Goal: Navigation & Orientation: Find specific page/section

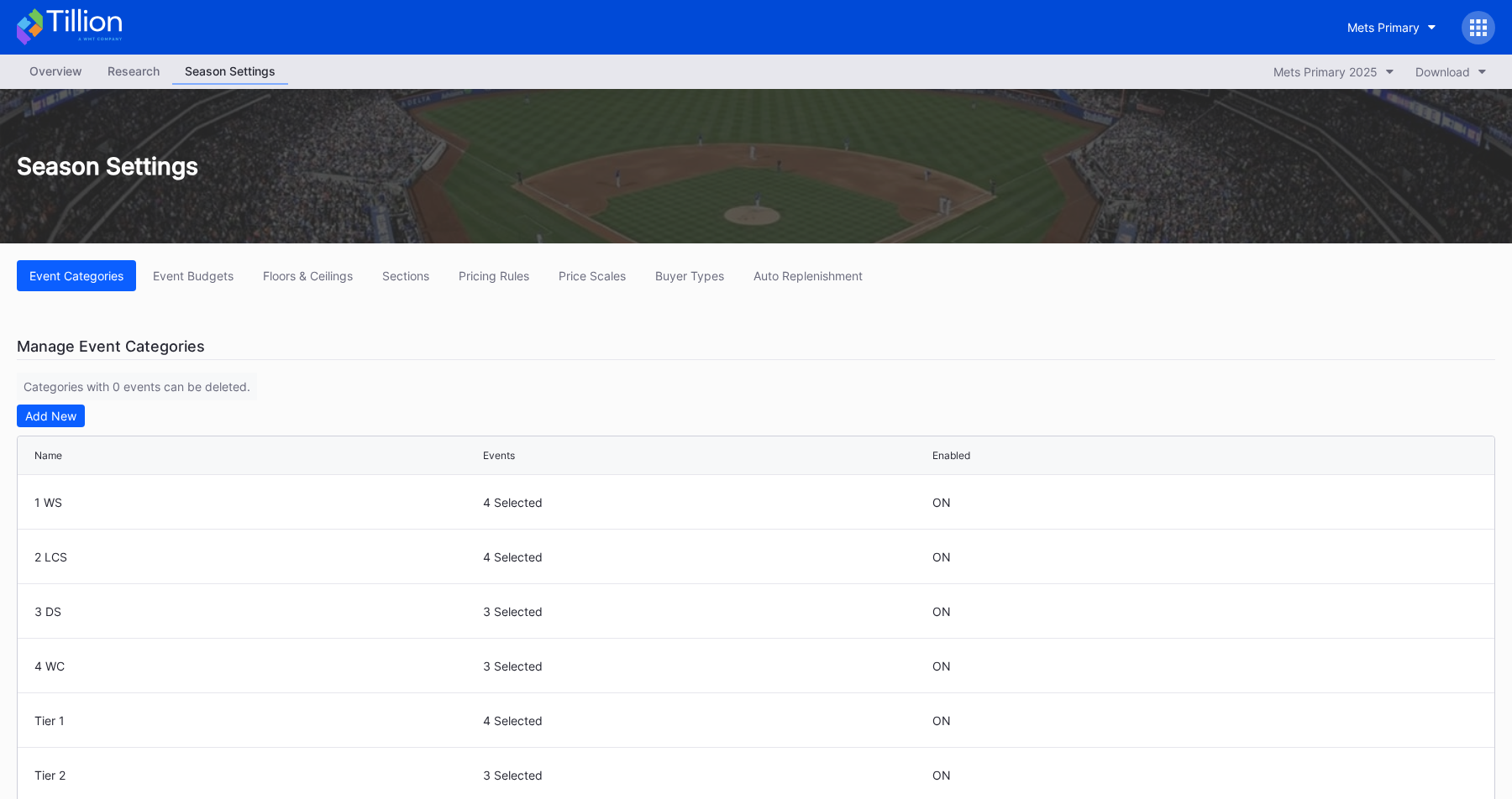
click at [1485, 27] on icon at bounding box center [1484, 27] width 4 height 4
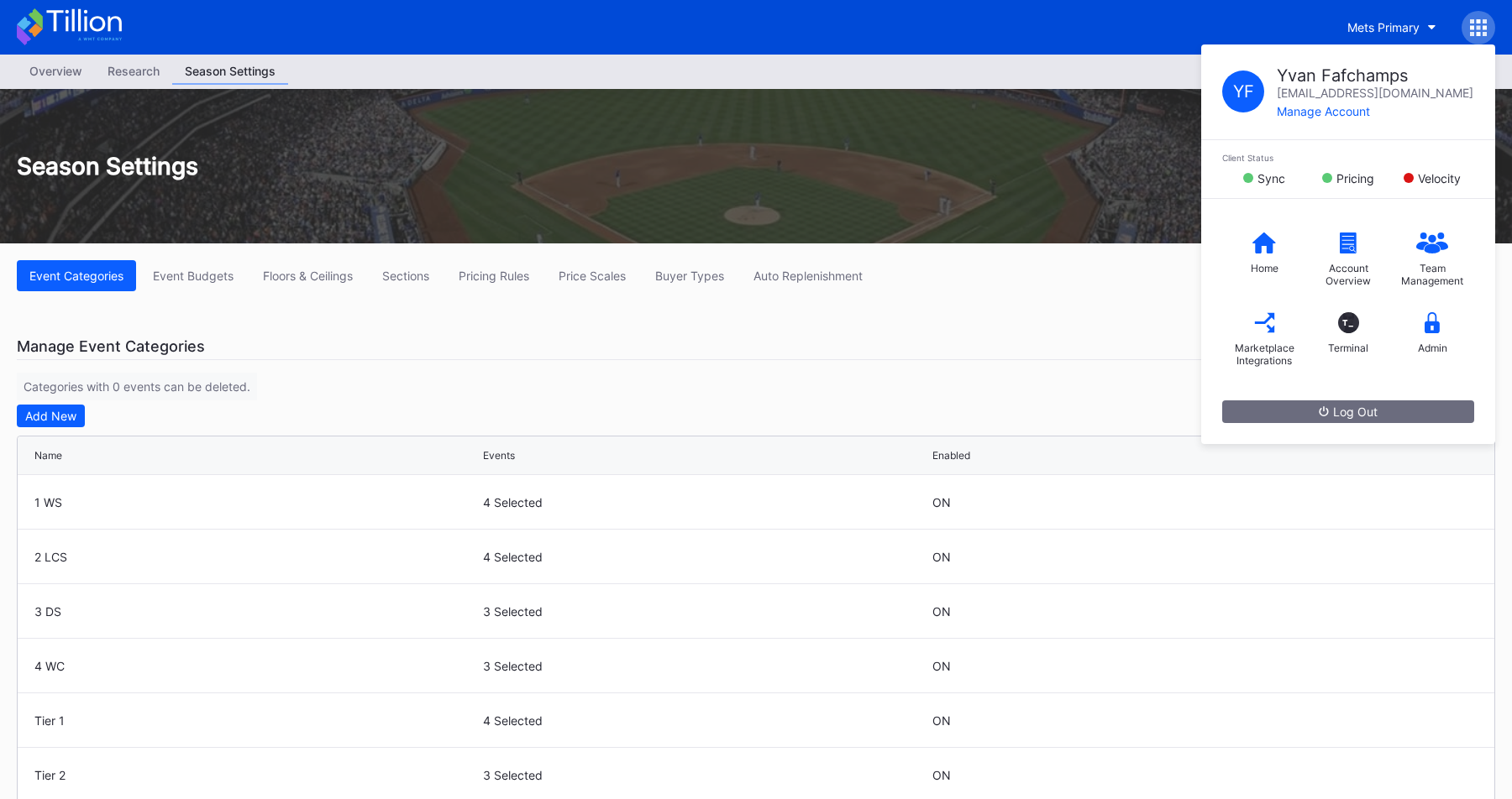
click at [999, 128] on div "Season Settings" at bounding box center [756, 167] width 1512 height 155
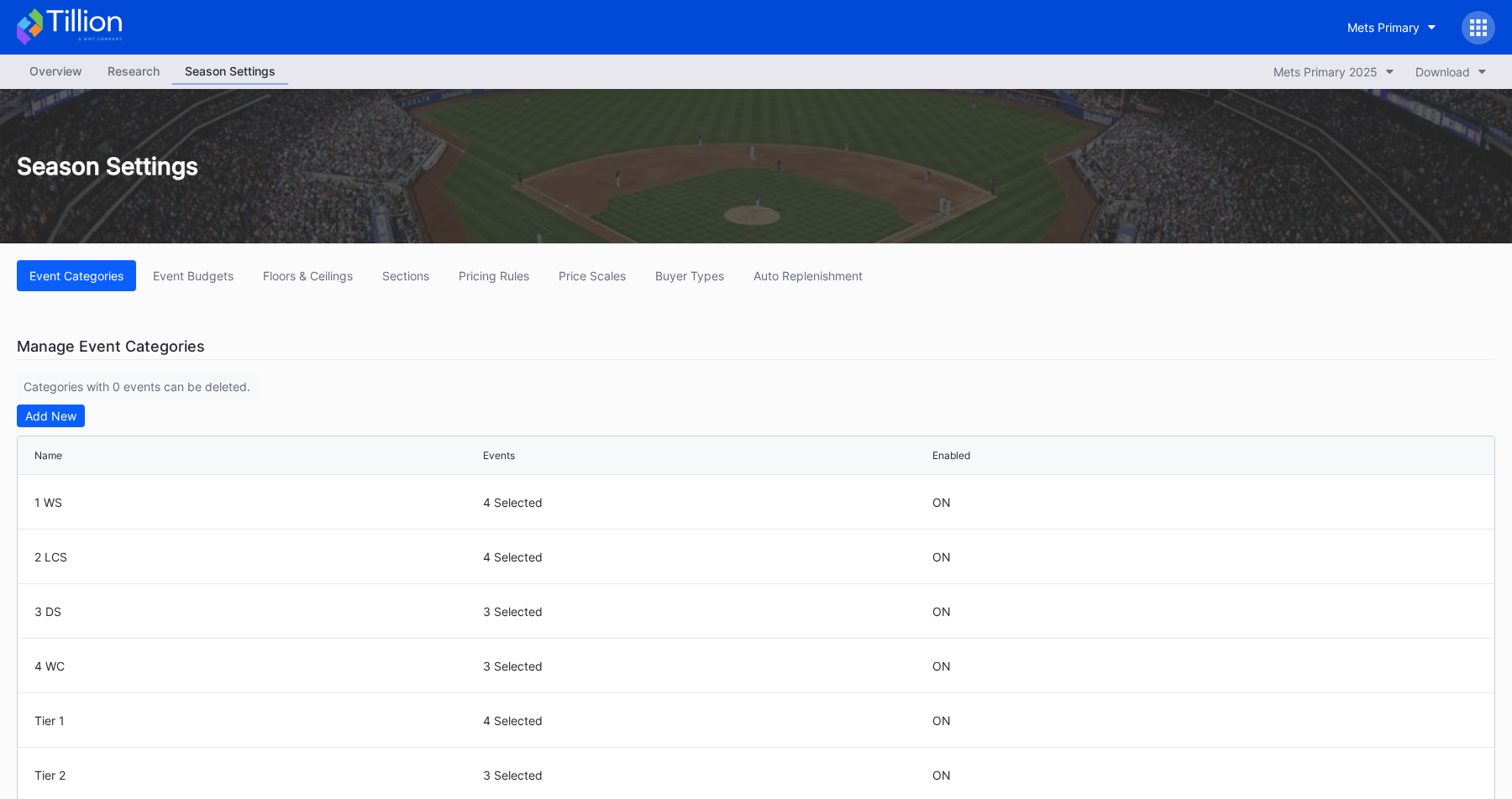
click at [1469, 28] on div at bounding box center [1478, 27] width 34 height 34
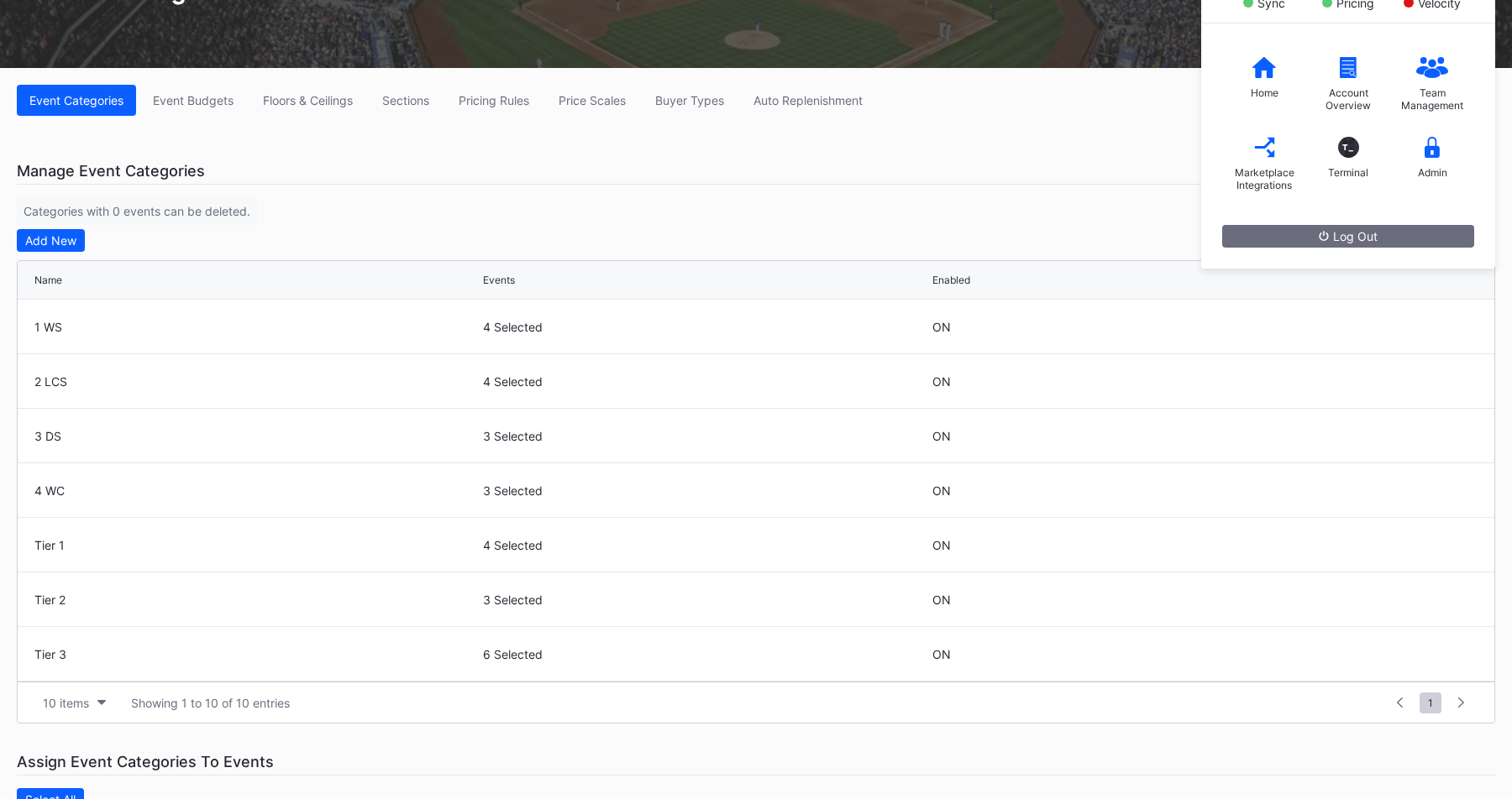
scroll to position [215, 0]
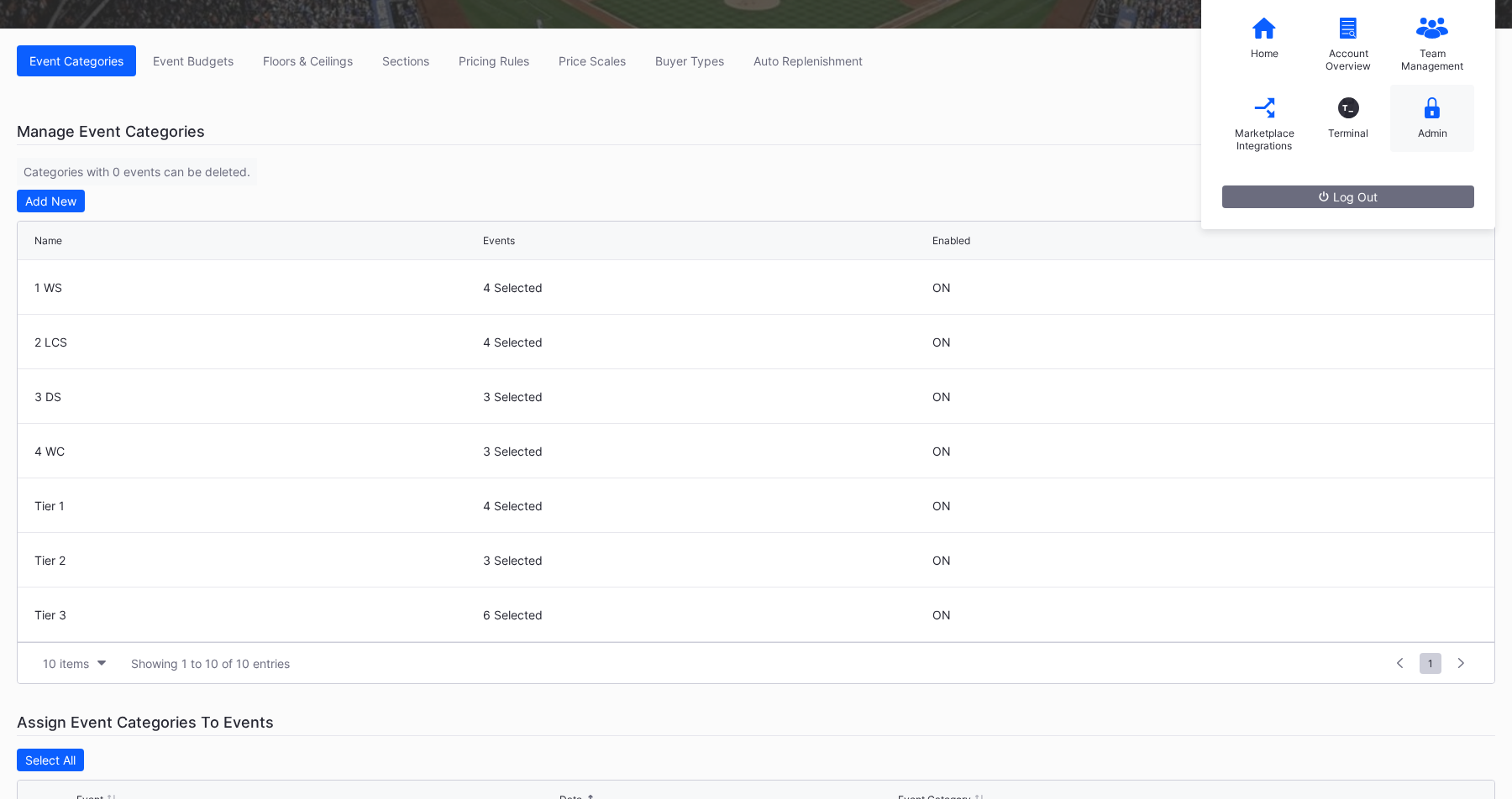
click at [1408, 109] on div "Admin" at bounding box center [1432, 119] width 84 height 67
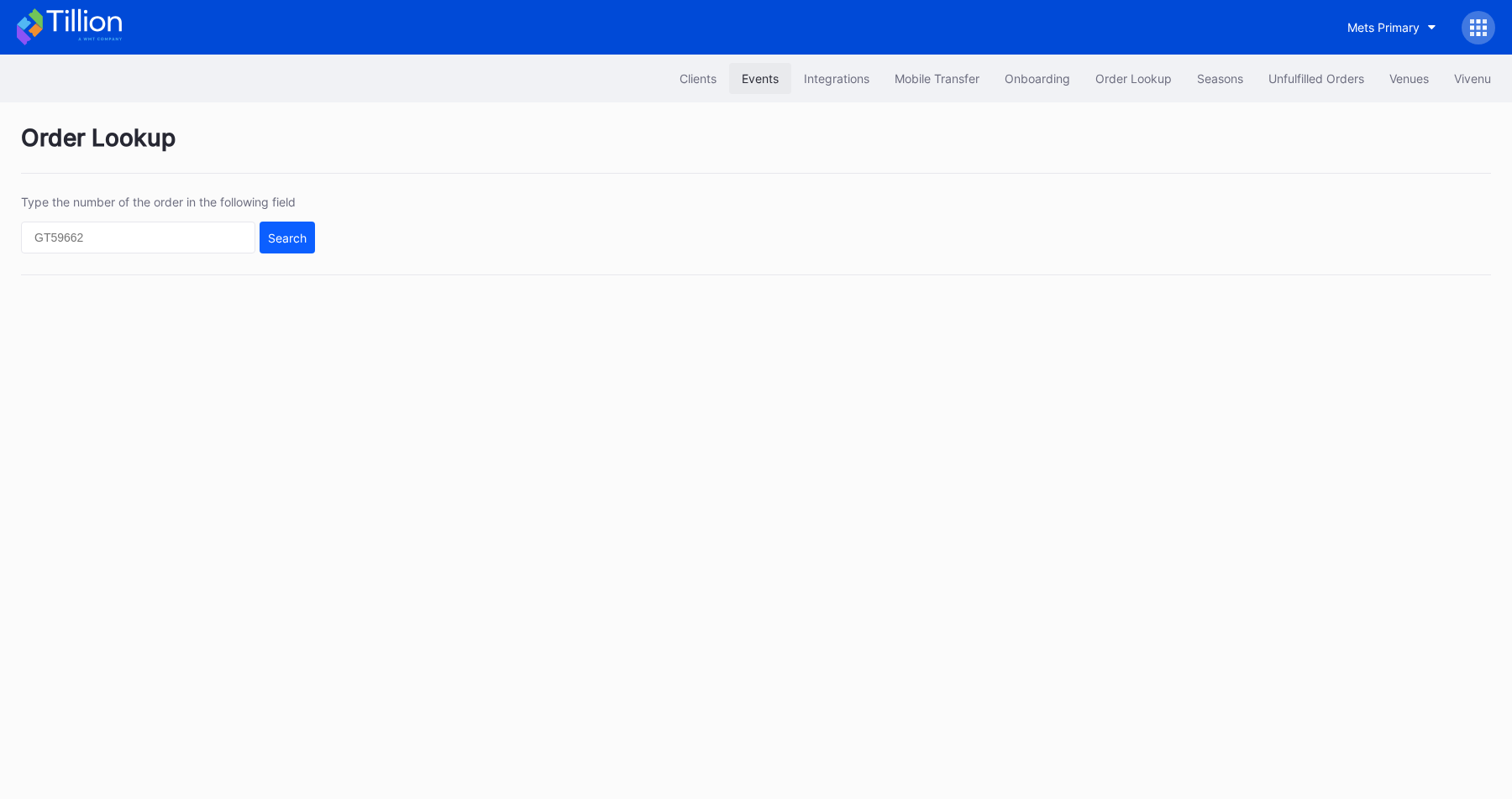
click at [756, 86] on button "Events" at bounding box center [760, 78] width 62 height 31
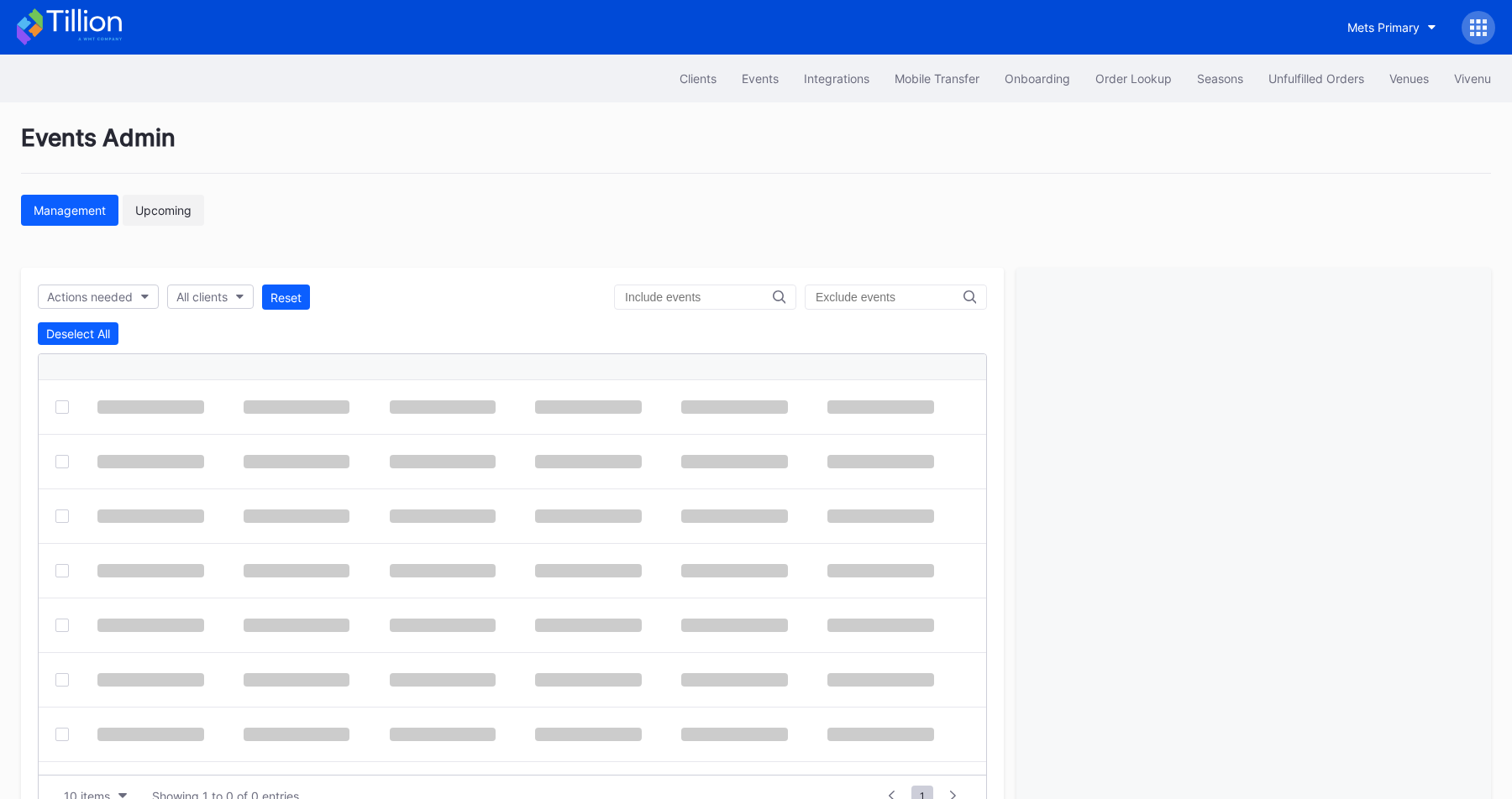
click at [149, 210] on div "Upcoming" at bounding box center [162, 210] width 56 height 15
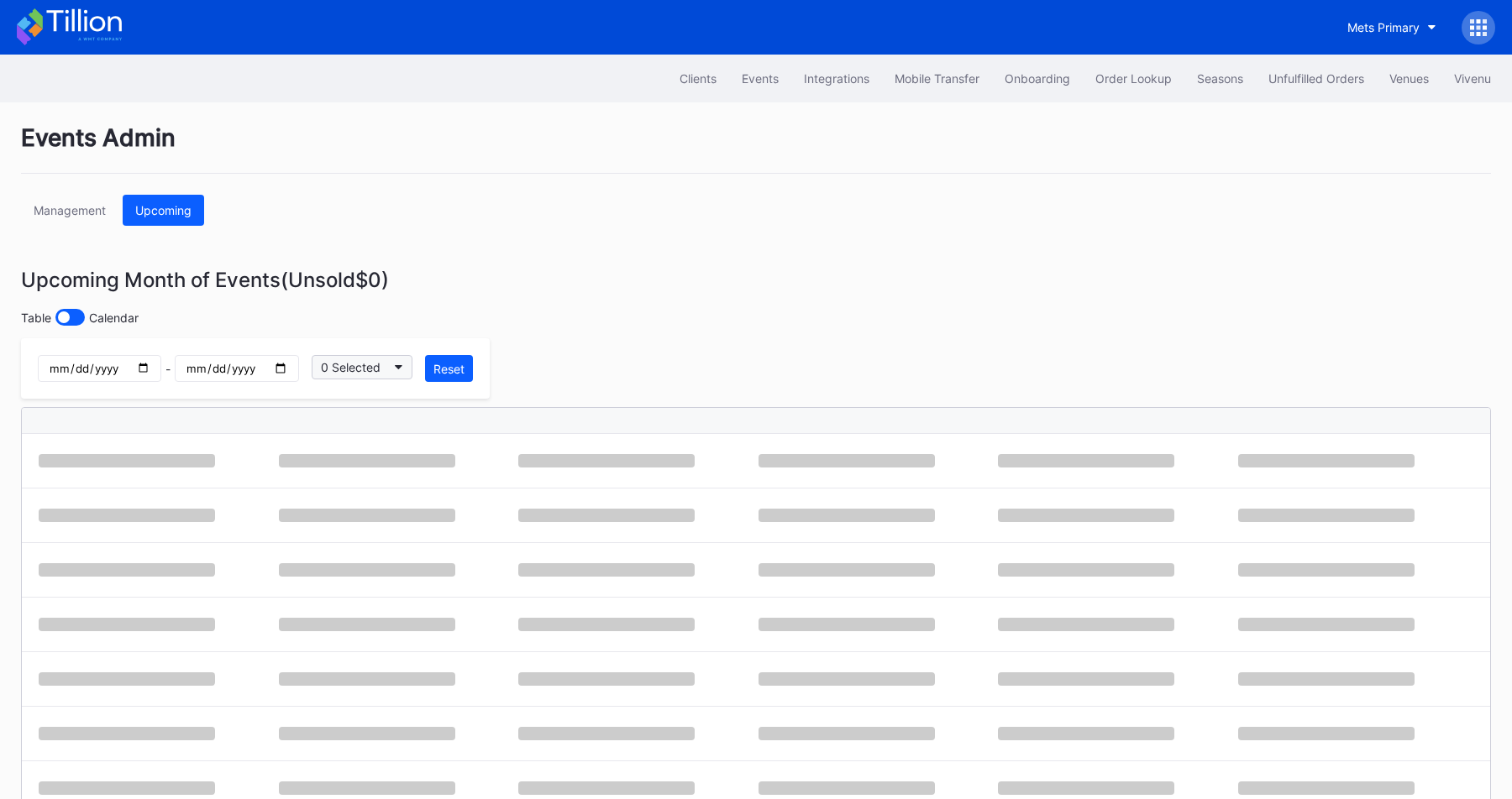
click at [357, 359] on button "0 Selected" at bounding box center [361, 367] width 101 height 24
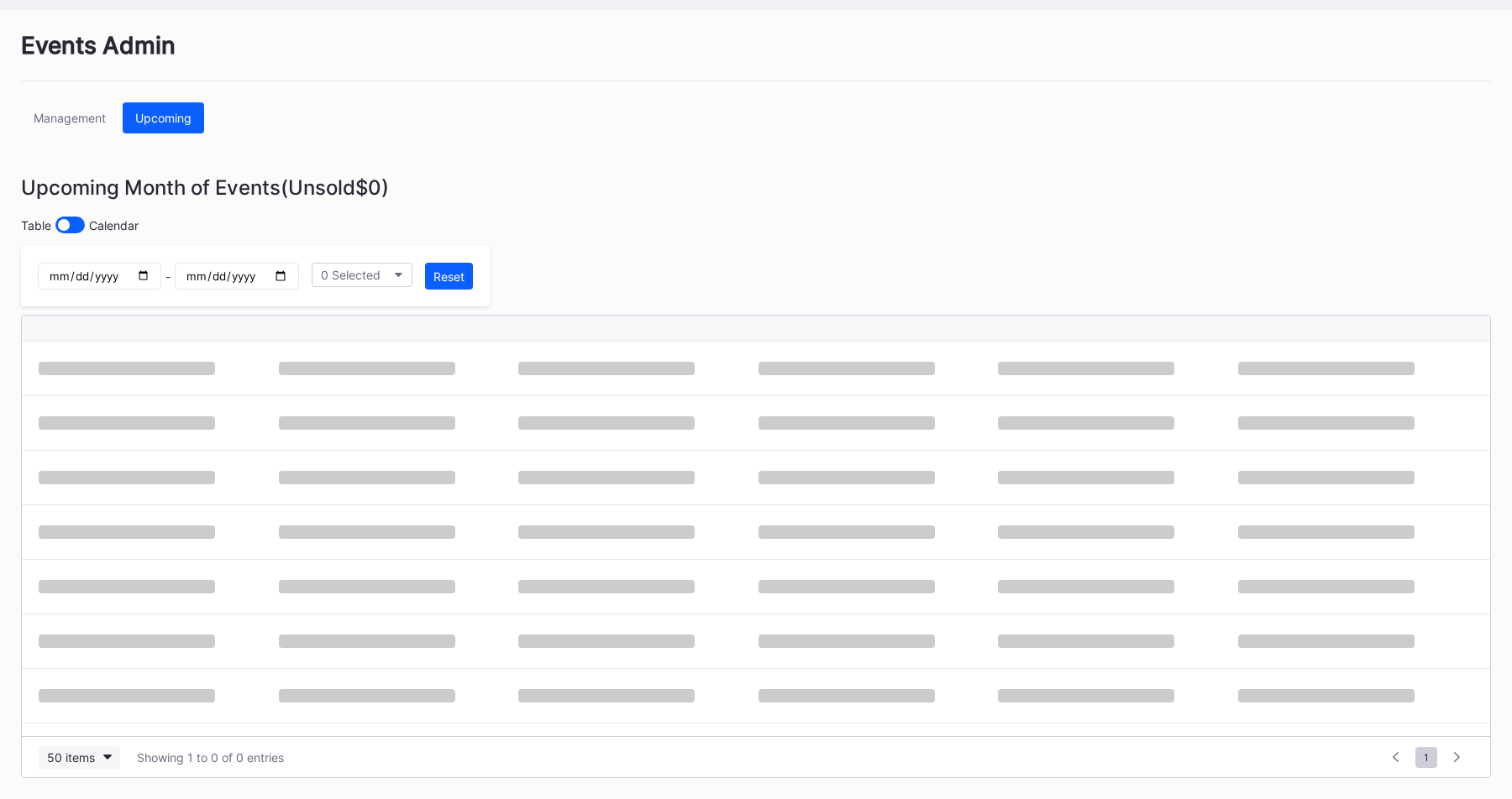
click at [83, 752] on div "50 items" at bounding box center [71, 757] width 48 height 15
click at [100, 723] on div "200 items" at bounding box center [78, 716] width 80 height 31
click at [540, 284] on div "Events Admin Management Upcoming Upcoming Month of Events (Unsold $0 ) Table Ca…" at bounding box center [756, 405] width 1512 height 789
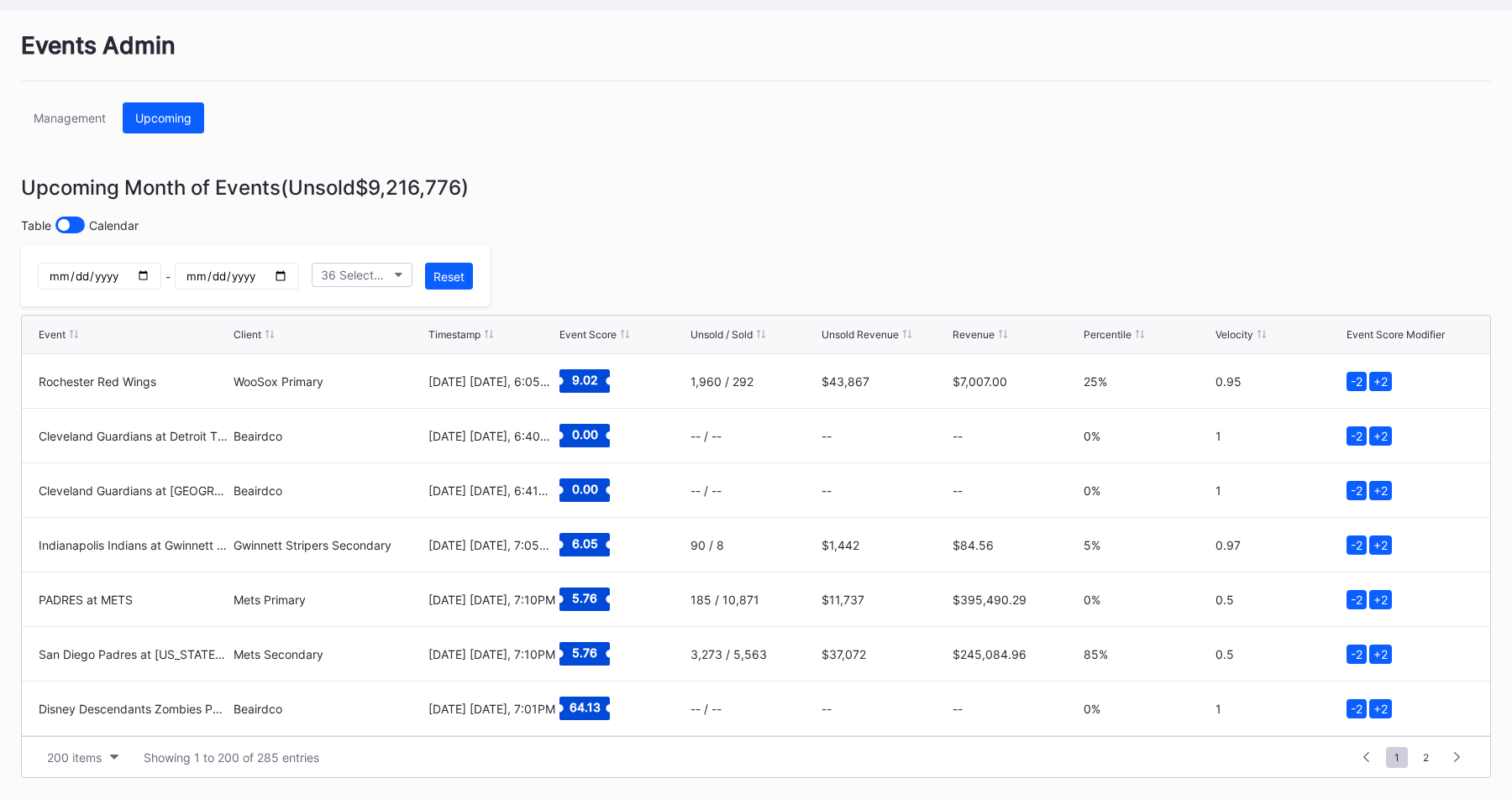
click at [526, 221] on div "Table Calendar" at bounding box center [756, 225] width 1470 height 17
click at [393, 271] on button "36 Selected" at bounding box center [361, 275] width 101 height 24
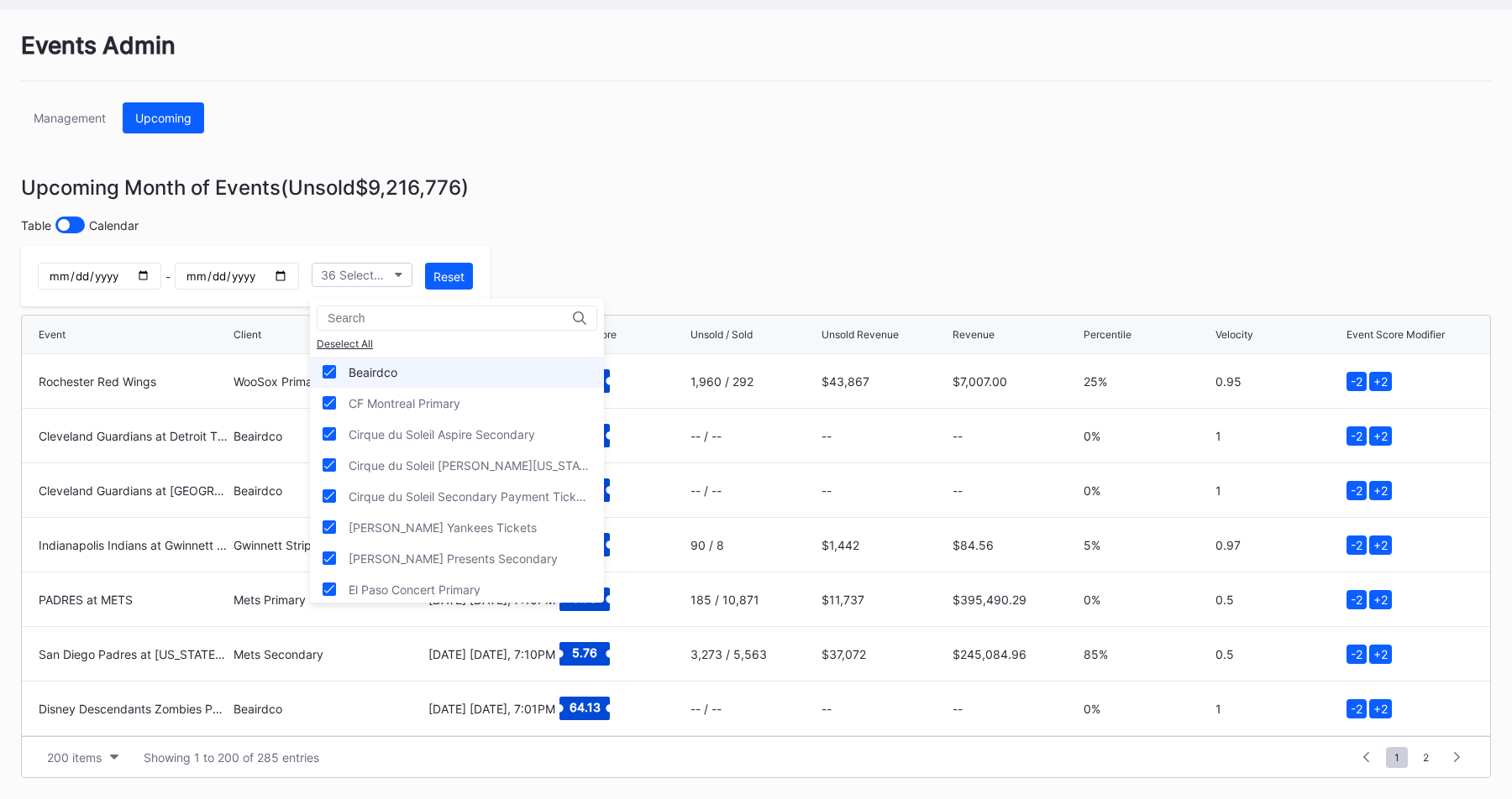
click at [428, 374] on div "Beairdco" at bounding box center [456, 372] width 294 height 31
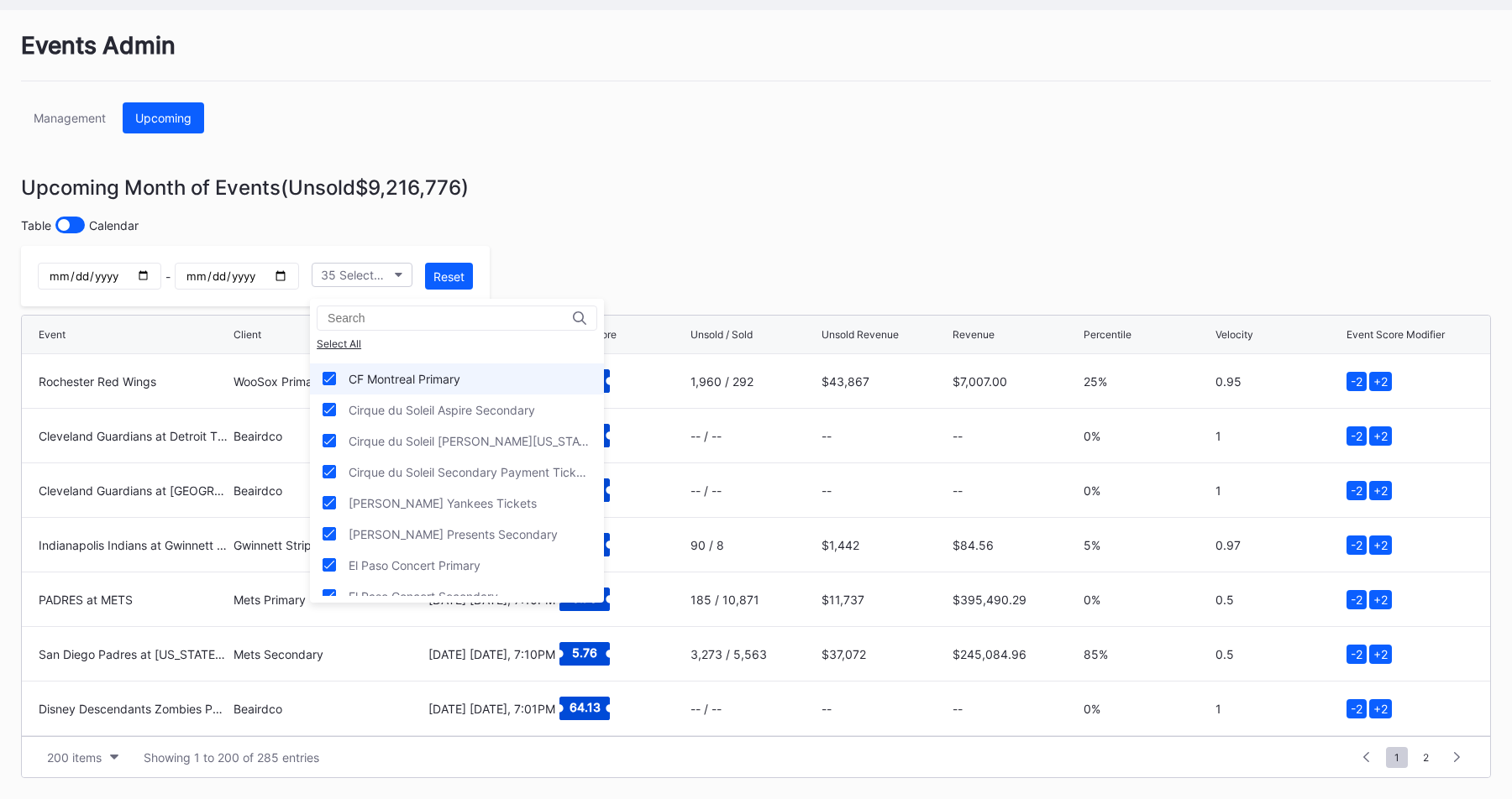
click at [475, 380] on div "CF Montreal Primary" at bounding box center [456, 379] width 294 height 31
click at [471, 400] on div "El Paso Concert Primary" at bounding box center [456, 391] width 294 height 31
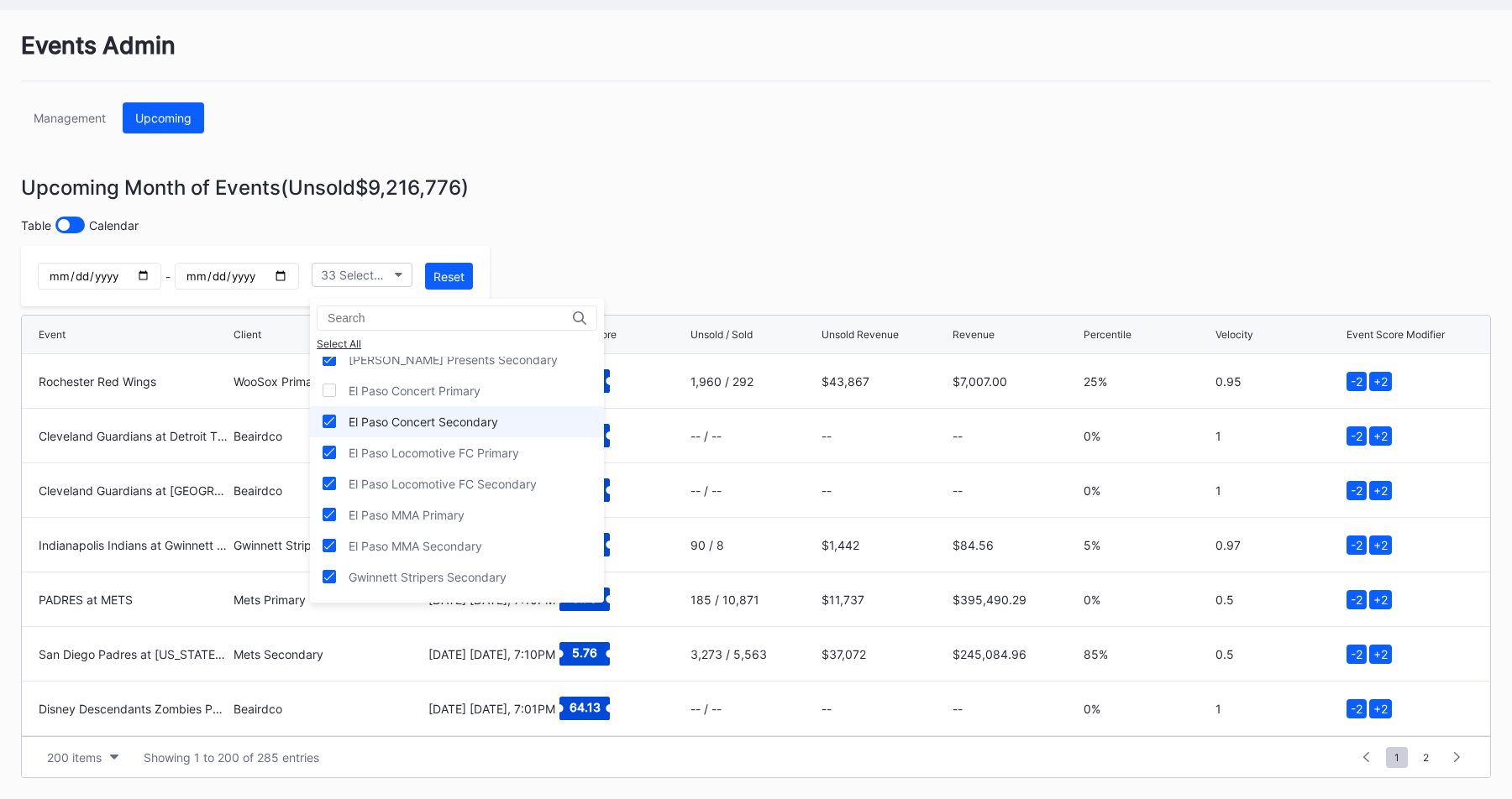
click at [474, 419] on div "El Paso Concert Secondary" at bounding box center [423, 422] width 150 height 15
click at [474, 455] on div "El Paso Locomotive FC Primary" at bounding box center [433, 453] width 170 height 15
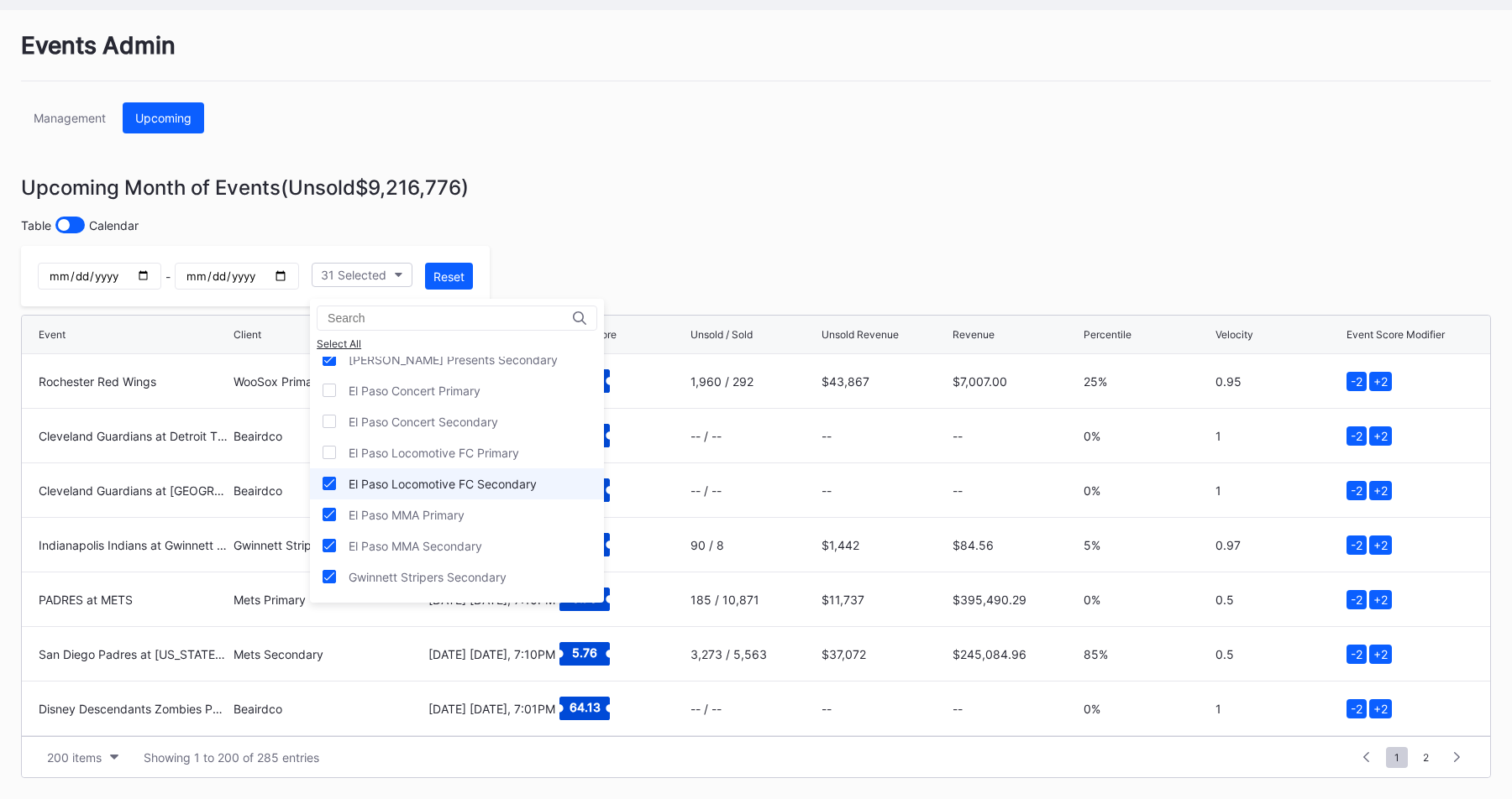
click at [474, 473] on div "El Paso Locomotive FC Secondary" at bounding box center [456, 484] width 294 height 31
click at [474, 509] on div "El Paso MMA Primary" at bounding box center [456, 515] width 294 height 31
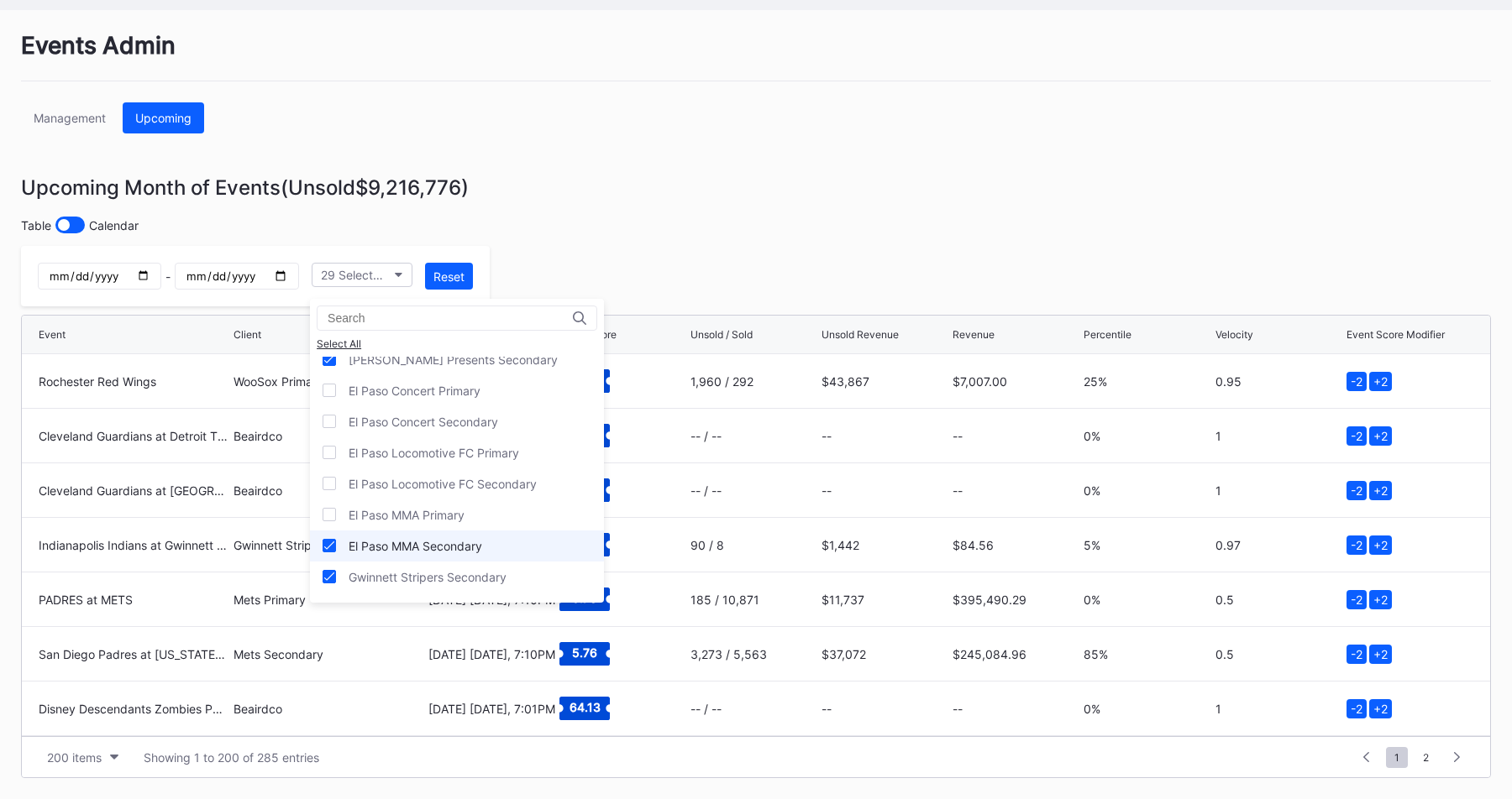
click at [474, 530] on div "El Paso MMA Secondary" at bounding box center [456, 546] width 294 height 31
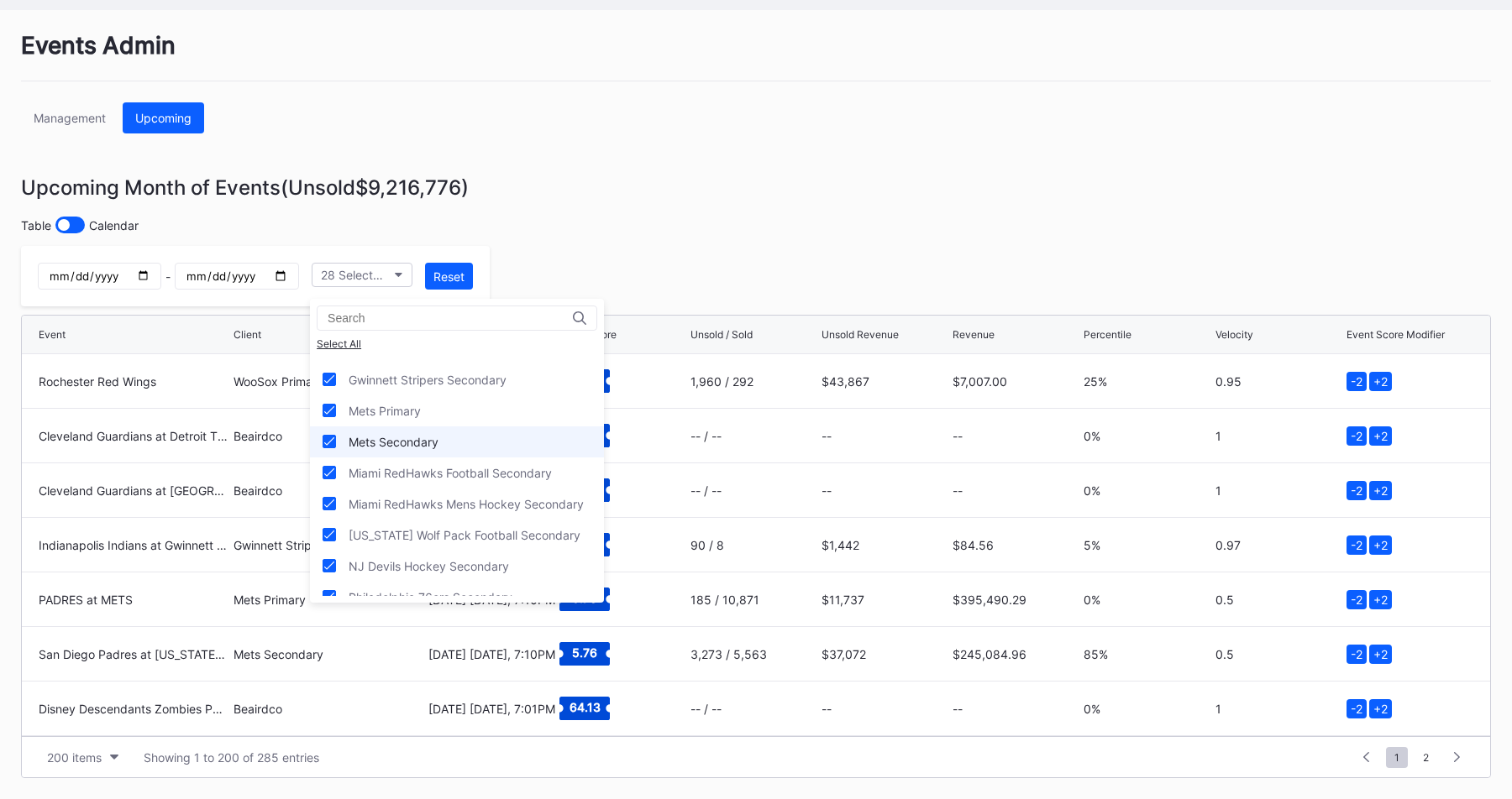
scroll to position [397, 0]
click at [469, 409] on div "Mets Primary" at bounding box center [456, 410] width 294 height 31
click at [468, 445] on div "Mets Secondary" at bounding box center [456, 441] width 294 height 31
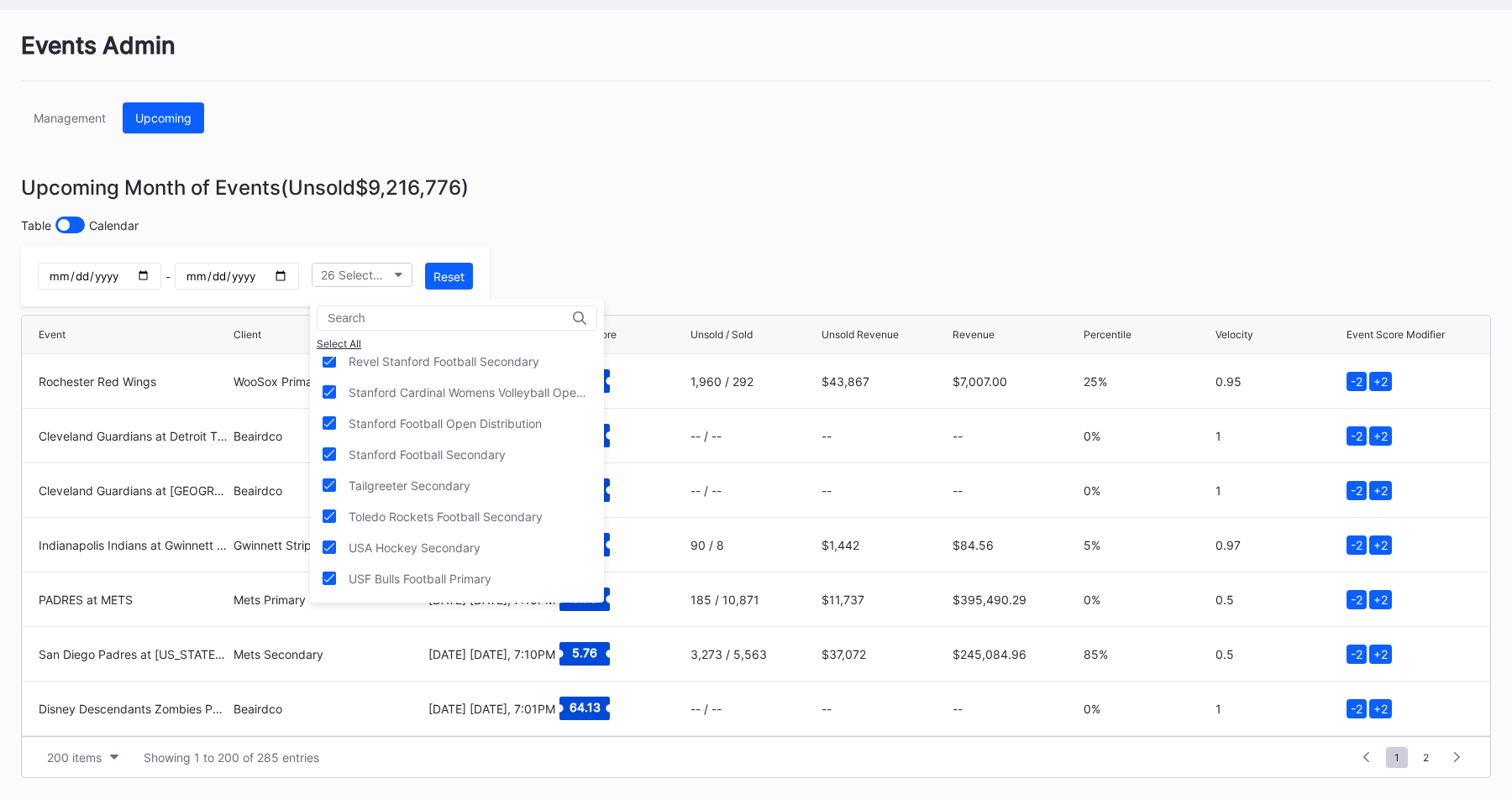
scroll to position [820, 0]
click at [444, 418] on div "Stanford Football Open Distribution" at bounding box center [444, 423] width 193 height 15
click at [480, 393] on div "Stanford Cardinal Womens Volleyball Open Distribution" at bounding box center [469, 391] width 242 height 15
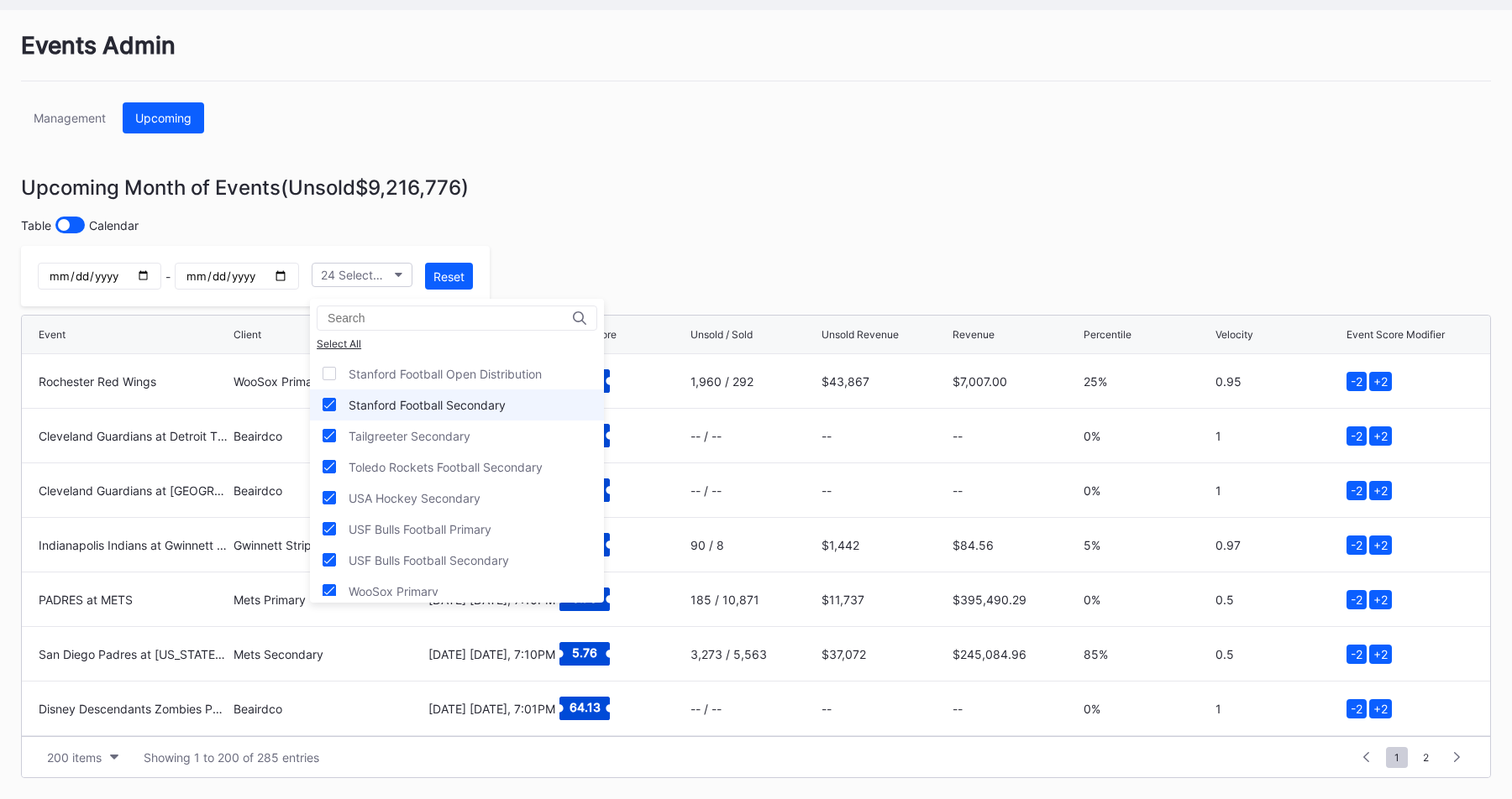
scroll to position [869, 0]
click at [495, 417] on div "Stanford Football Secondary" at bounding box center [456, 403] width 294 height 31
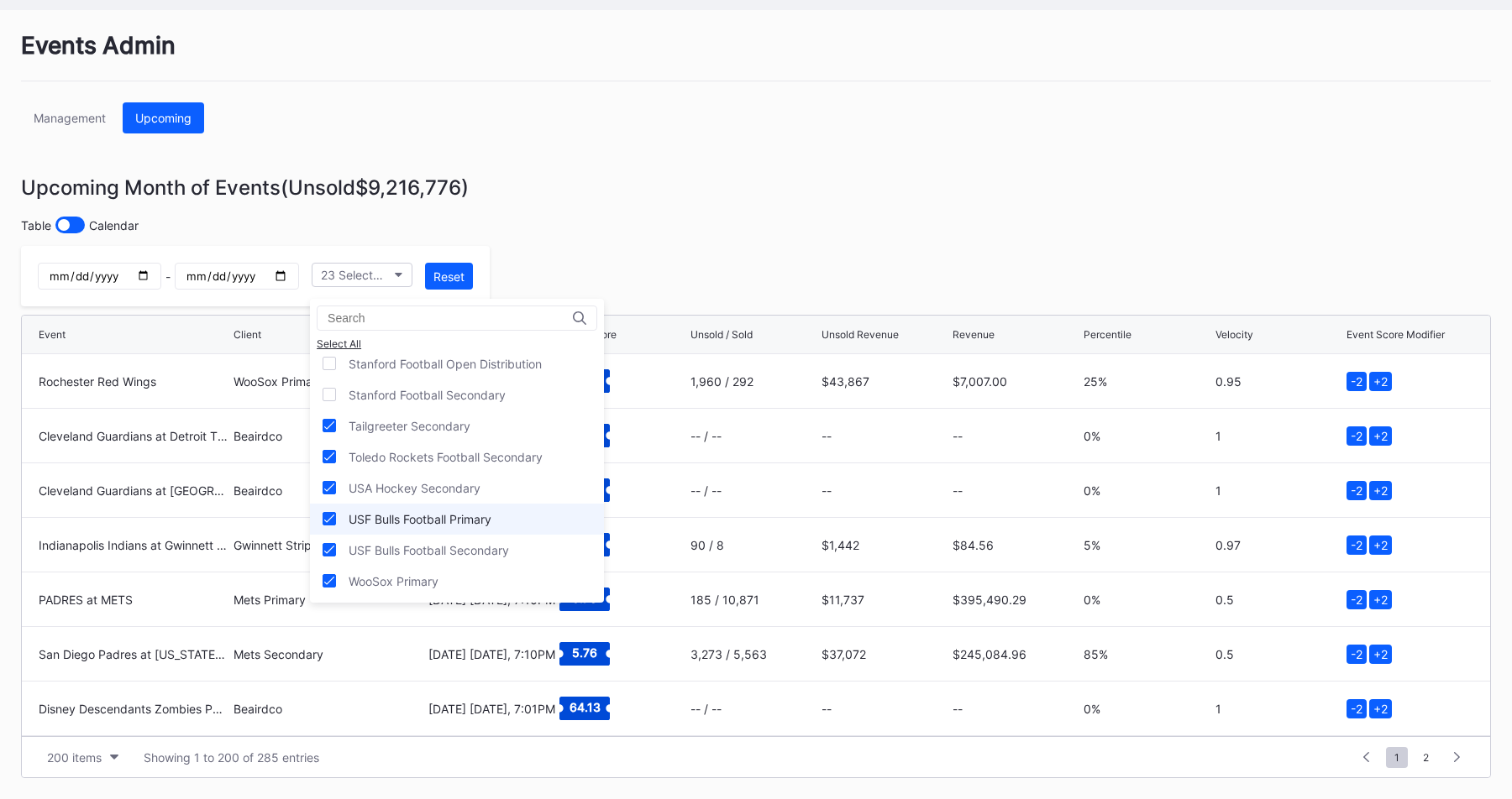
click at [516, 517] on div "USF Bulls Football Primary" at bounding box center [456, 519] width 294 height 31
click at [483, 578] on div "WooSox Primary" at bounding box center [456, 581] width 294 height 31
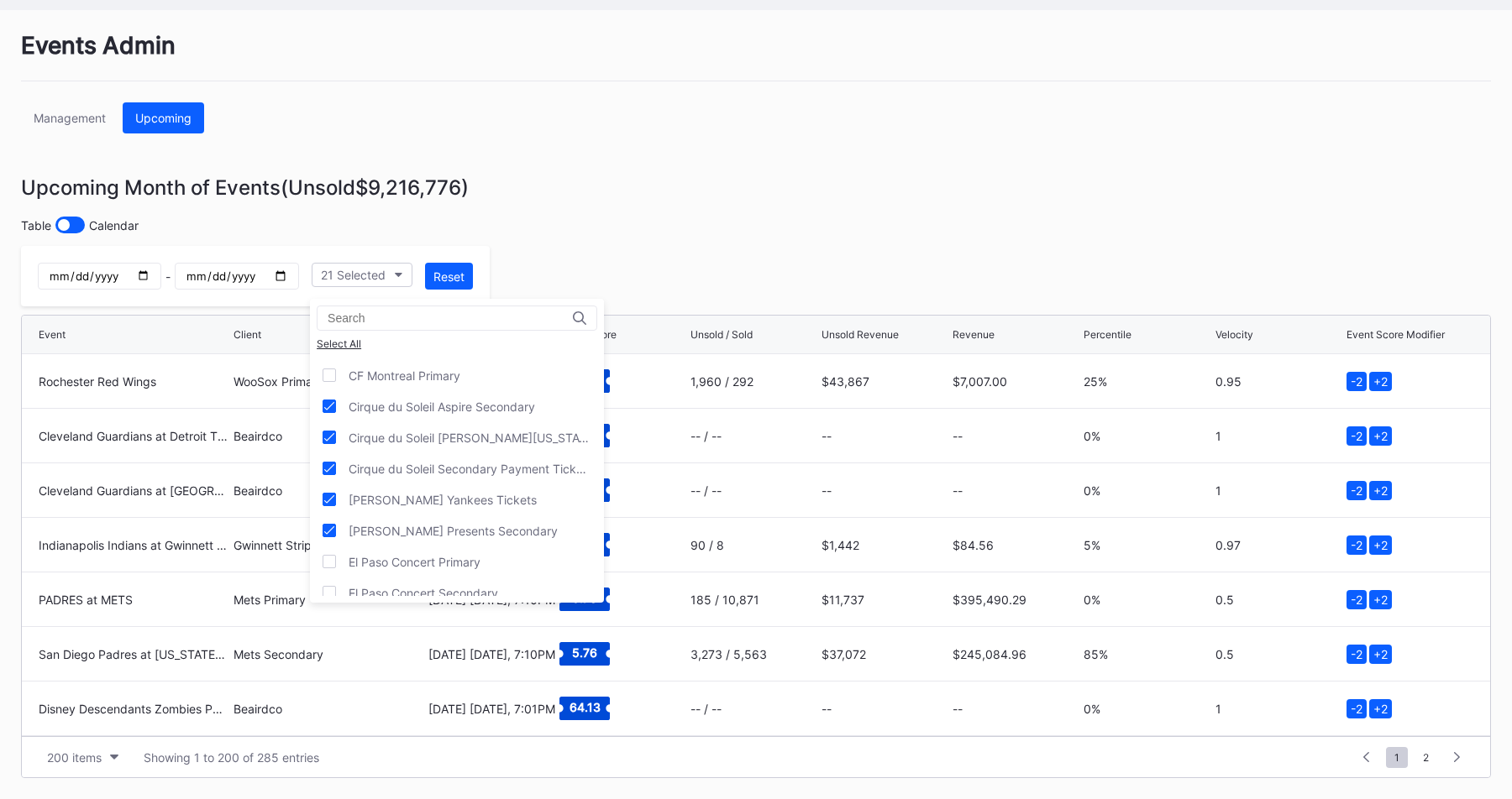
scroll to position [0, 0]
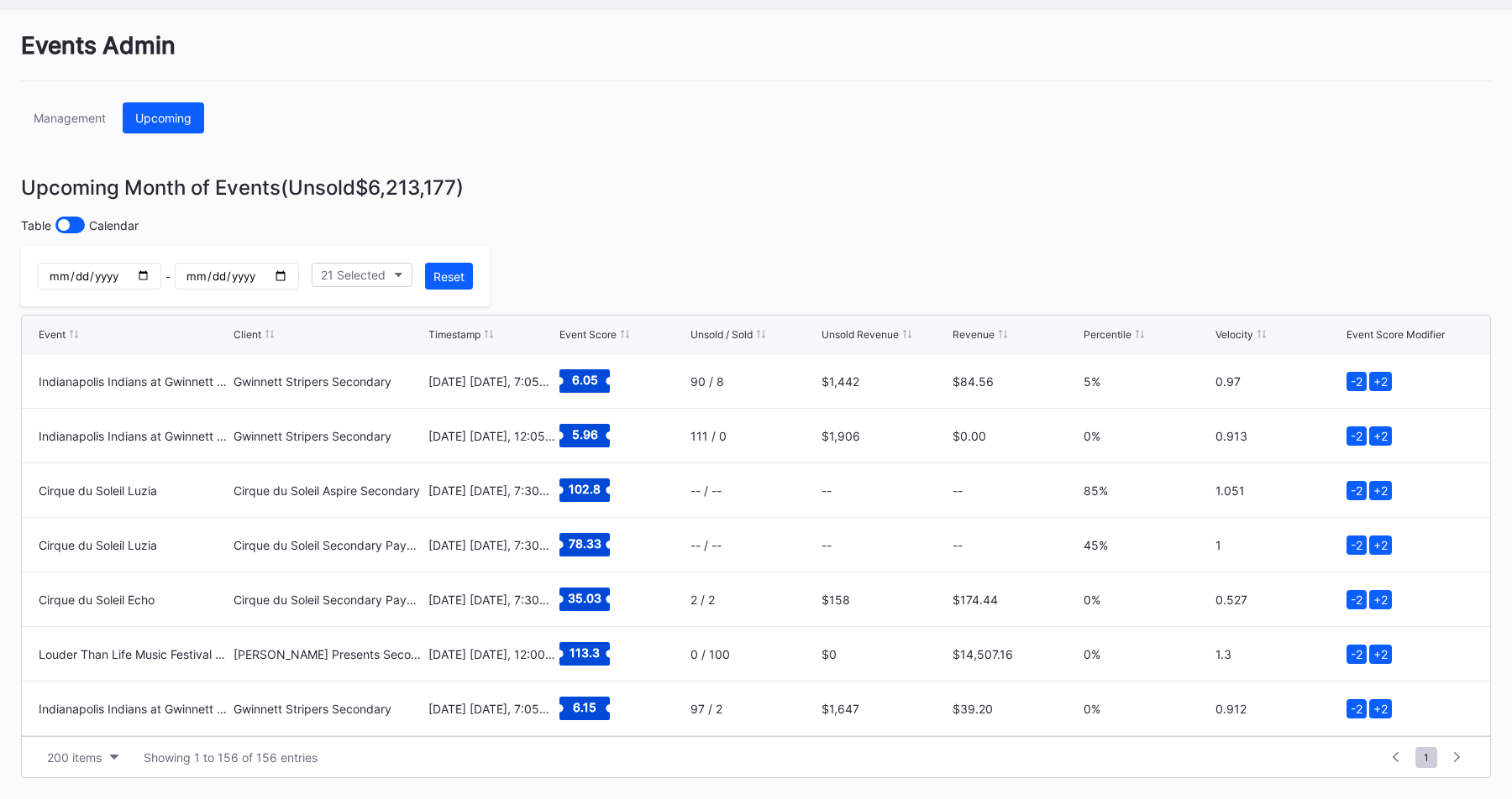
click at [864, 333] on div "Unsold Revenue" at bounding box center [860, 334] width 77 height 13
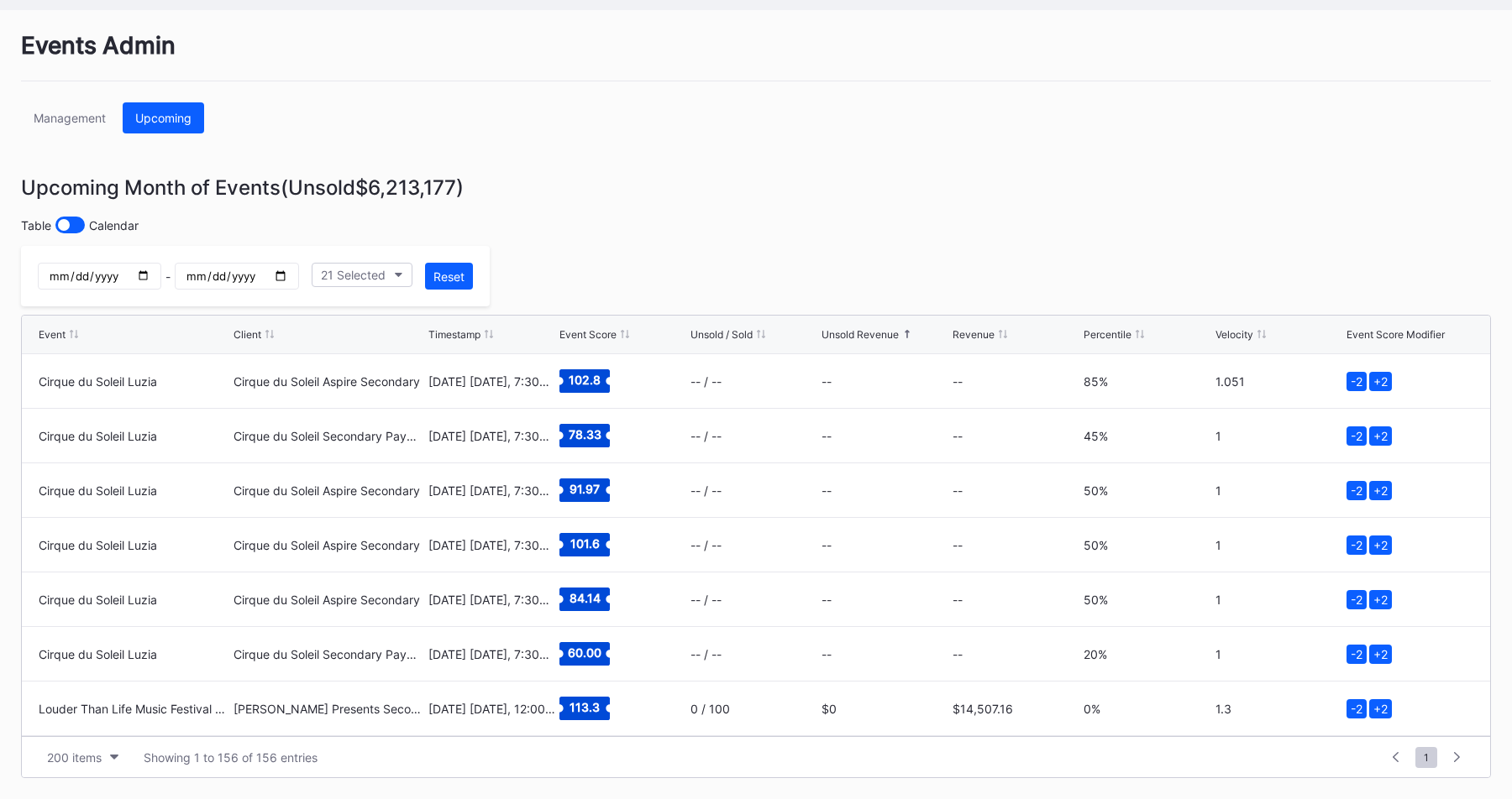
click at [864, 333] on div "Unsold Revenue" at bounding box center [860, 334] width 77 height 13
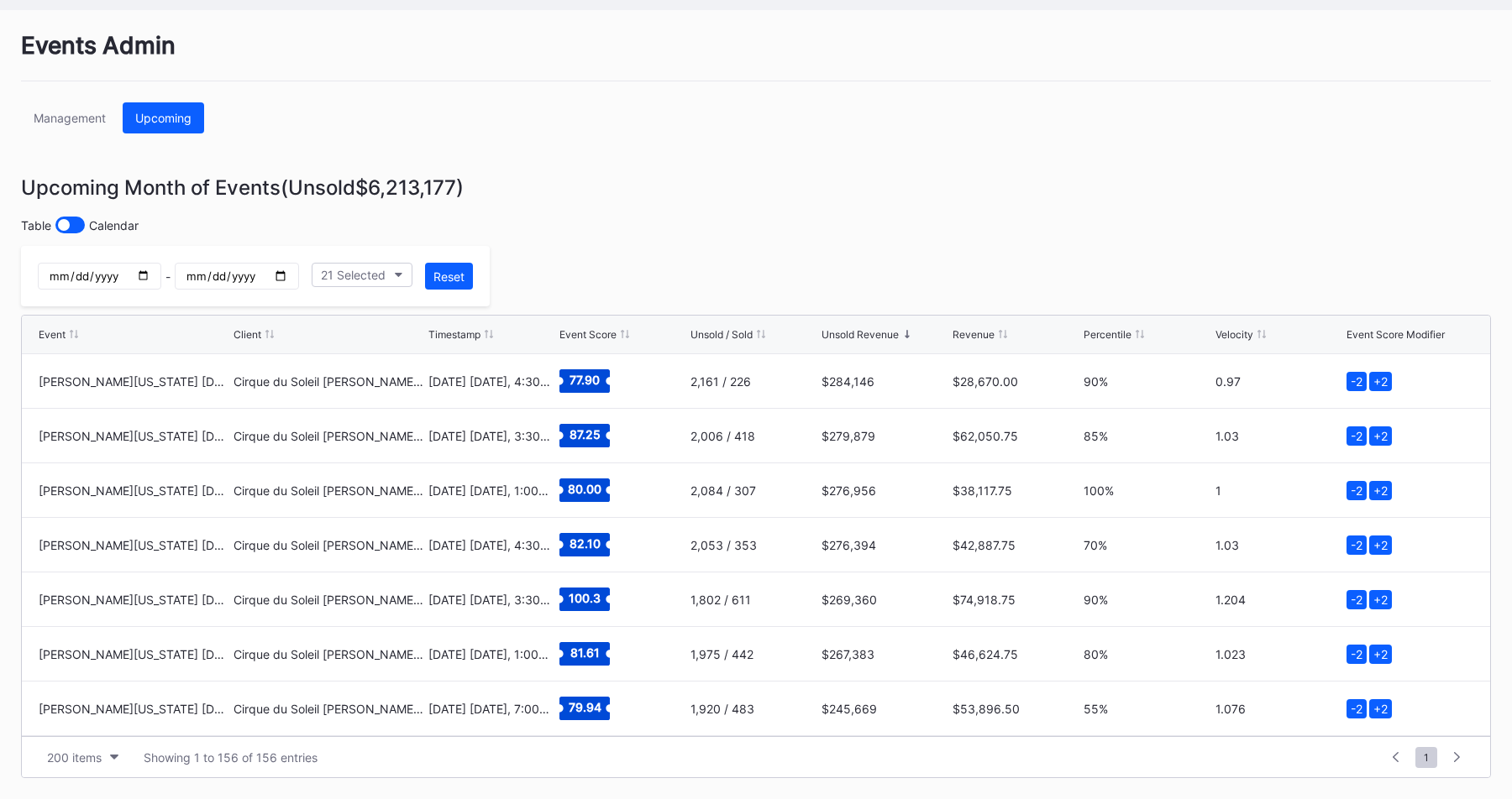
click at [862, 276] on div "Events Admin Management Upcoming Upcoming Month of Events (Unsold $6,213,177 ) …" at bounding box center [756, 405] width 1512 height 789
click at [382, 269] on div "21 Selected" at bounding box center [352, 275] width 64 height 15
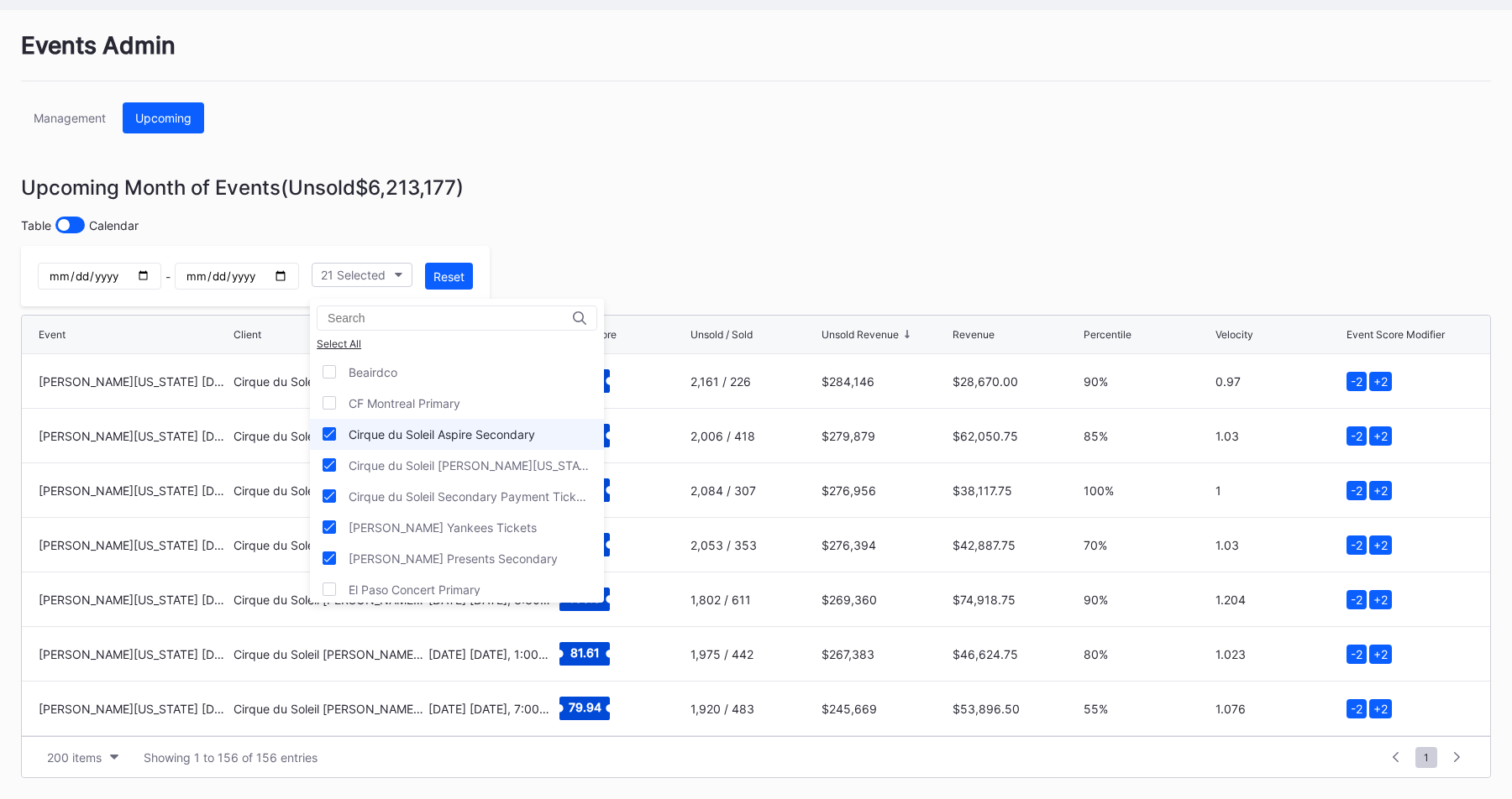
scroll to position [22, 0]
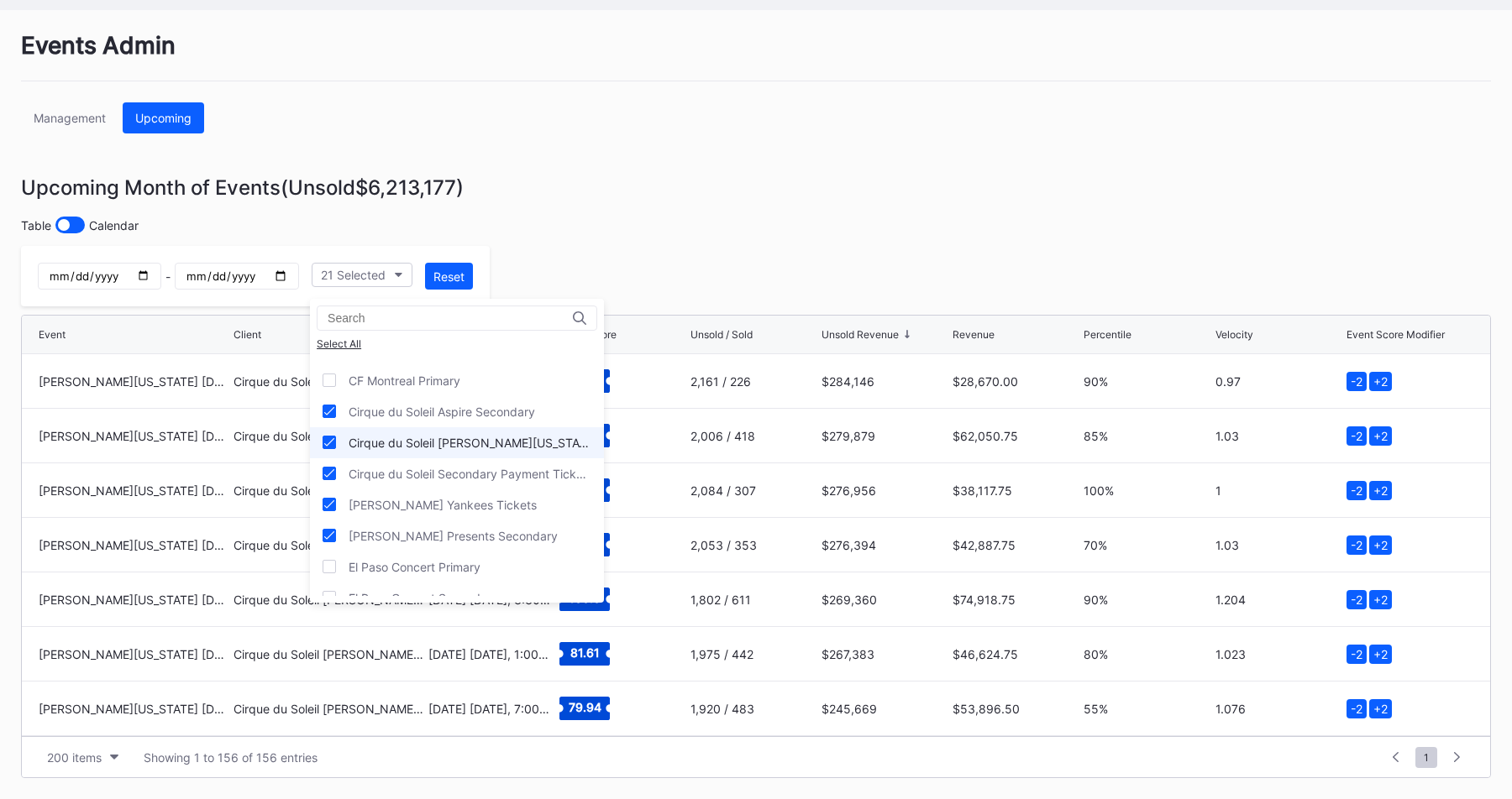
click at [409, 436] on div "Cirque du Soleil [PERSON_NAME][US_STATE] Primary" at bounding box center [469, 442] width 242 height 15
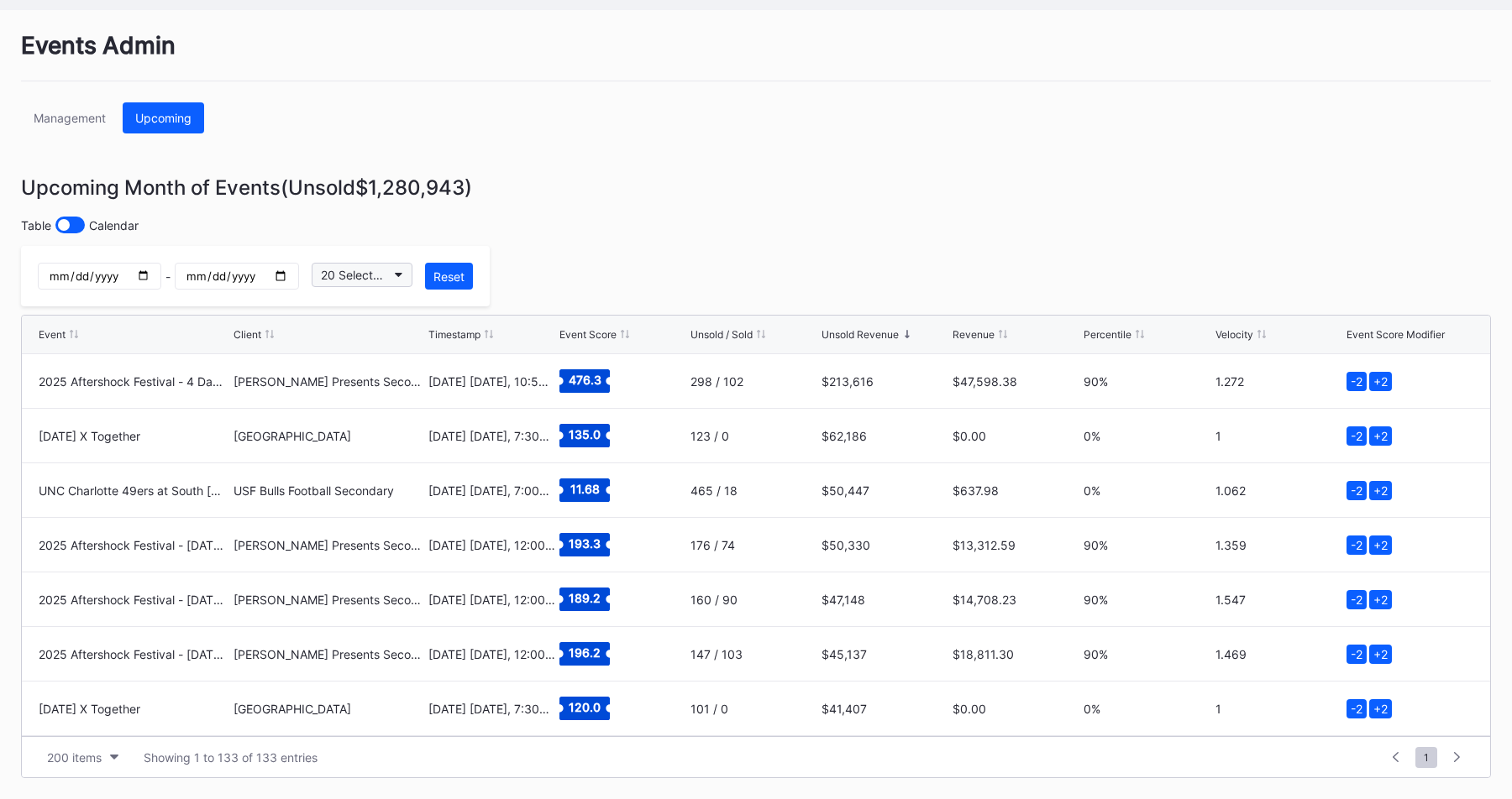
click at [373, 268] on div "20 Selected" at bounding box center [353, 275] width 65 height 15
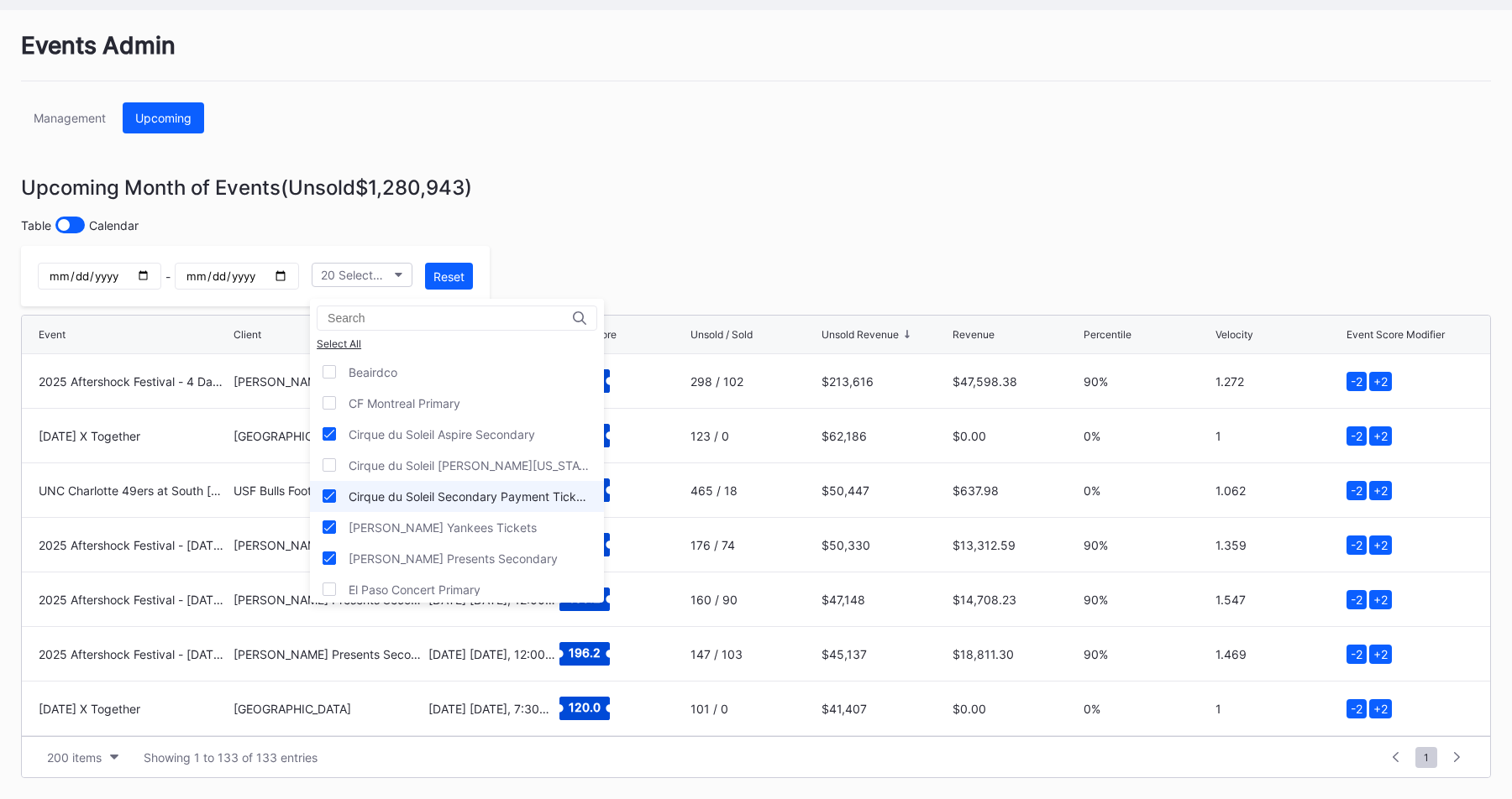
click at [456, 491] on div "Cirque du Soleil Secondary Payment Tickets" at bounding box center [469, 497] width 242 height 15
click at [467, 528] on div "[PERSON_NAME] Yankees Tickets" at bounding box center [442, 528] width 188 height 15
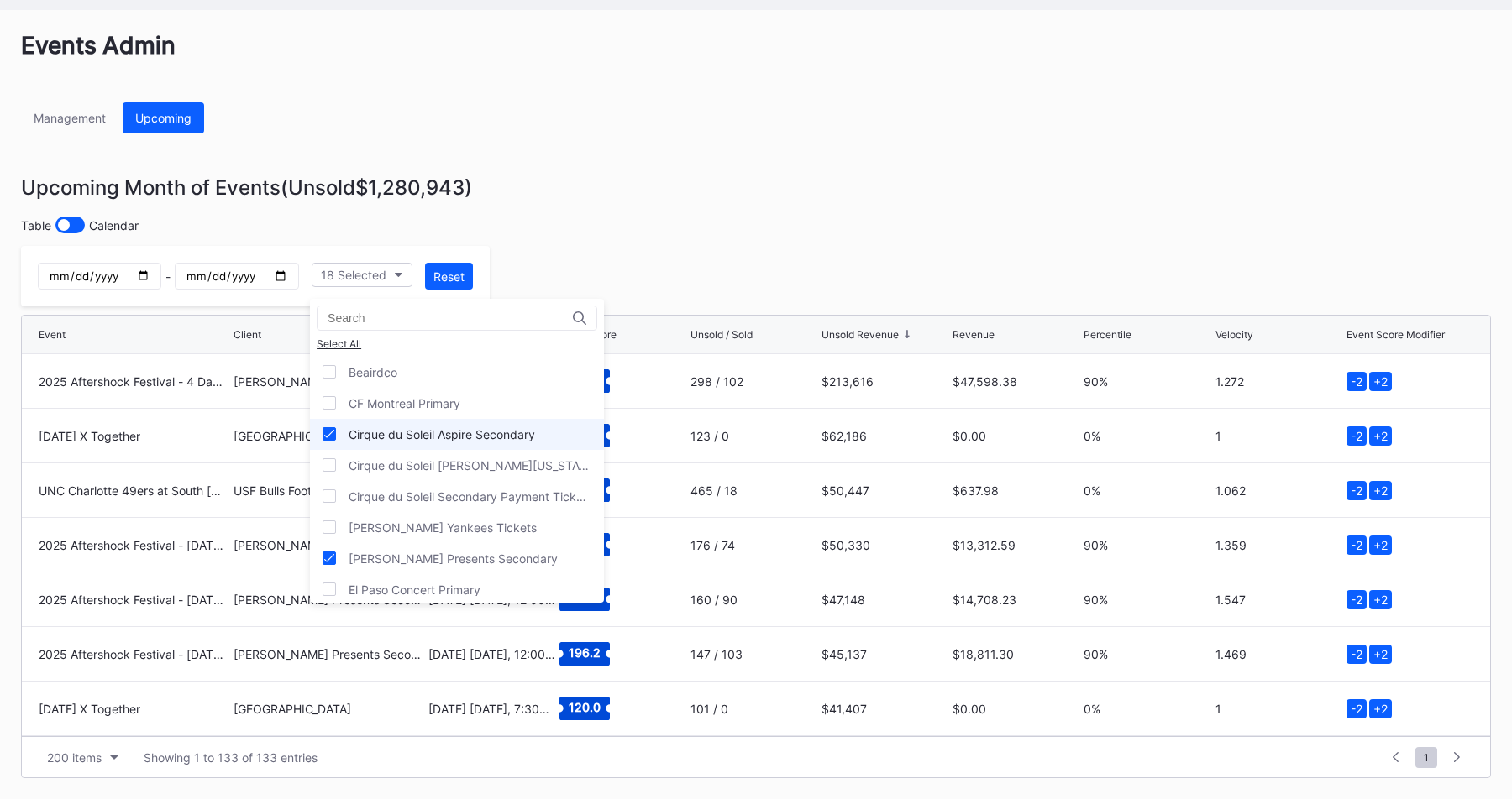
click at [548, 436] on div "Cirque du Soleil Aspire Secondary" at bounding box center [456, 435] width 294 height 31
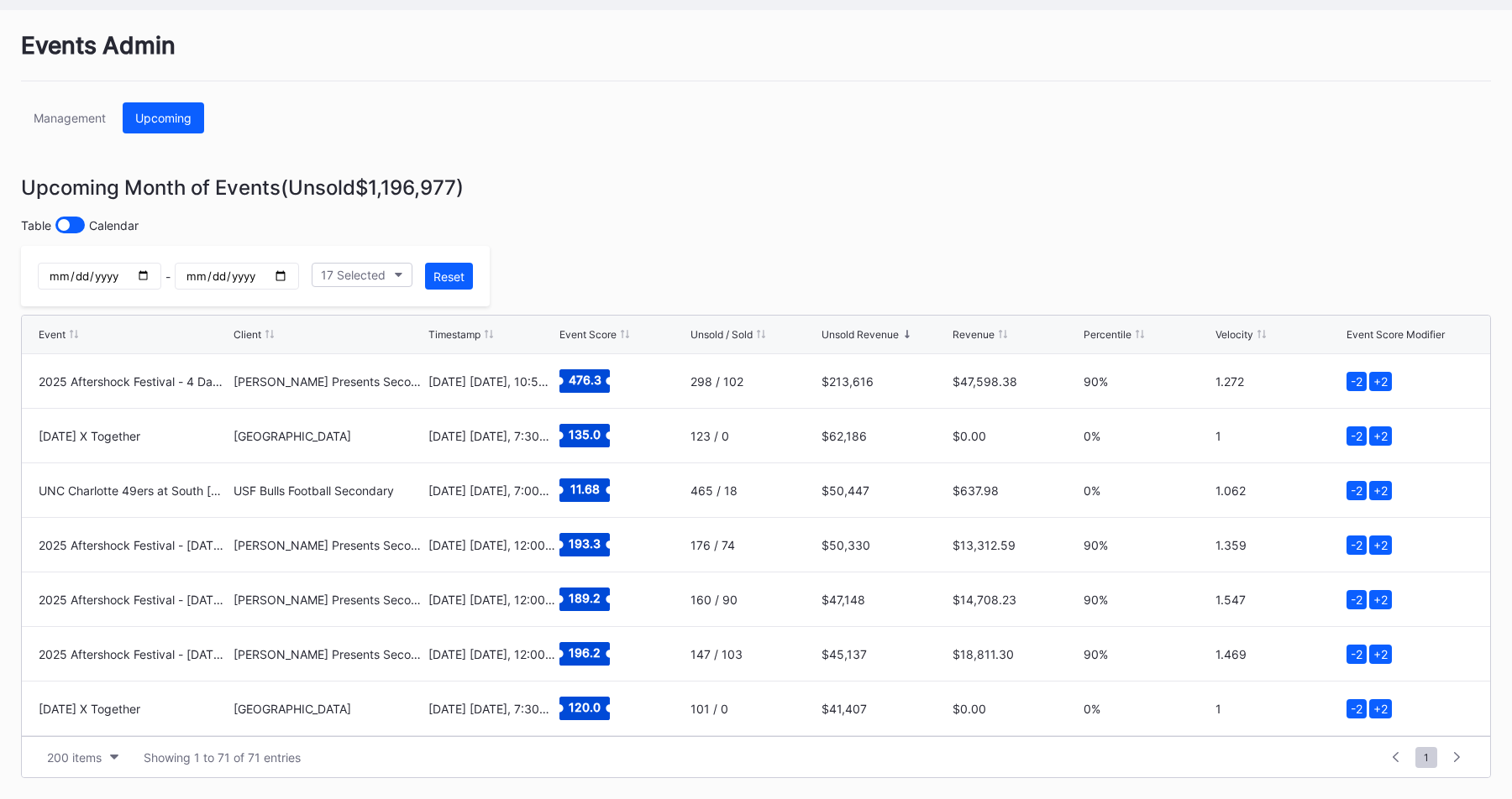
click at [349, 260] on div "- 17 Selected Reset" at bounding box center [254, 276] width 468 height 60
click at [349, 271] on div "17 Selected" at bounding box center [352, 275] width 64 height 15
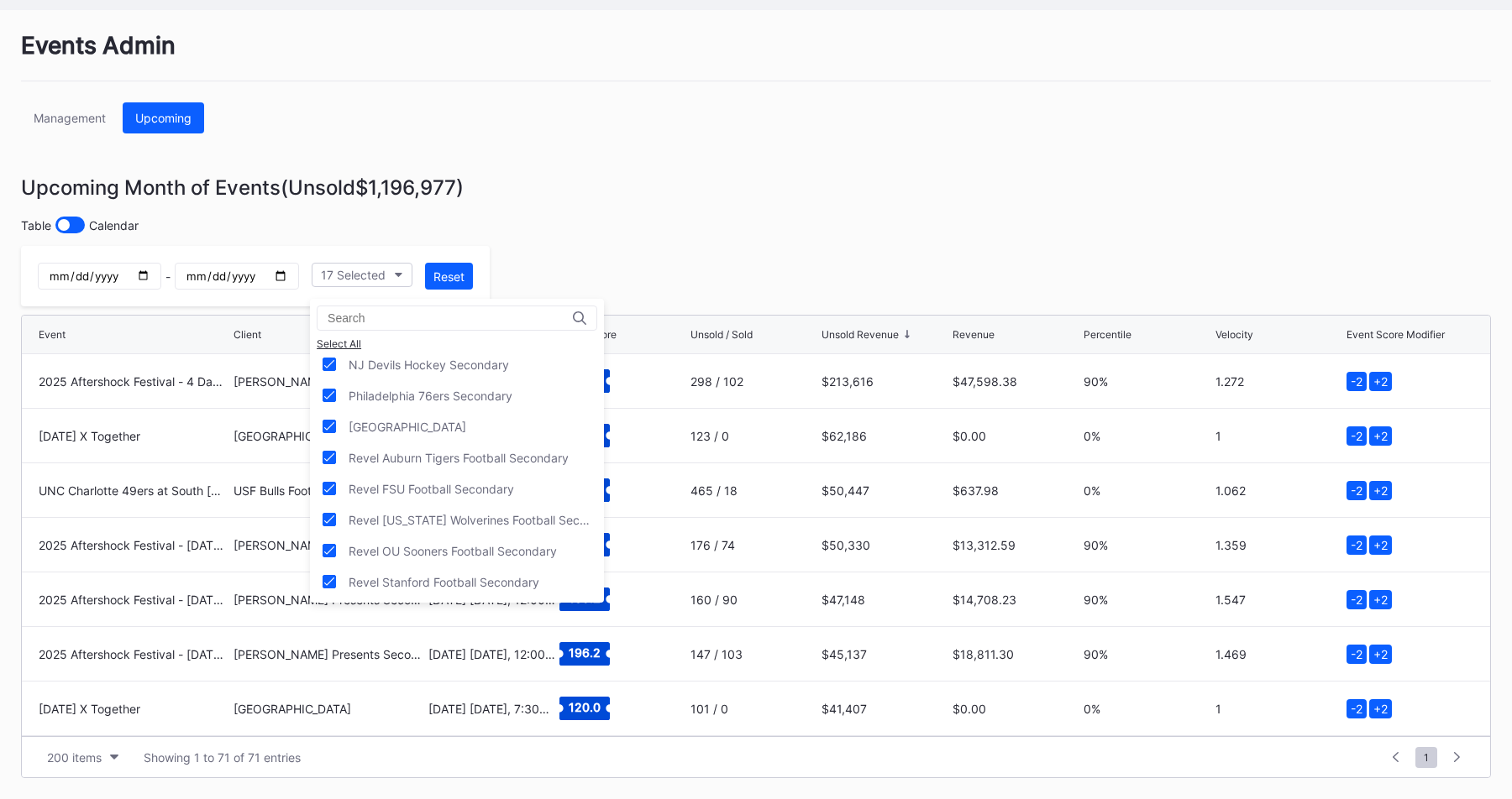
scroll to position [595, 0]
click at [402, 429] on div "[GEOGRAPHIC_DATA]" at bounding box center [407, 429] width 118 height 15
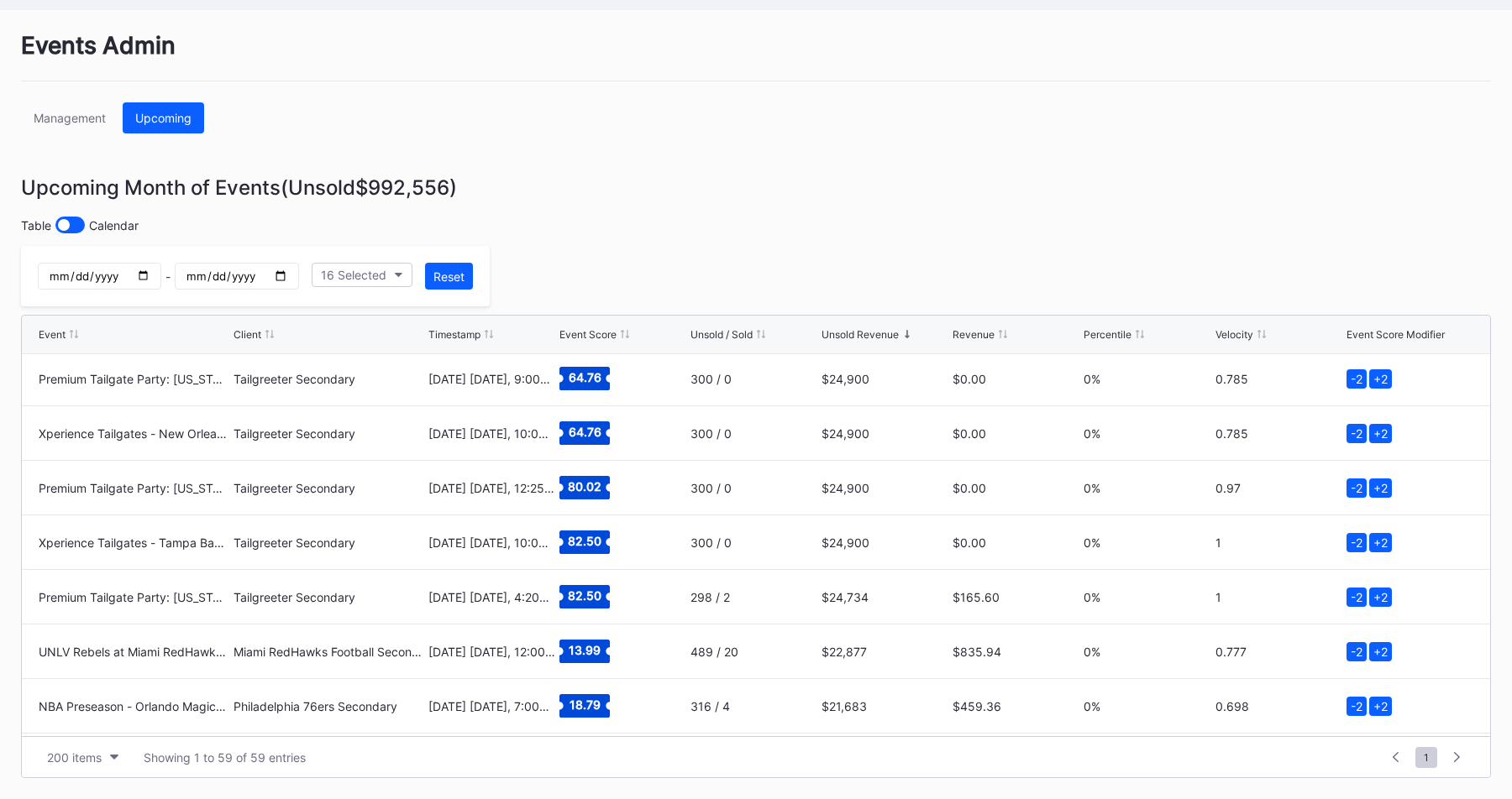
scroll to position [441, 0]
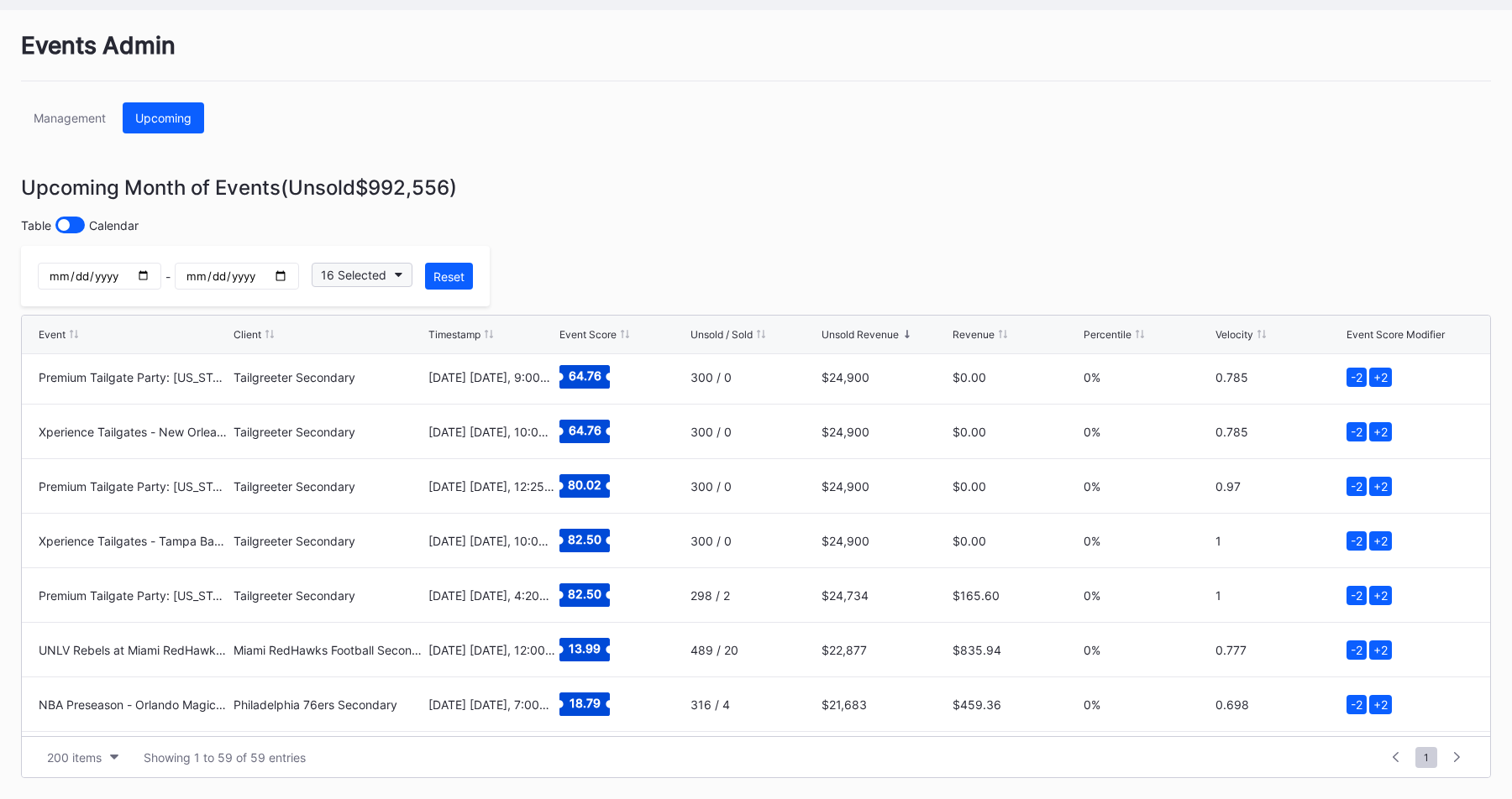
click at [369, 284] on button "16 Selected" at bounding box center [361, 275] width 101 height 24
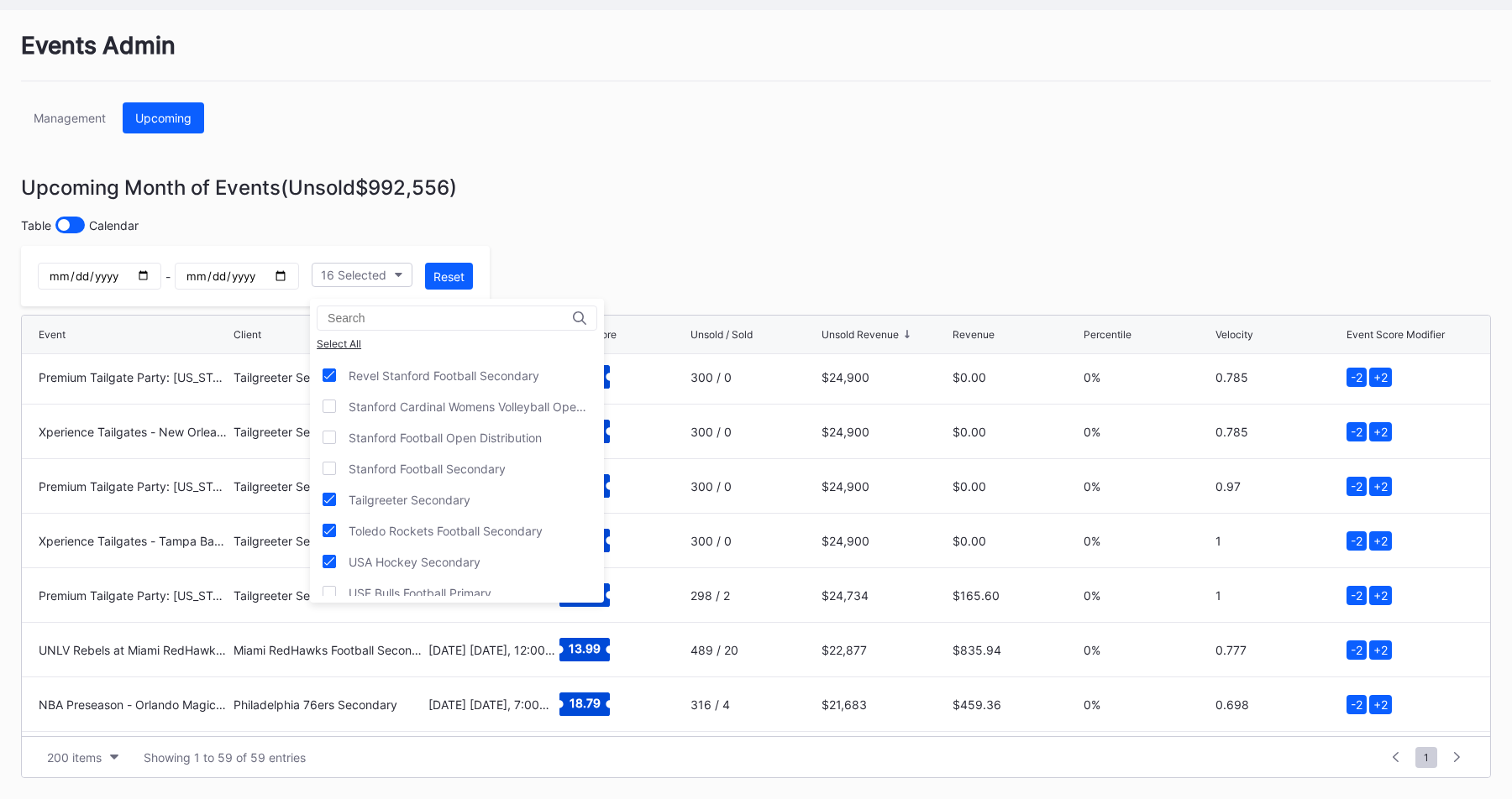
scroll to position [878, 0]
click at [468, 427] on div "Tailgreeter Secondary" at bounding box center [409, 426] width 122 height 15
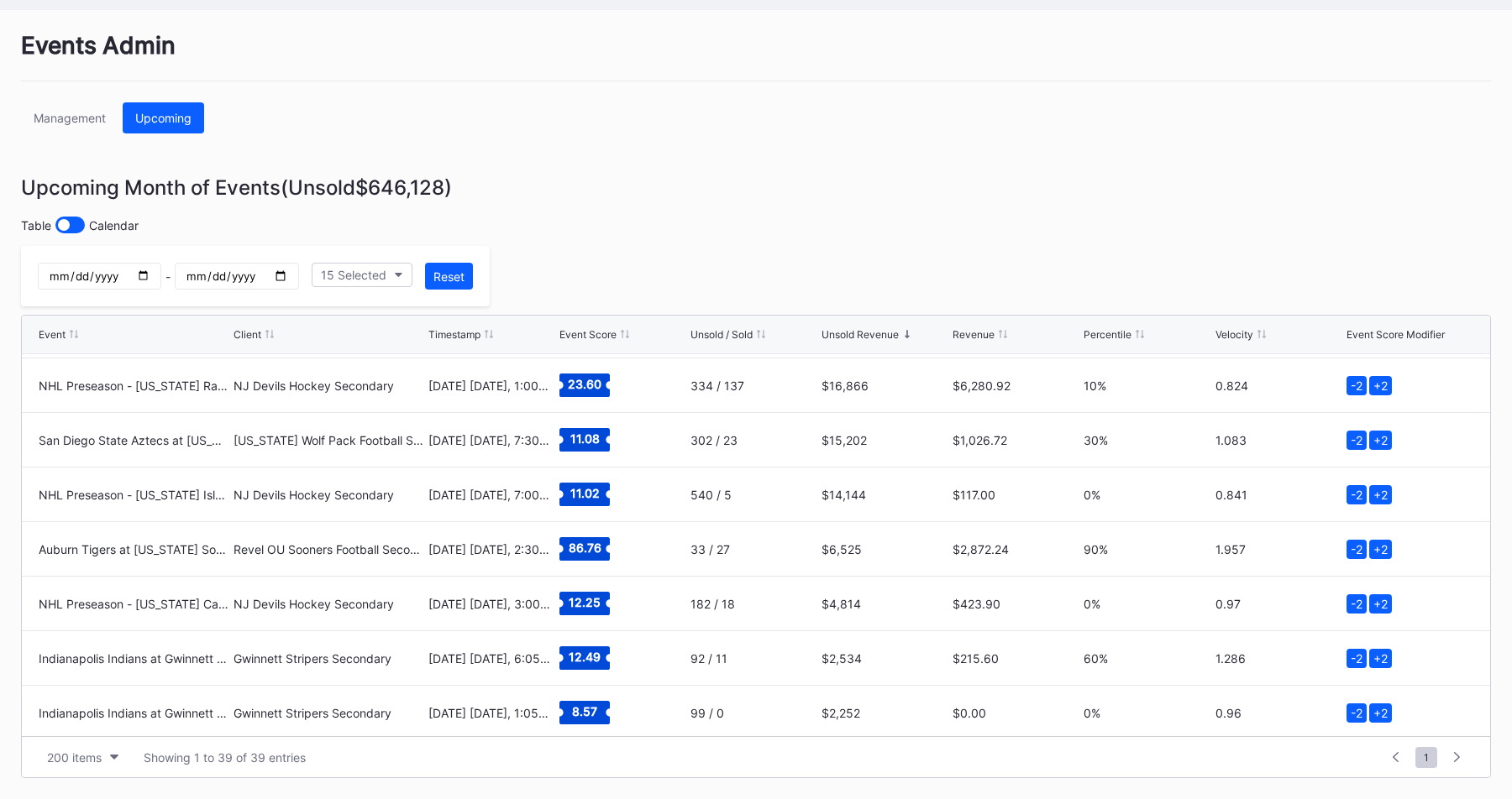
scroll to position [597, 0]
click at [341, 270] on div "15 Selected" at bounding box center [353, 275] width 65 height 15
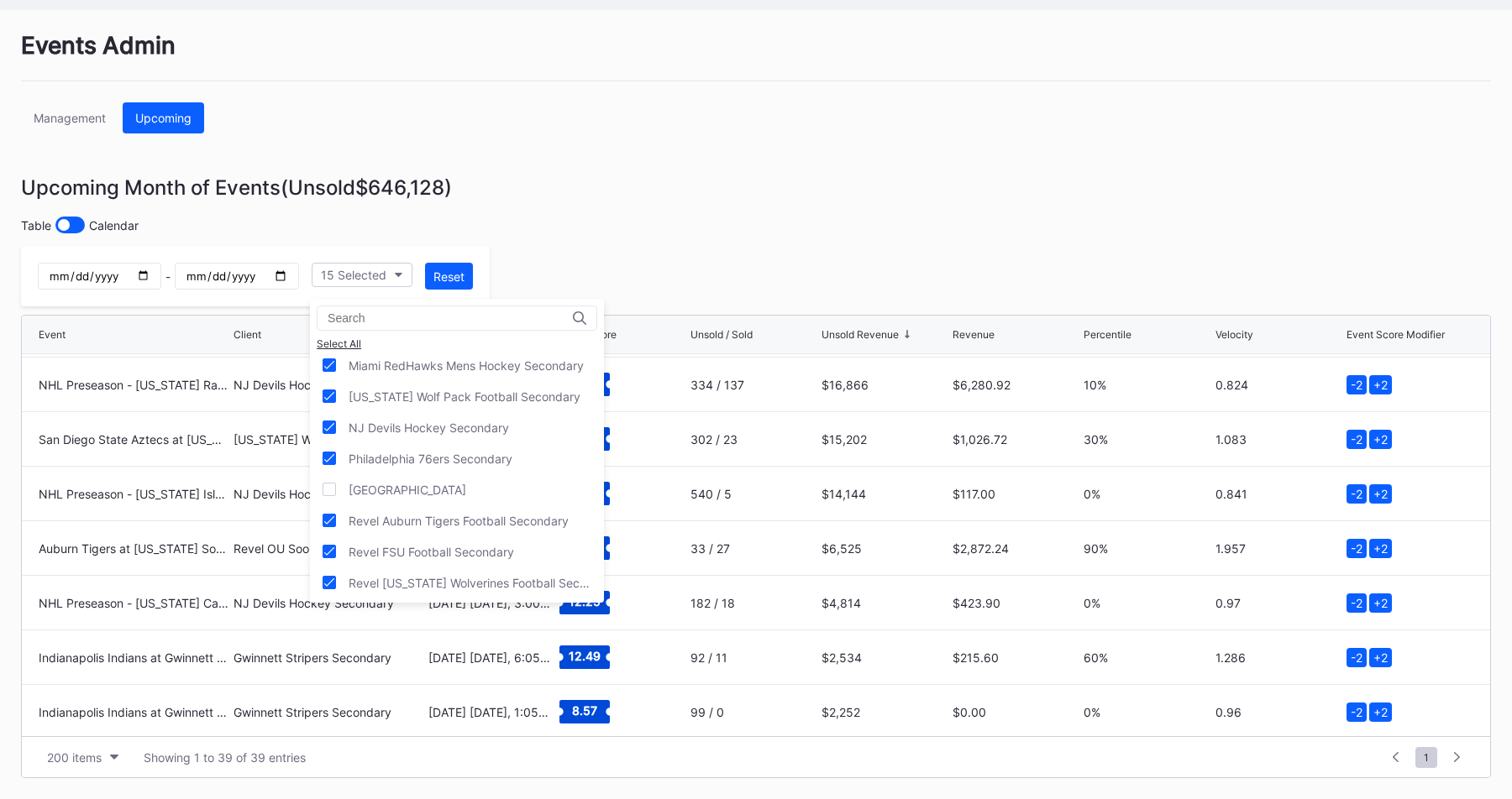
scroll to position [534, 0]
click at [444, 426] on div "NJ Devils Hockey Secondary" at bounding box center [428, 428] width 161 height 15
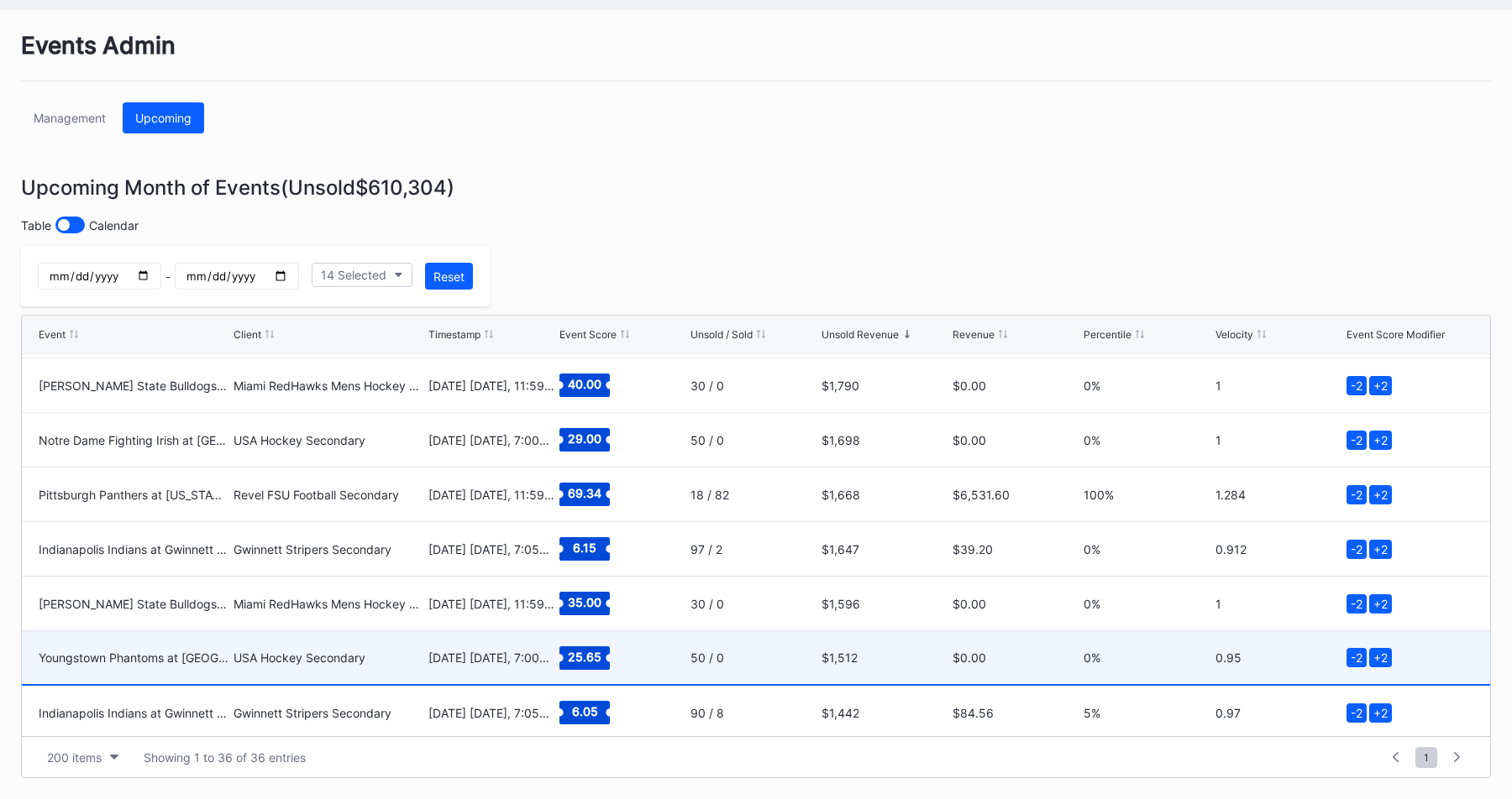
scroll to position [922, 0]
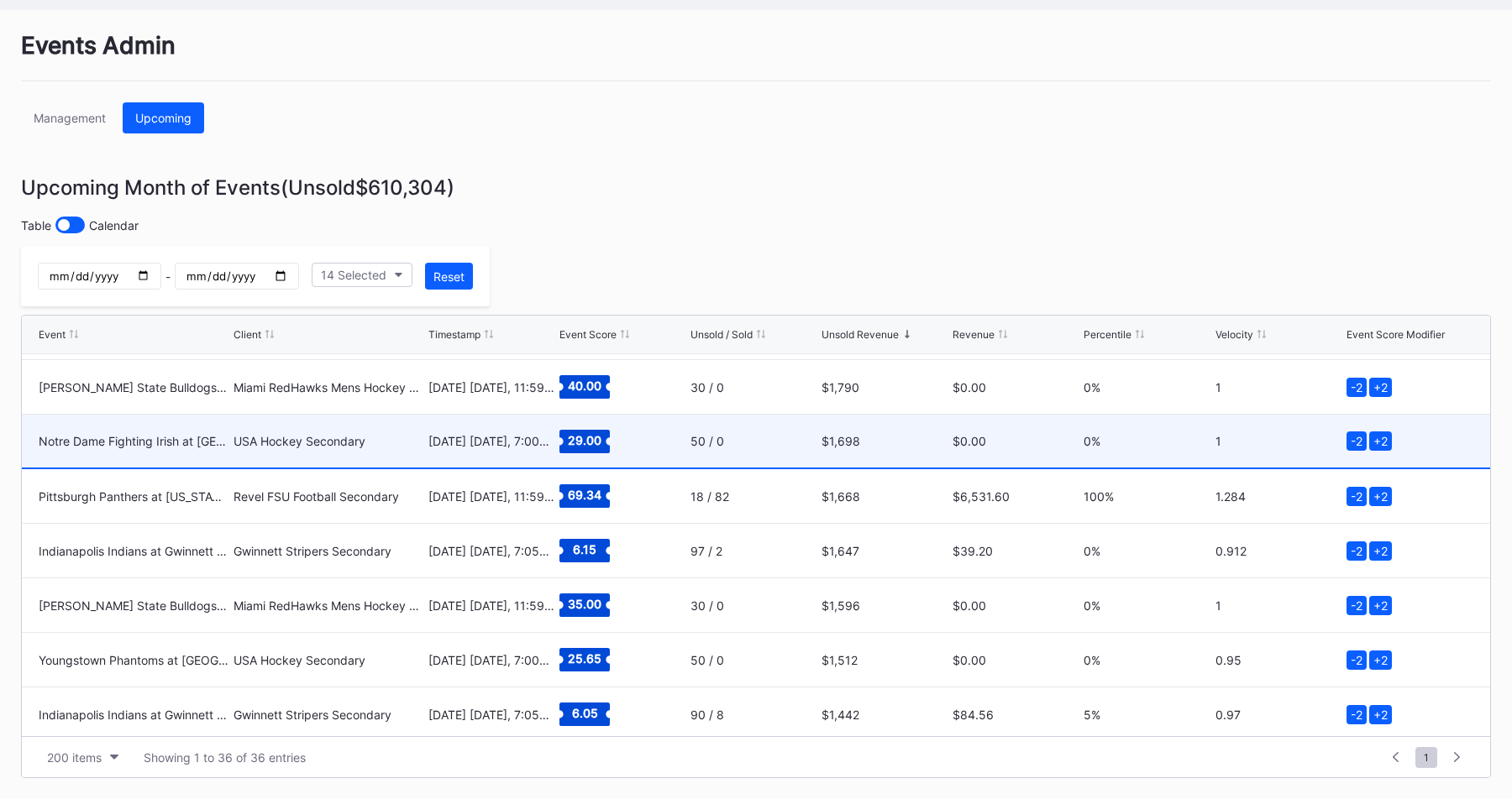
click at [654, 455] on div "29.00" at bounding box center [623, 442] width 127 height 53
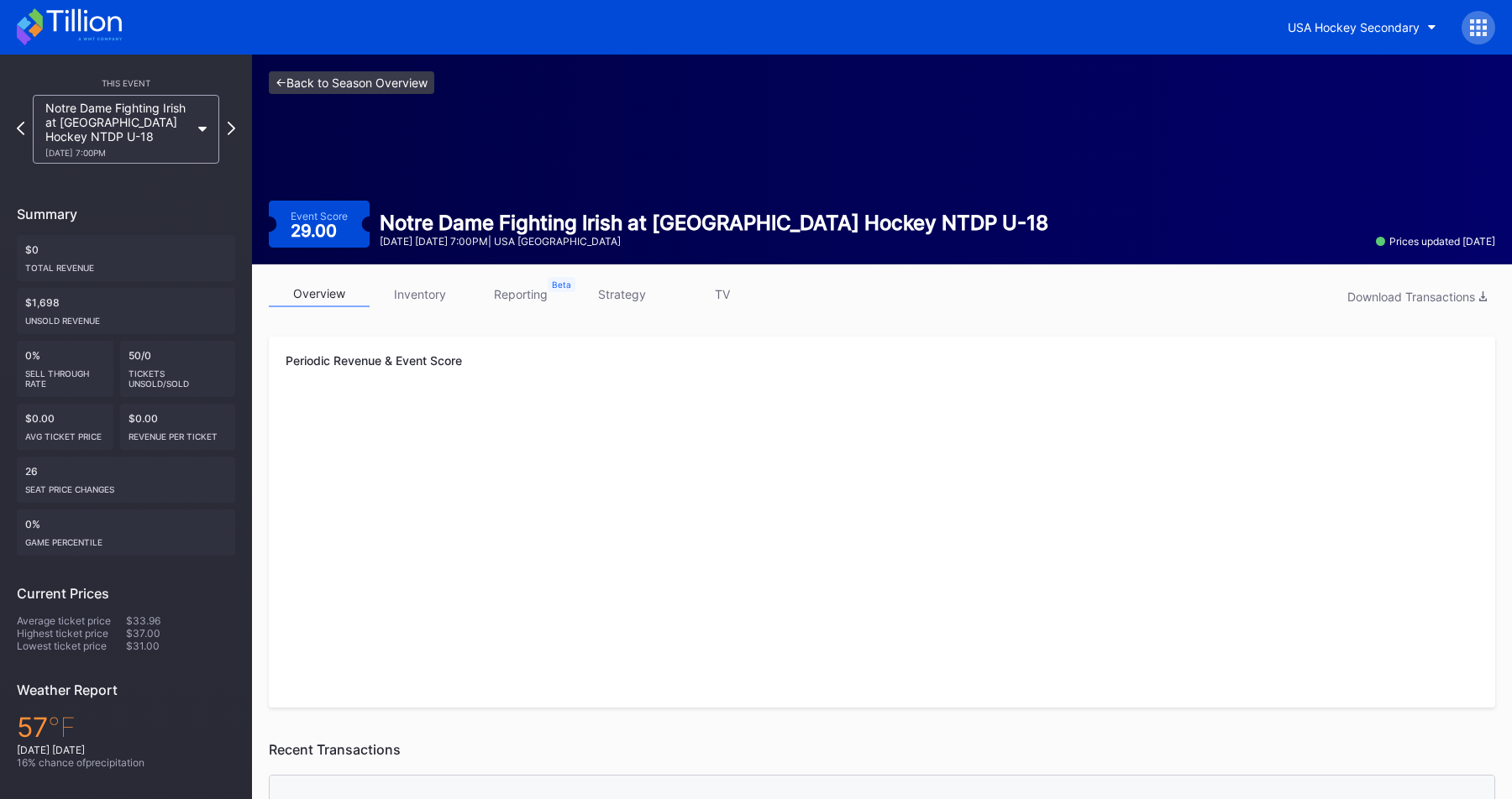
click at [383, 84] on link "<- Back to Season Overview" at bounding box center [352, 82] width 165 height 22
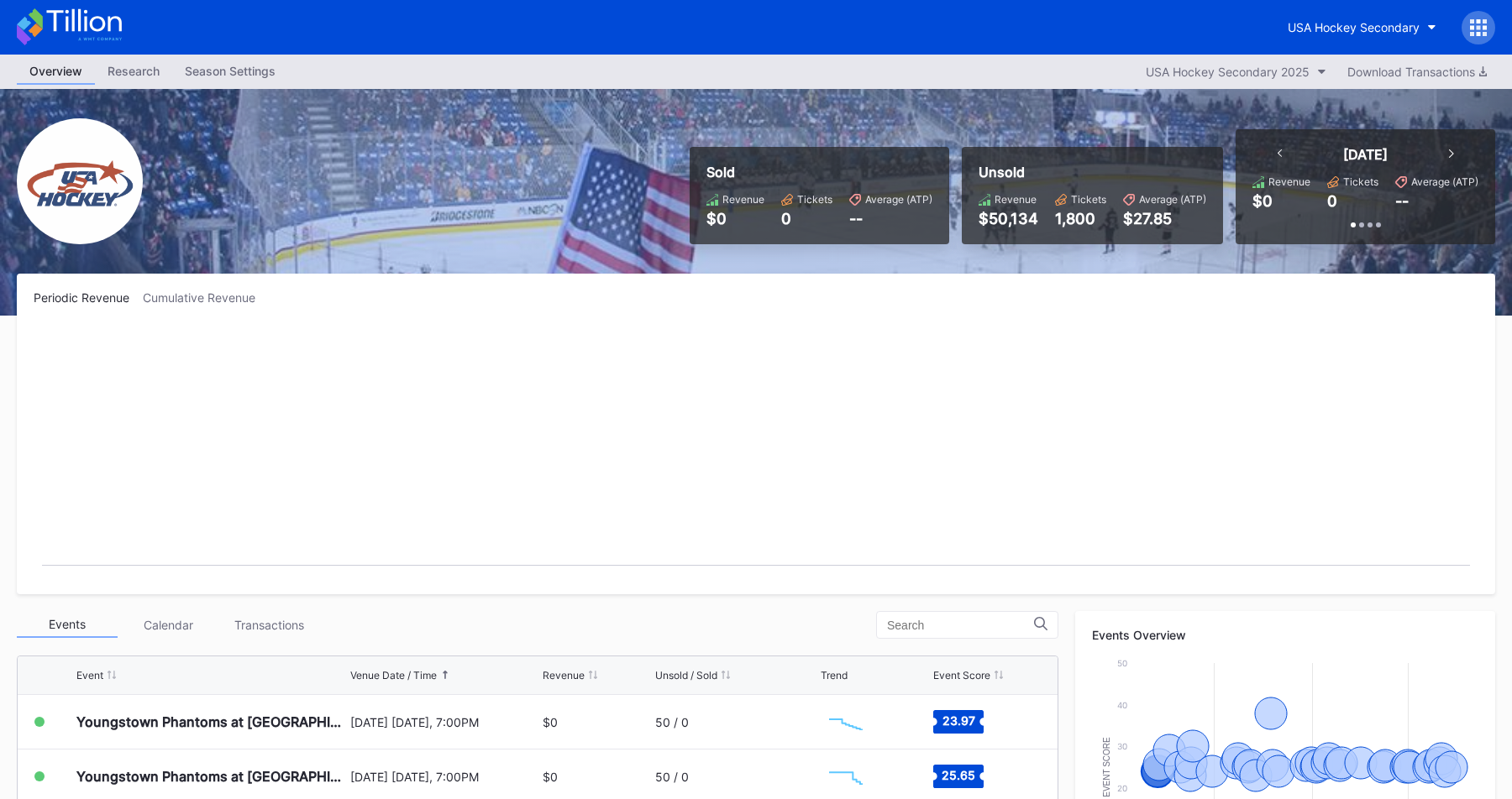
click at [1468, 43] on div "USA Hockey Secondary" at bounding box center [1385, 27] width 220 height 34
click at [1477, 30] on icon at bounding box center [1478, 27] width 17 height 17
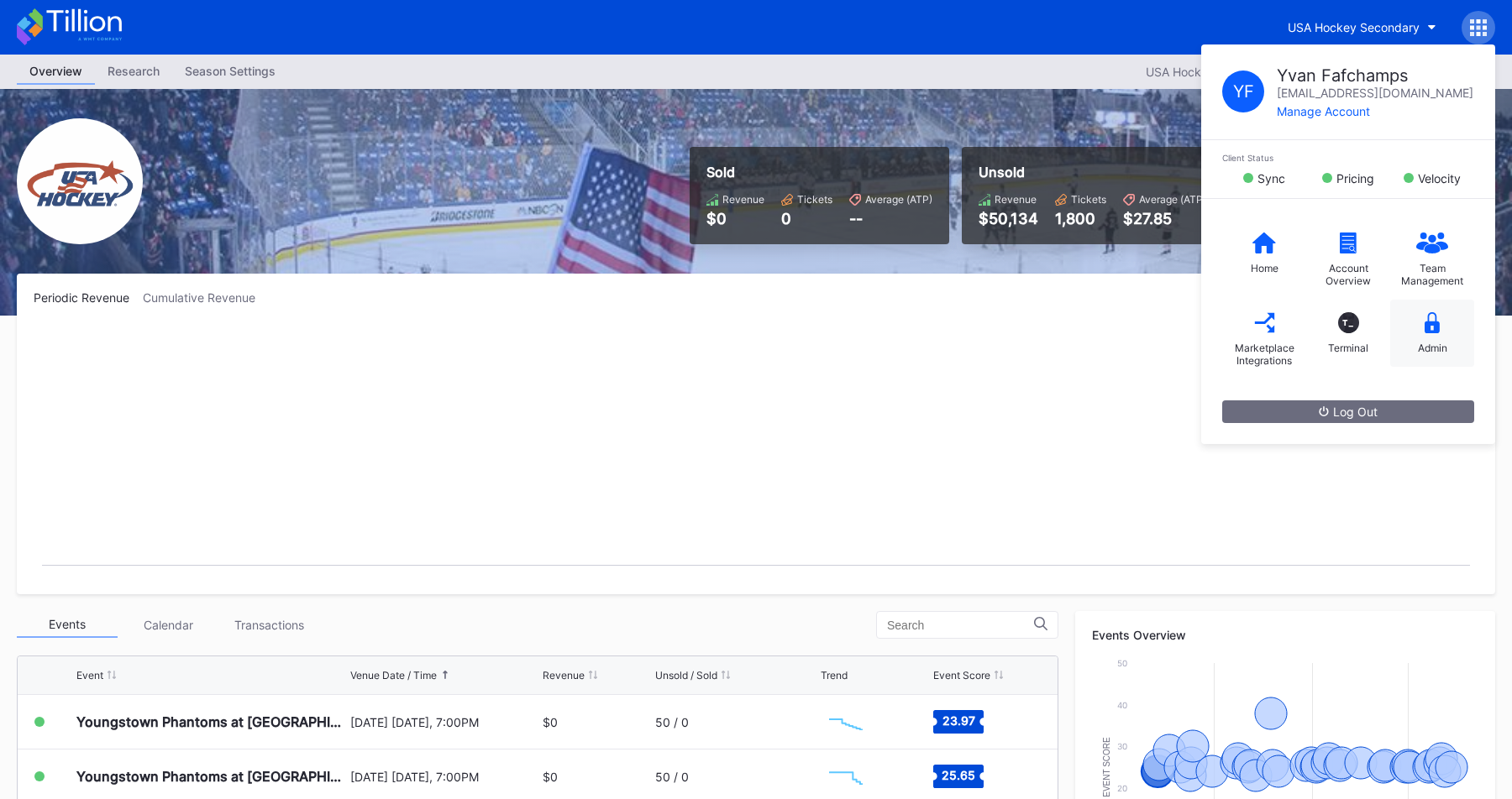
click at [1436, 337] on div "Admin" at bounding box center [1432, 333] width 84 height 67
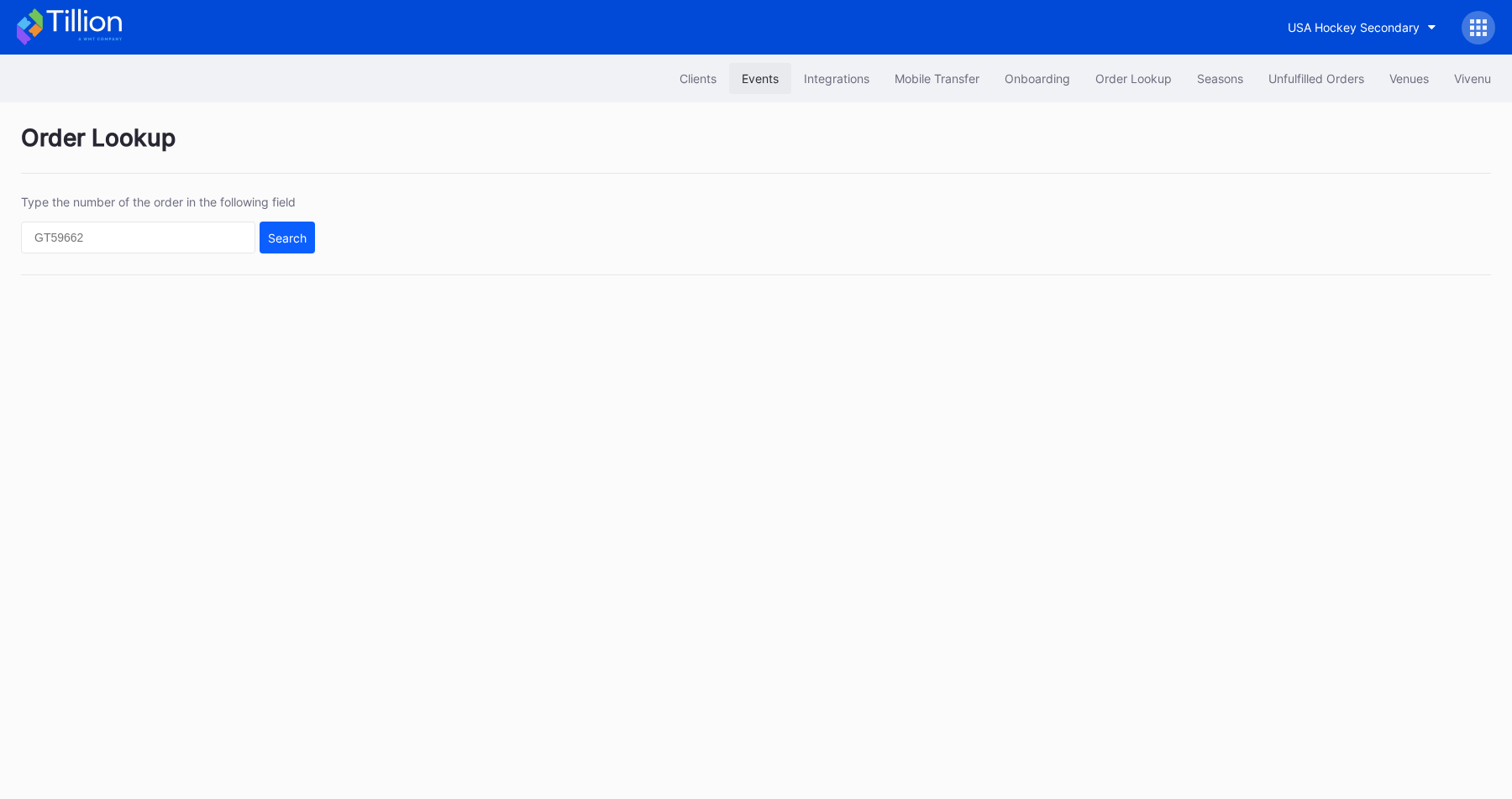
click at [746, 89] on button "Events" at bounding box center [760, 78] width 62 height 31
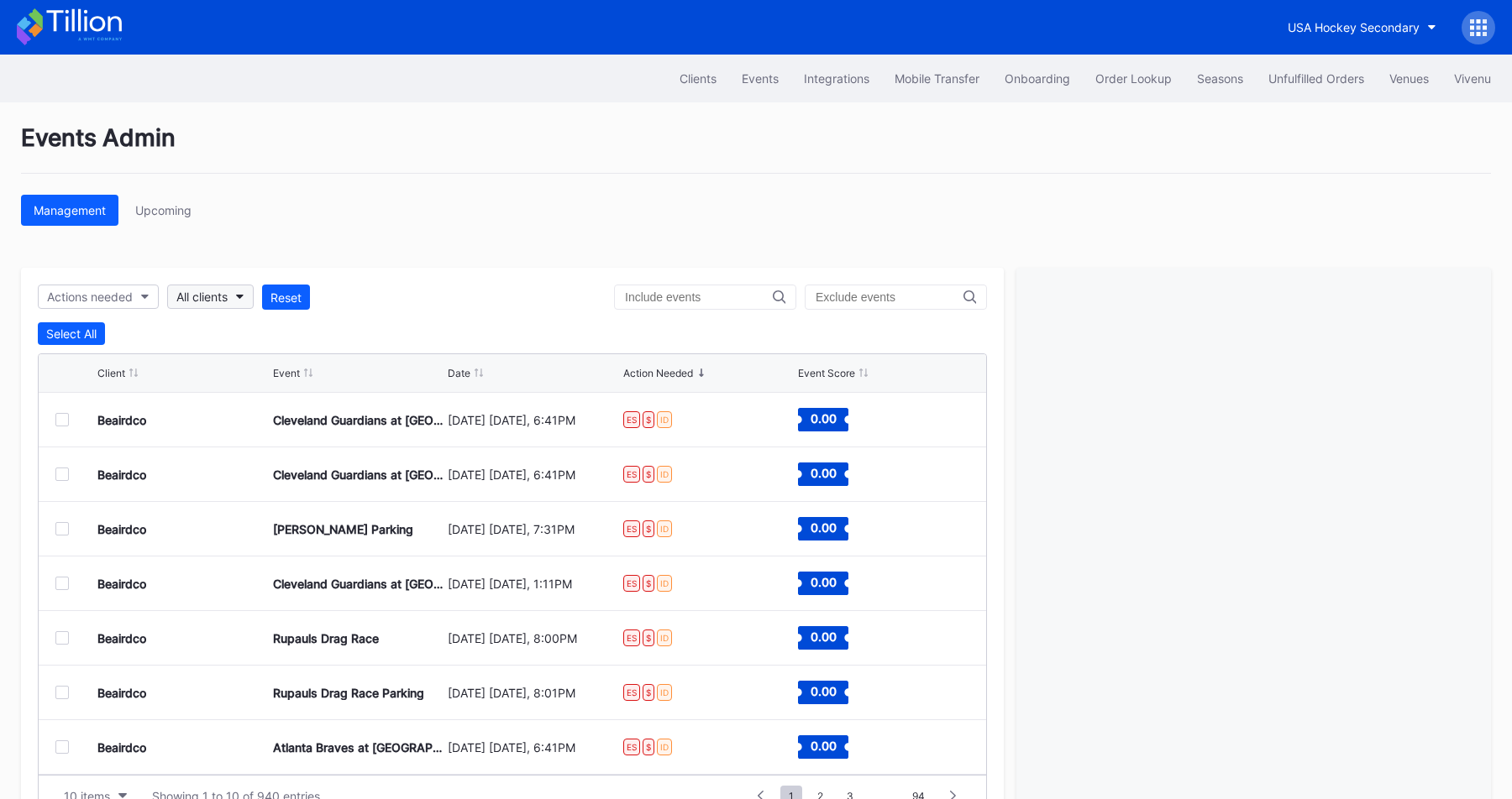
click at [195, 300] on div "All clients" at bounding box center [202, 296] width 52 height 15
type input "usa"
click at [253, 389] on div "usa USA Hockey Secondary" at bounding box center [266, 356] width 196 height 76
click at [253, 381] on div "USA Hockey Secondary" at bounding box center [266, 372] width 196 height 31
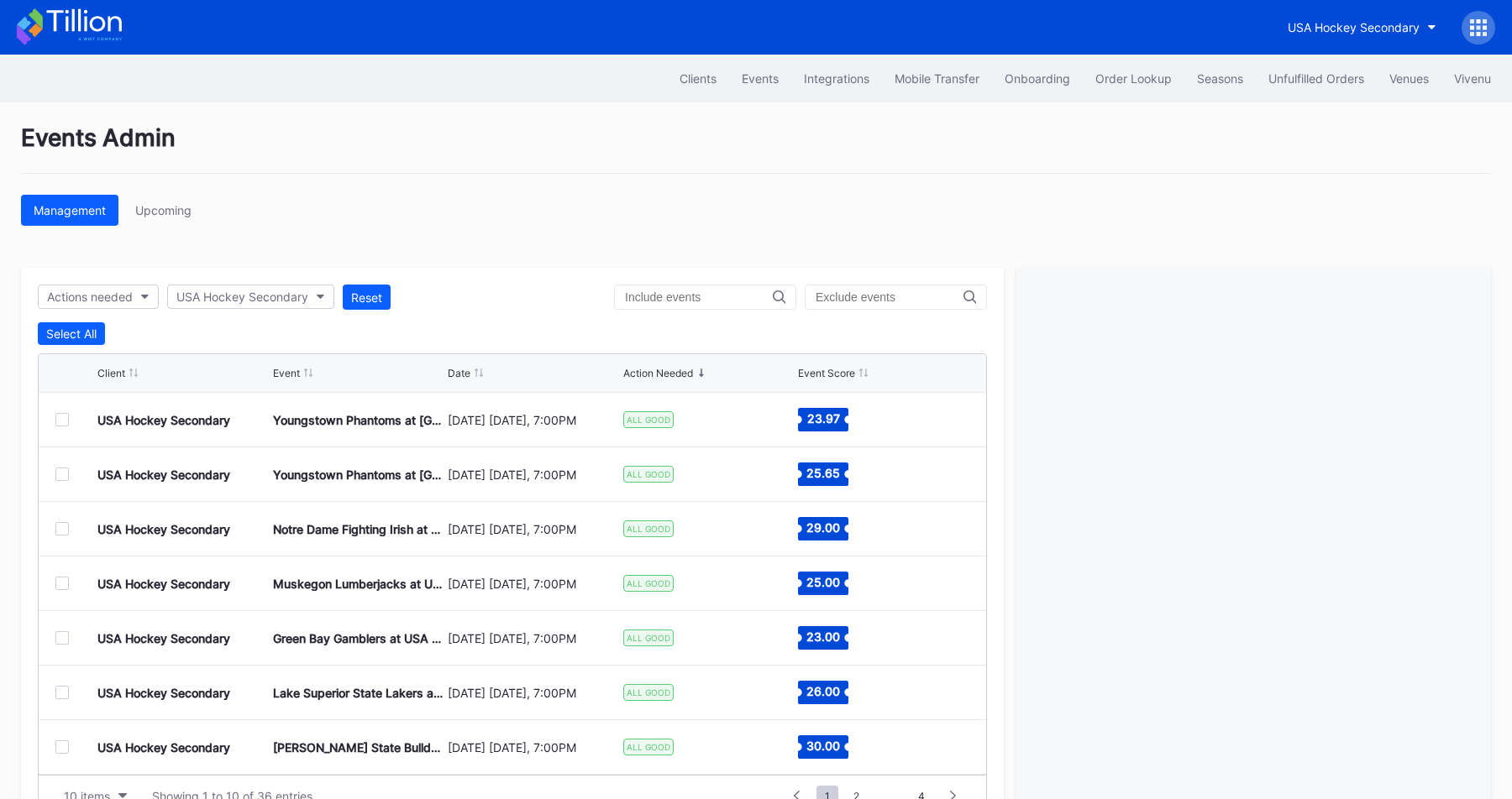
click at [550, 209] on div "Management Upcoming" at bounding box center [756, 210] width 1470 height 31
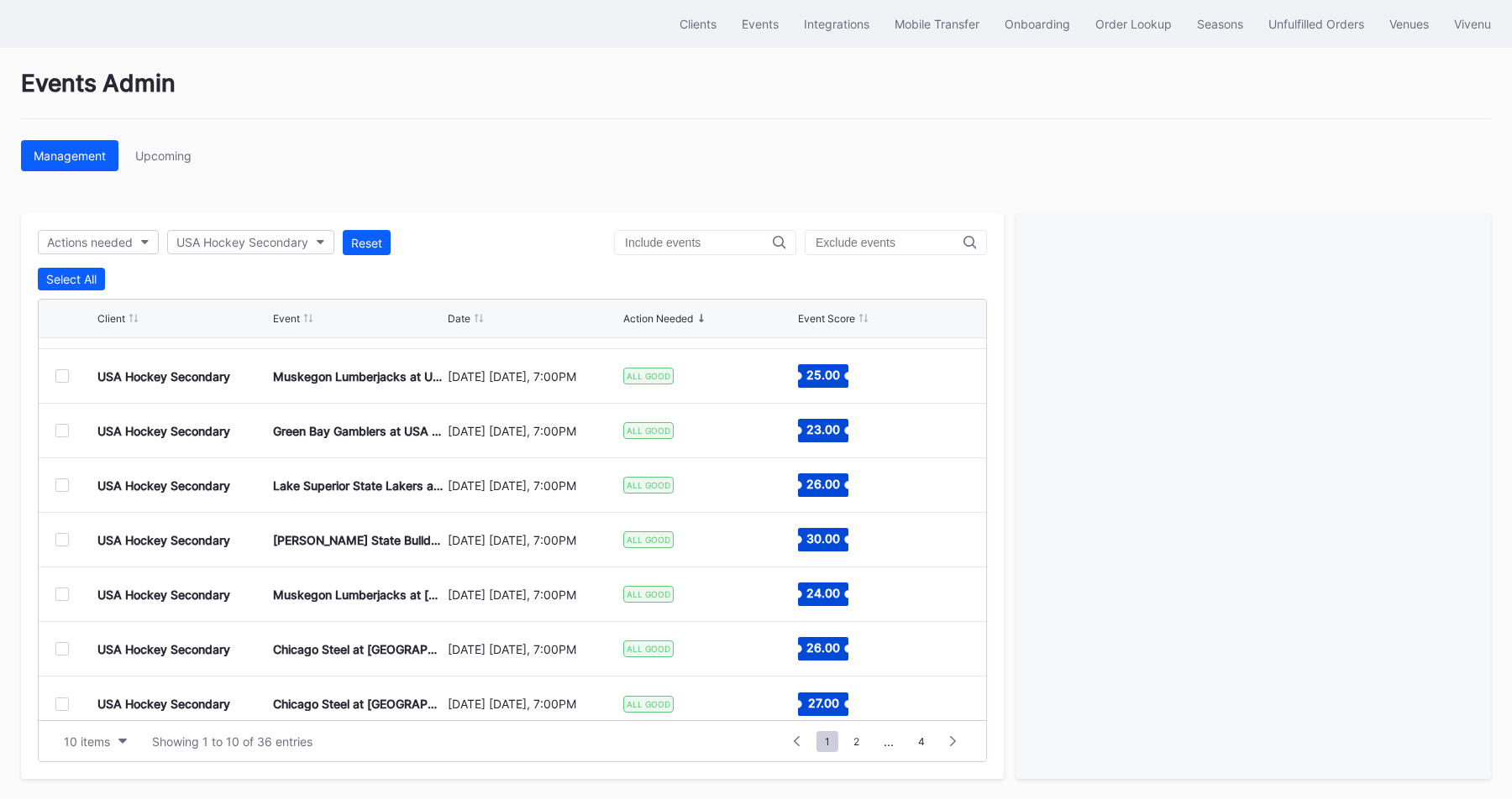
scroll to position [164, 0]
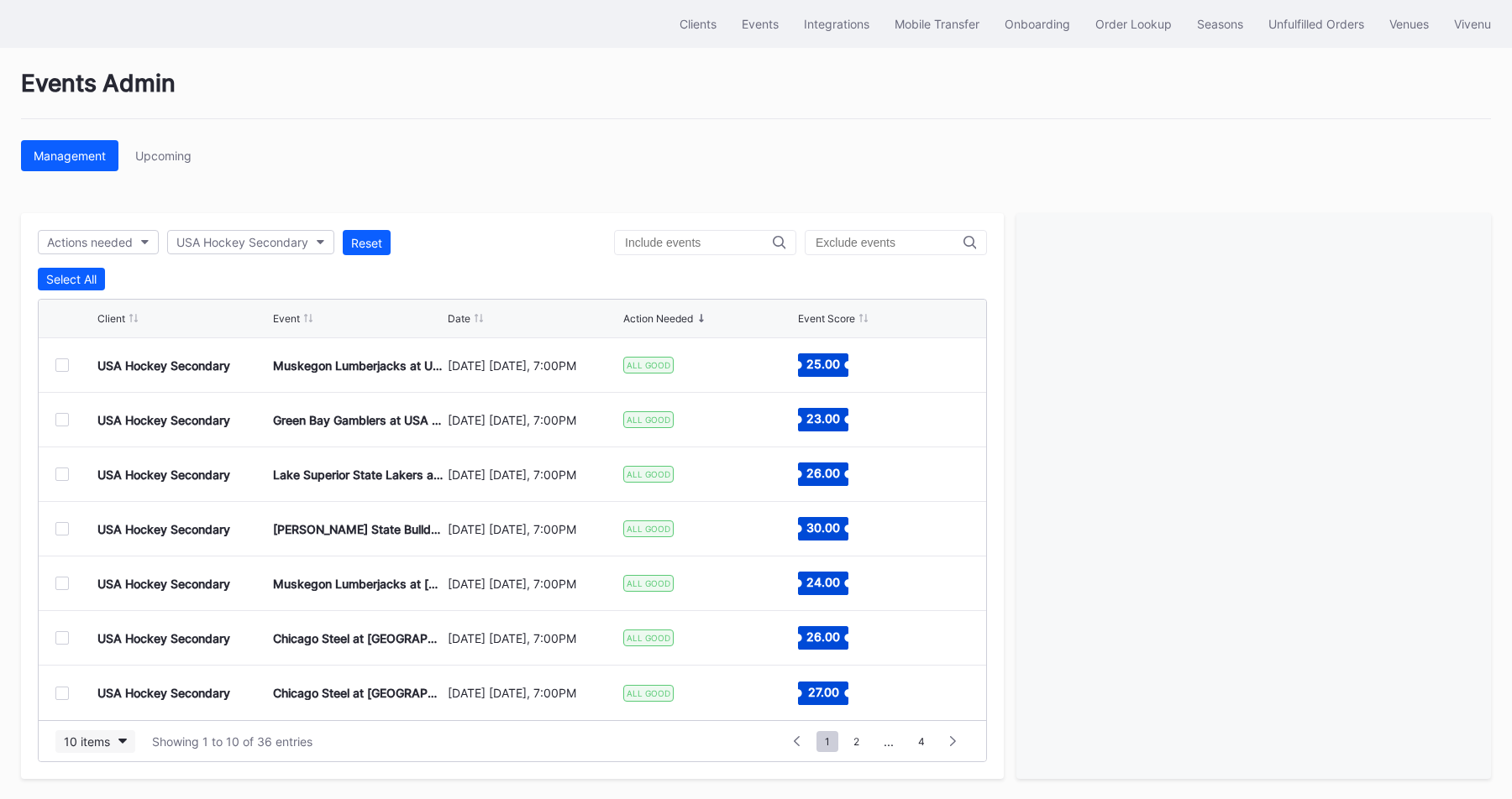
click at [107, 746] on div "10 items" at bounding box center [87, 741] width 46 height 15
click at [95, 711] on div "200 items" at bounding box center [95, 698] width 80 height 31
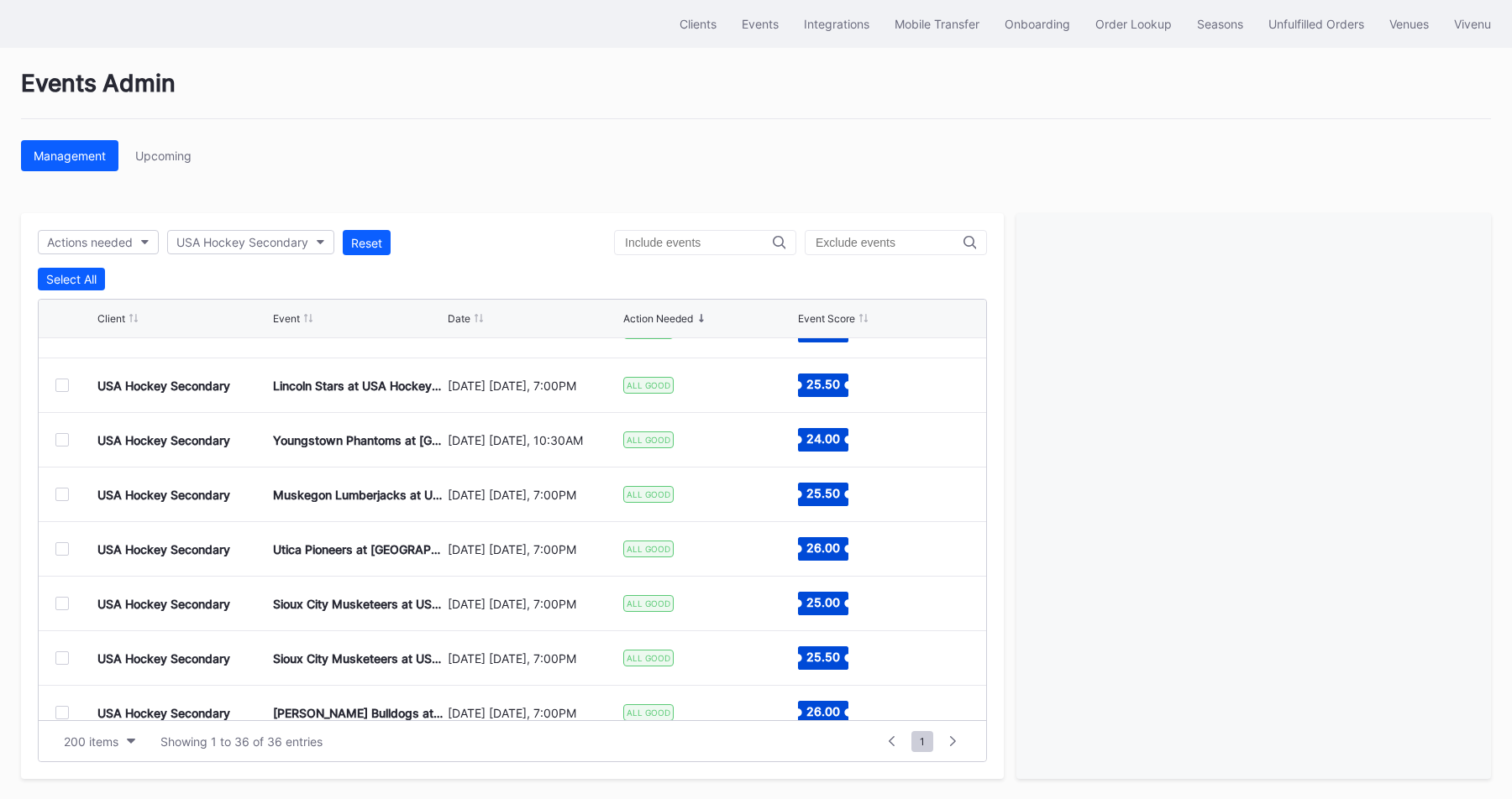
scroll to position [0, 0]
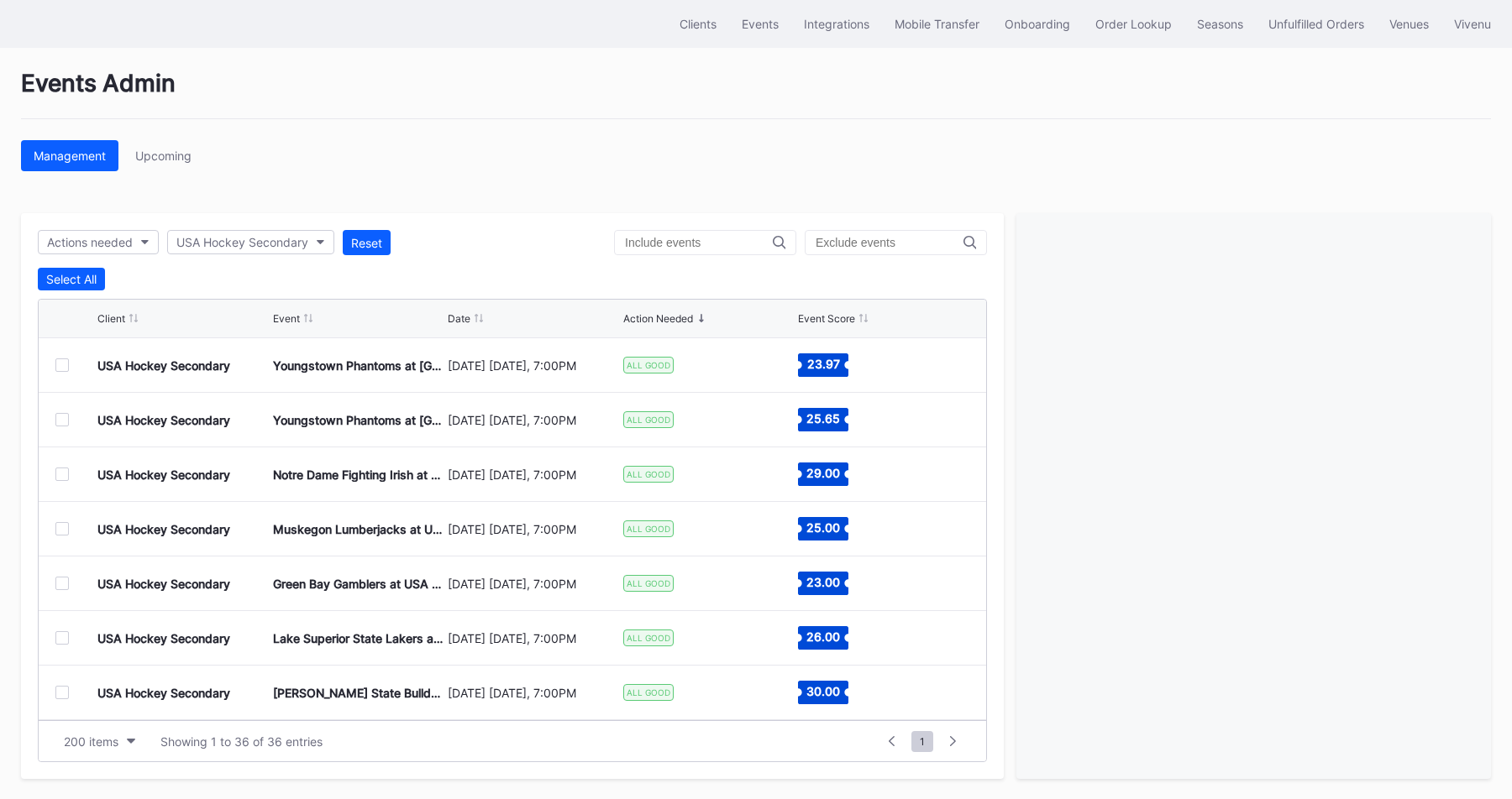
click at [53, 365] on div "USA Hockey Secondary Youngstown Phantoms at [GEOGRAPHIC_DATA] Hockey NTDP U-18 …" at bounding box center [512, 366] width 947 height 55
click at [55, 365] on div at bounding box center [62, 365] width 14 height 14
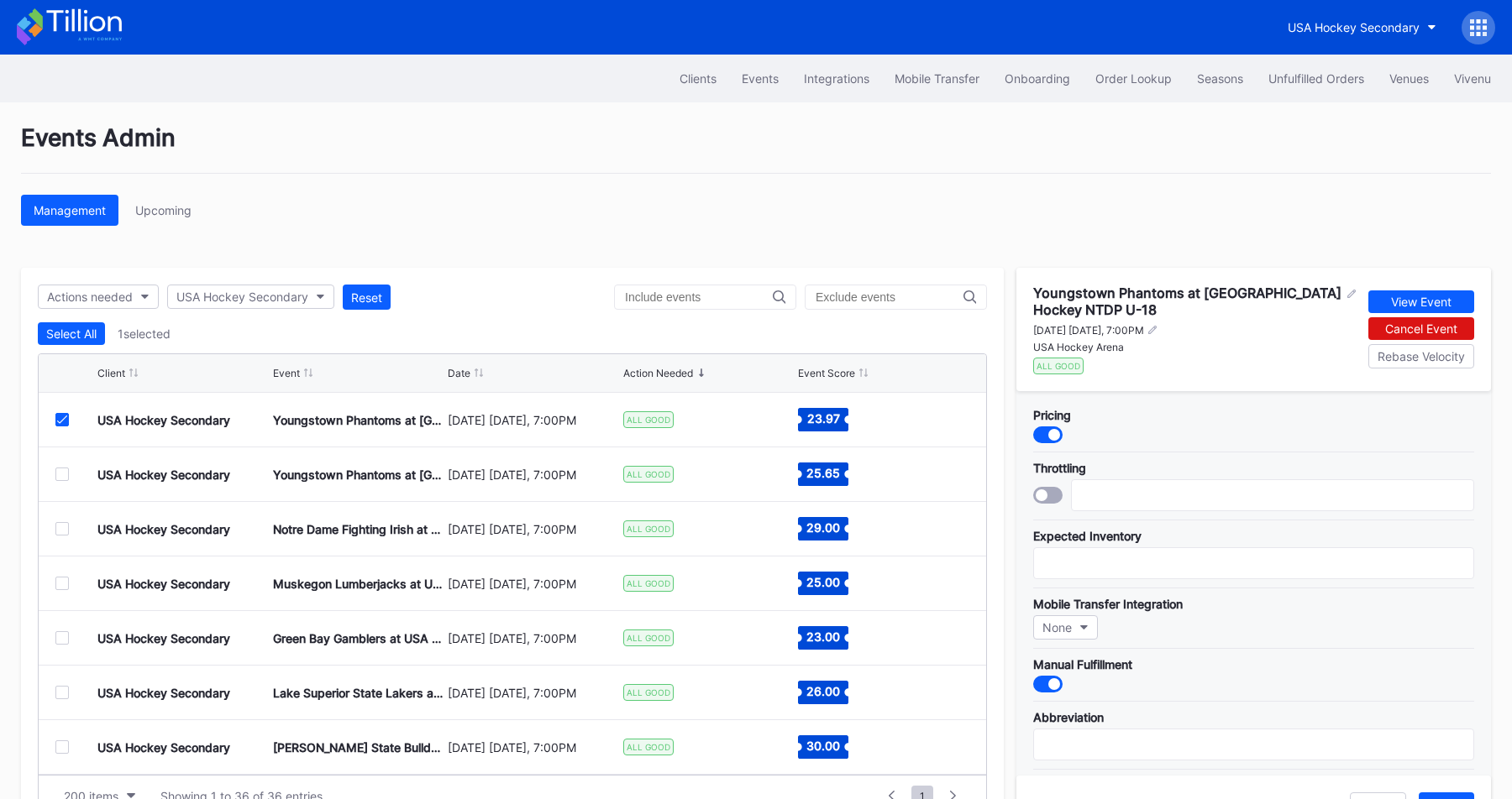
click at [1472, 27] on icon at bounding box center [1472, 27] width 4 height 4
click at [1466, 31] on div at bounding box center [1478, 27] width 34 height 34
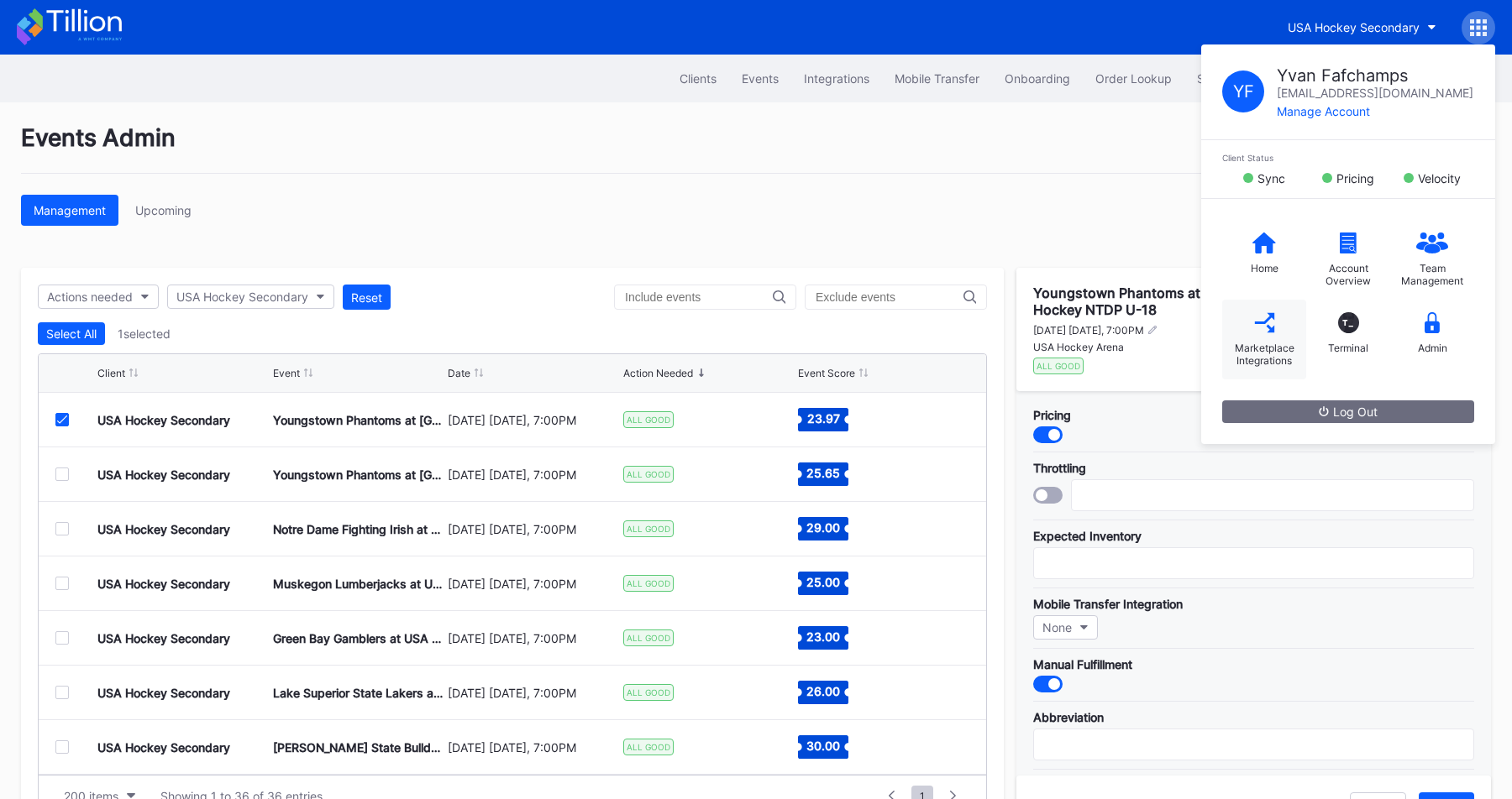
click at [1275, 339] on div "Marketplace Integrations" at bounding box center [1264, 339] width 84 height 80
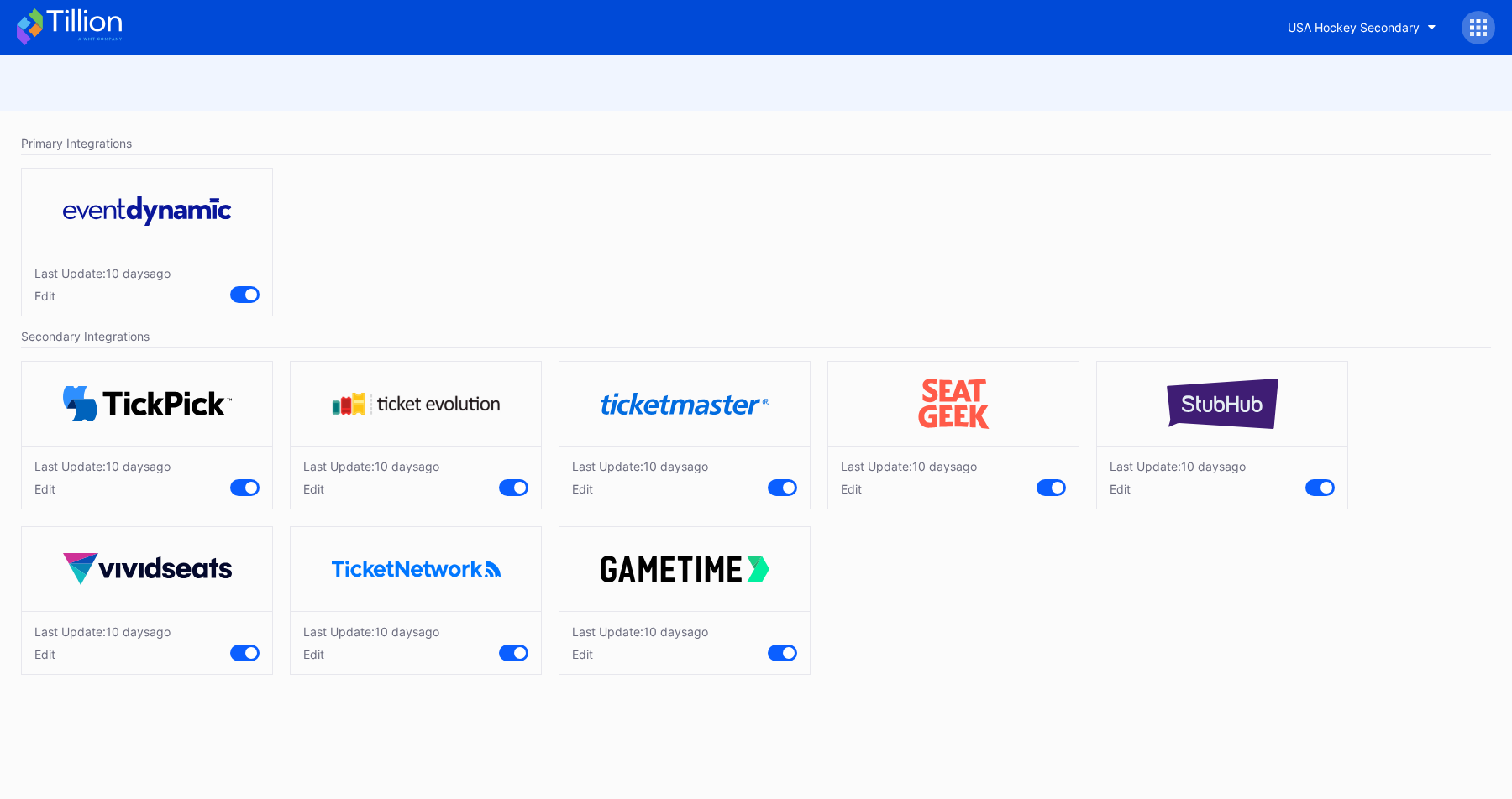
click at [1476, 42] on div at bounding box center [1478, 27] width 34 height 34
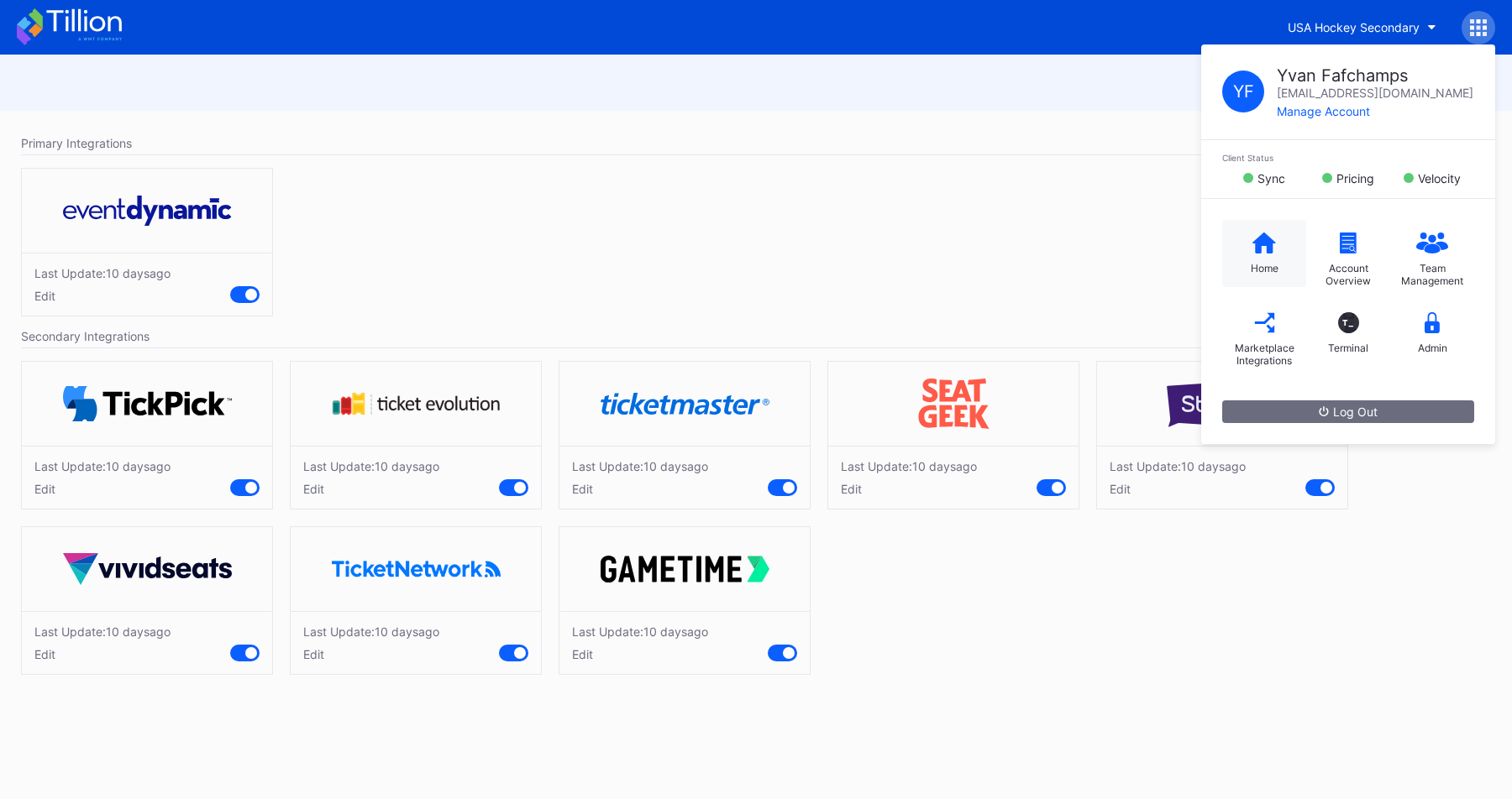
click at [1273, 224] on div "Home" at bounding box center [1264, 253] width 84 height 67
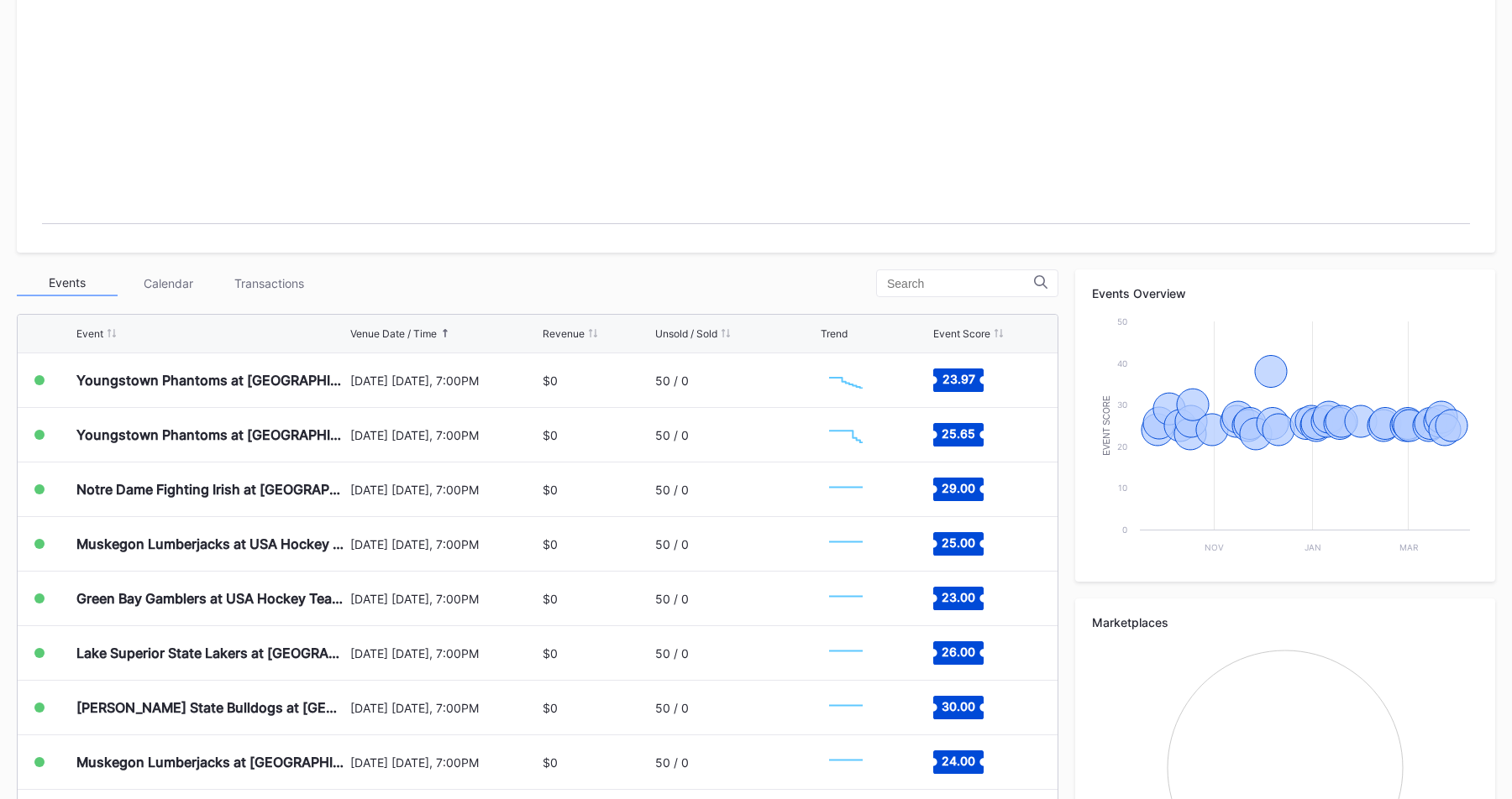
scroll to position [372, 0]
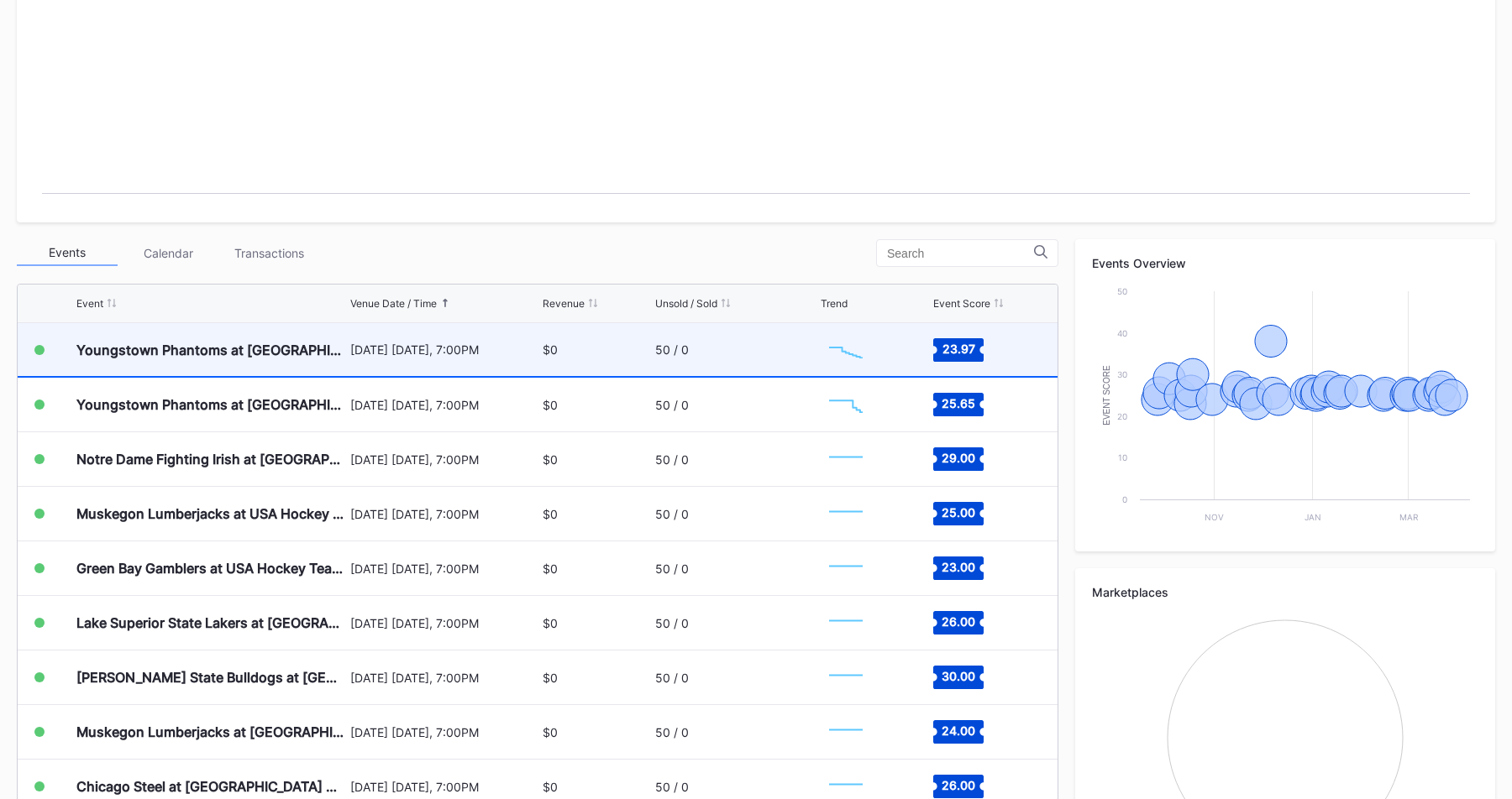
click at [470, 352] on div "[DATE] [DATE], 7:00PM" at bounding box center [444, 350] width 189 height 15
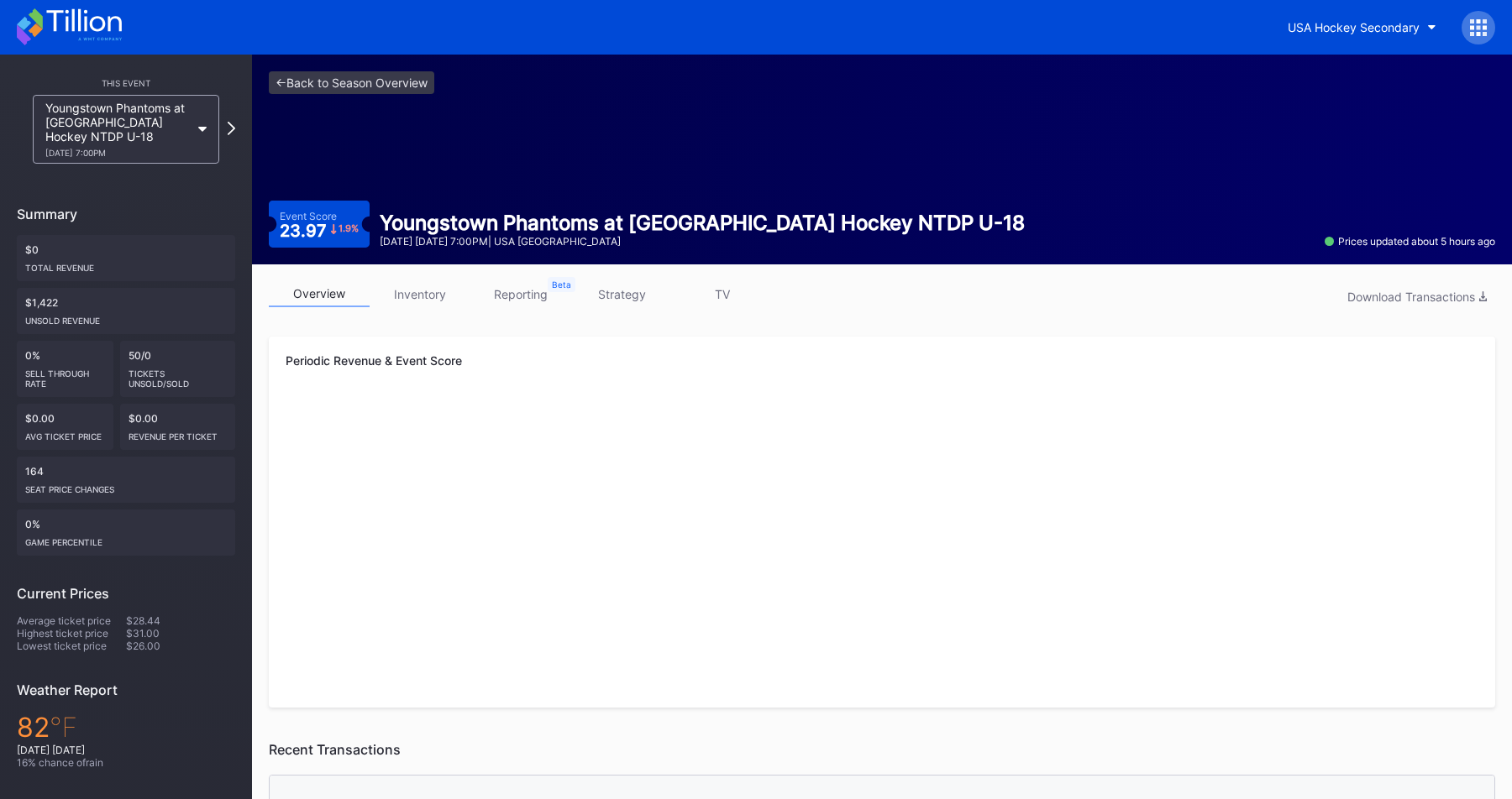
click at [428, 279] on div "overview inventory reporting strategy TV Download Transactions Periodic Revenue…" at bounding box center [881, 759] width 1259 height 991
click at [427, 295] on link "inventory" at bounding box center [419, 294] width 101 height 26
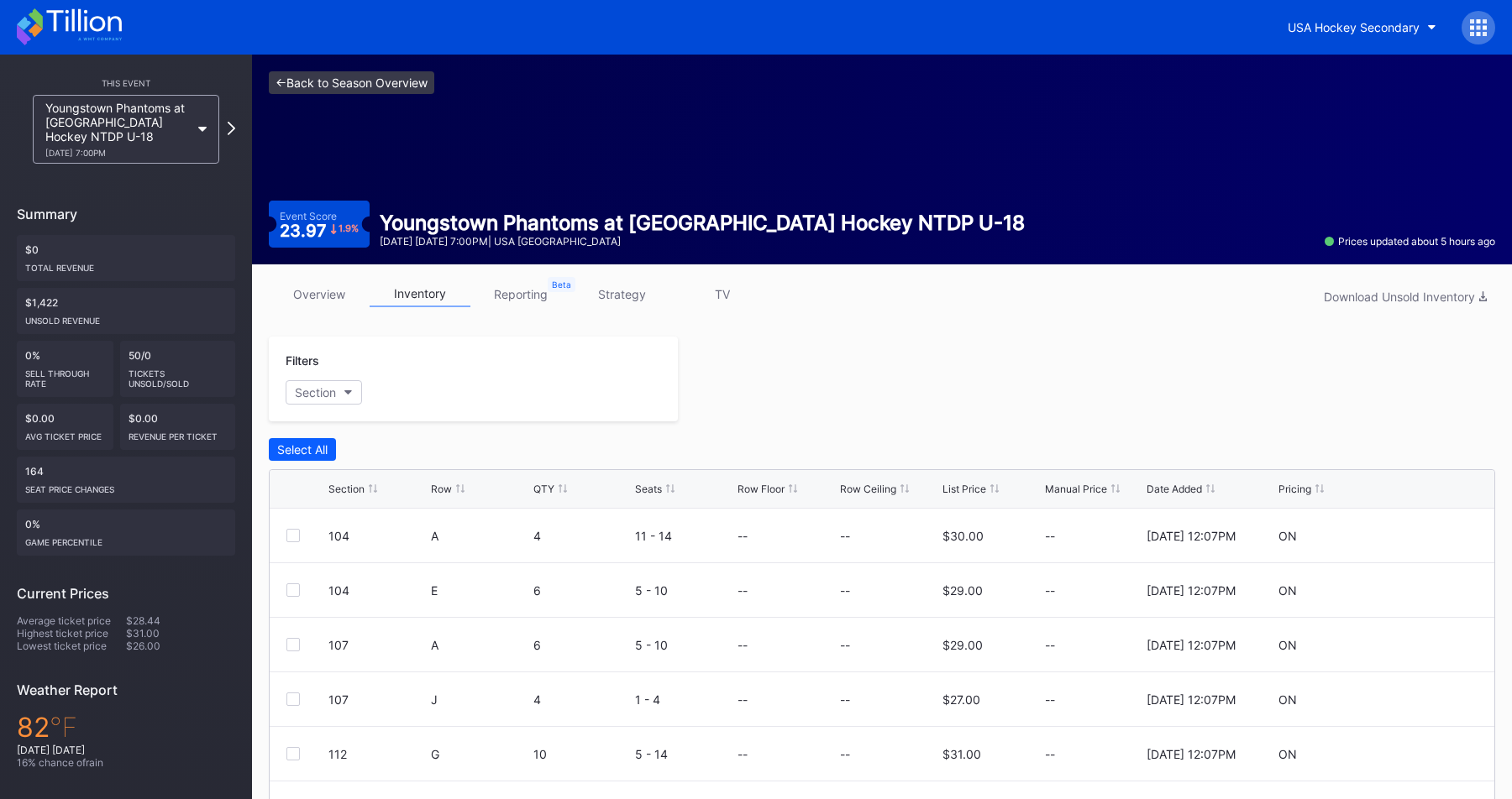
click at [321, 81] on link "<- Back to Season Overview" at bounding box center [352, 82] width 165 height 22
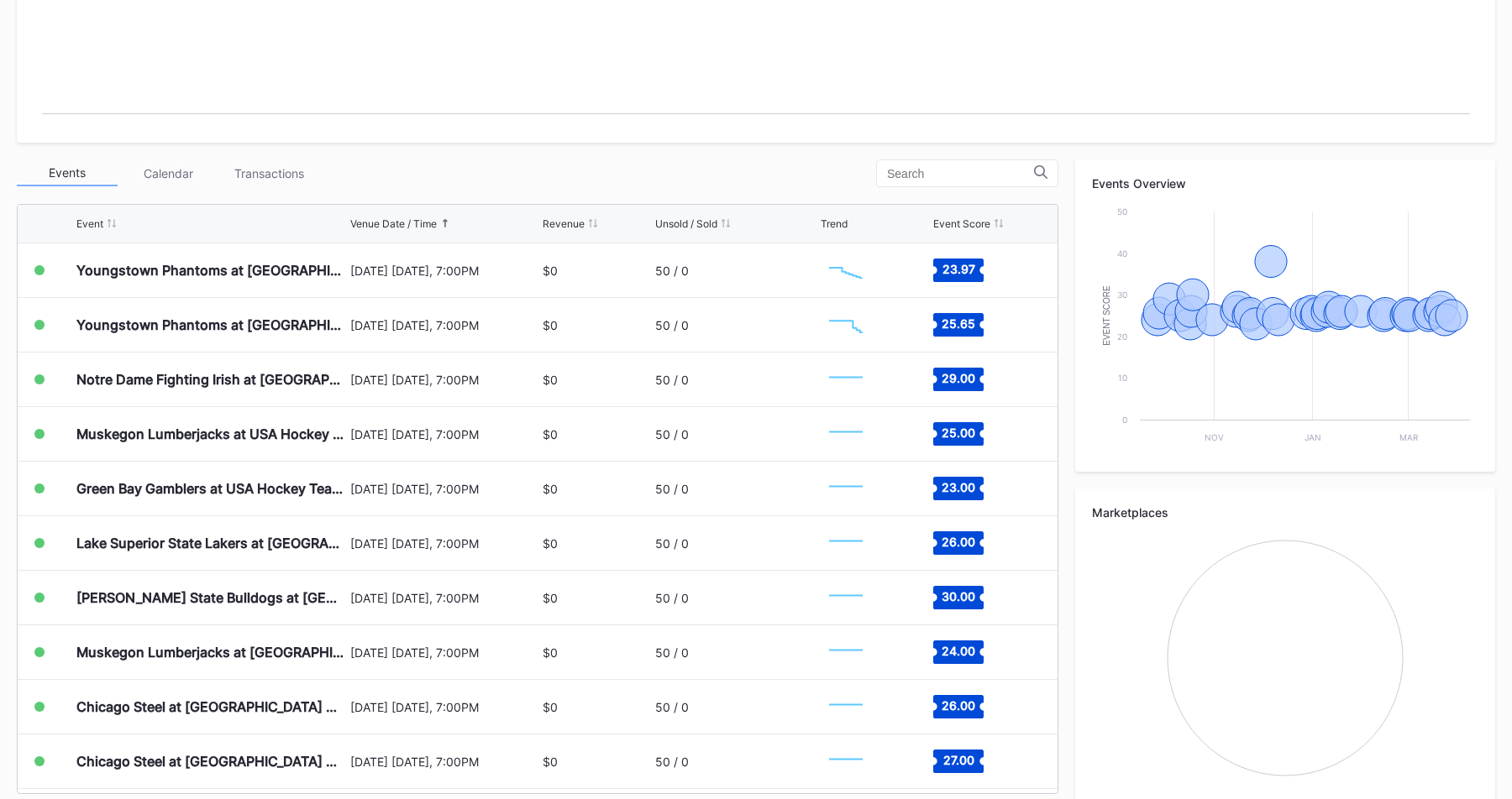
scroll to position [470, 0]
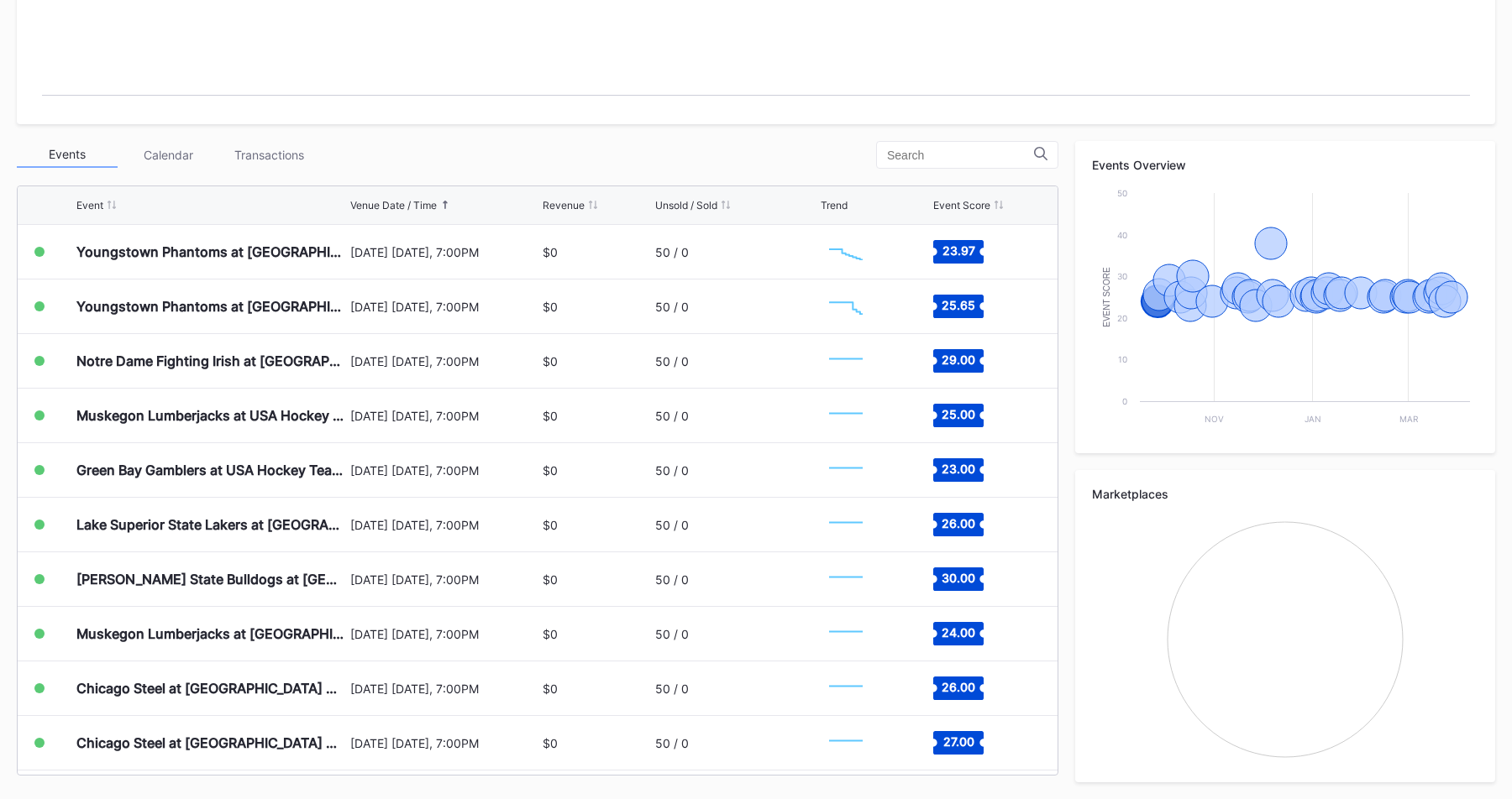
click at [572, 148] on div "Events Calendar Transactions" at bounding box center [537, 155] width 1041 height 27
click at [569, 163] on div "Events Calendar Transactions" at bounding box center [537, 155] width 1041 height 27
click at [584, 159] on div "Events Calendar Transactions" at bounding box center [537, 155] width 1041 height 27
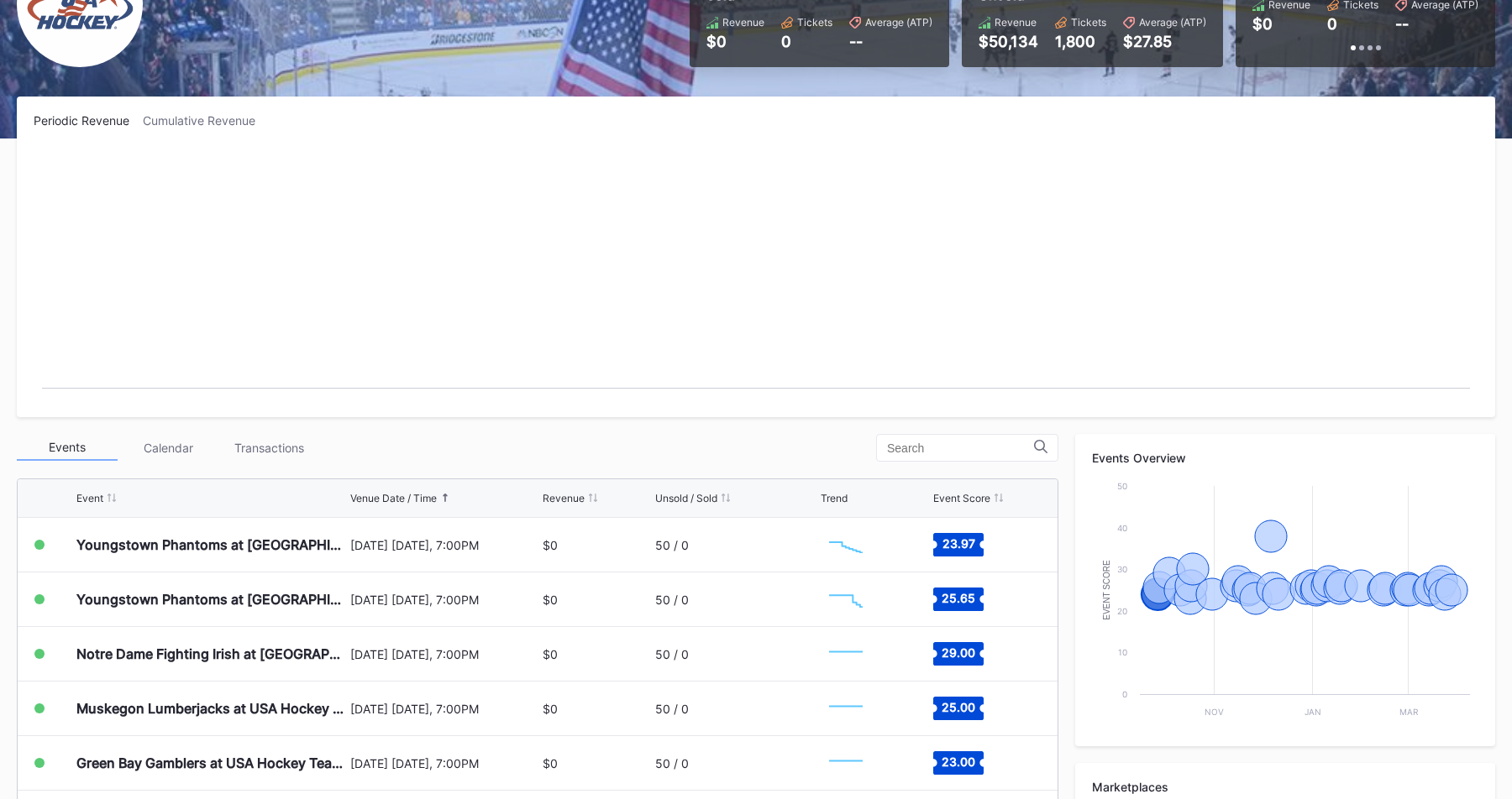
scroll to position [0, 0]
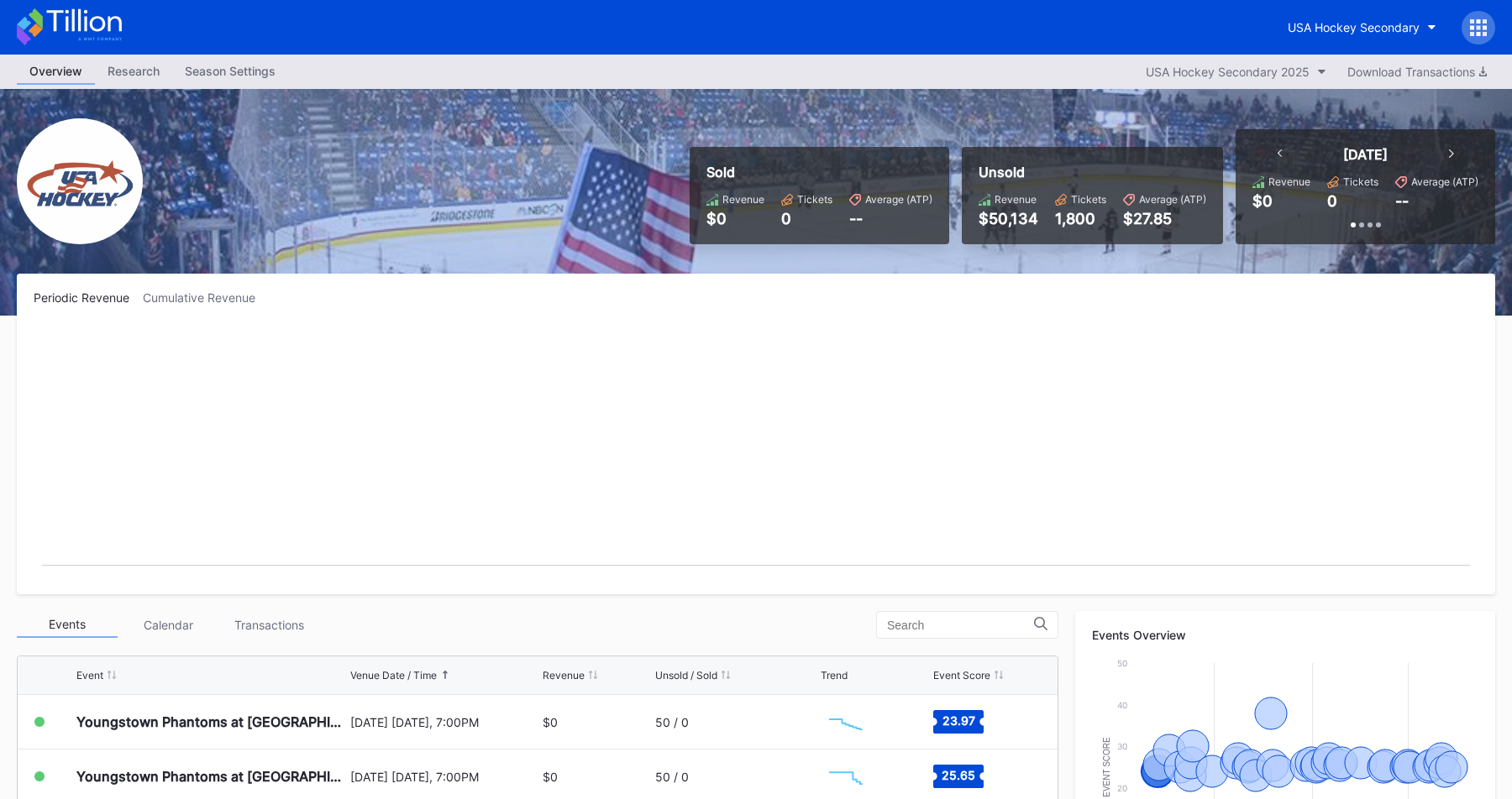
click at [199, 74] on div "Season Settings" at bounding box center [230, 70] width 116 height 24
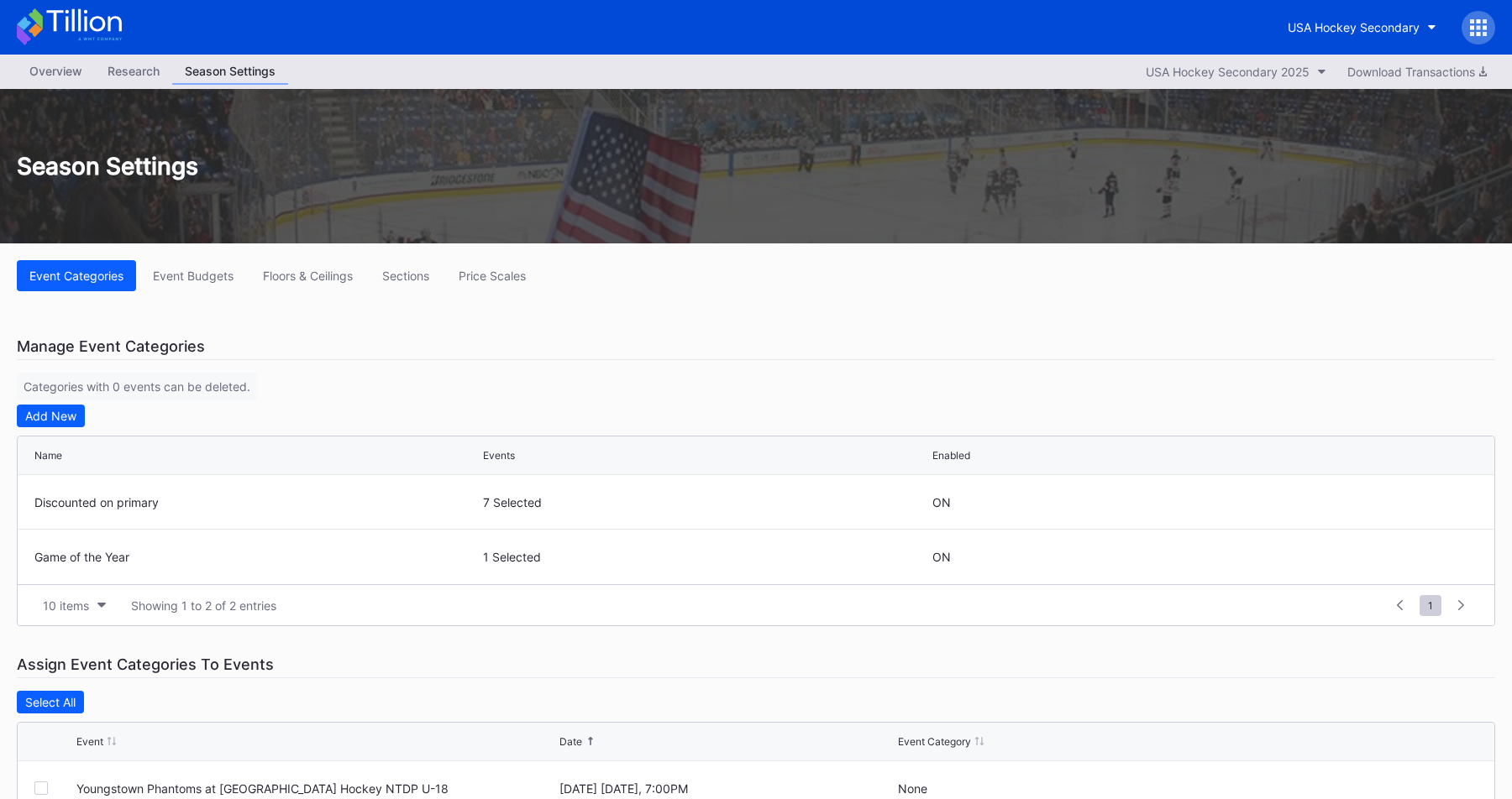
click at [450, 275] on div "Event Categories Event Budgets Floors & Ceilings Sections Price Scales" at bounding box center [756, 276] width 1478 height 31
click at [488, 275] on div "Price Scales" at bounding box center [492, 276] width 67 height 15
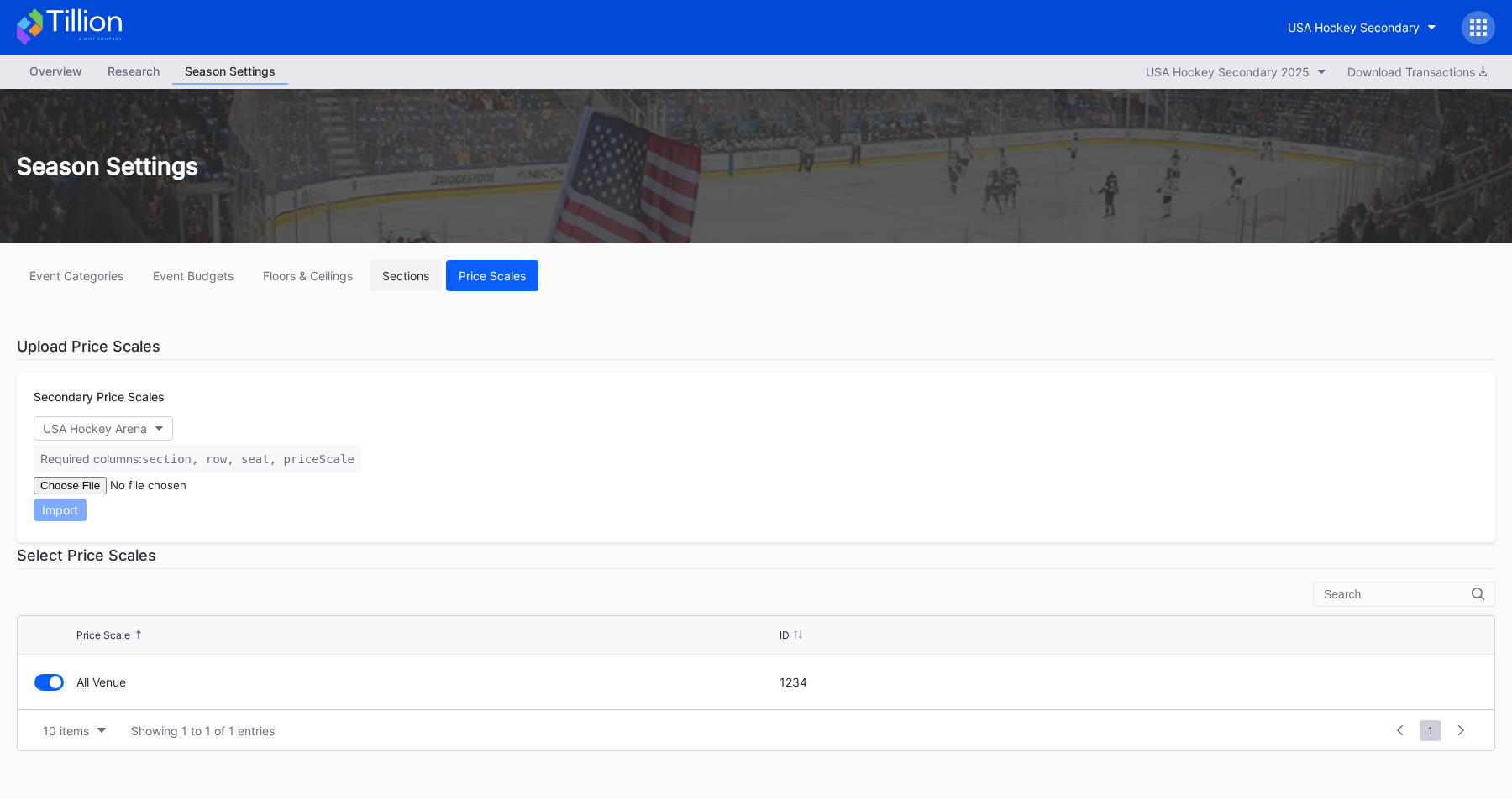
click at [400, 284] on button "Sections" at bounding box center [406, 276] width 72 height 31
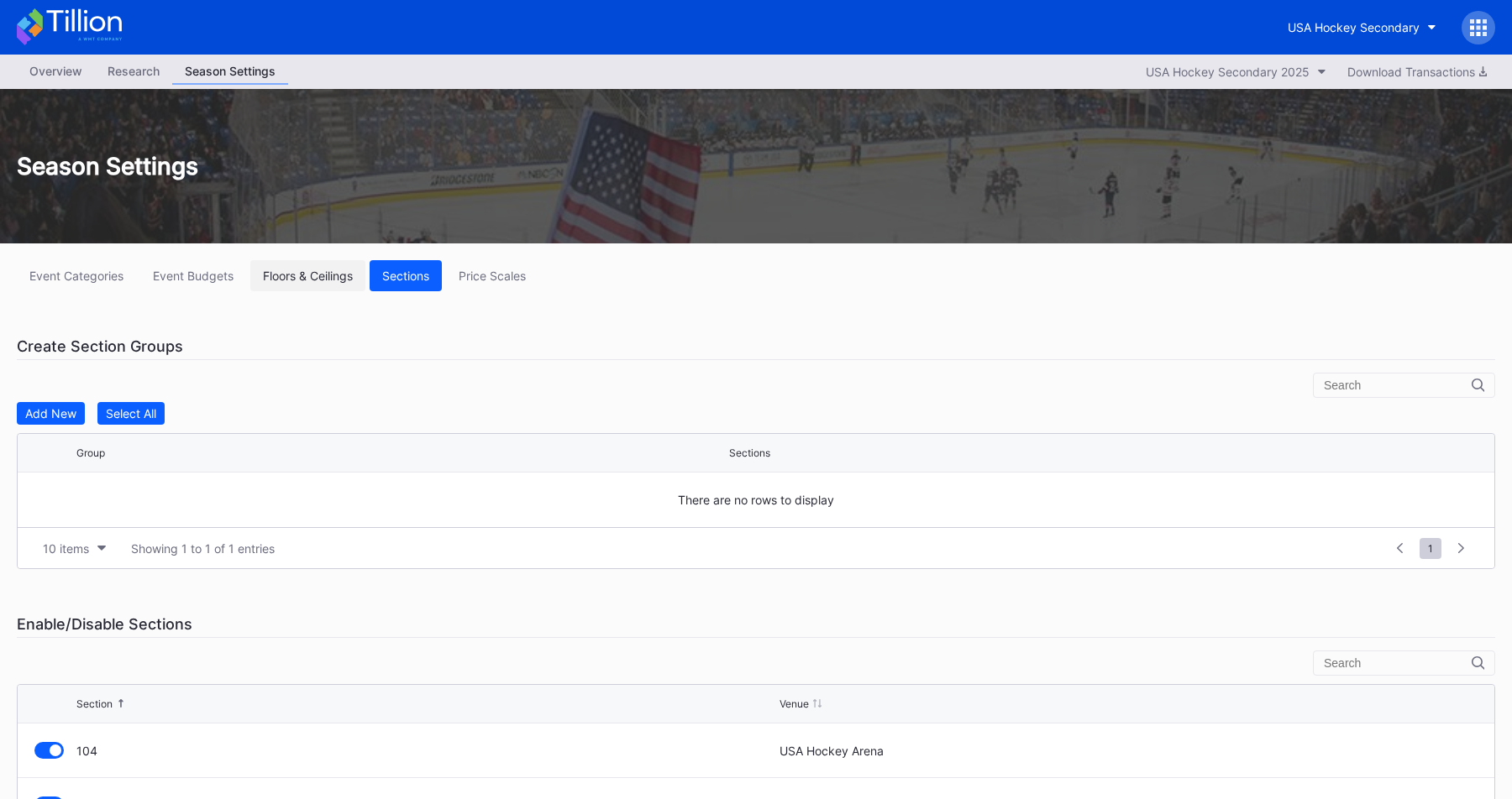
click at [306, 283] on button "Floors & Ceilings" at bounding box center [308, 276] width 115 height 31
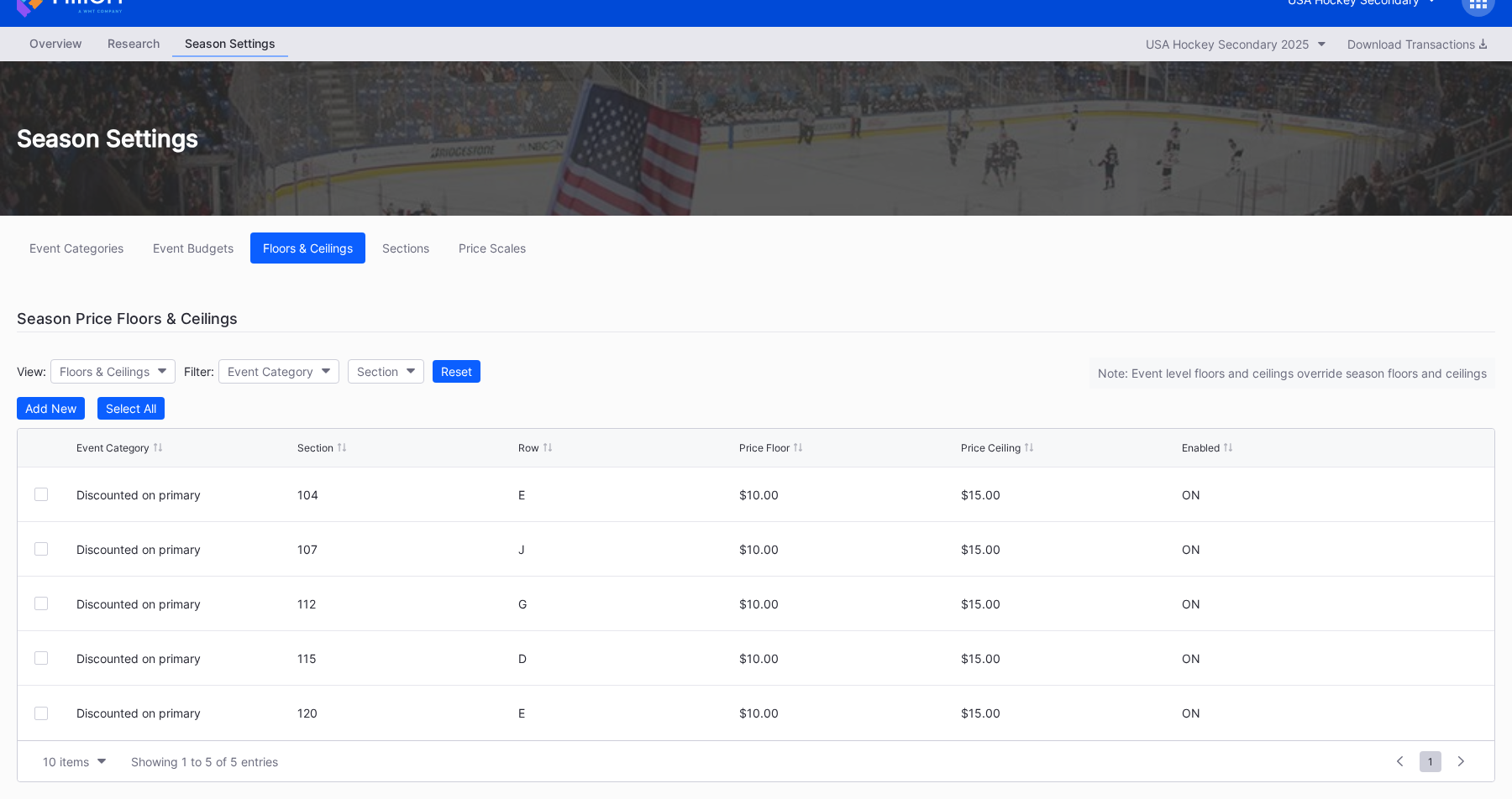
scroll to position [27, 0]
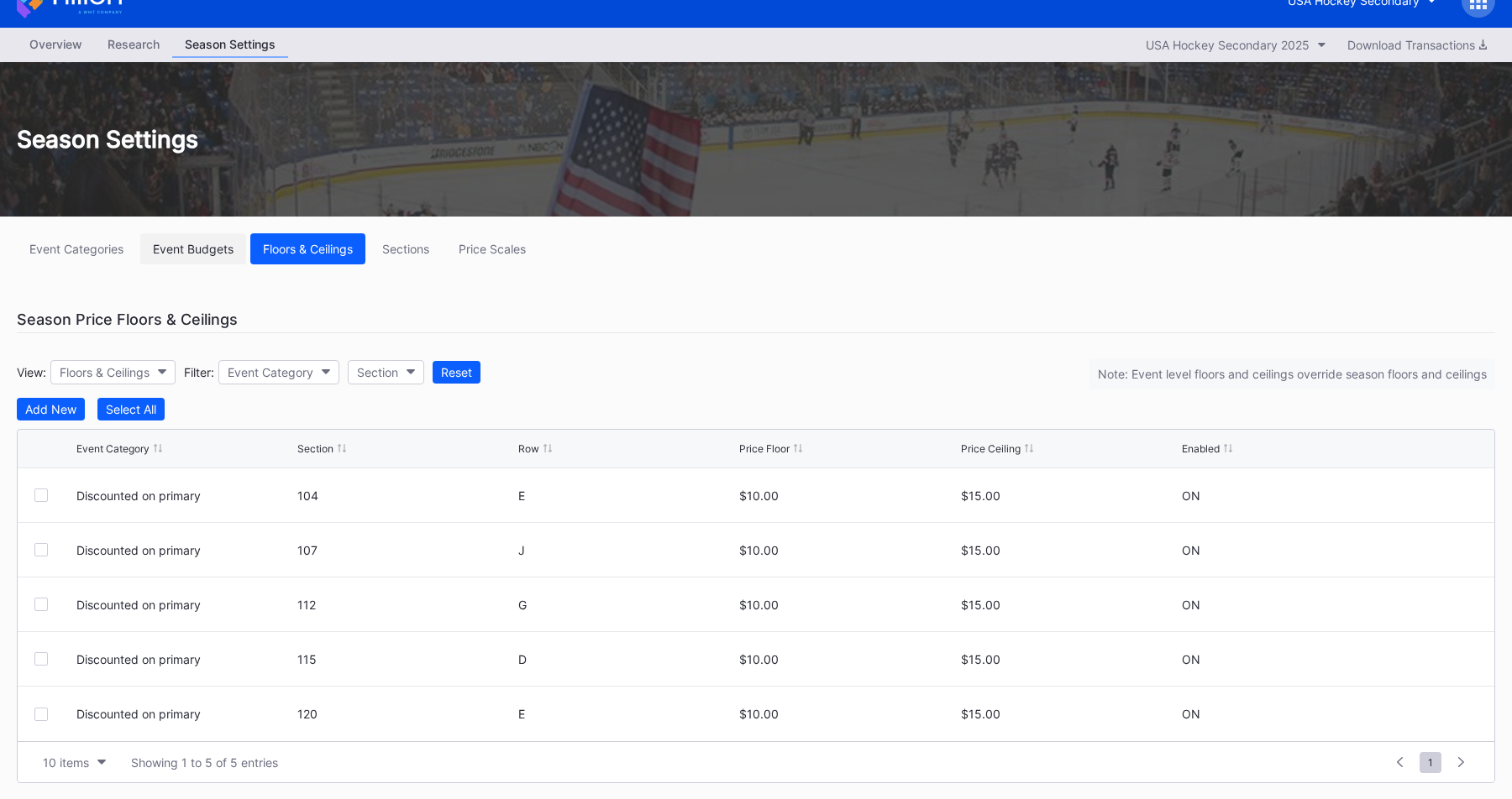
click at [194, 251] on div "Event Budgets" at bounding box center [193, 248] width 81 height 15
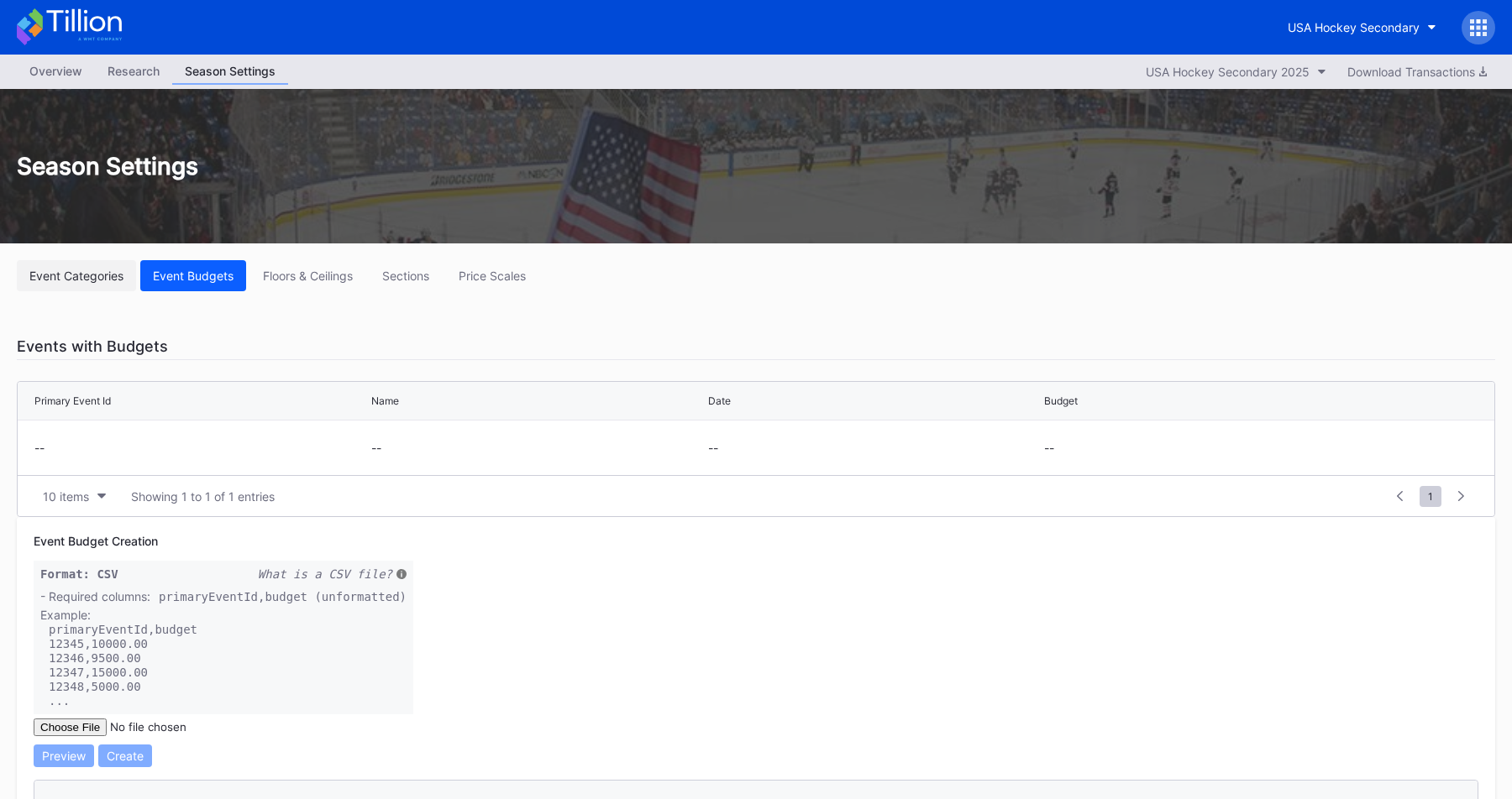
click at [101, 274] on div "Event Categories" at bounding box center [76, 276] width 94 height 15
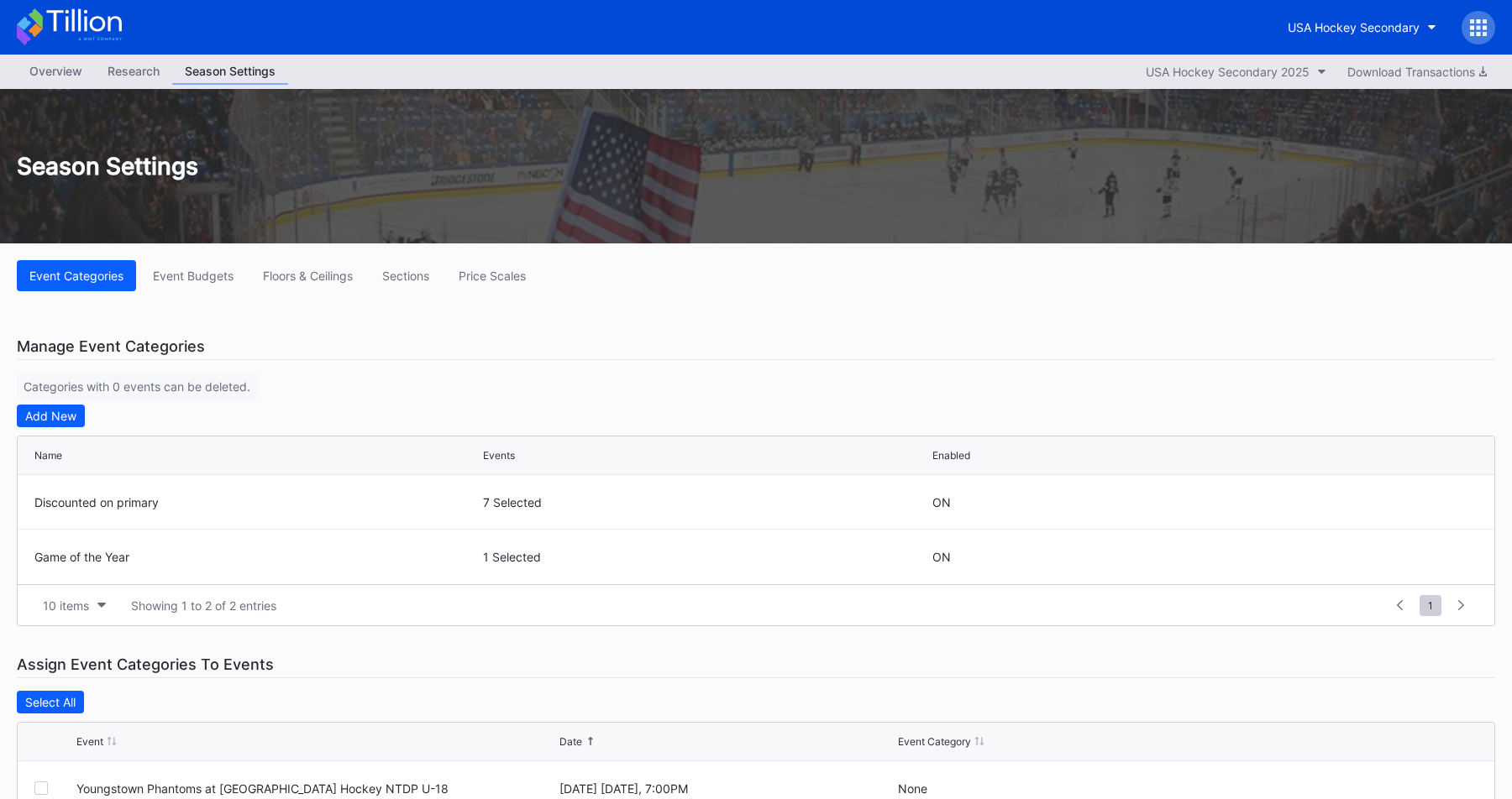
click at [52, 80] on div "Overview" at bounding box center [56, 70] width 78 height 24
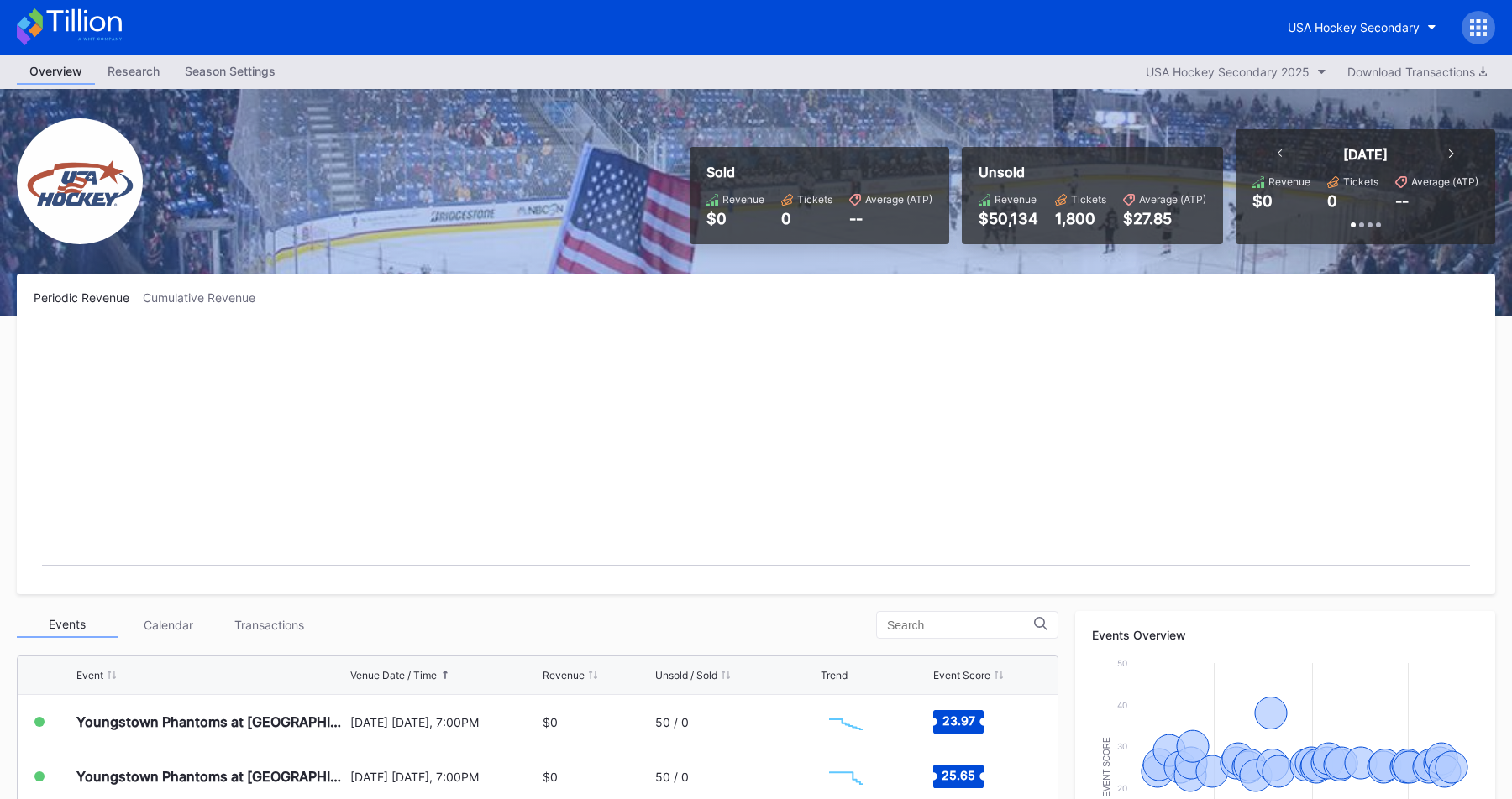
click at [455, 291] on div "Periodic Revenue Cumulative Revenue" at bounding box center [756, 297] width 1444 height 15
click at [467, 285] on div "Periodic Revenue Cumulative Revenue Created with Highcharts 11.2.0 Chart title" at bounding box center [756, 433] width 1478 height 320
click at [490, 276] on div "Periodic Revenue Cumulative Revenue Created with Highcharts 11.2.0 Chart title" at bounding box center [756, 433] width 1478 height 320
click at [1355, 22] on div "USA Hockey Secondary" at bounding box center [1353, 27] width 132 height 15
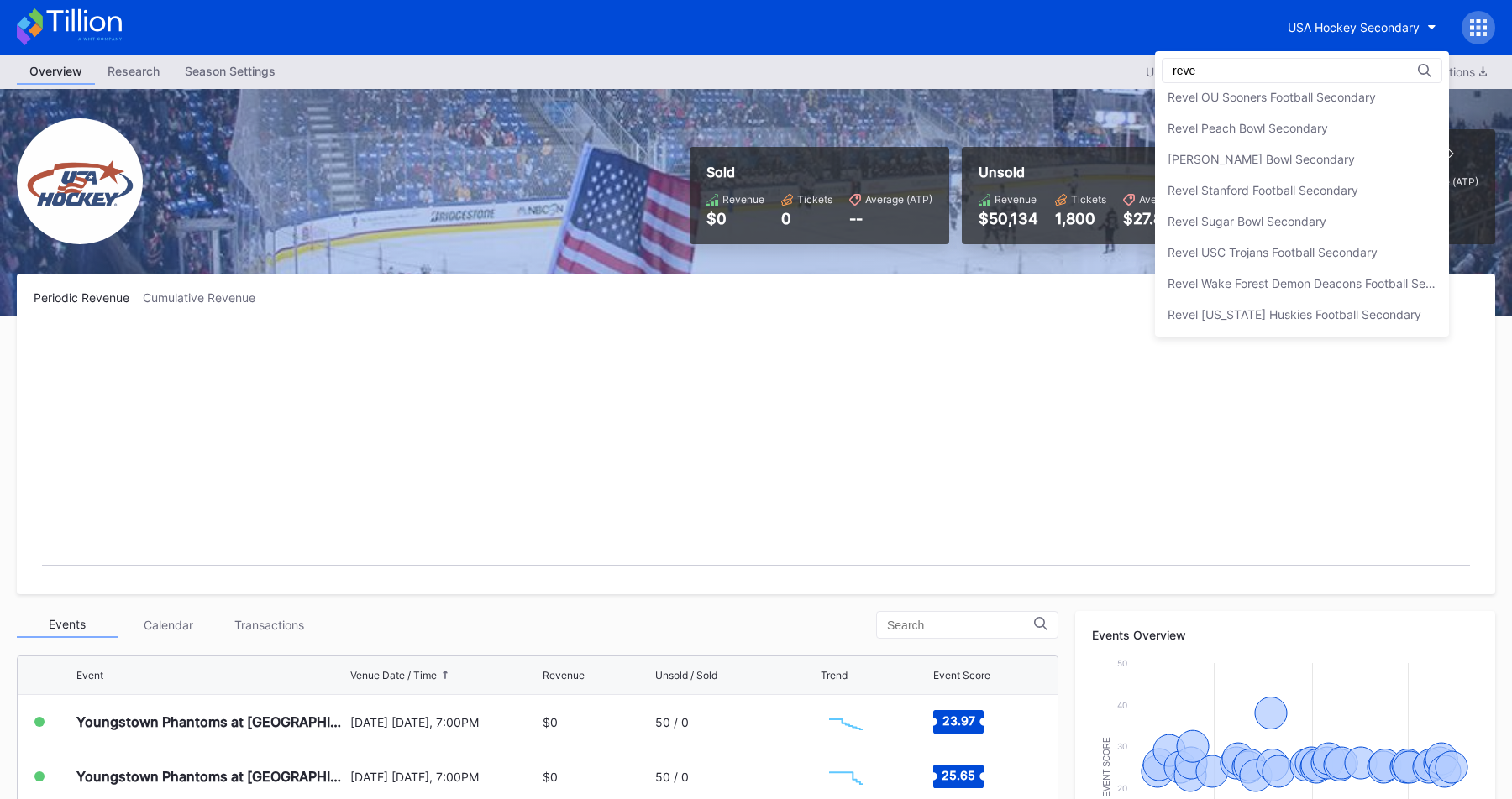
scroll to position [567, 0]
type input "revel"
drag, startPoint x: 1244, startPoint y: 123, endPoint x: 1209, endPoint y: 125, distance: 35.1
click at [1244, 123] on div "Revel Peach Bowl Secondary" at bounding box center [1247, 128] width 161 height 15
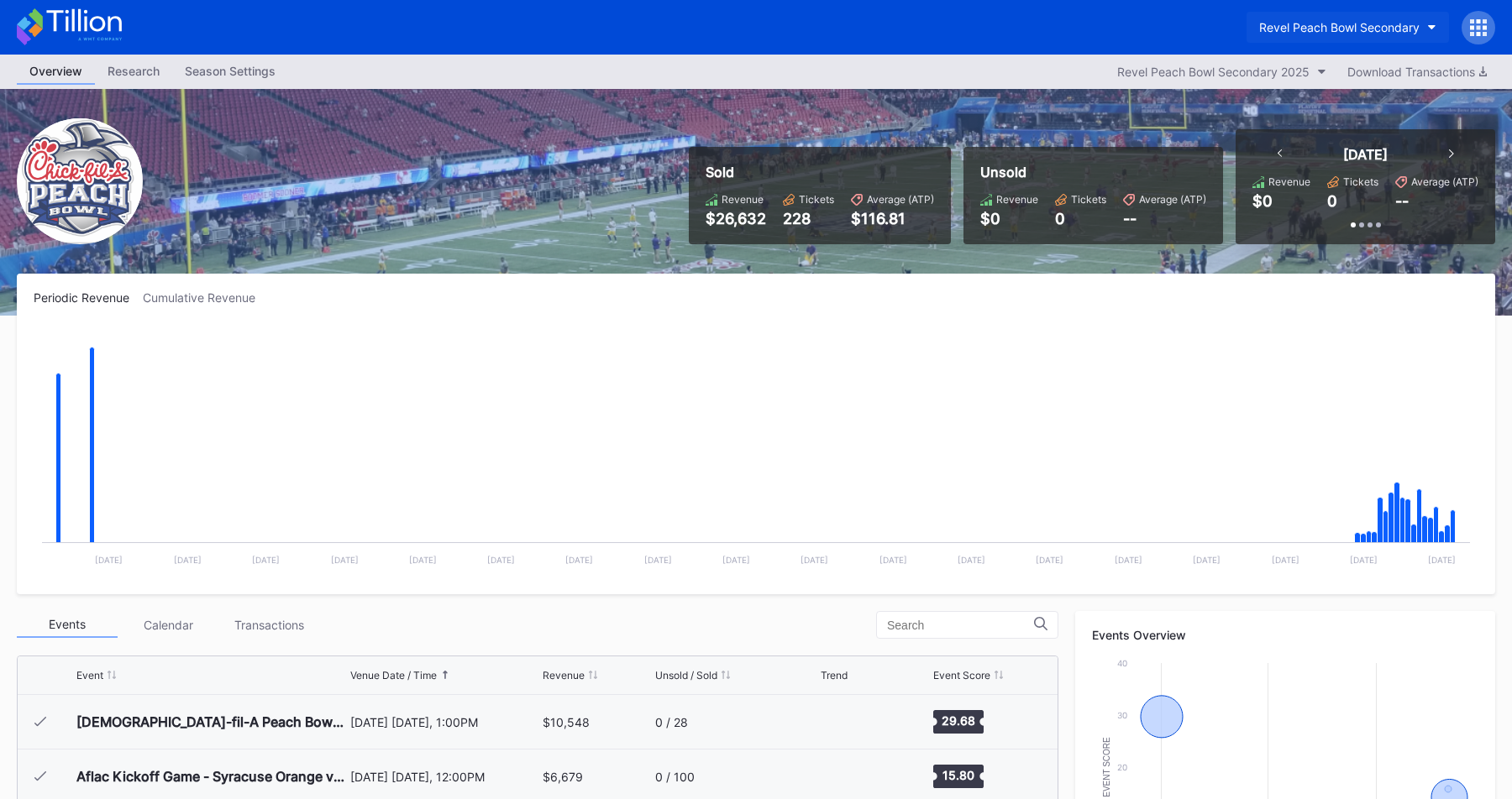
click at [1328, 32] on div "Revel Peach Bowl Secondary" at bounding box center [1338, 27] width 161 height 15
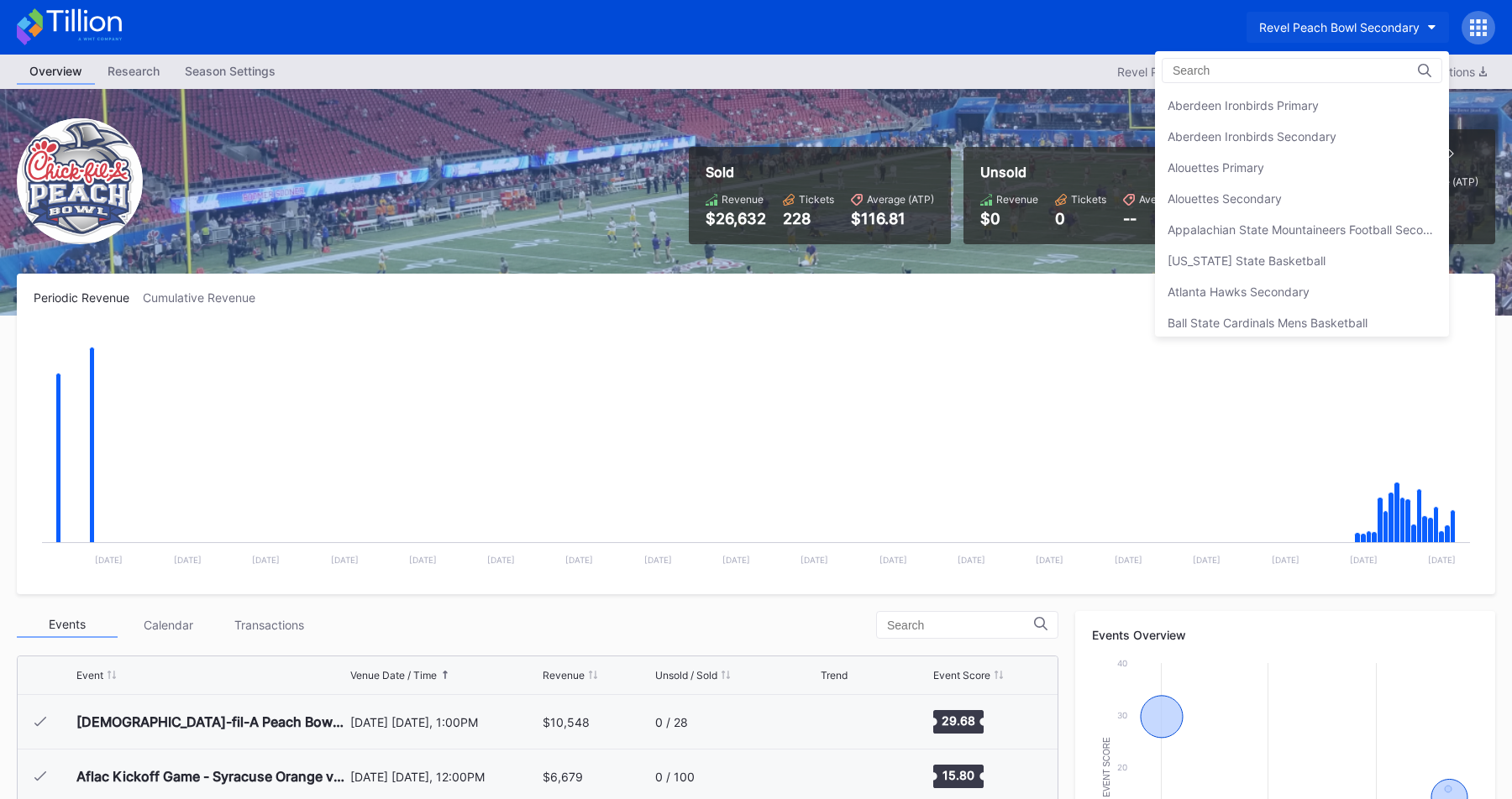
scroll to position [4596, 0]
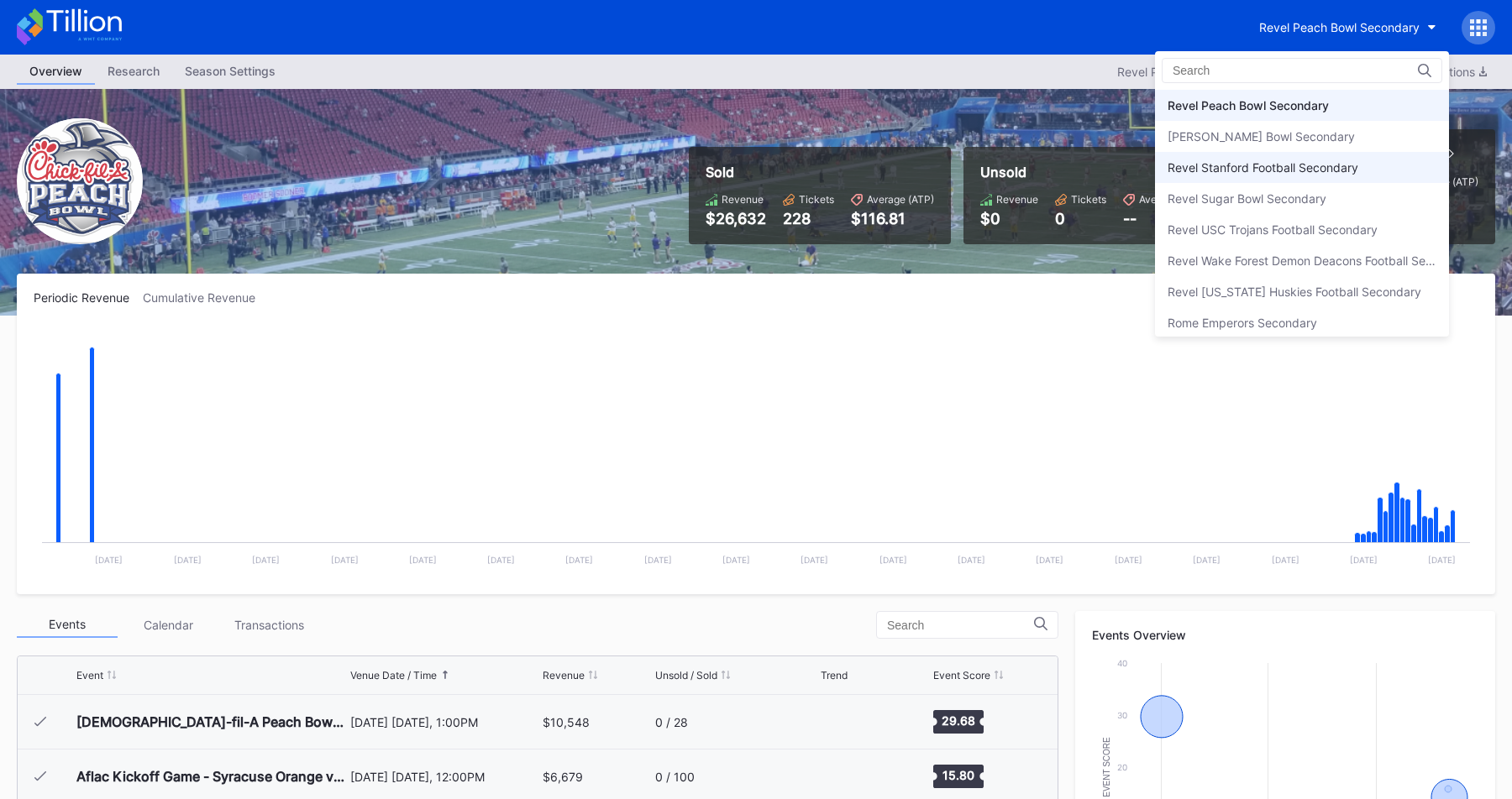
click at [1301, 163] on div "Revel Stanford Football Secondary" at bounding box center [1263, 168] width 191 height 15
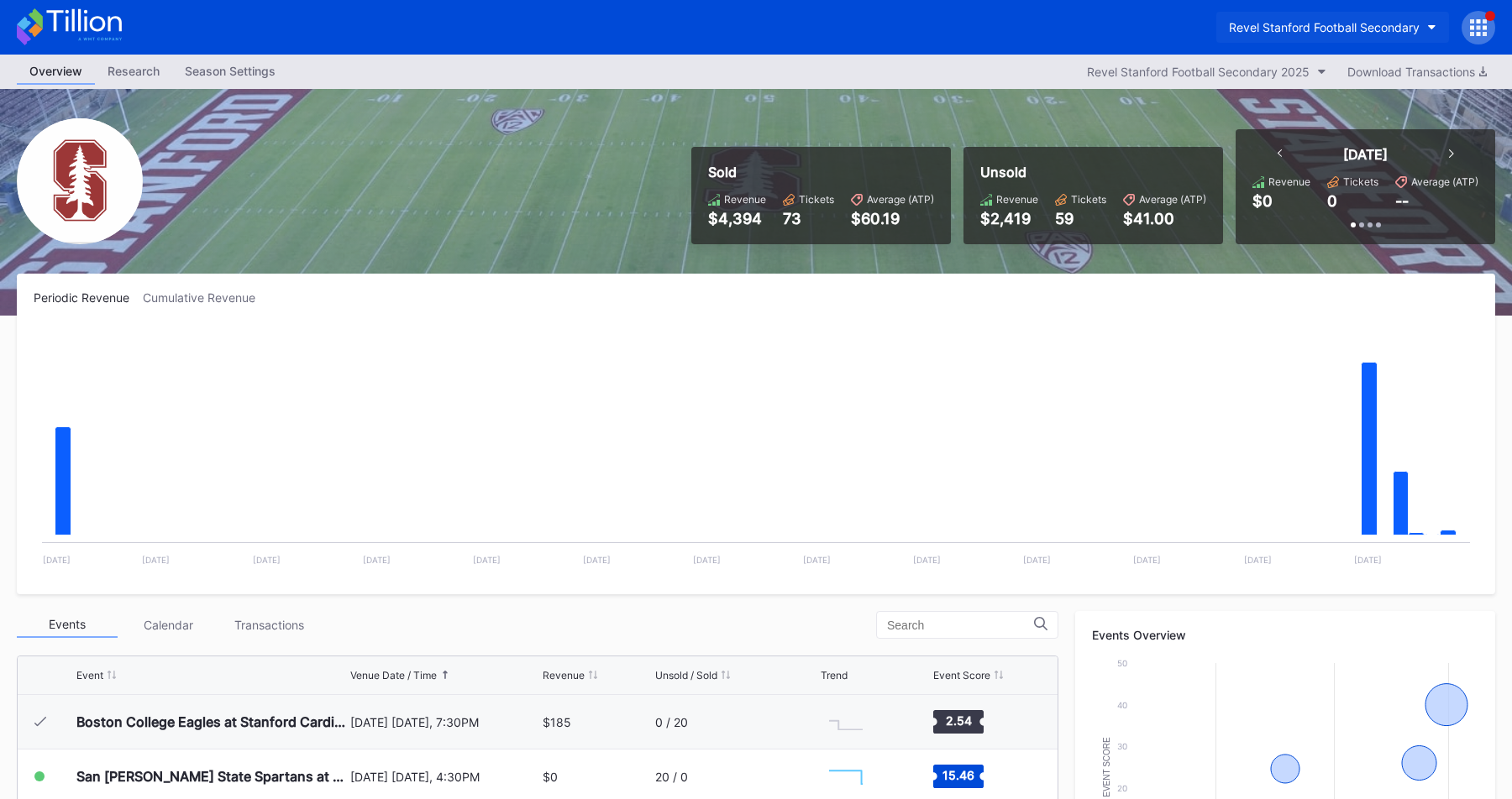
click at [1310, 29] on div "Revel Stanford Football Secondary" at bounding box center [1324, 27] width 191 height 15
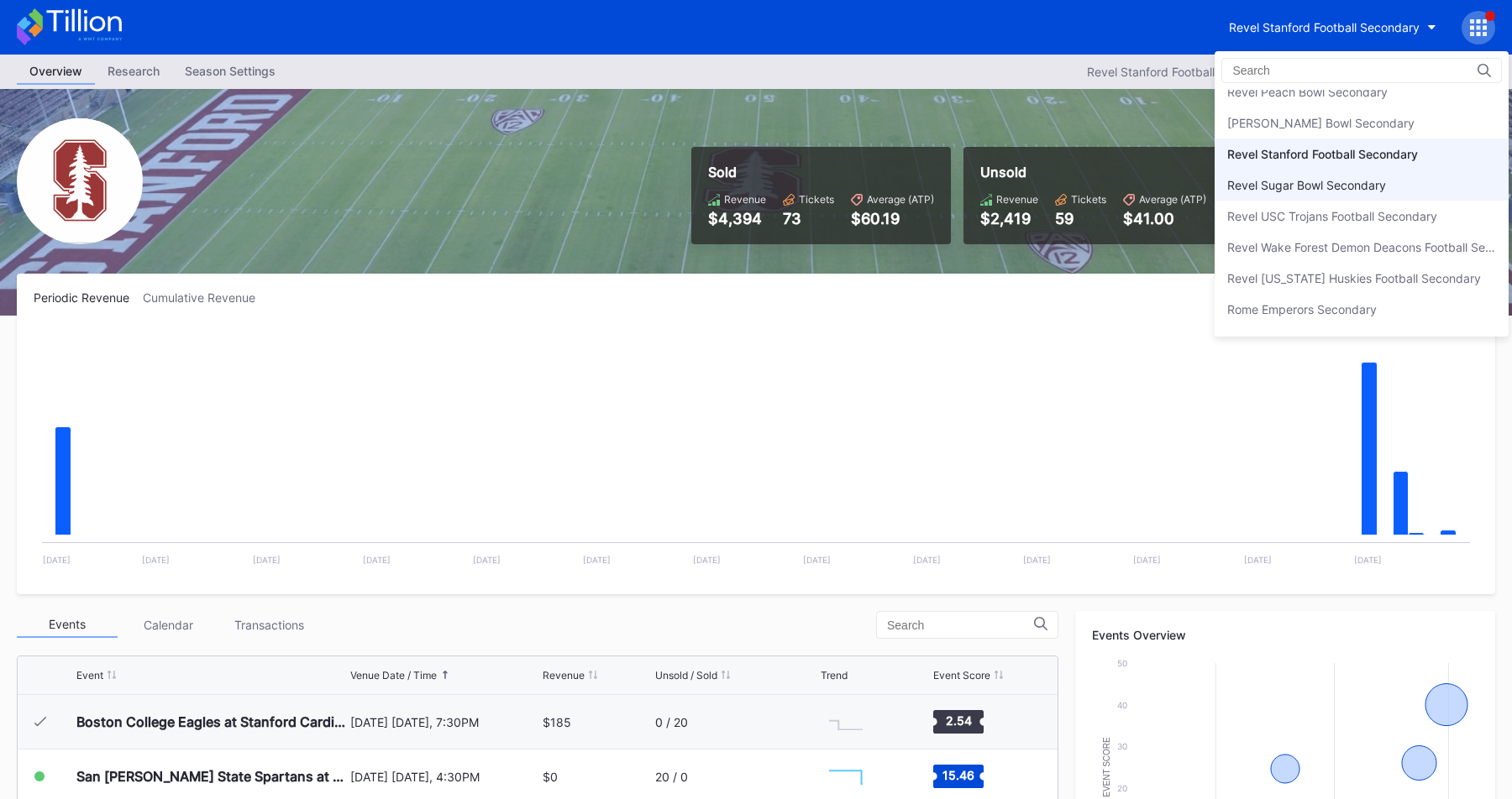
scroll to position [4614, 0]
click at [1330, 271] on div "Revel [US_STATE] Huskies Football Secondary" at bounding box center [1353, 273] width 254 height 15
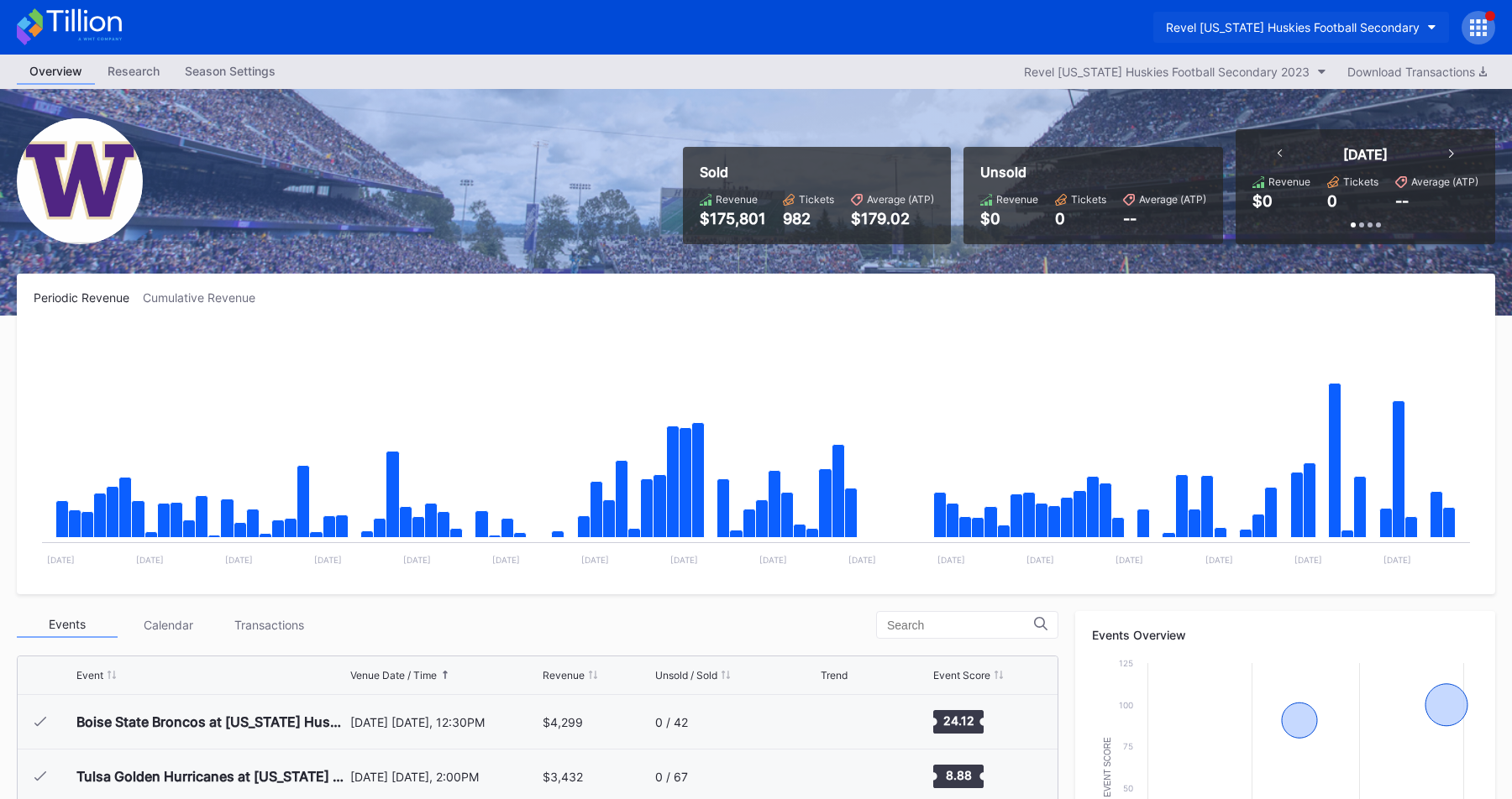
click at [1258, 27] on div "Revel [US_STATE] Huskies Football Secondary" at bounding box center [1292, 27] width 254 height 15
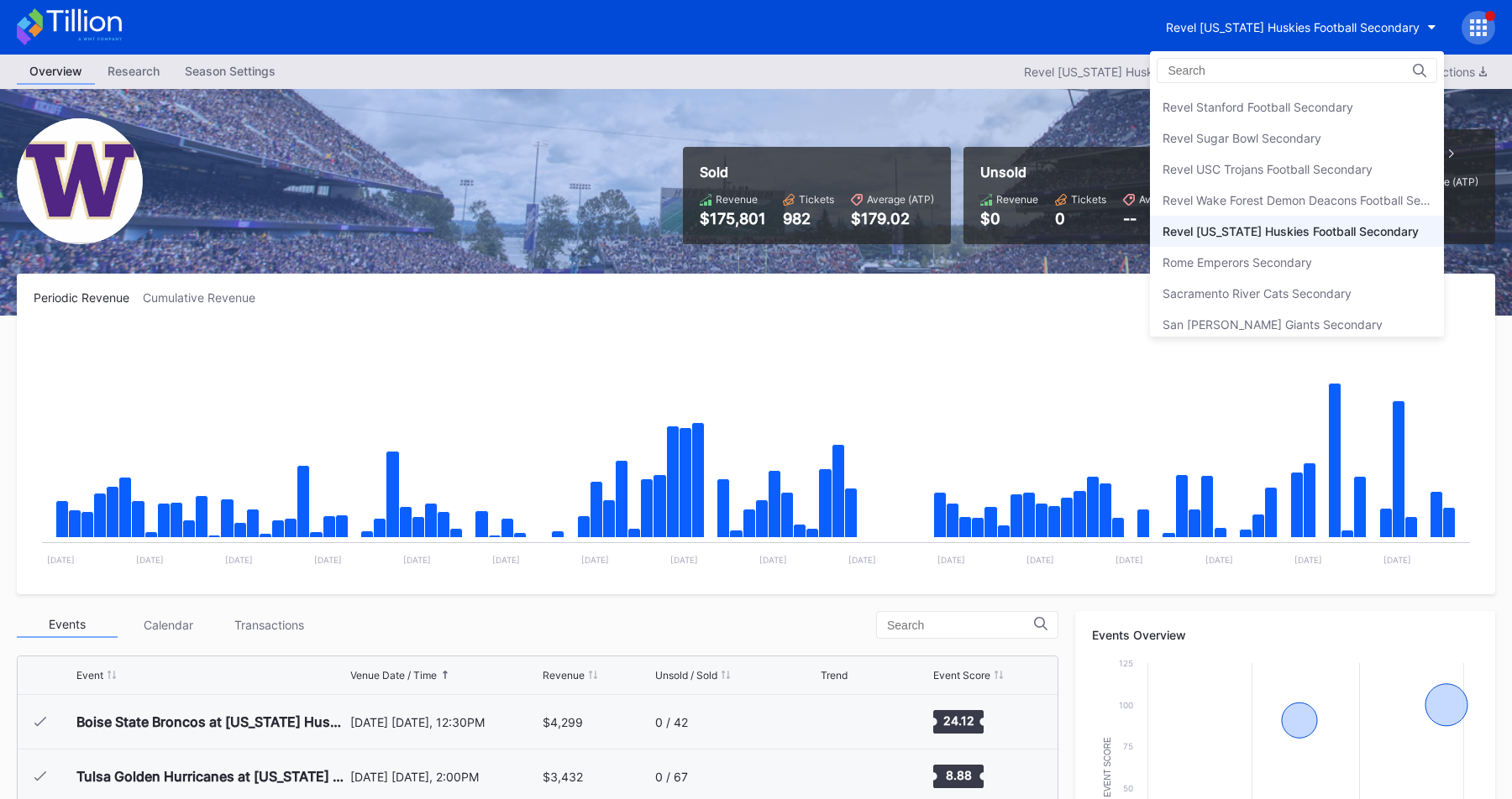
scroll to position [4651, 0]
click at [1274, 210] on div "Revel Wake Forest Demon Deacons Football Secondary" at bounding box center [1296, 205] width 269 height 15
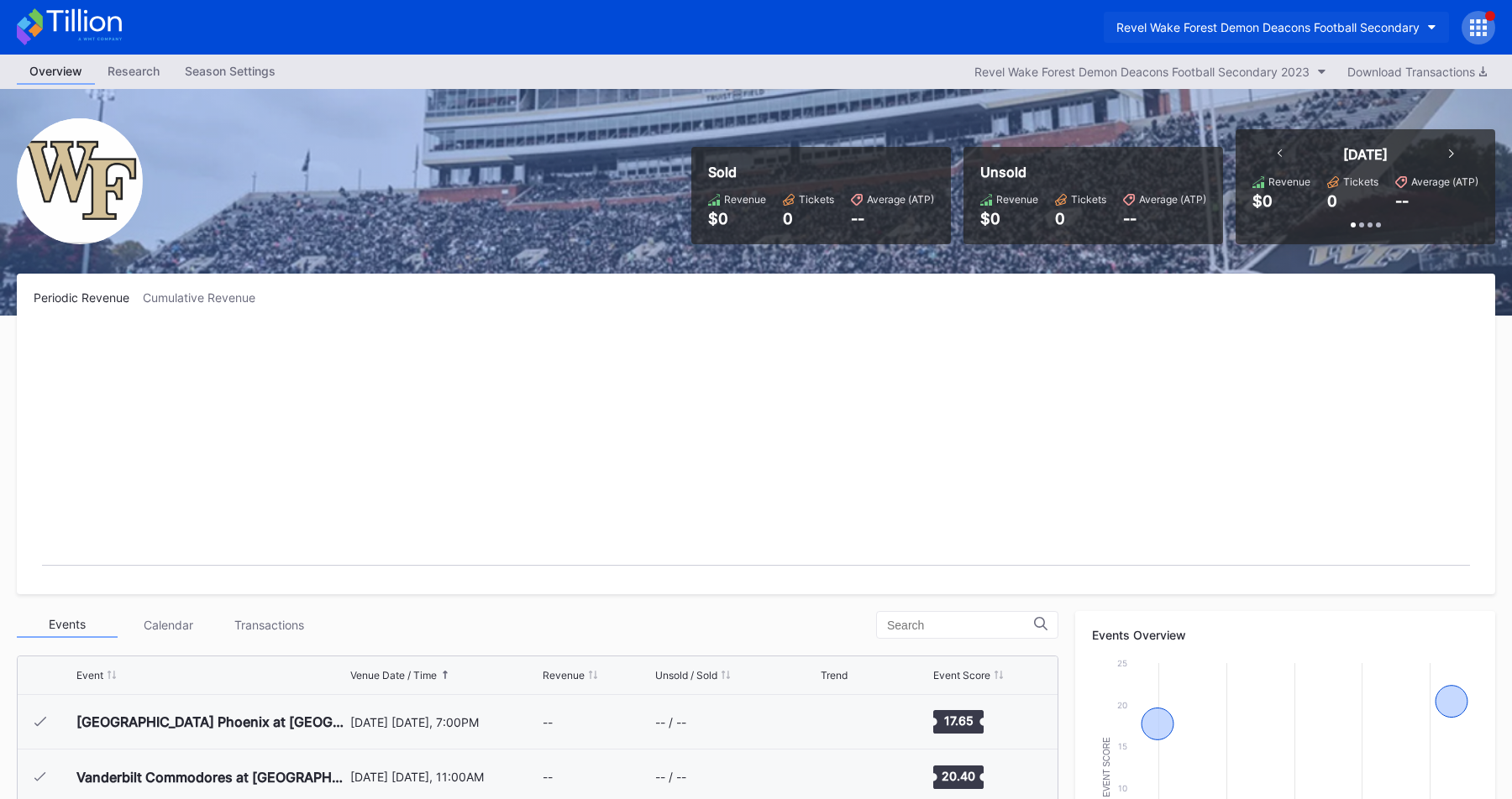
click at [1255, 25] on div "Revel Wake Forest Demon Deacons Football Secondary" at bounding box center [1267, 27] width 303 height 15
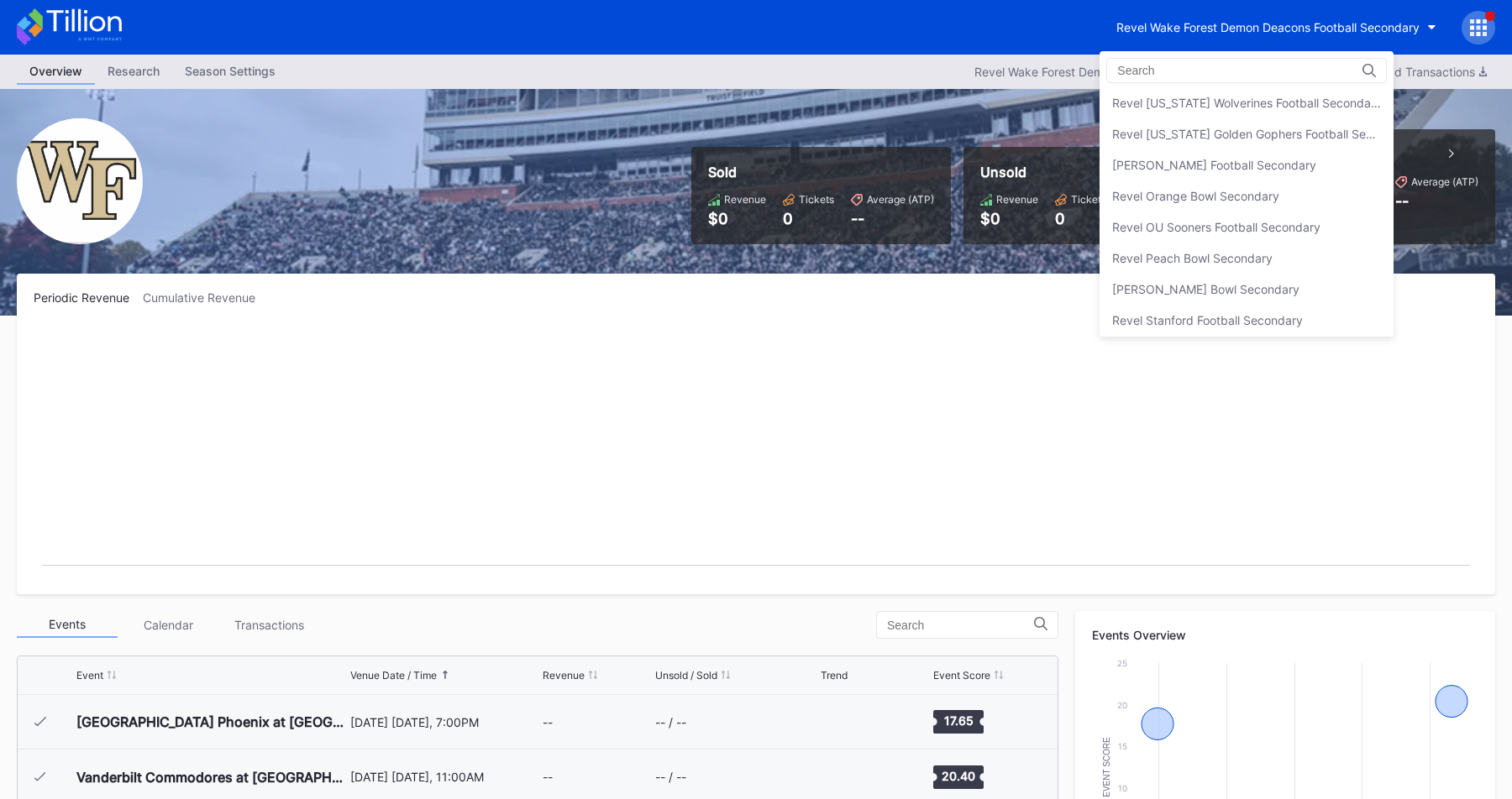
scroll to position [4438, 0]
click at [1230, 174] on div "[PERSON_NAME] Football Secondary" at bounding box center [1213, 170] width 204 height 15
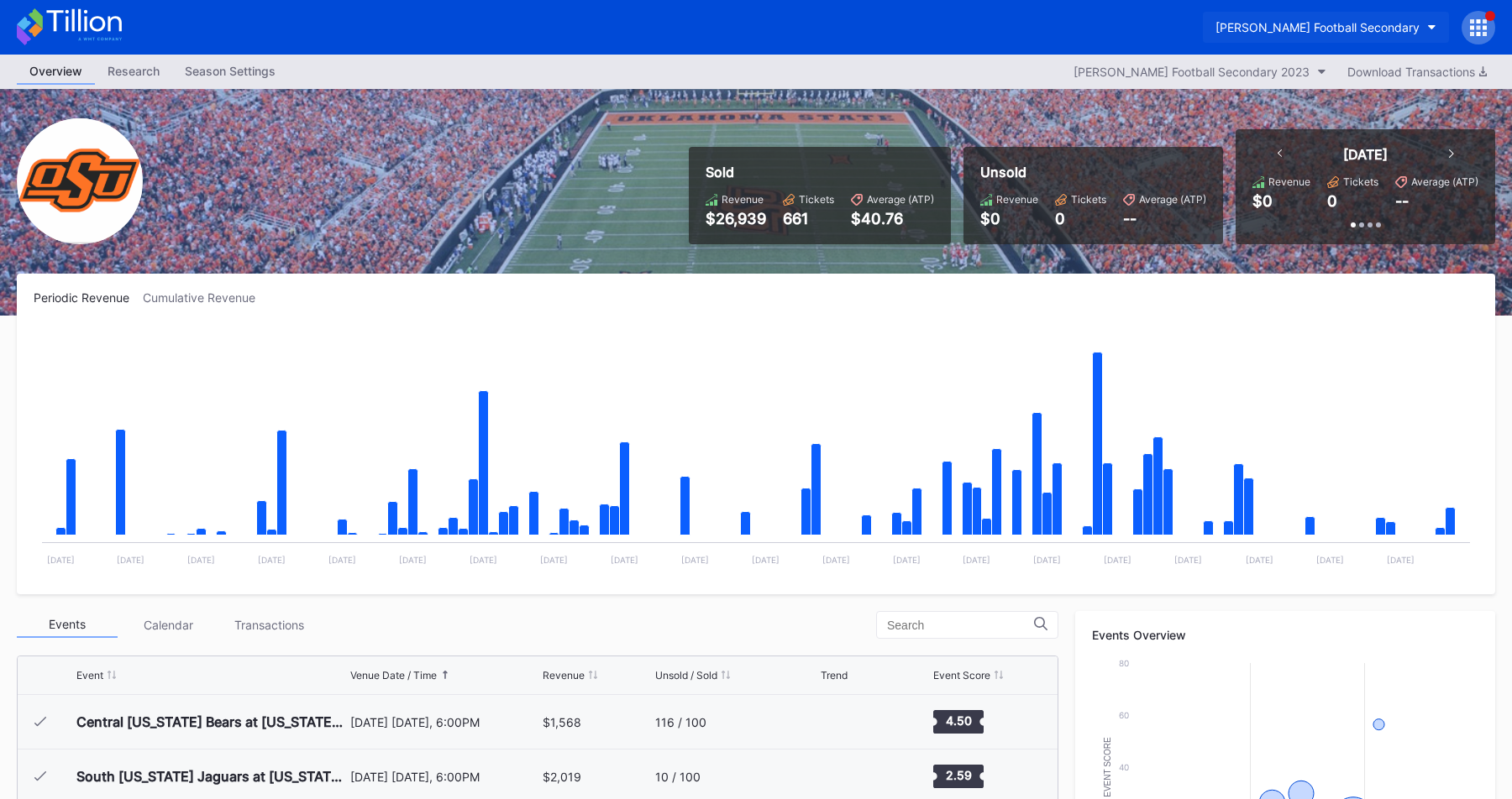
click at [1277, 20] on div "[PERSON_NAME] Football Secondary" at bounding box center [1317, 27] width 204 height 15
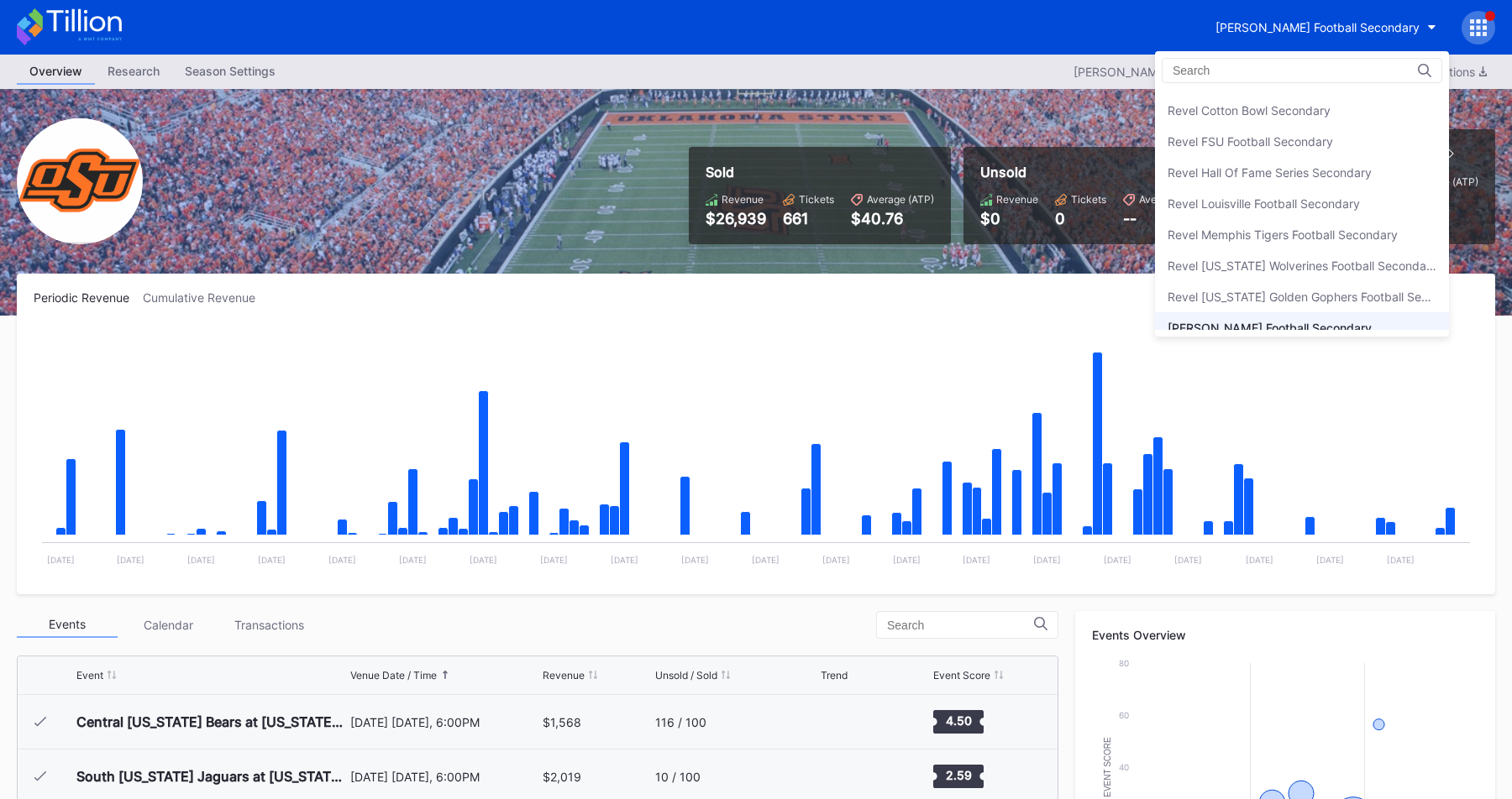
scroll to position [4278, 0]
click at [1281, 144] on div "Revel FSU Football Secondary" at bounding box center [1250, 144] width 165 height 15
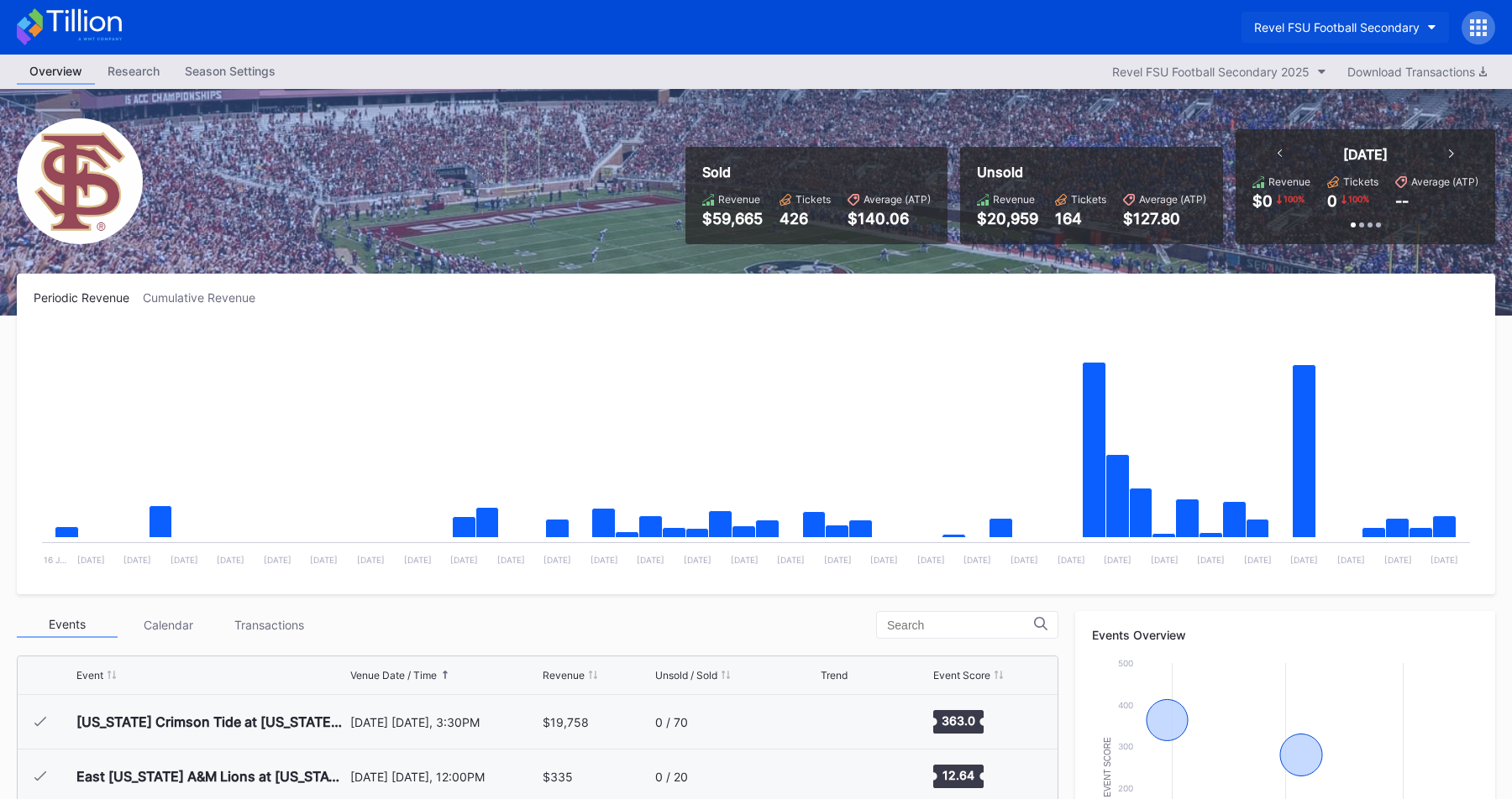
click at [1299, 30] on div "Revel FSU Football Secondary" at bounding box center [1337, 27] width 165 height 15
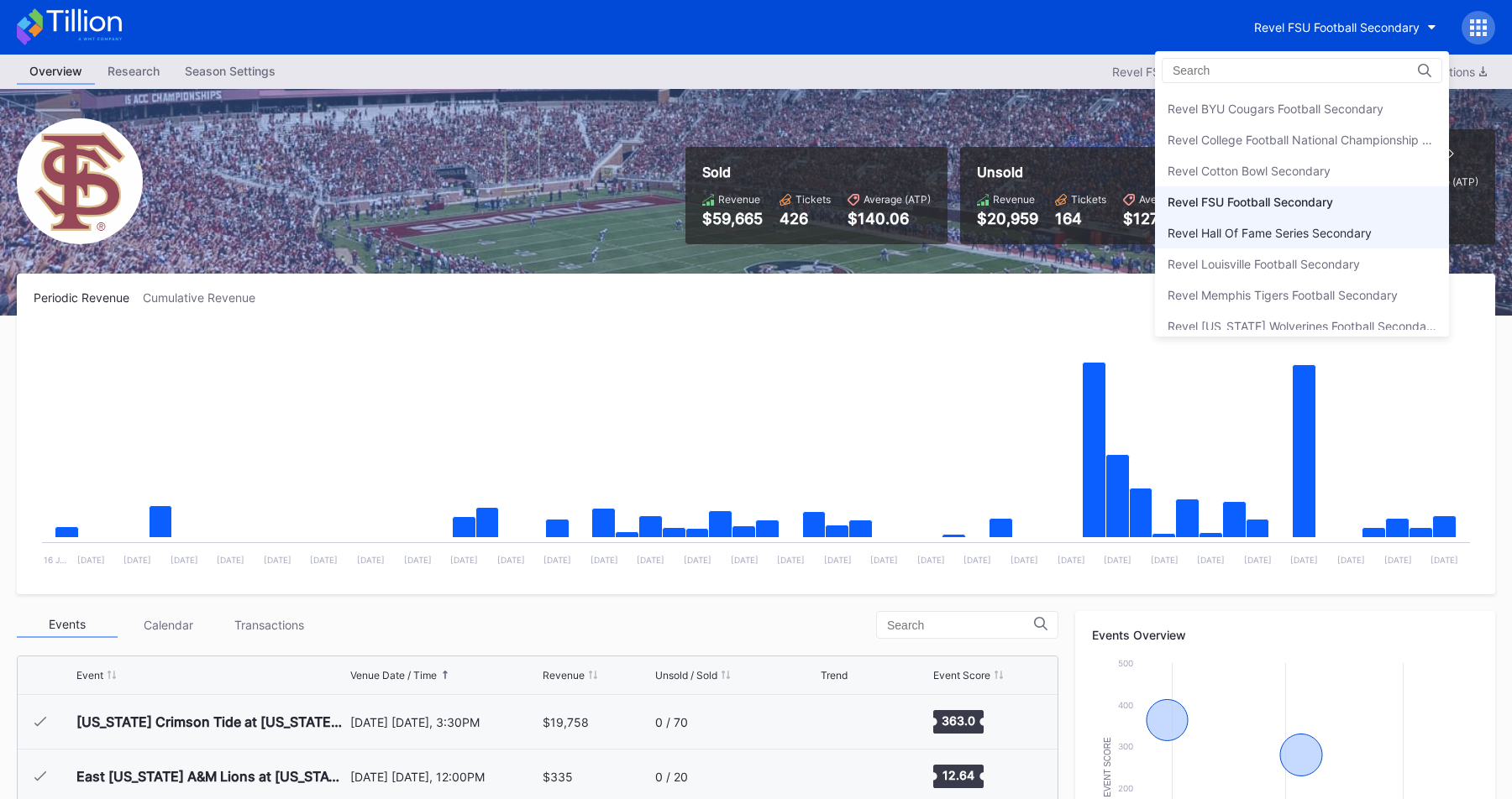
scroll to position [4218, 0]
click at [1289, 138] on div "Revel College Football National Championship Secondary" at bounding box center [1301, 142] width 269 height 15
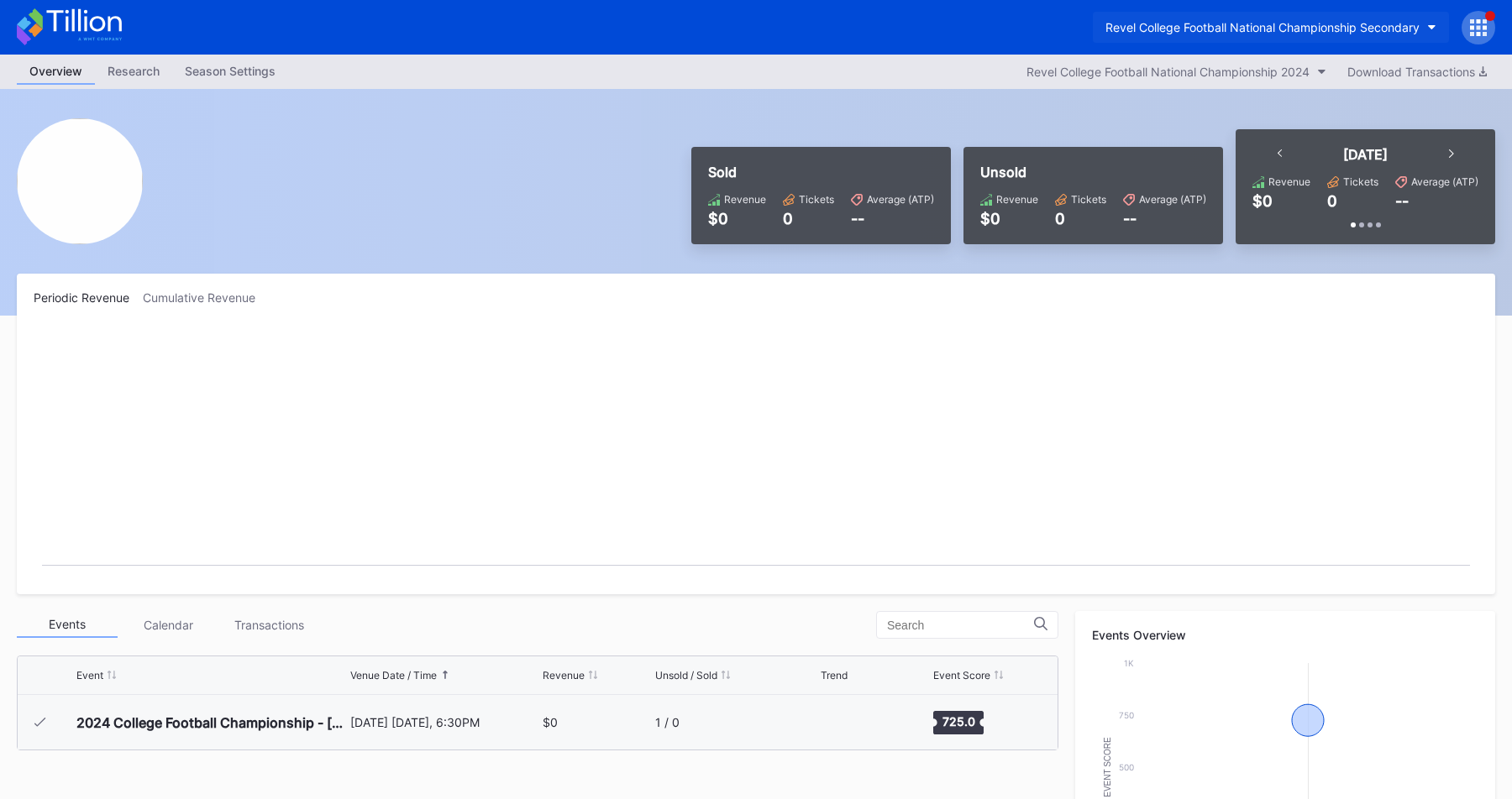
click at [1327, 27] on div "Revel College Football National Championship Secondary" at bounding box center [1262, 27] width 314 height 15
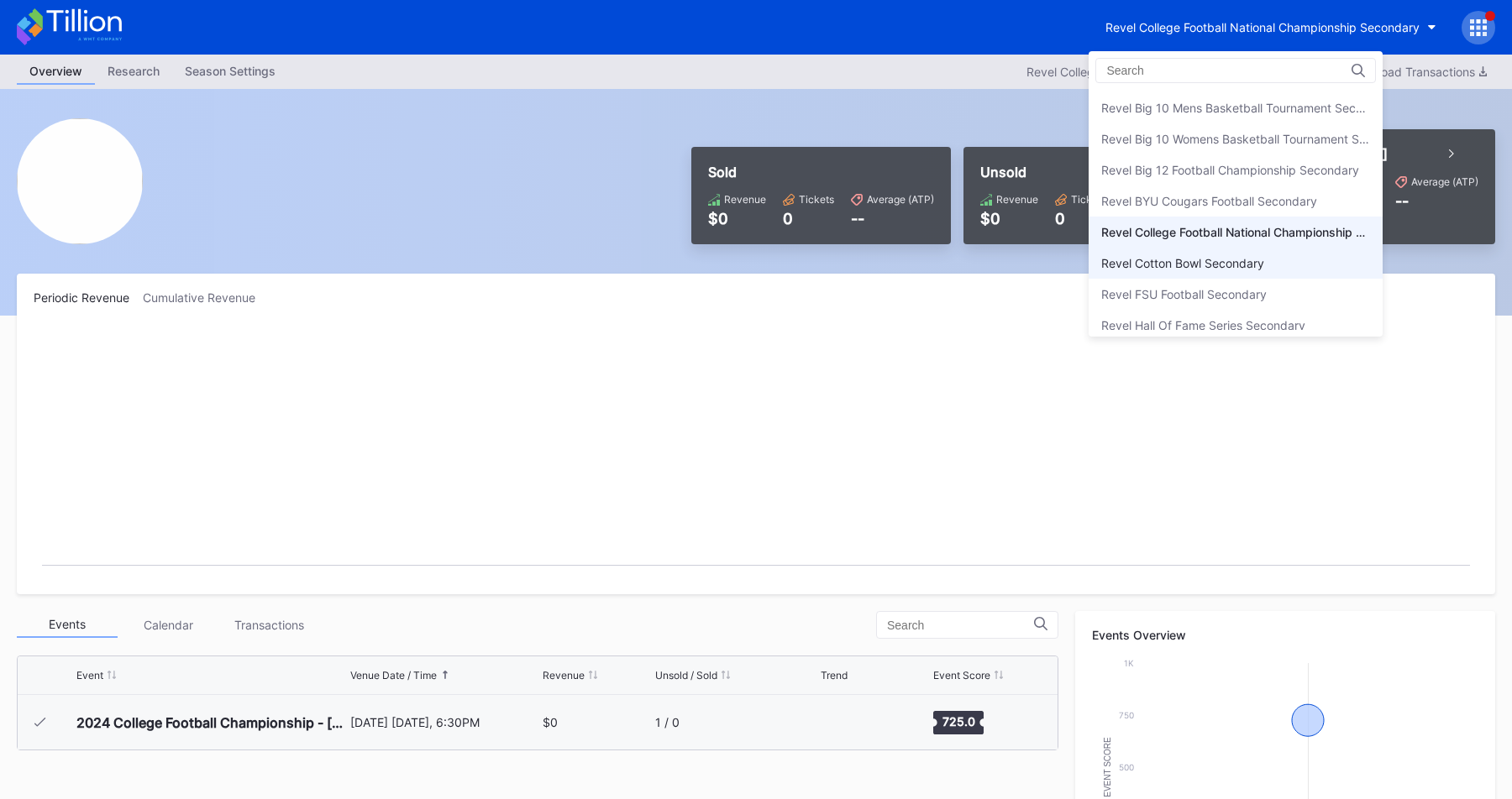
scroll to position [4125, 0]
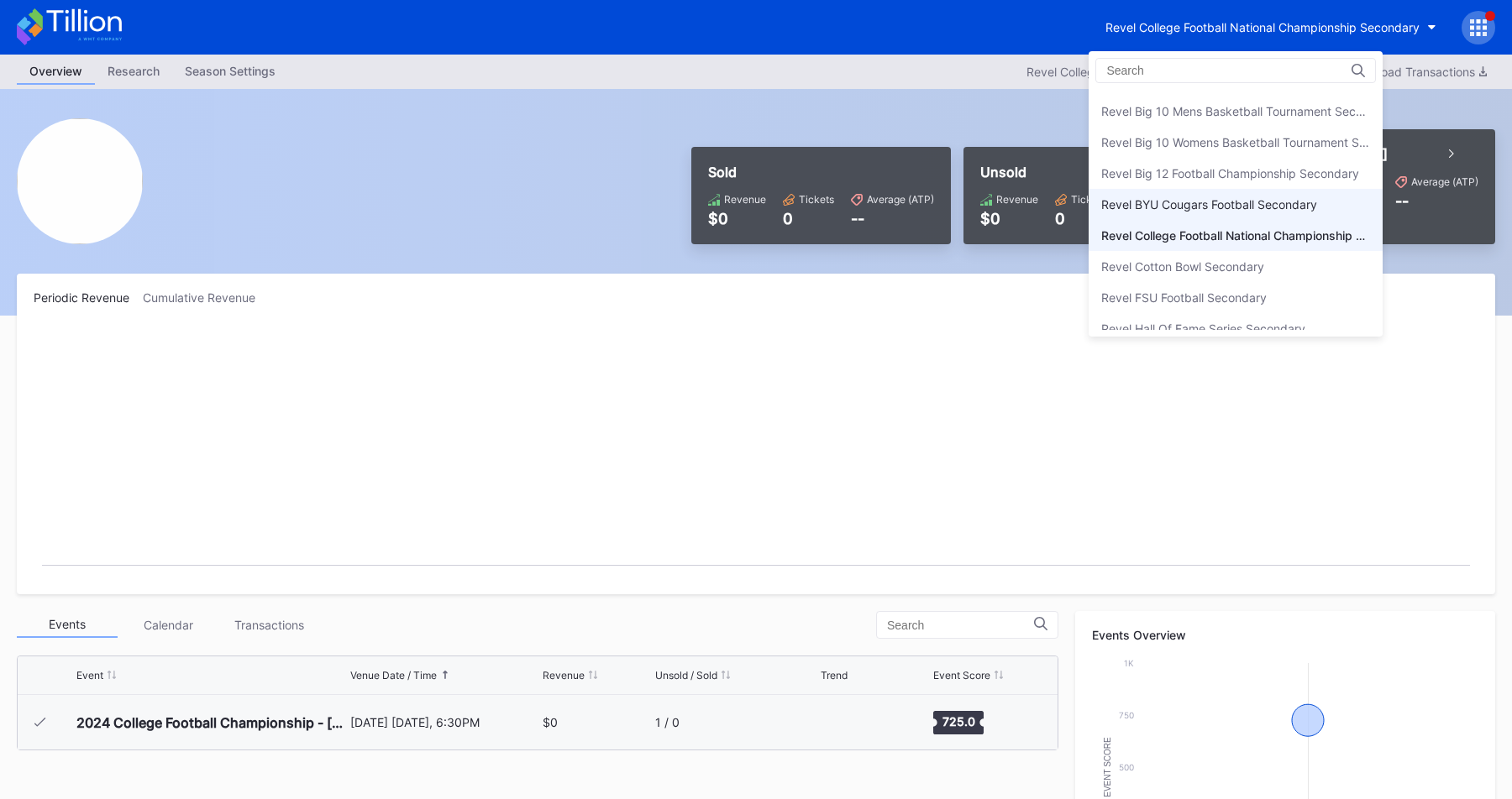
click at [1218, 196] on div "Revel BYU Cougars Football Secondary" at bounding box center [1235, 204] width 294 height 31
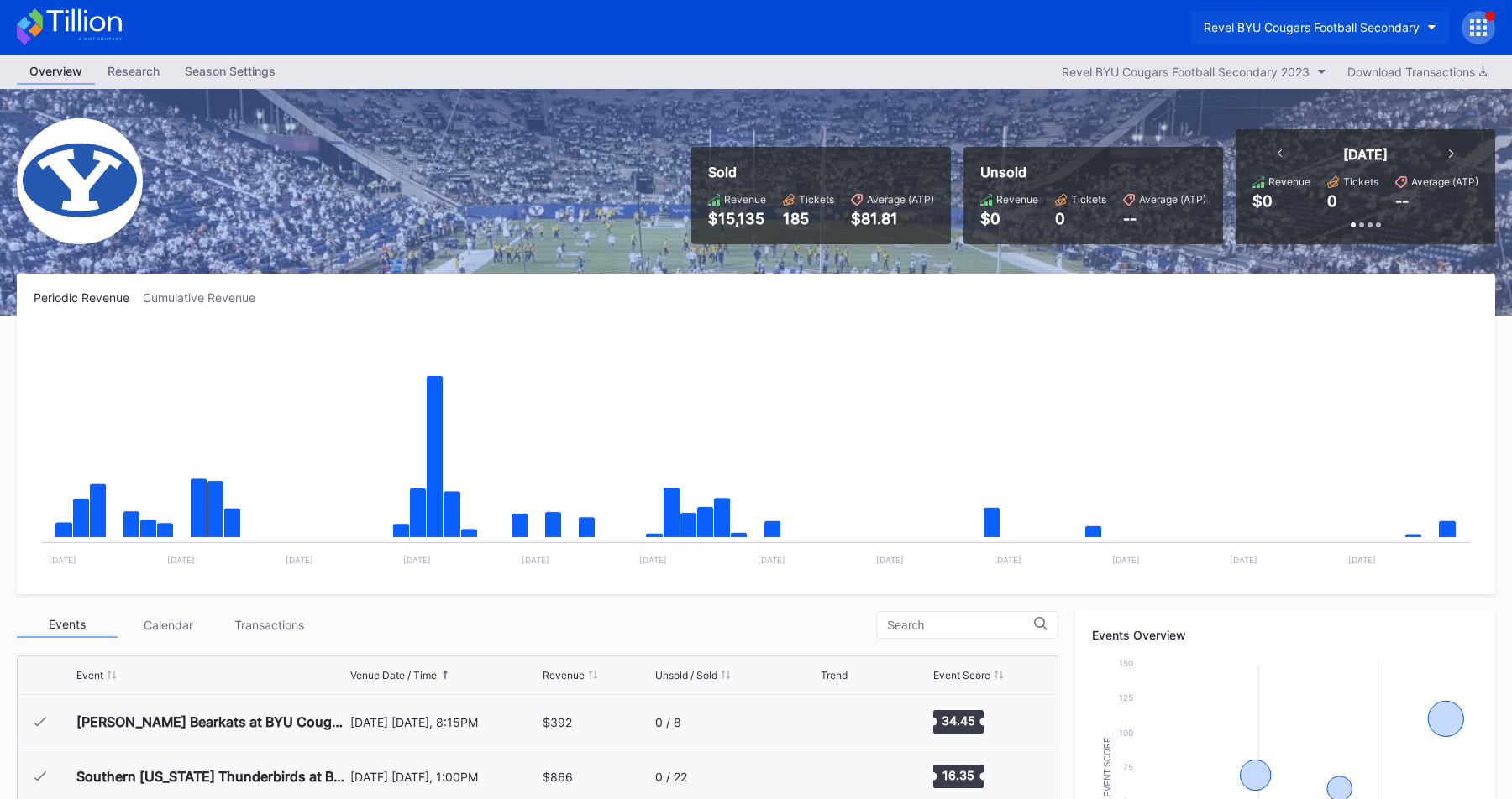
click at [1232, 26] on div "Revel BYU Cougars Football Secondary" at bounding box center [1311, 27] width 216 height 15
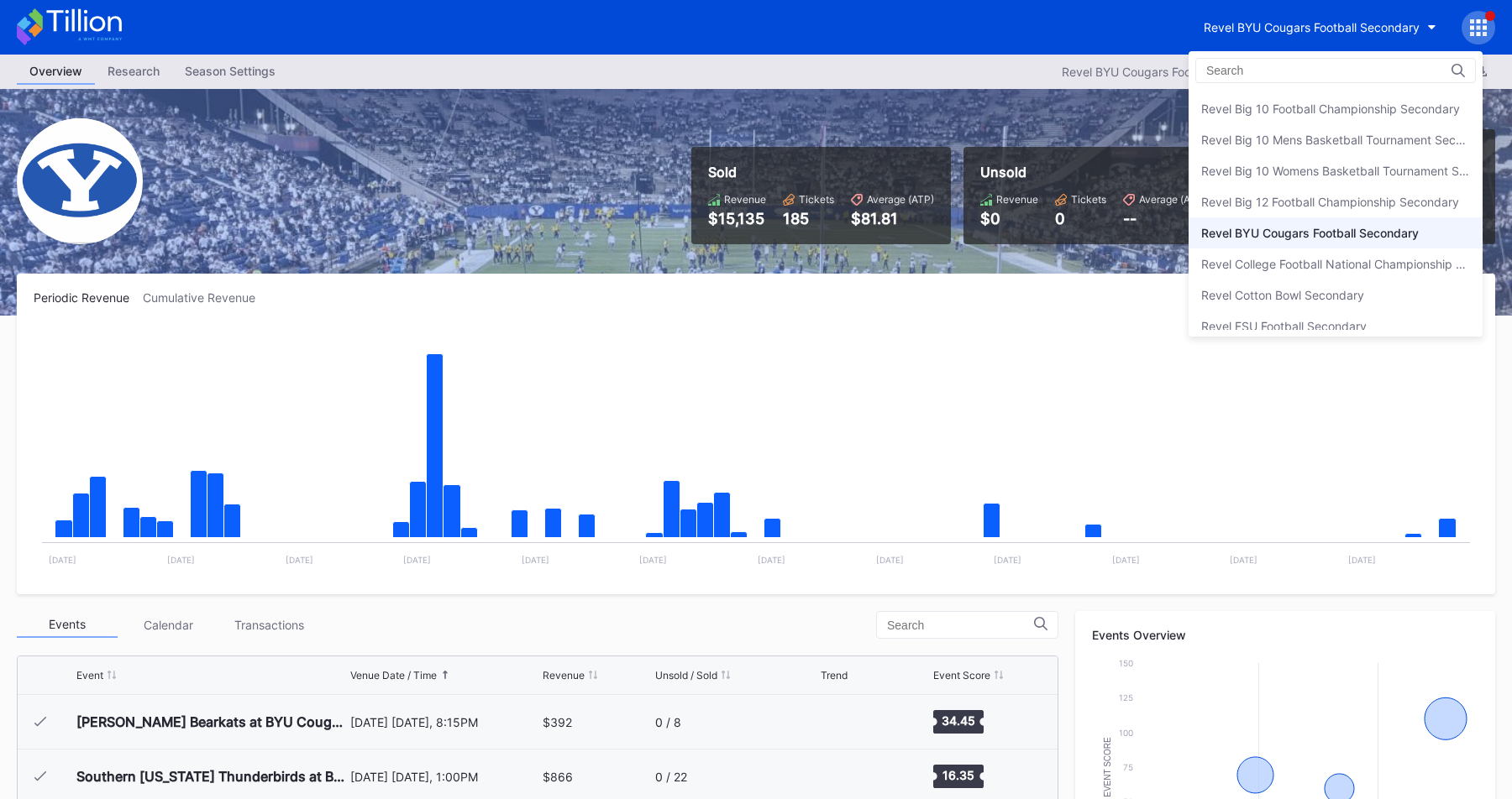
scroll to position [4051, 0]
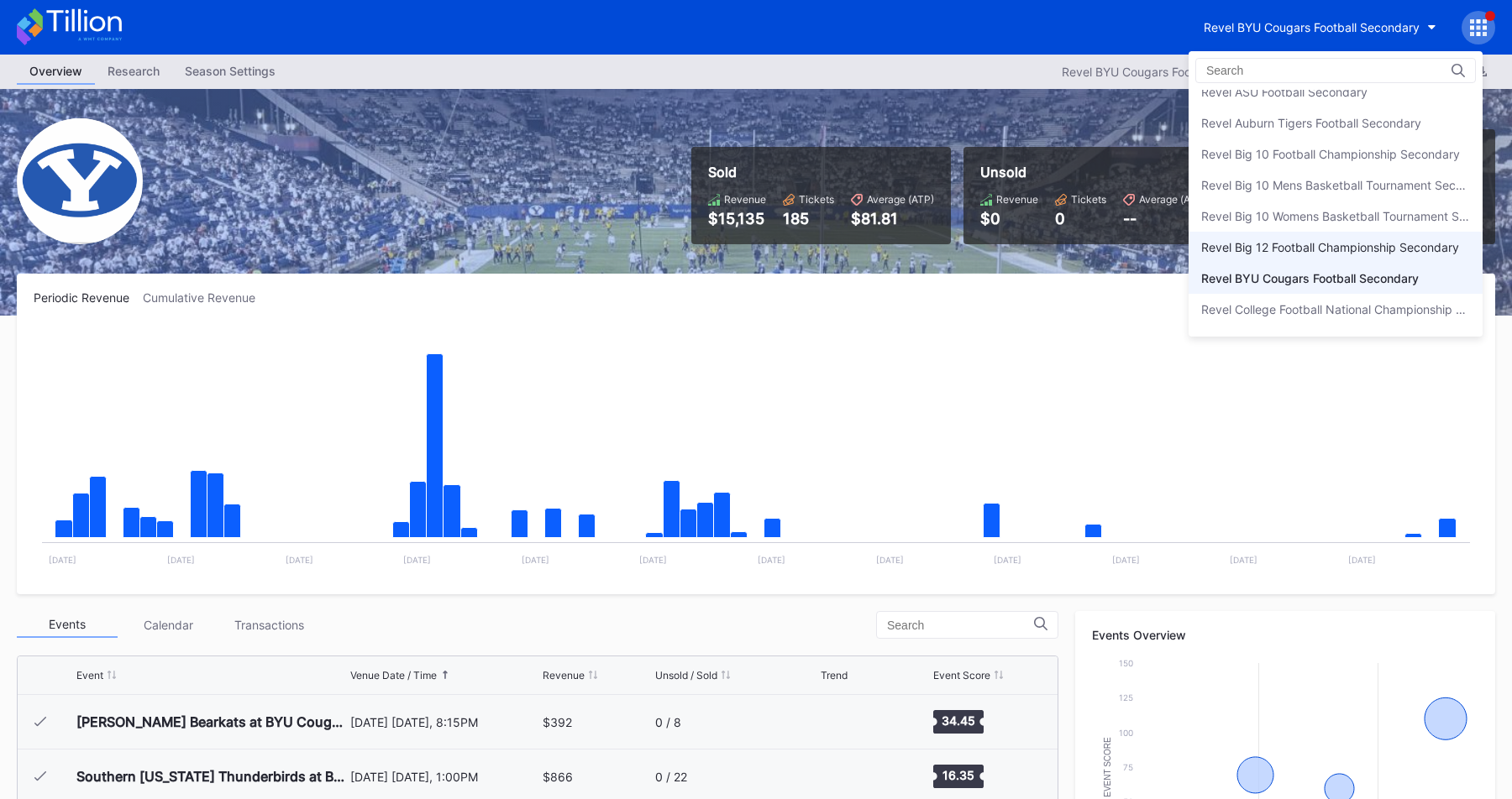
click at [1294, 246] on div "Revel Big 12 Football Championship Secondary" at bounding box center [1330, 247] width 258 height 15
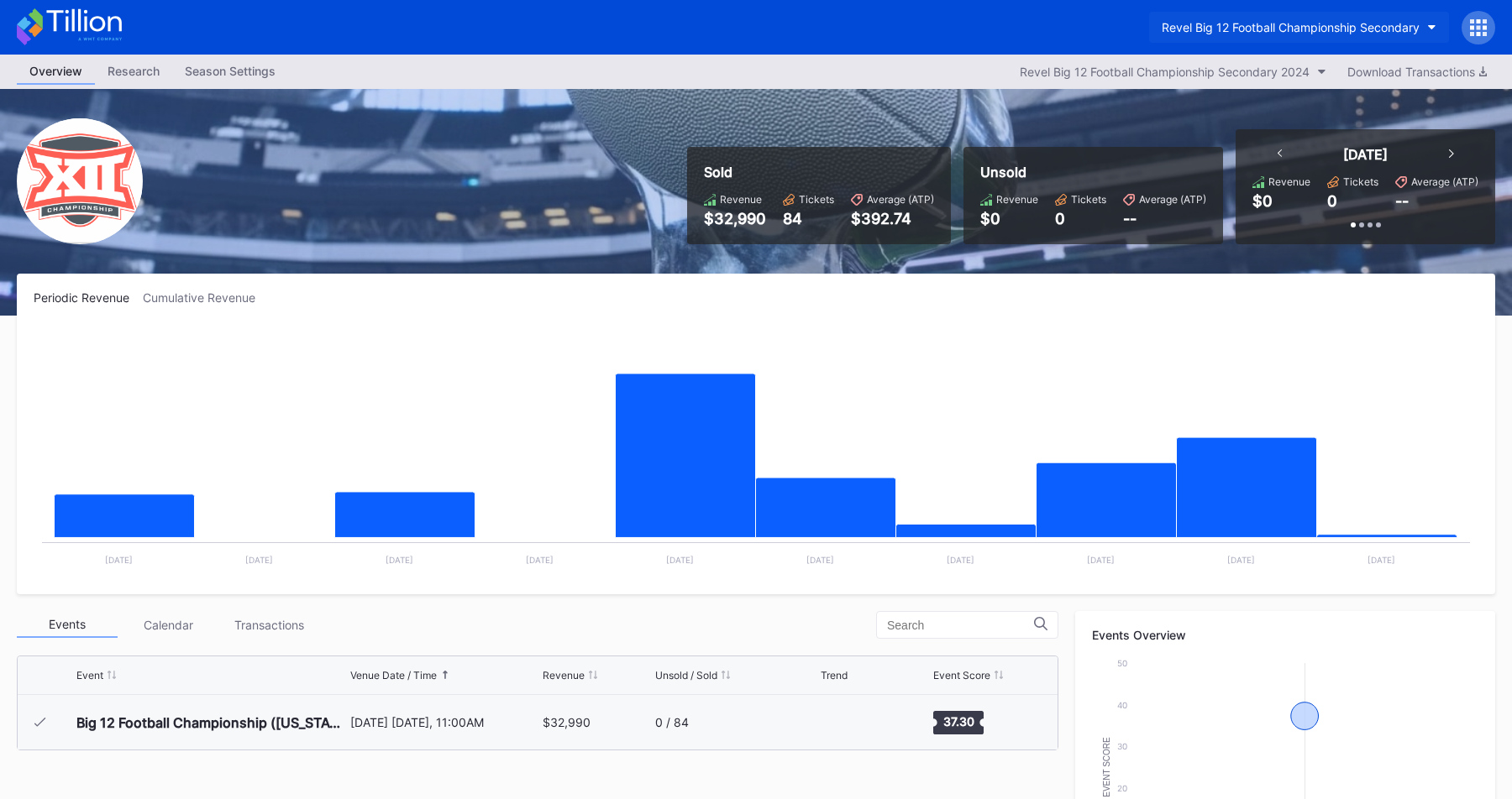
click at [1270, 20] on div "Revel Big 12 Football Championship Secondary" at bounding box center [1290, 27] width 258 height 15
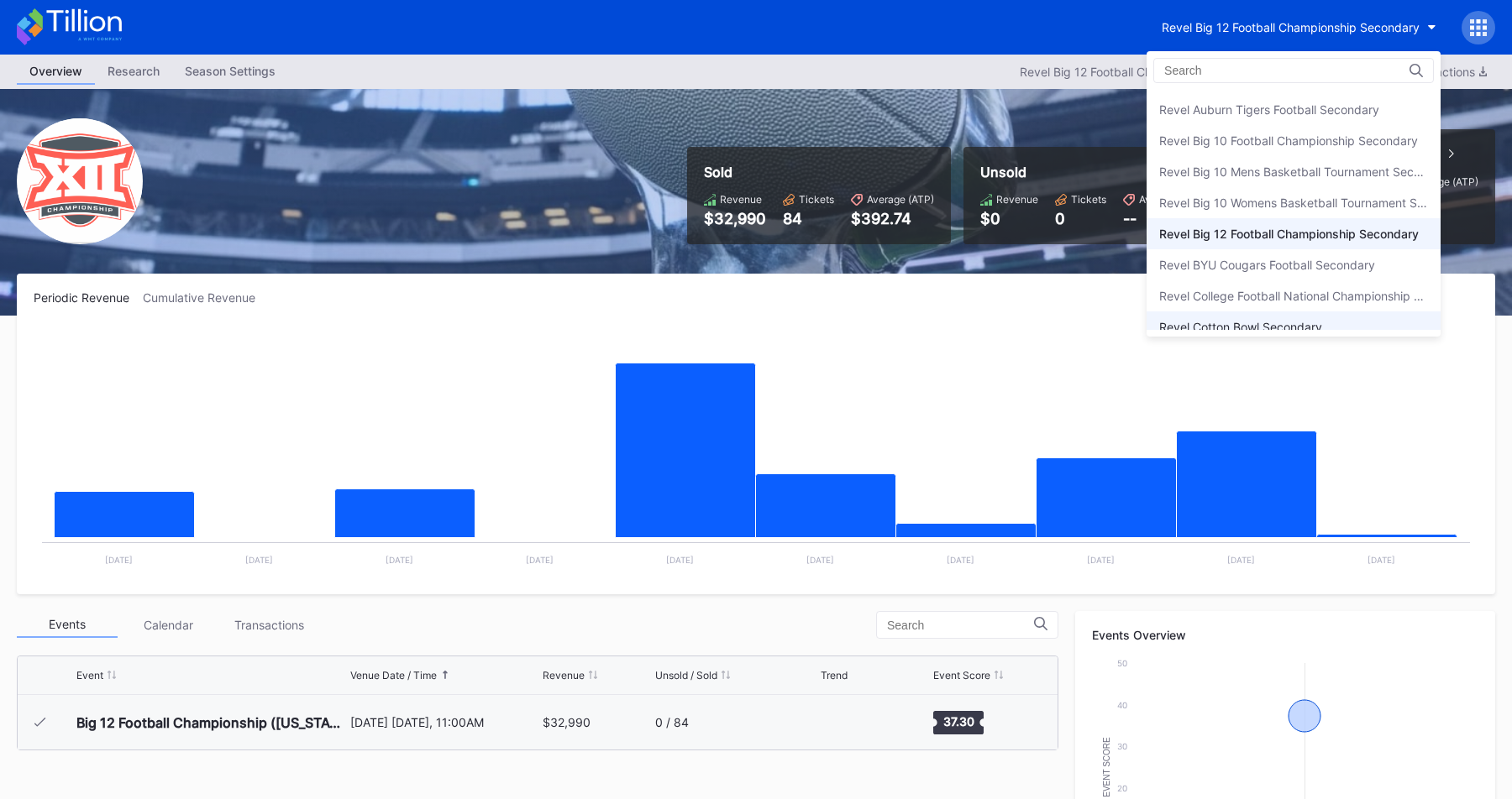
scroll to position [4063, 0]
click at [1261, 191] on div "Revel Big 10 Womens Basketball Tournament Secondary" at bounding box center [1294, 204] width 294 height 31
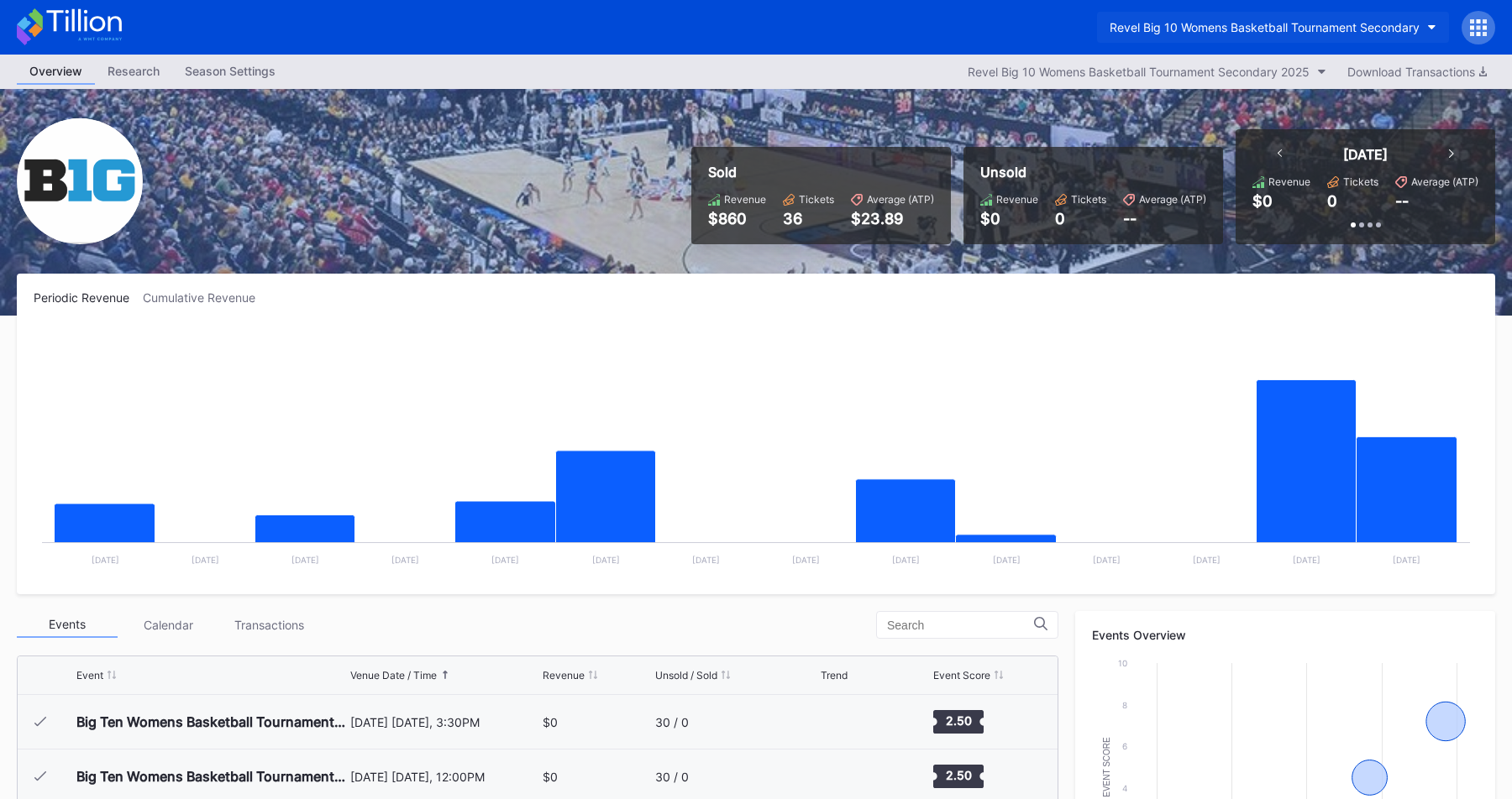
click at [1241, 15] on button "Revel Big 10 Womens Basketball Tournament Secondary" at bounding box center [1272, 27] width 352 height 31
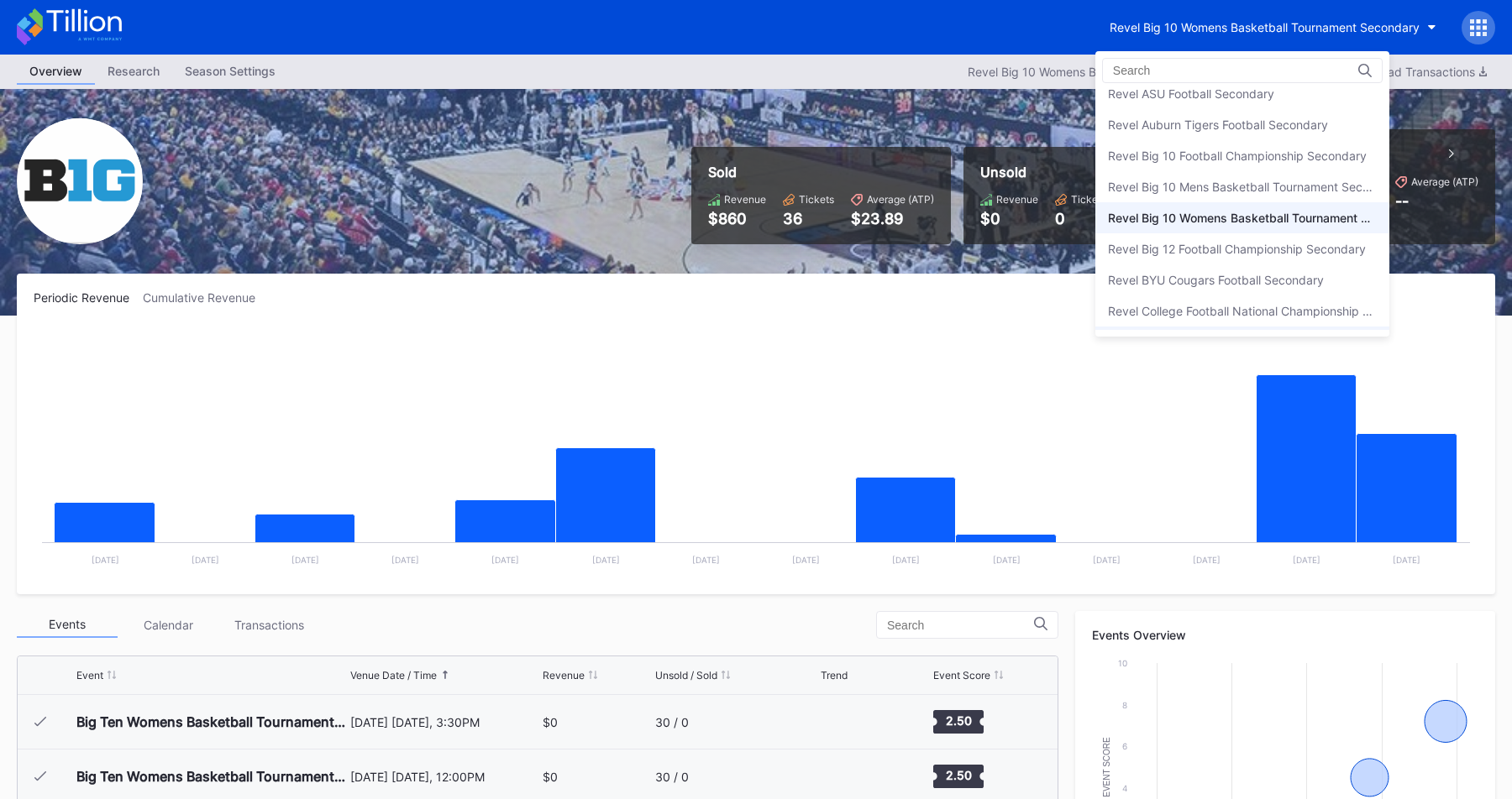
scroll to position [4040, 0]
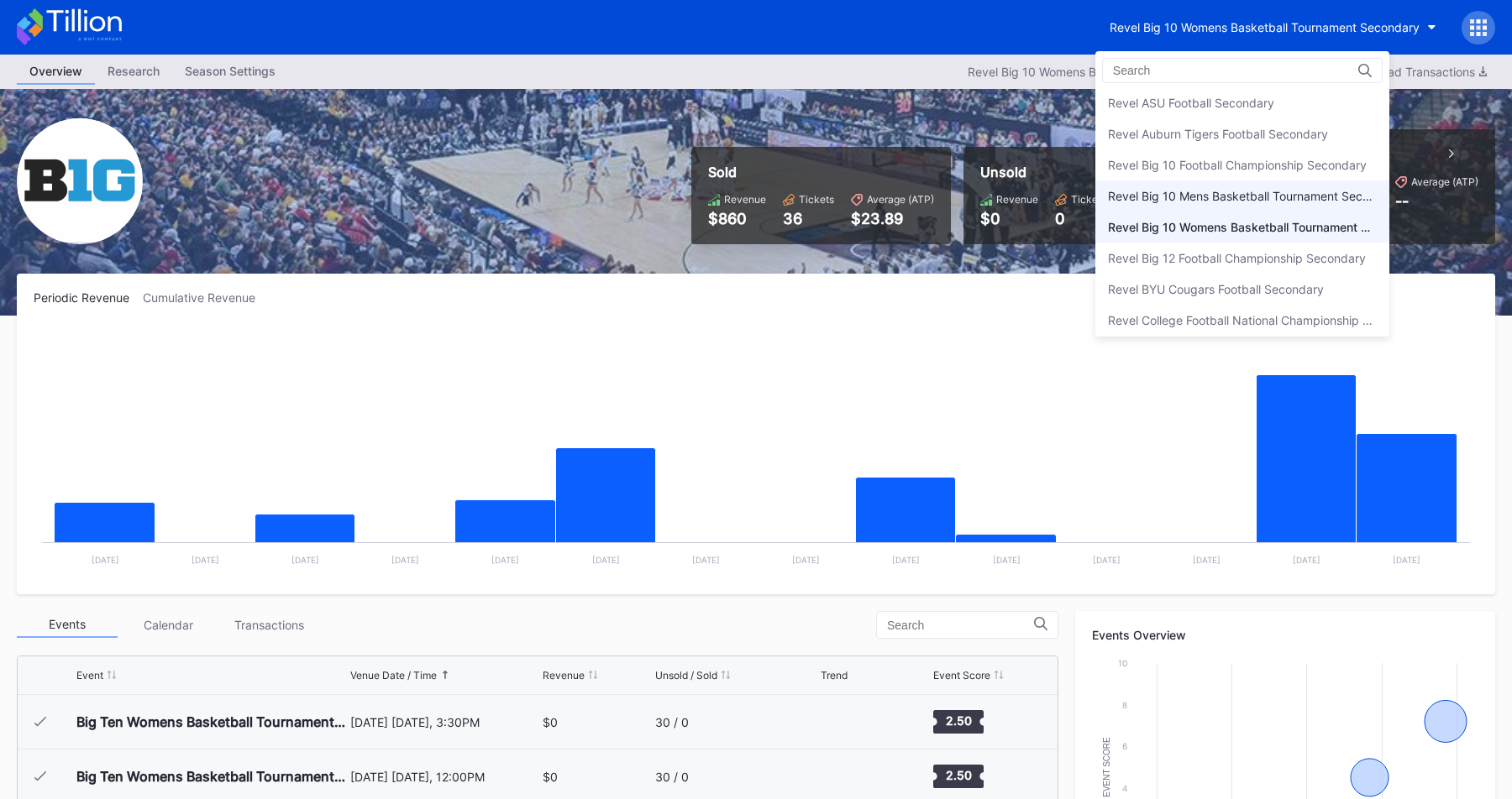
click at [1182, 190] on div "Revel Big 10 Mens Basketball Tournament Secondary" at bounding box center [1242, 196] width 269 height 15
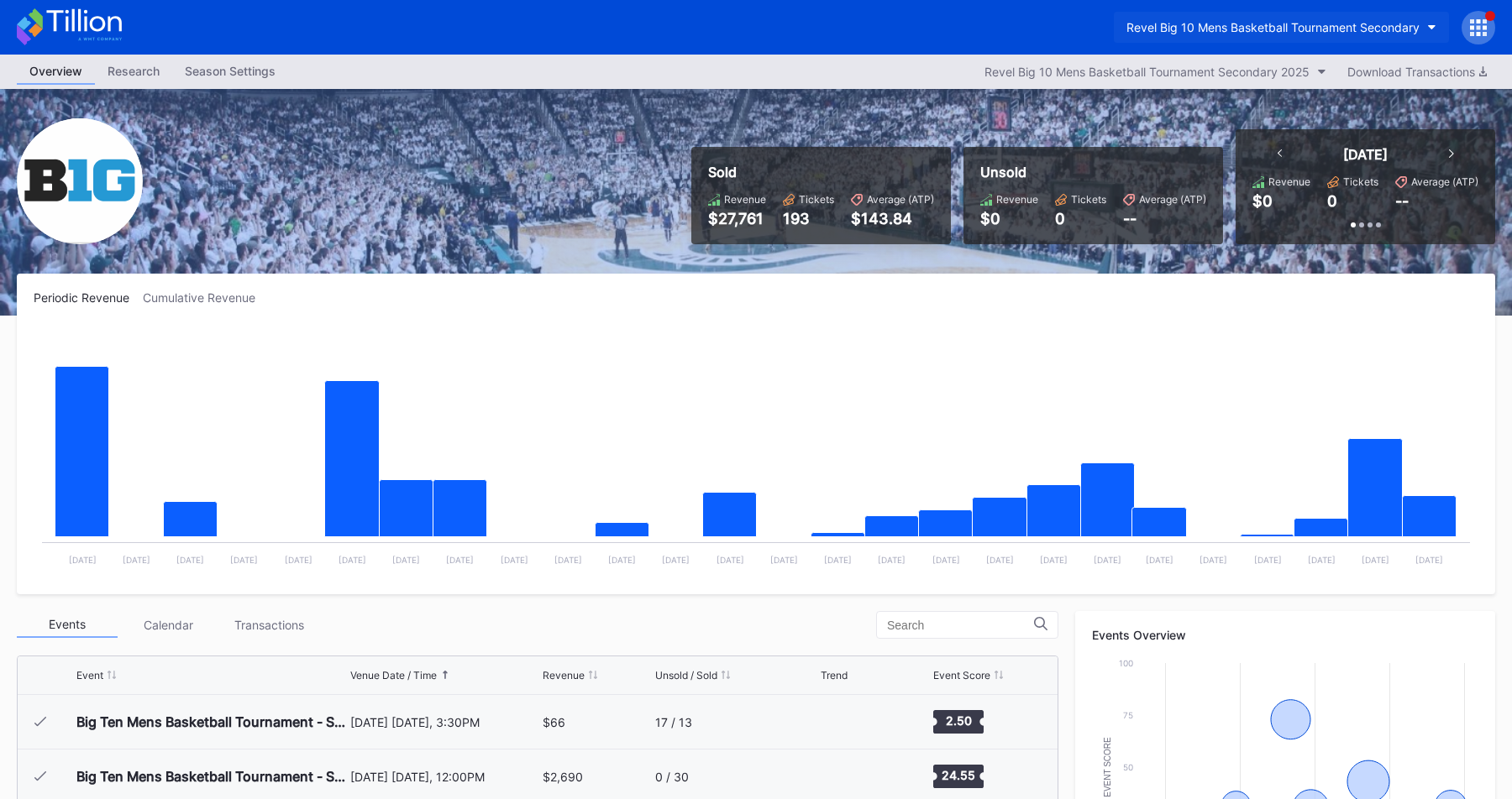
click at [1194, 16] on button "Revel Big 10 Mens Basketball Tournament Secondary" at bounding box center [1281, 27] width 335 height 31
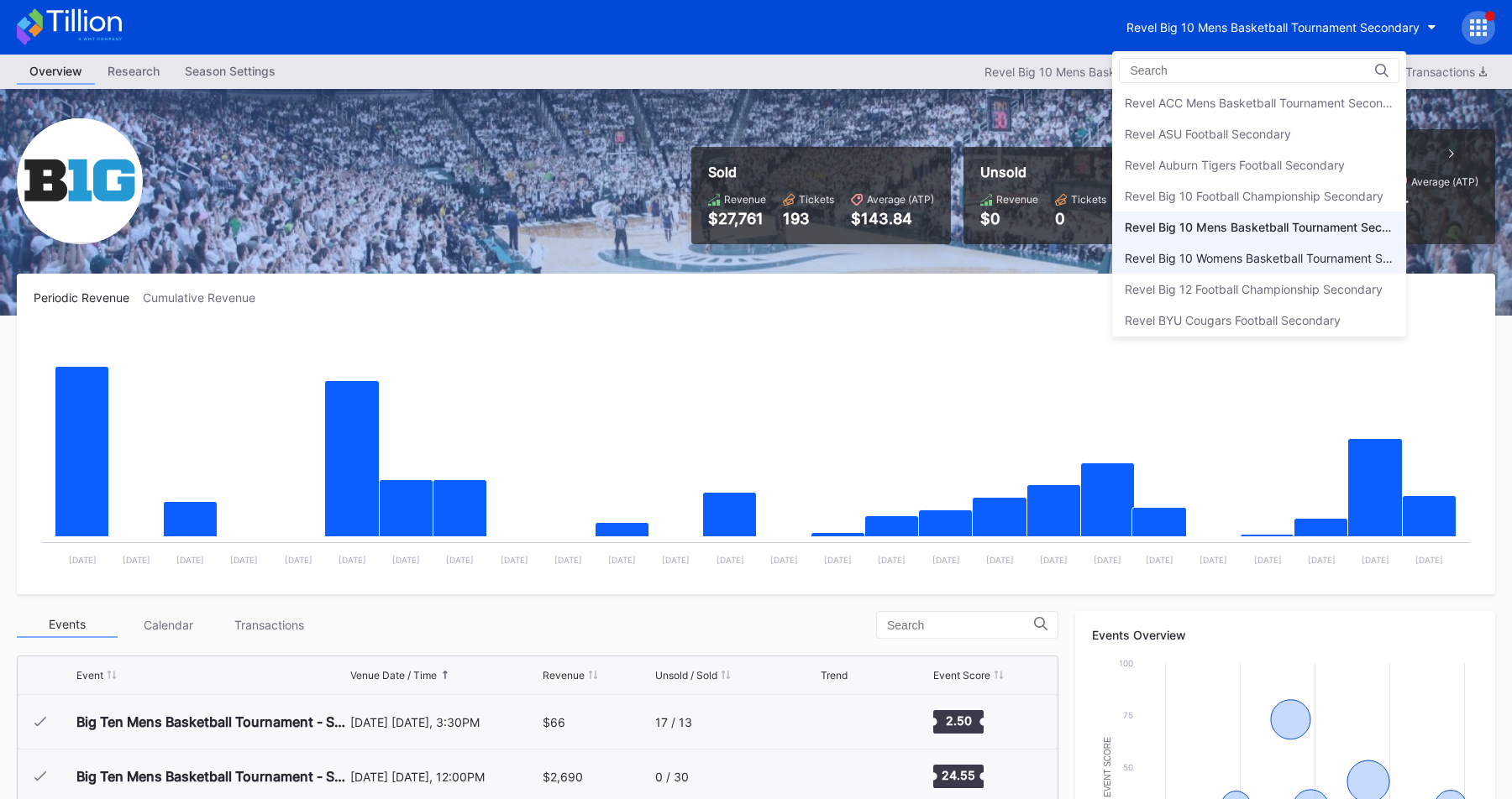
scroll to position [4000, 0]
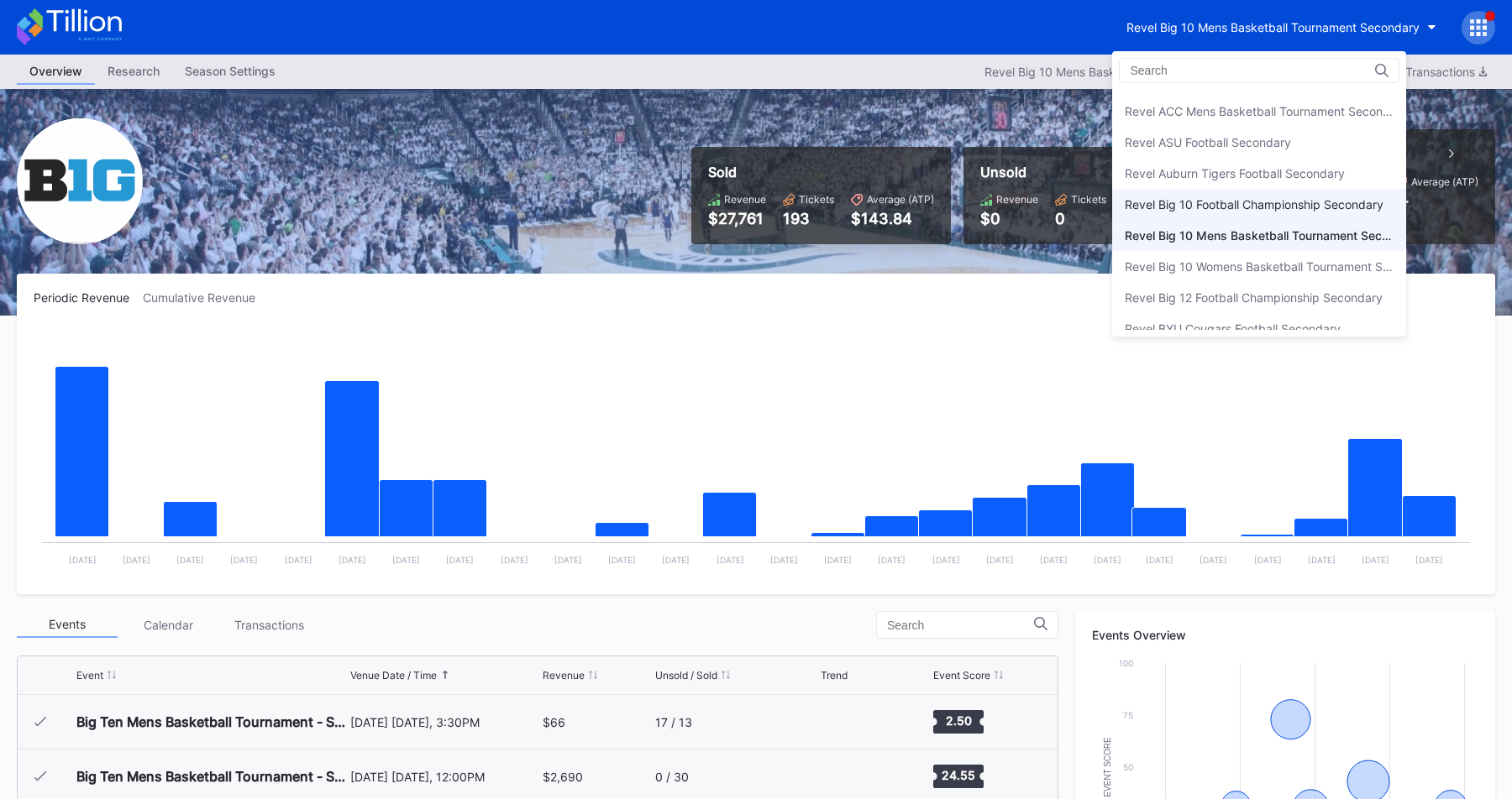
click at [1197, 198] on div "Revel Big 10 Football Championship Secondary" at bounding box center [1253, 204] width 259 height 15
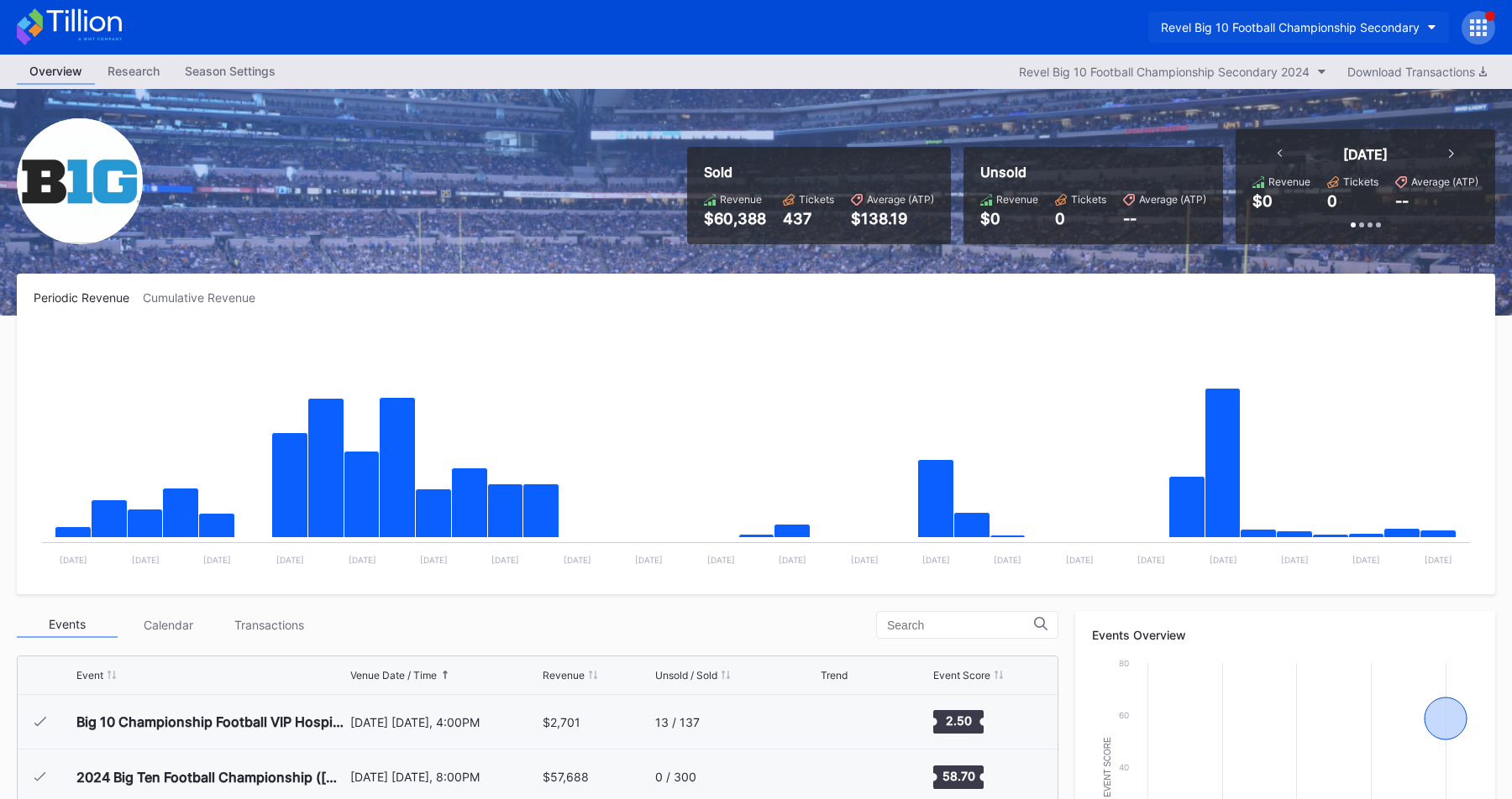
click at [1230, 27] on div "Revel Big 10 Football Championship Secondary" at bounding box center [1289, 27] width 259 height 15
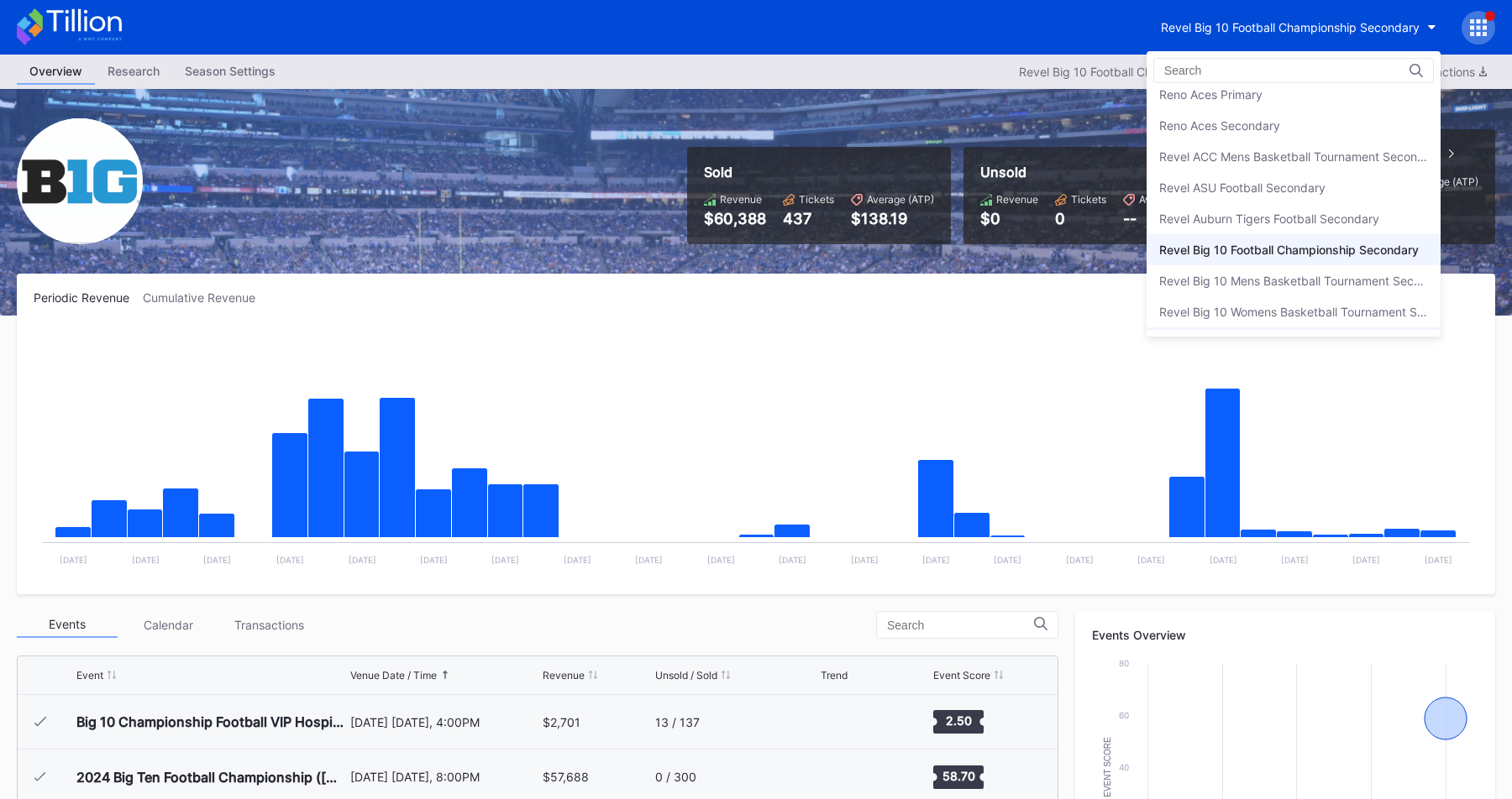
scroll to position [3946, 0]
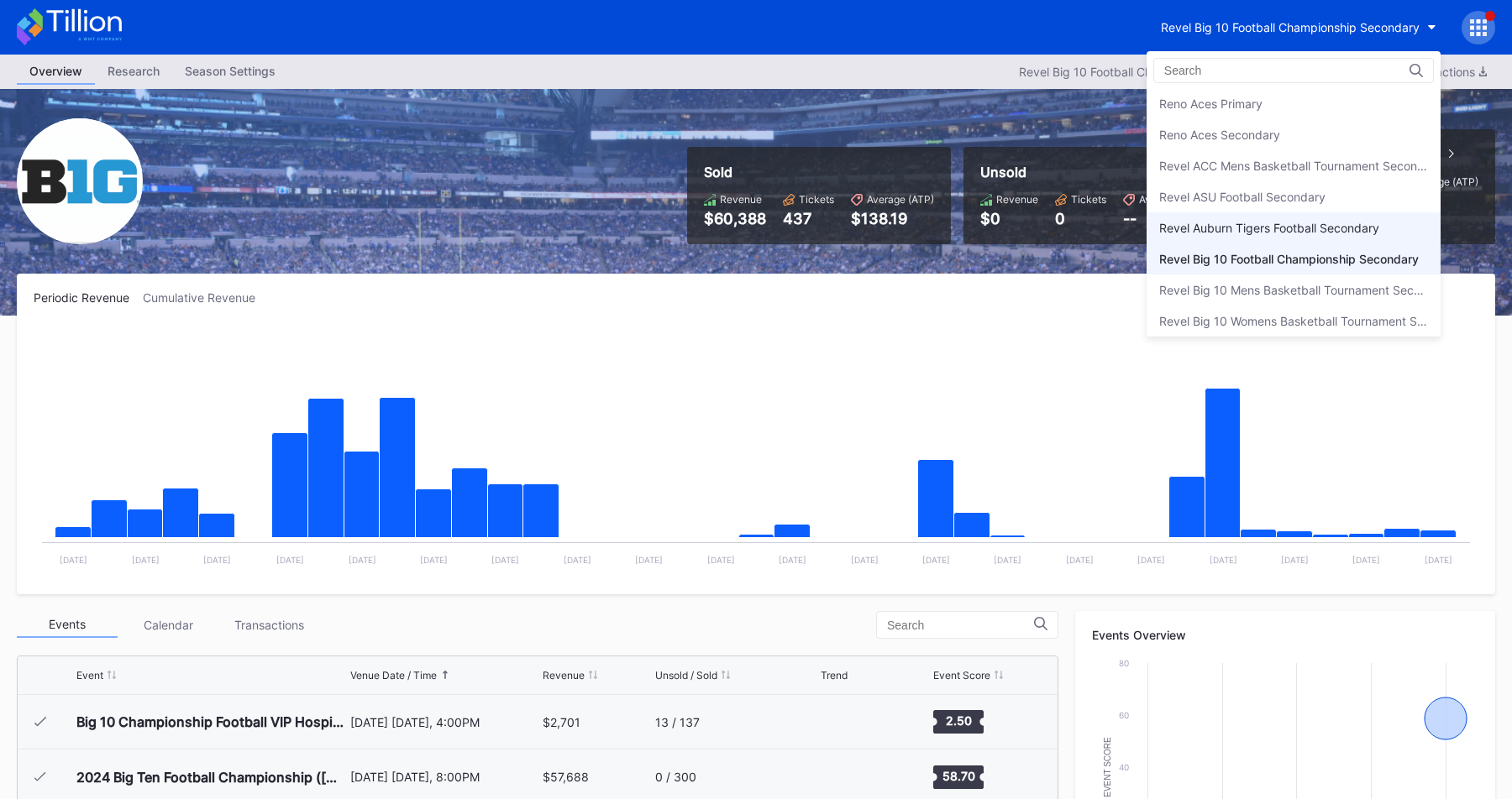
click at [1227, 220] on div "Revel Auburn Tigers Football Secondary" at bounding box center [1294, 228] width 294 height 31
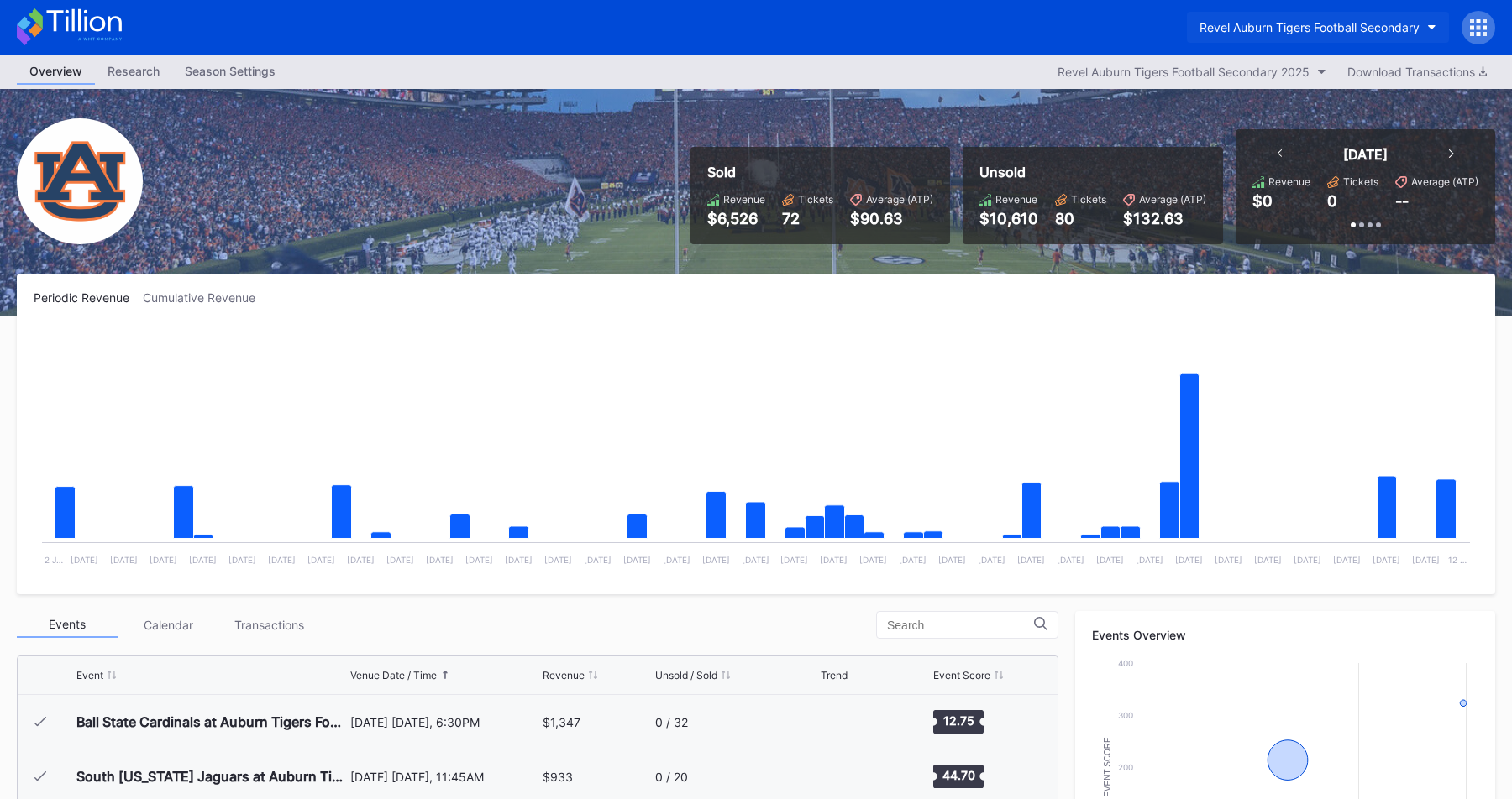
click at [1264, 24] on div "Revel Auburn Tigers Football Secondary" at bounding box center [1309, 27] width 220 height 15
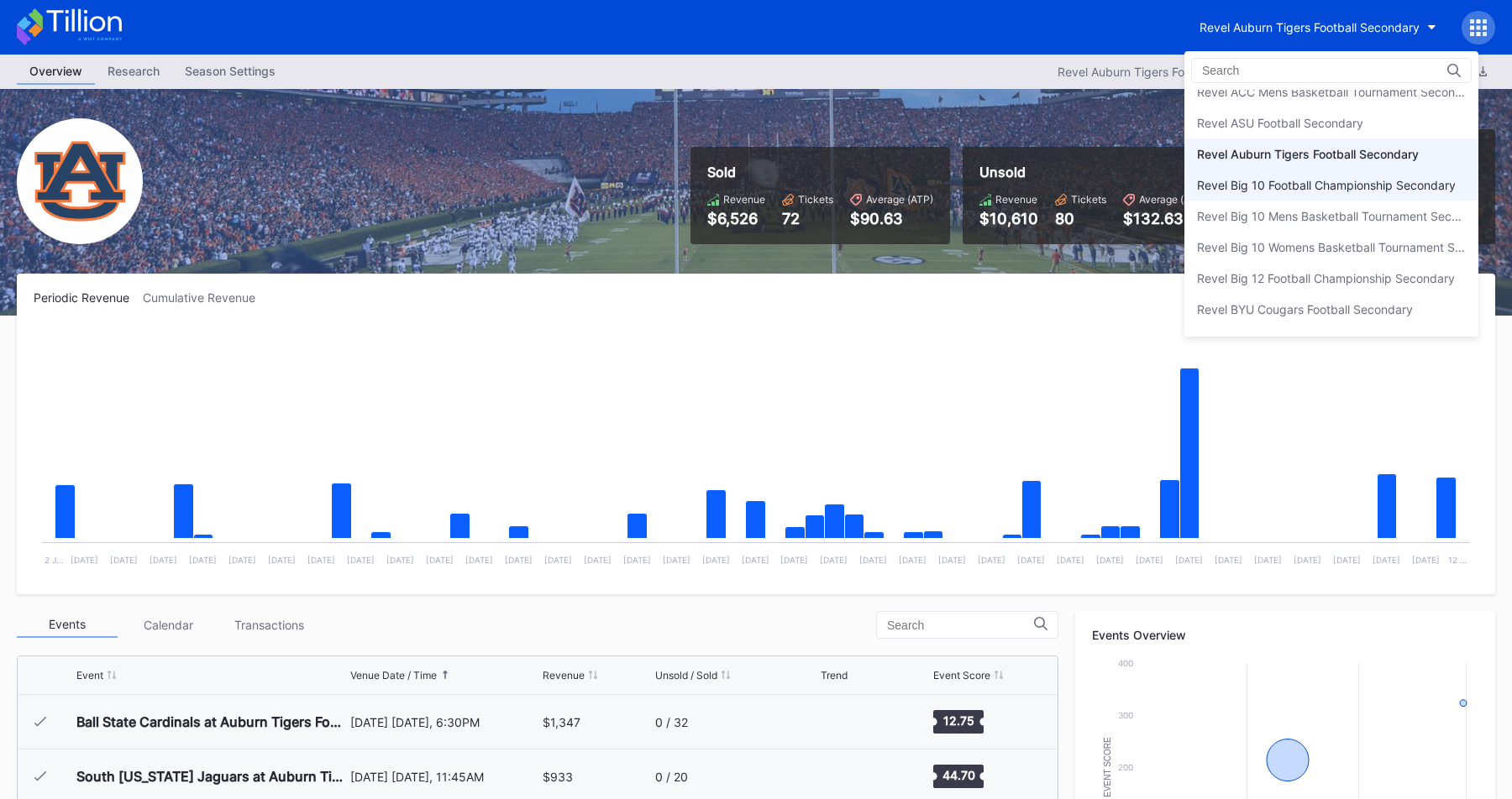
scroll to position [4004, 0]
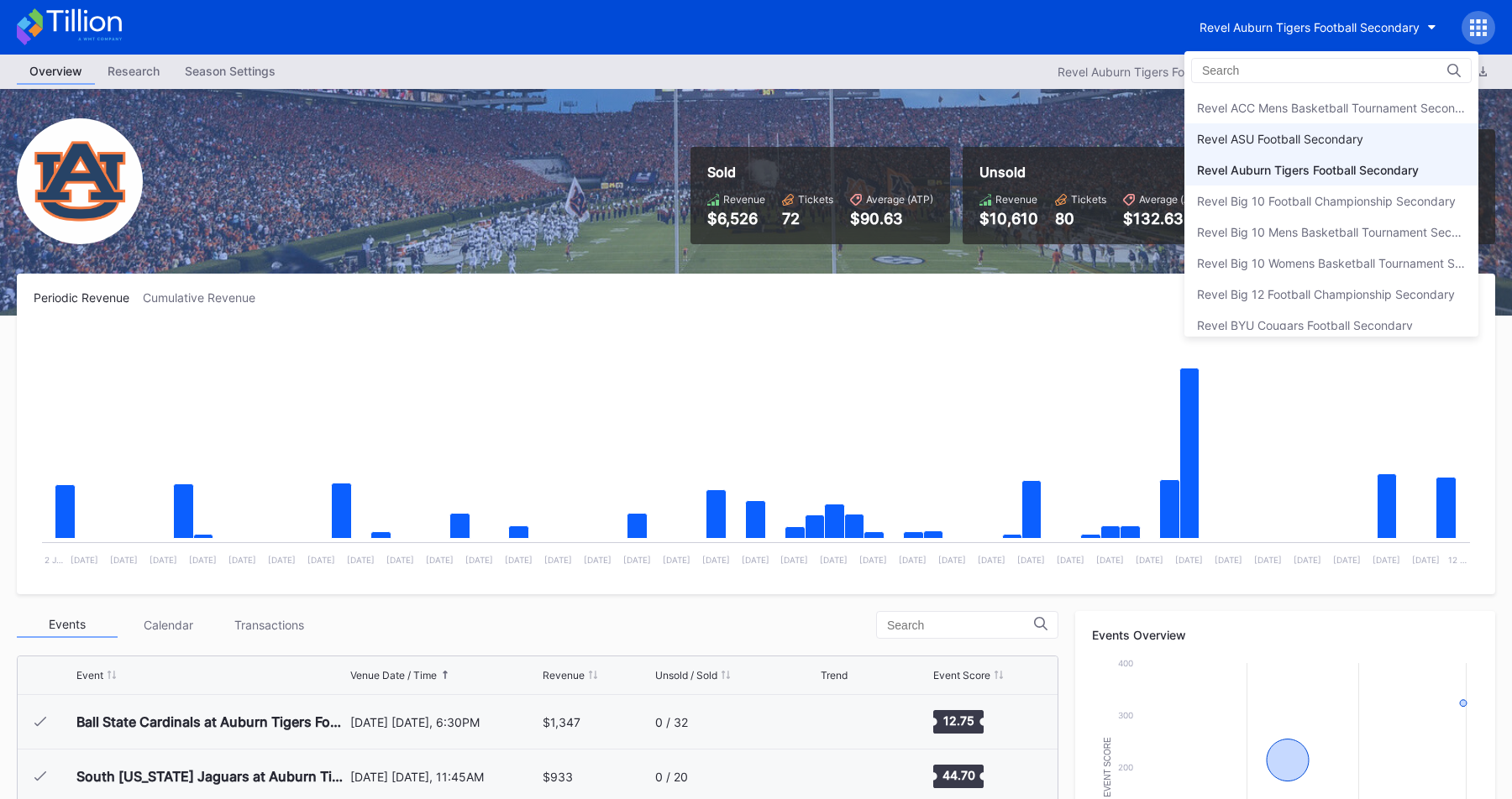
click at [1271, 140] on div "Revel ASU Football Secondary" at bounding box center [1279, 138] width 166 height 15
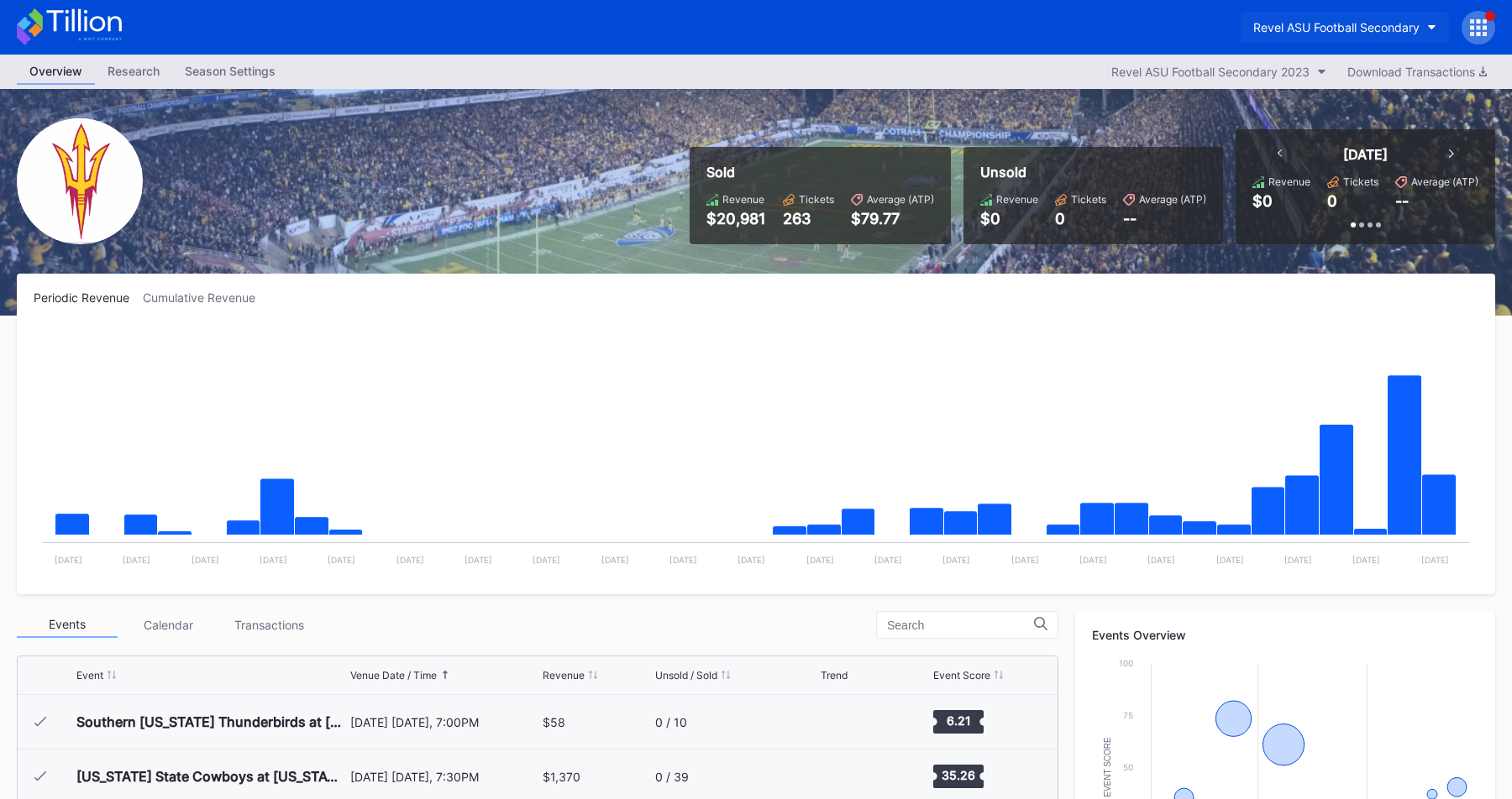
click at [1310, 20] on div "Revel ASU Football Secondary" at bounding box center [1336, 27] width 166 height 15
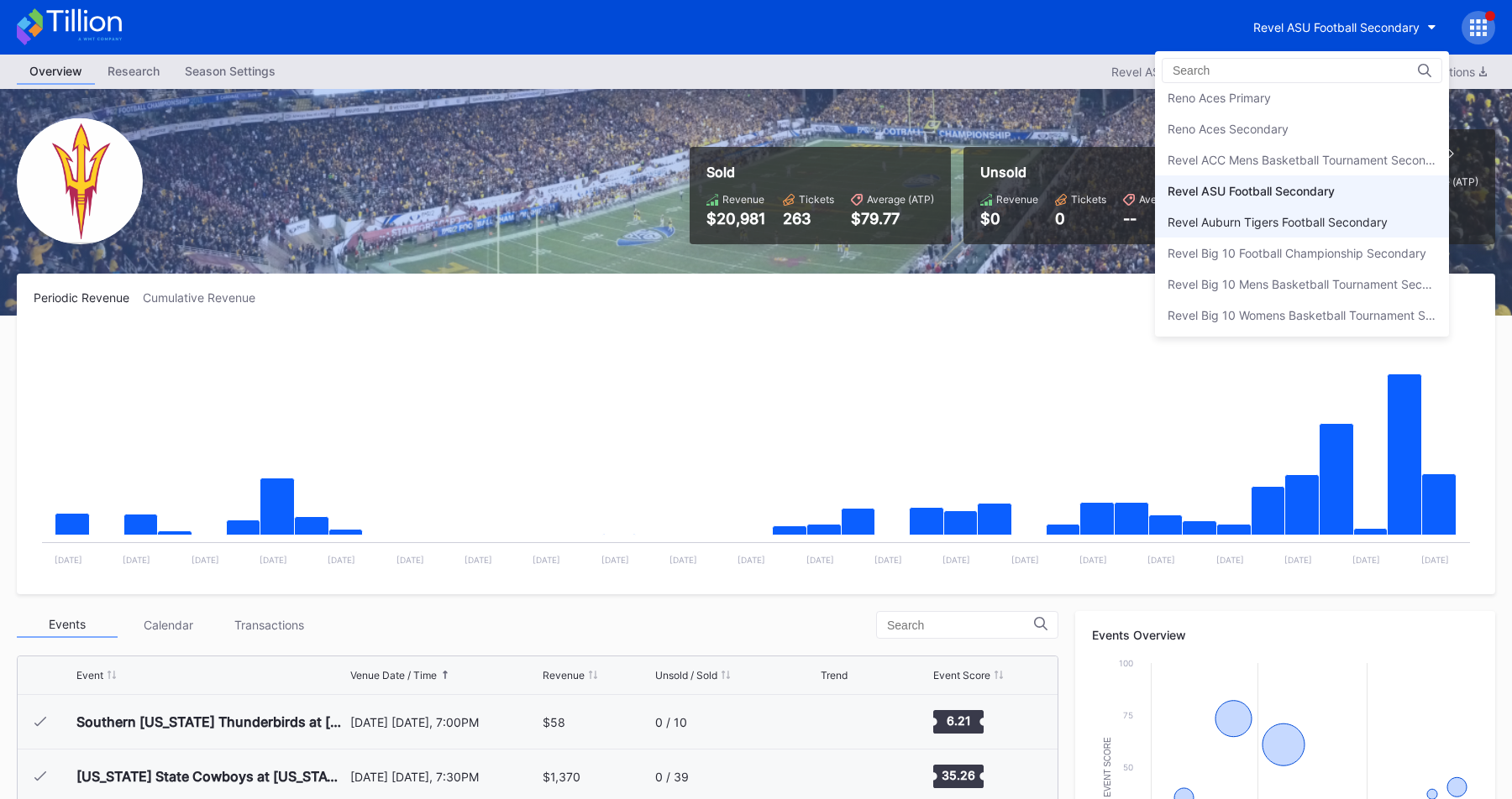
scroll to position [3945, 0]
click at [1258, 162] on div "Revel ACC Mens Basketball Tournament Secondary" at bounding box center [1301, 167] width 269 height 15
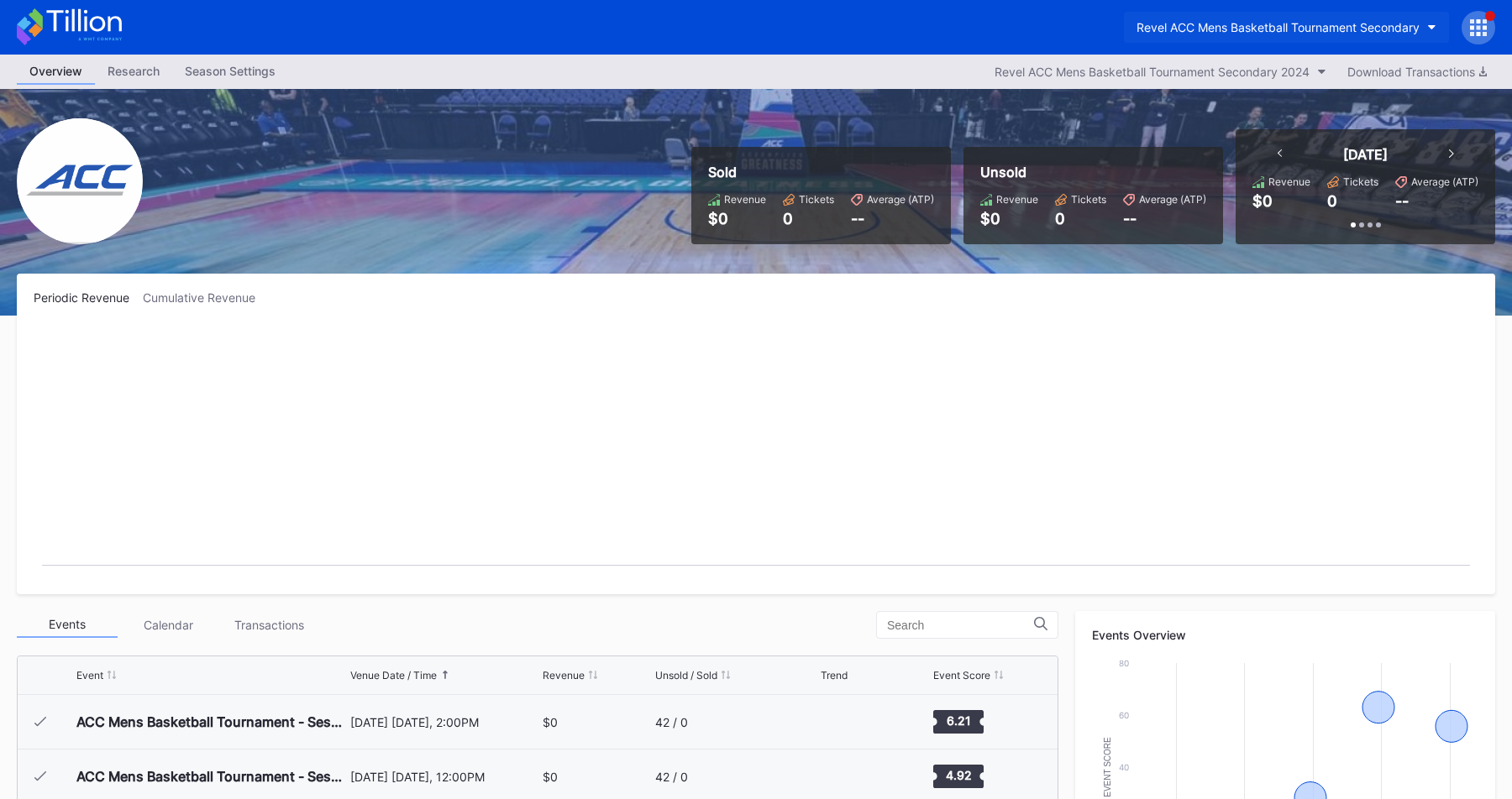
click at [1238, 35] on button "Revel ACC Mens Basketball Tournament Secondary" at bounding box center [1286, 27] width 325 height 31
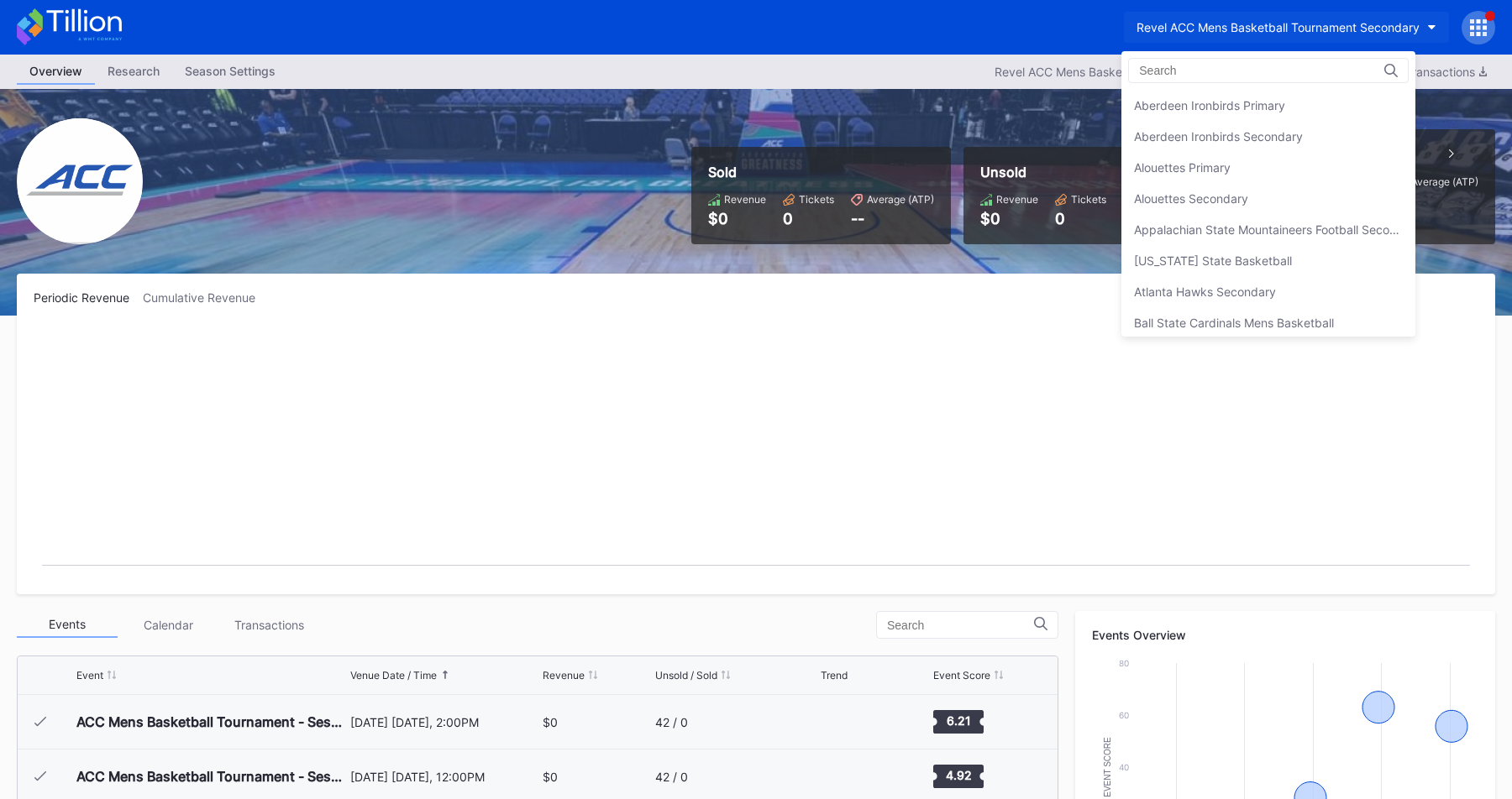
scroll to position [4006, 0]
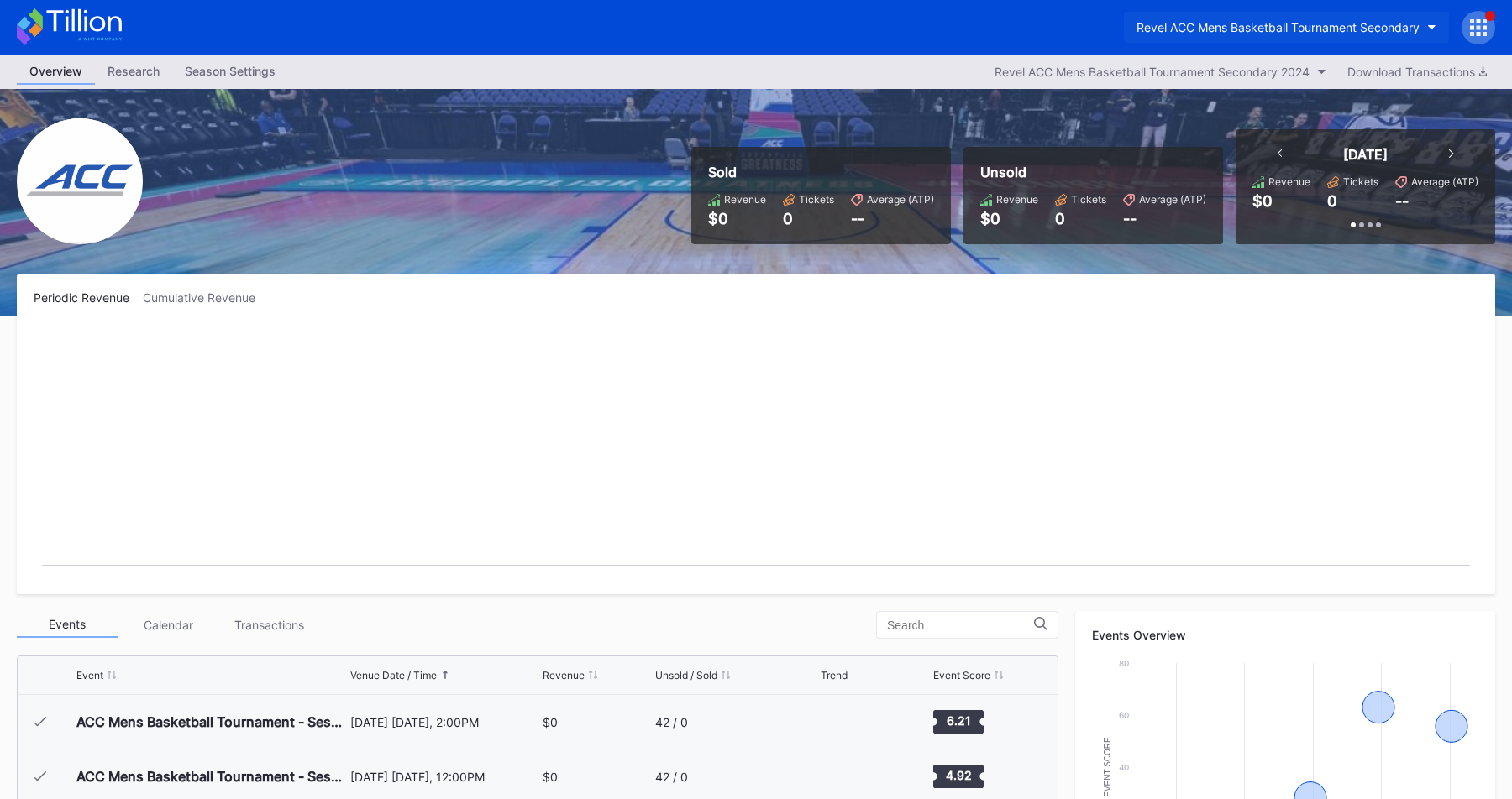
click at [1269, 21] on div "Revel ACC Mens Basketball Tournament Secondary" at bounding box center [1277, 27] width 283 height 15
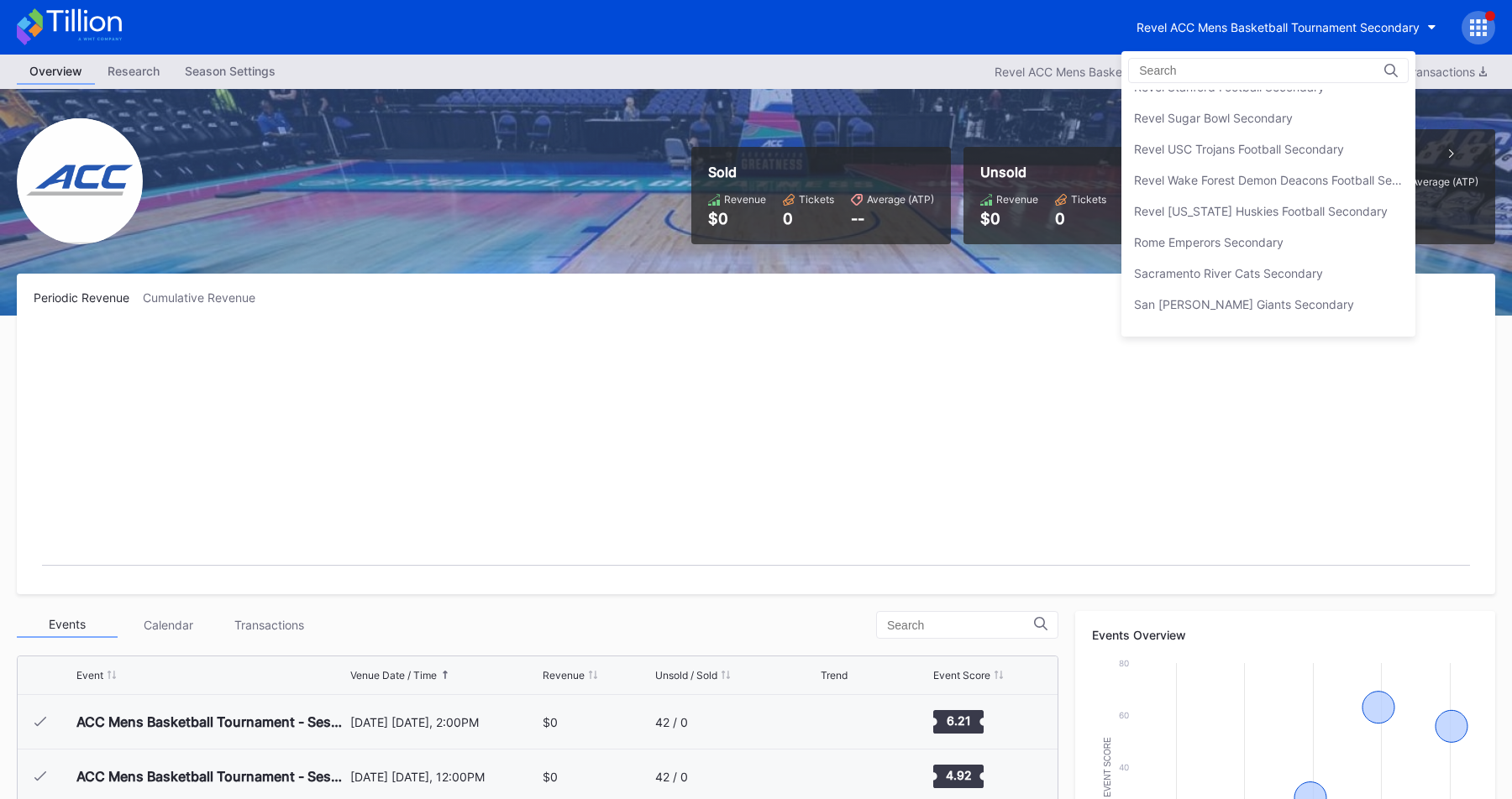
scroll to position [4681, 0]
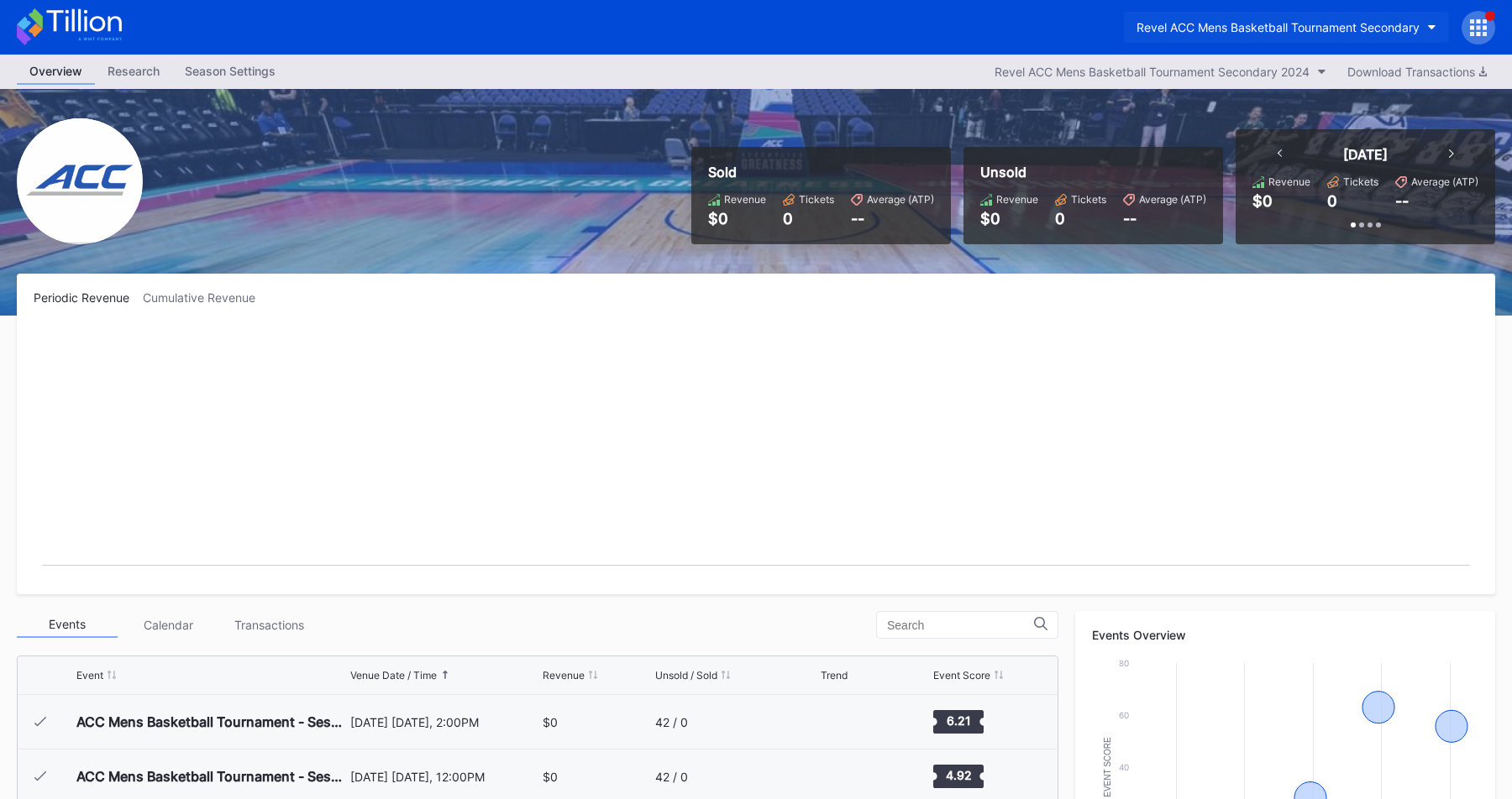
click at [1313, 29] on div "Revel ACC Mens Basketball Tournament Secondary" at bounding box center [1277, 27] width 283 height 15
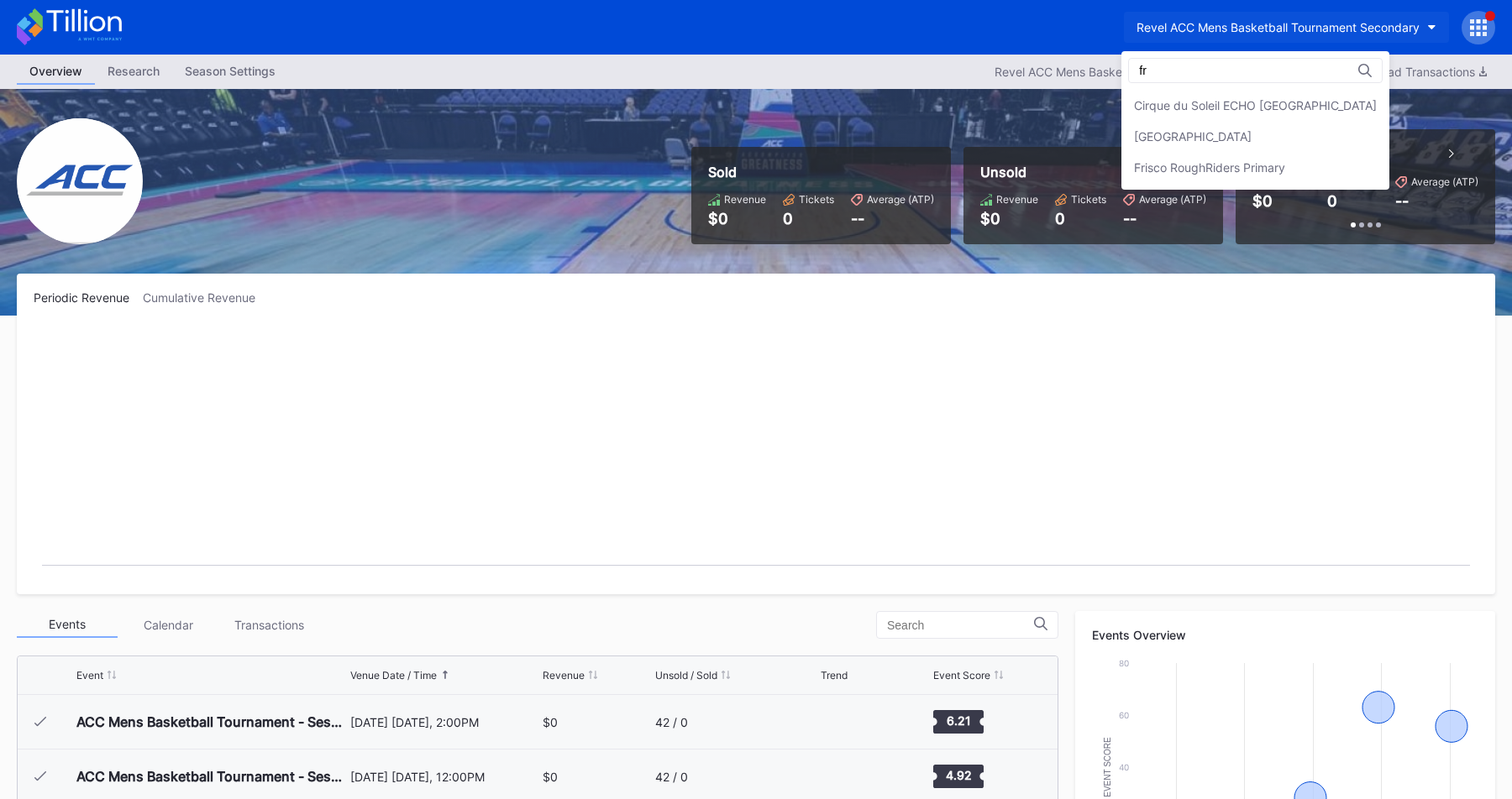
scroll to position [0, 0]
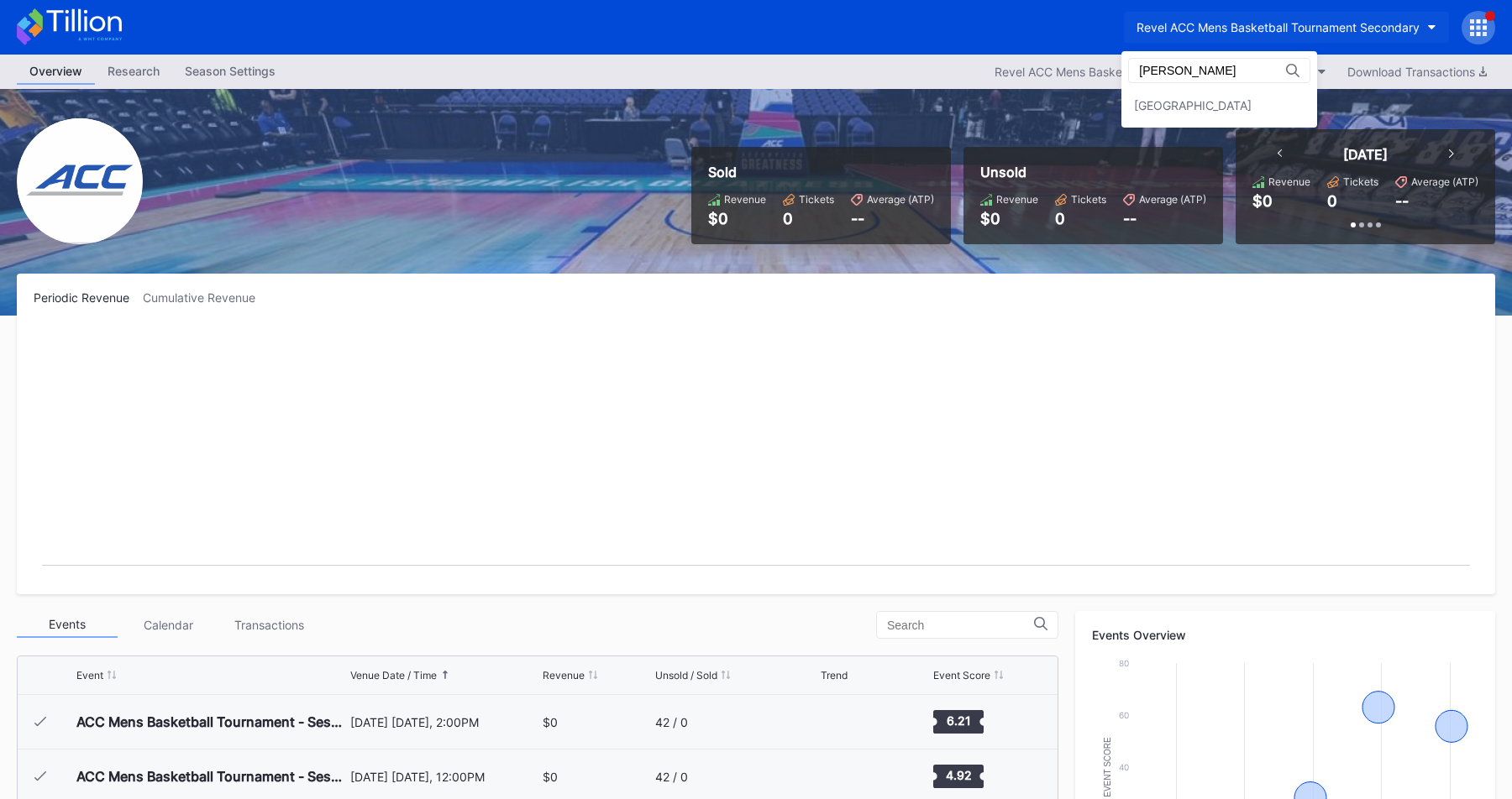
type input "[PERSON_NAME]"
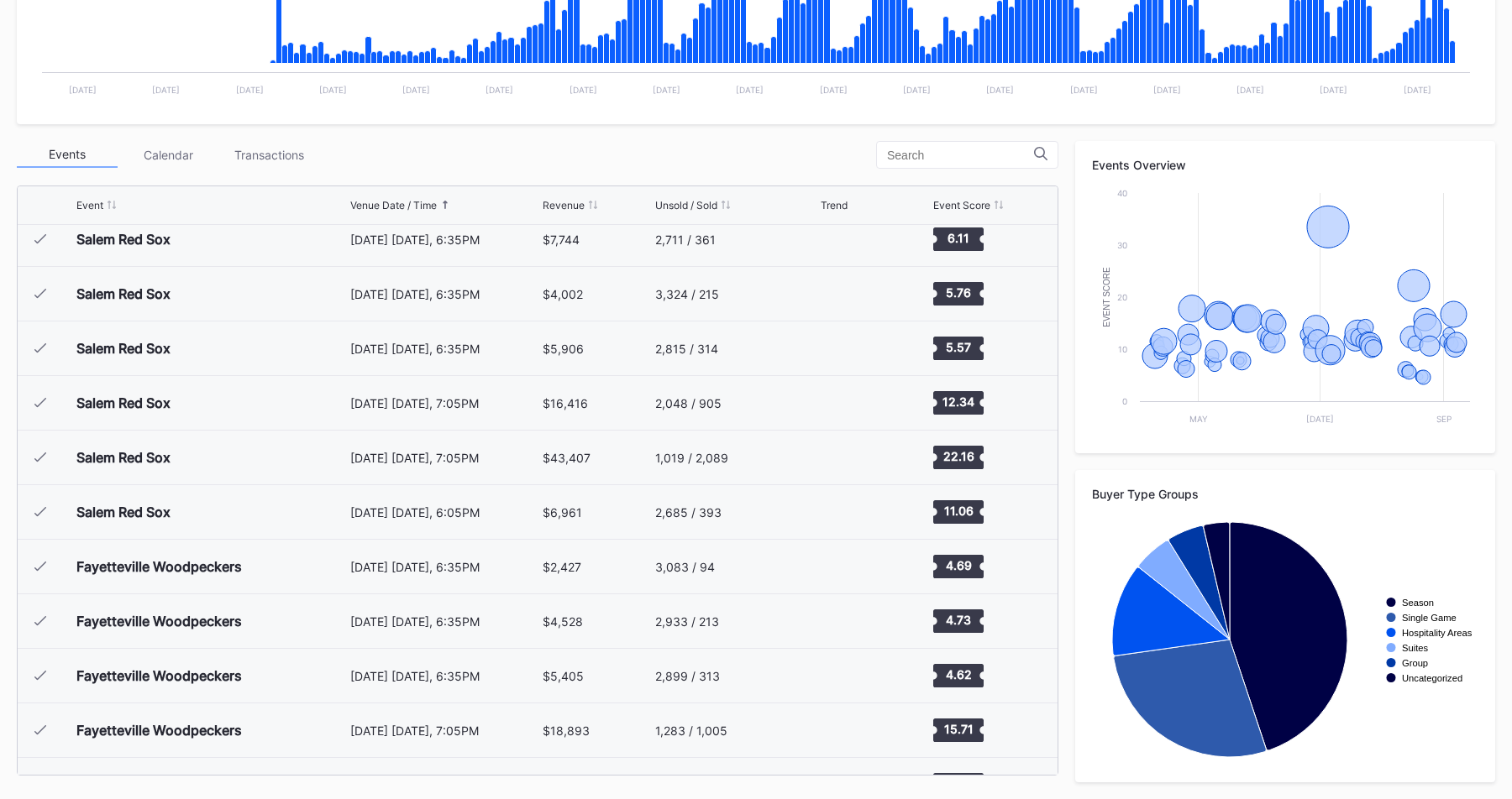
scroll to position [3051, 0]
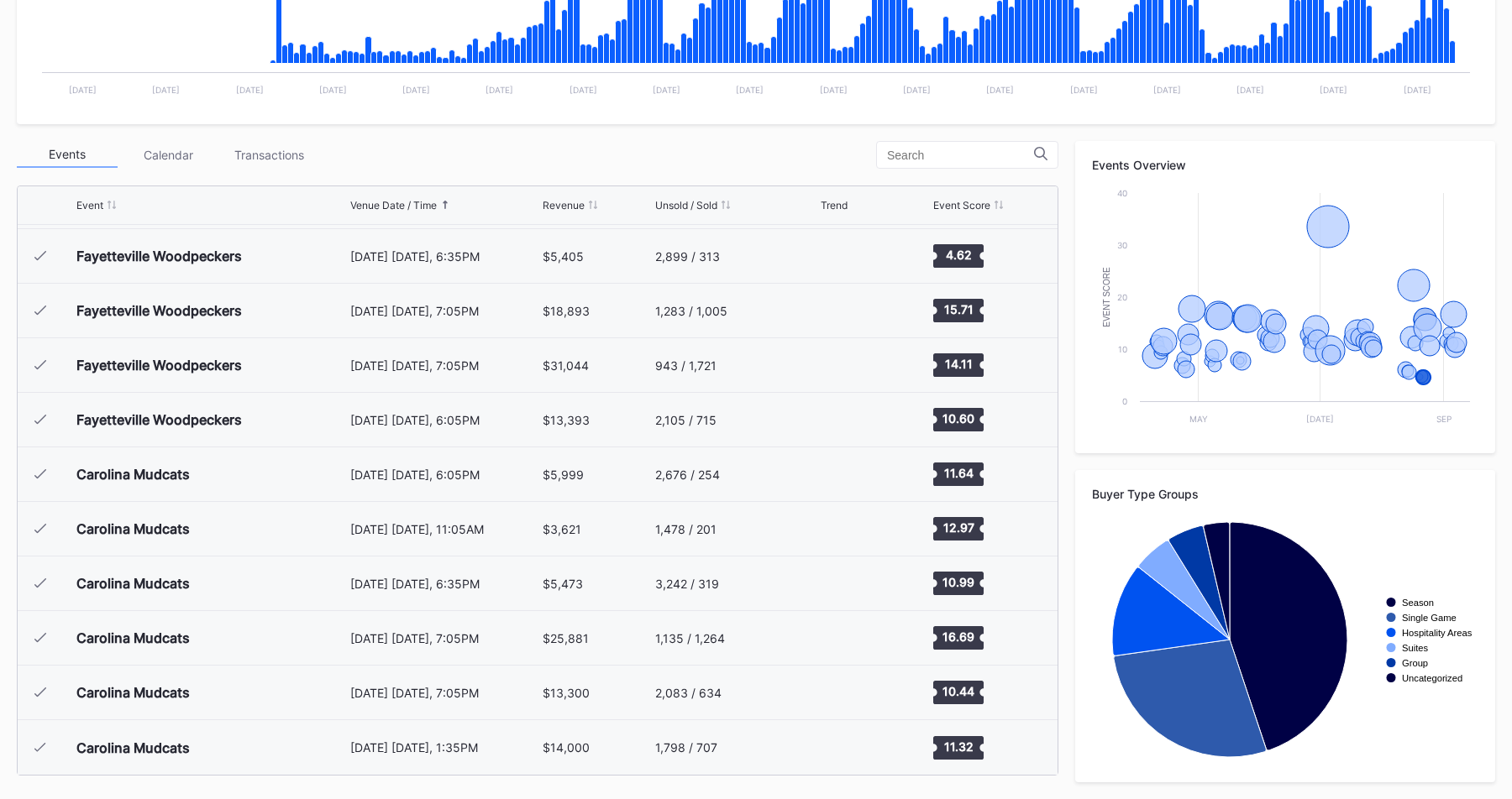
click at [689, 166] on div "Events Calendar Transactions" at bounding box center [537, 155] width 1041 height 27
click at [706, 153] on div "Events Calendar Transactions" at bounding box center [537, 155] width 1041 height 27
click at [651, 131] on div "Periodic Revenue Cumulative Revenue Created with Highcharts 11.2.0 Chart title …" at bounding box center [756, 301] width 1512 height 996
click at [646, 141] on div "Events Calendar Transactions" at bounding box center [537, 155] width 1041 height 27
click at [634, 147] on div "Events Calendar Transactions" at bounding box center [537, 155] width 1041 height 27
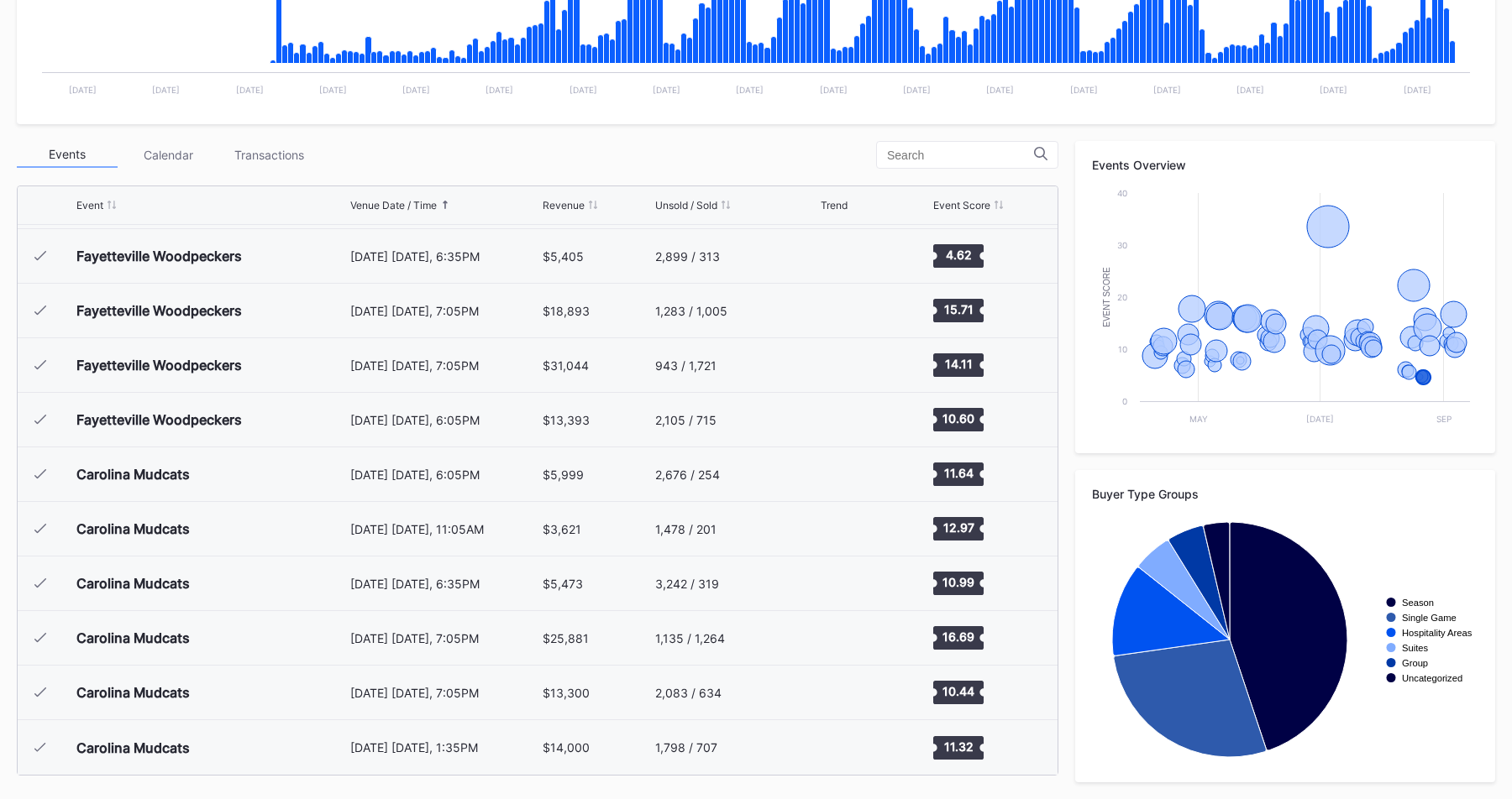
click at [470, 148] on div "Events Calendar Transactions" at bounding box center [537, 155] width 1041 height 27
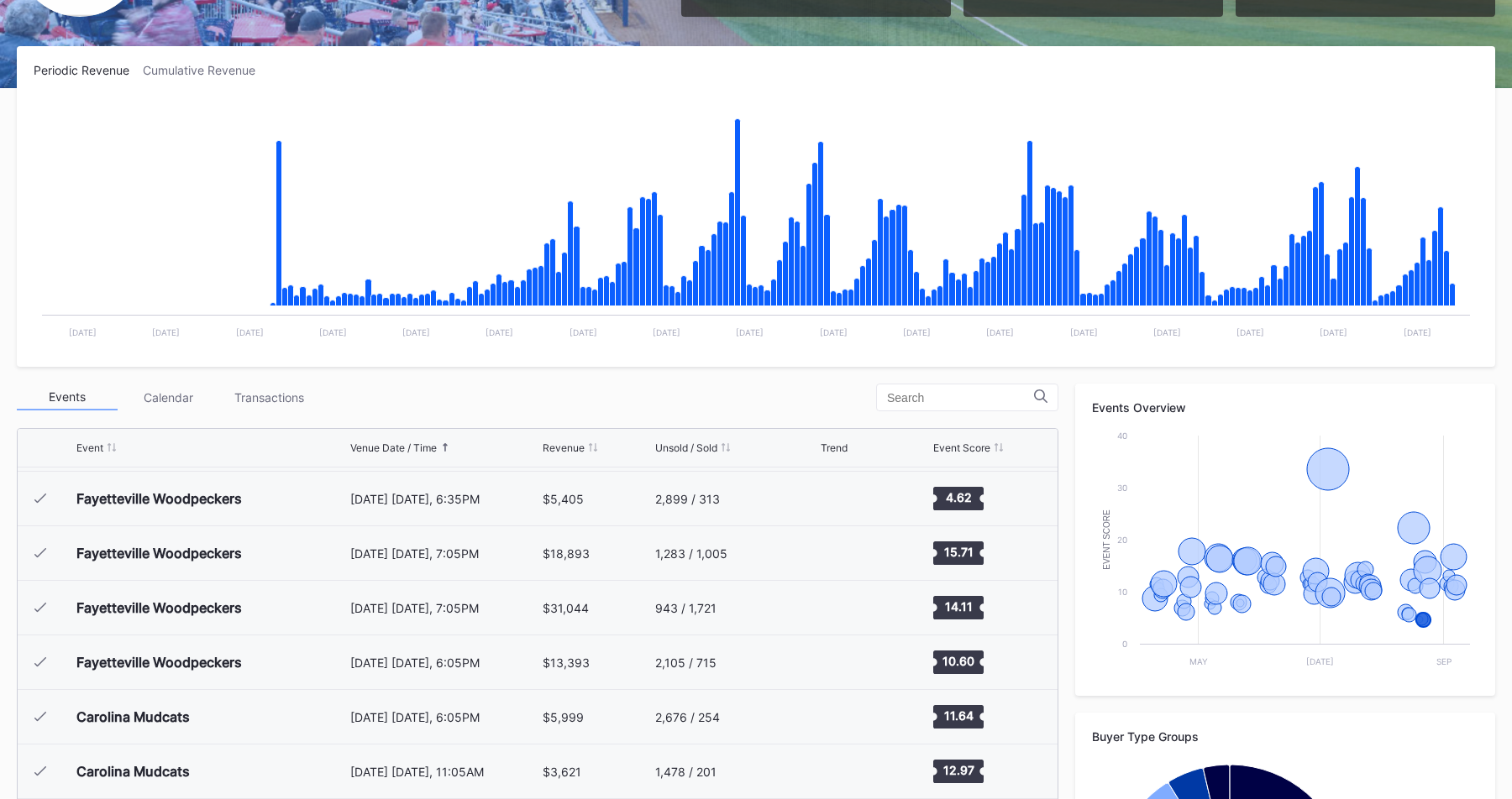
scroll to position [0, 0]
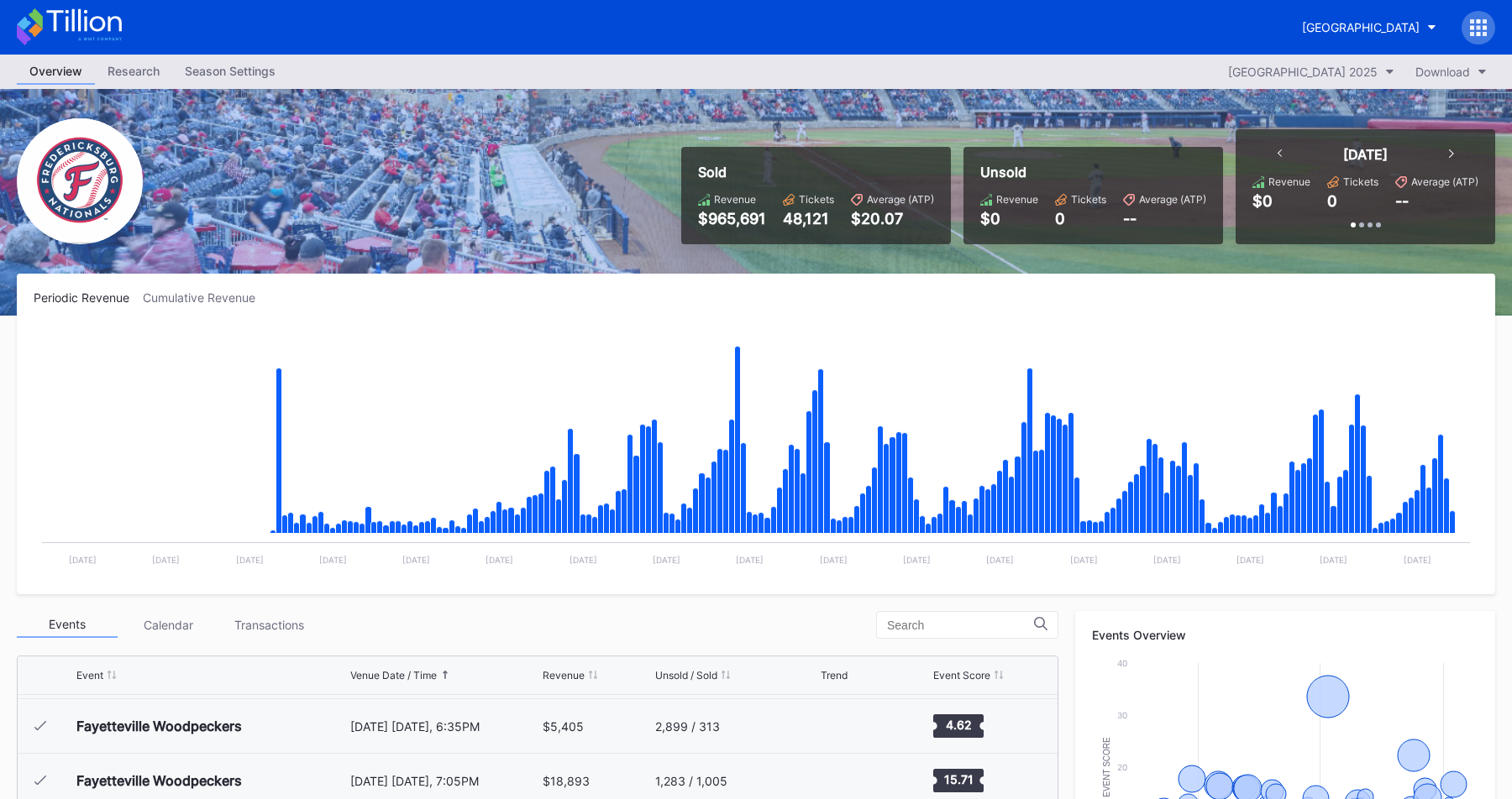
click at [737, 210] on div "$965,691" at bounding box center [732, 218] width 68 height 18
click at [664, 274] on div "Periodic Revenue Cumulative Revenue Created with Highcharts 11.2.0 Chart title …" at bounding box center [756, 433] width 1478 height 320
click at [246, 67] on div "Season Settings" at bounding box center [230, 70] width 116 height 24
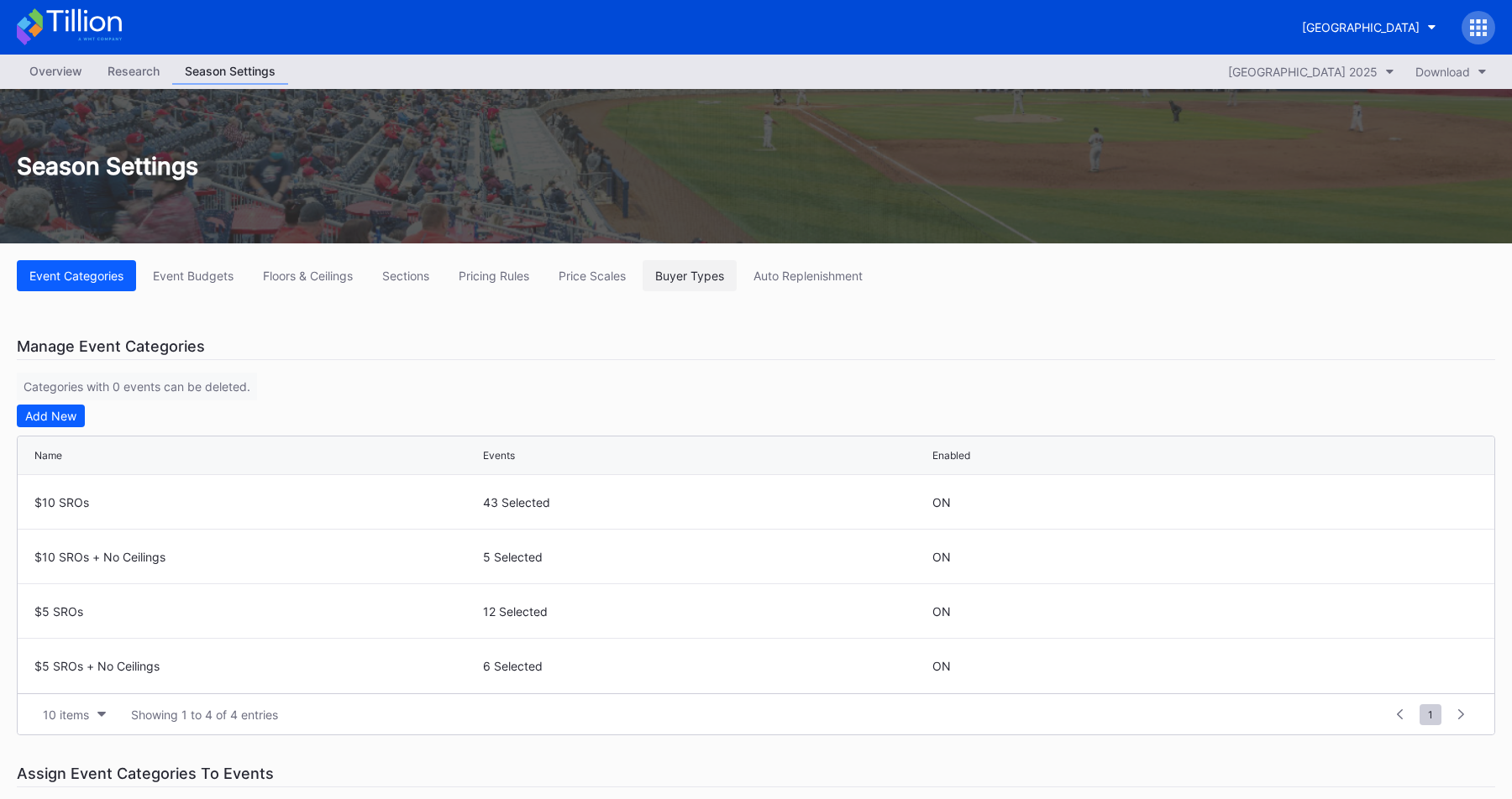
click at [701, 284] on button "Buyer Types" at bounding box center [689, 276] width 94 height 31
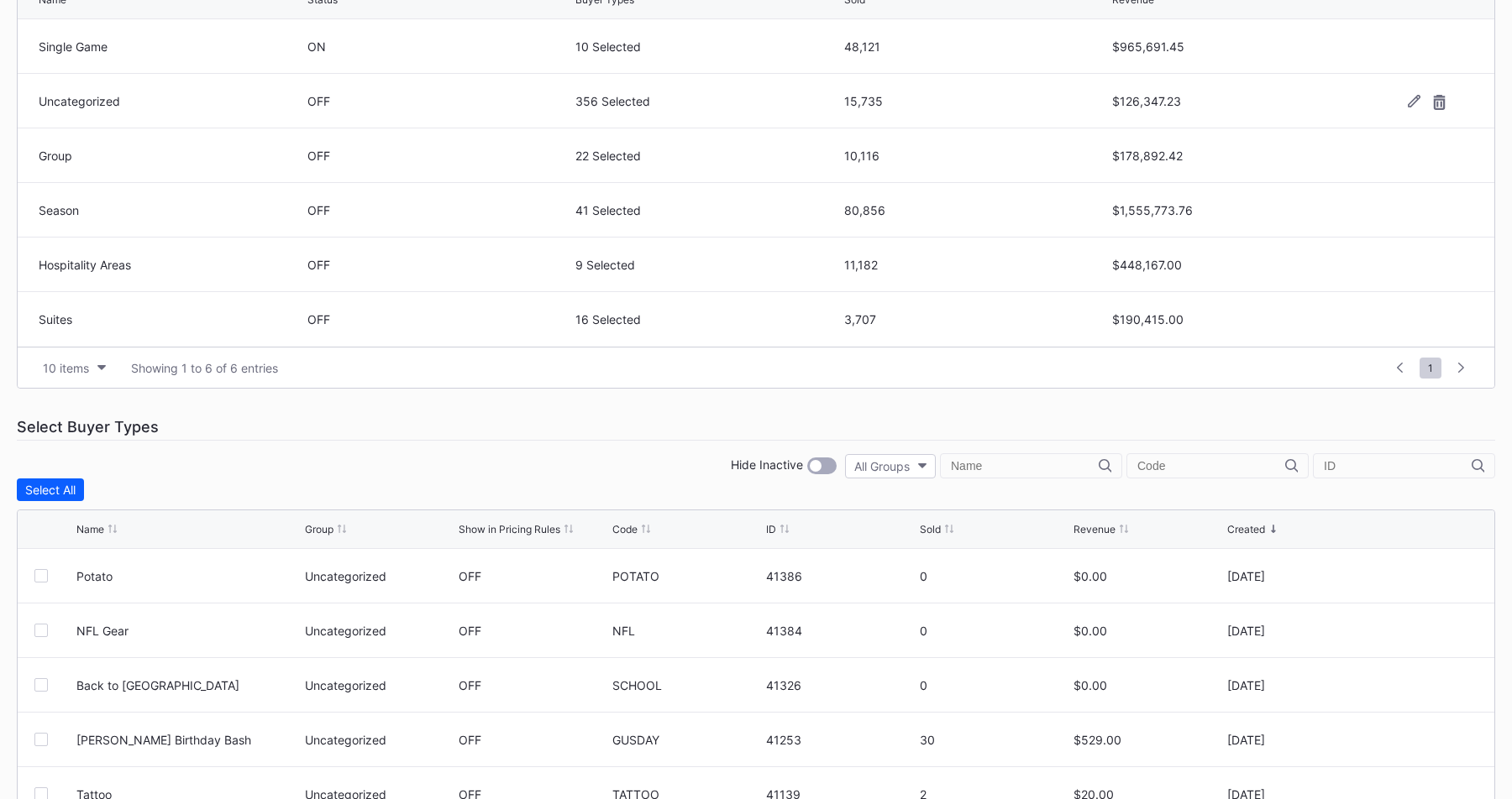
scroll to position [552, 0]
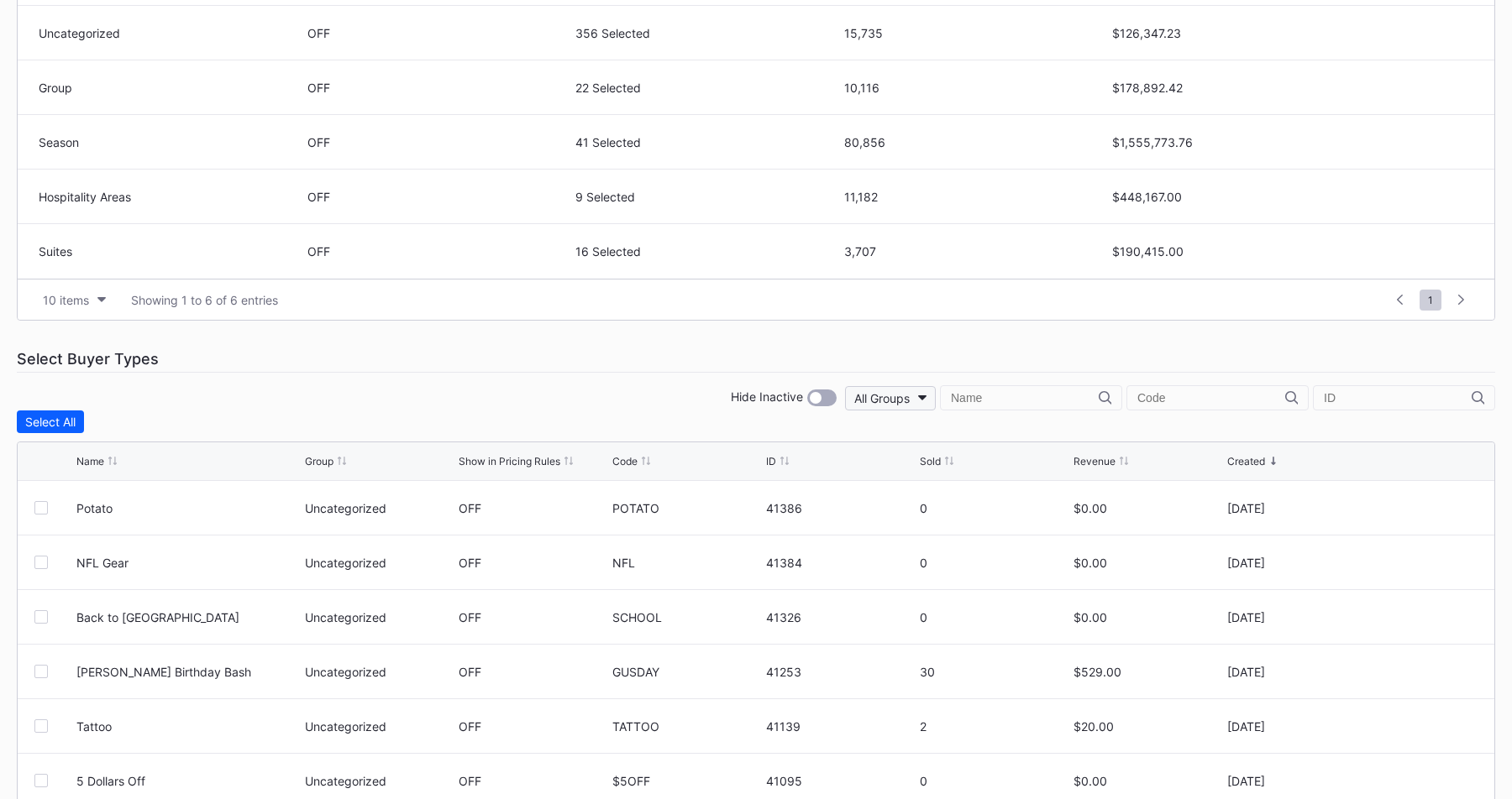
click at [935, 407] on button "All Groups" at bounding box center [891, 398] width 91 height 24
click at [976, 505] on div "Single Game" at bounding box center [964, 503] width 69 height 15
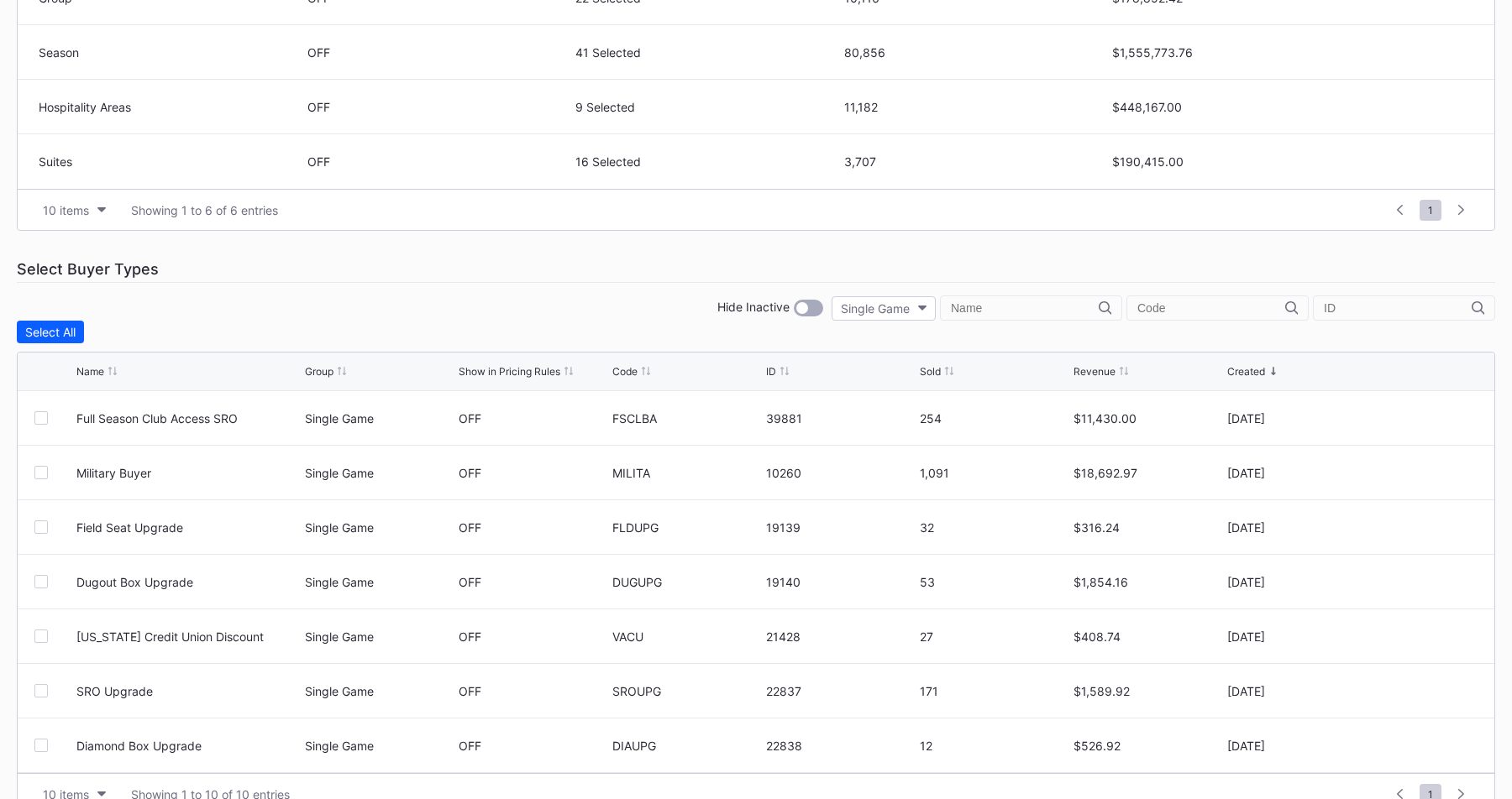
scroll to position [674, 0]
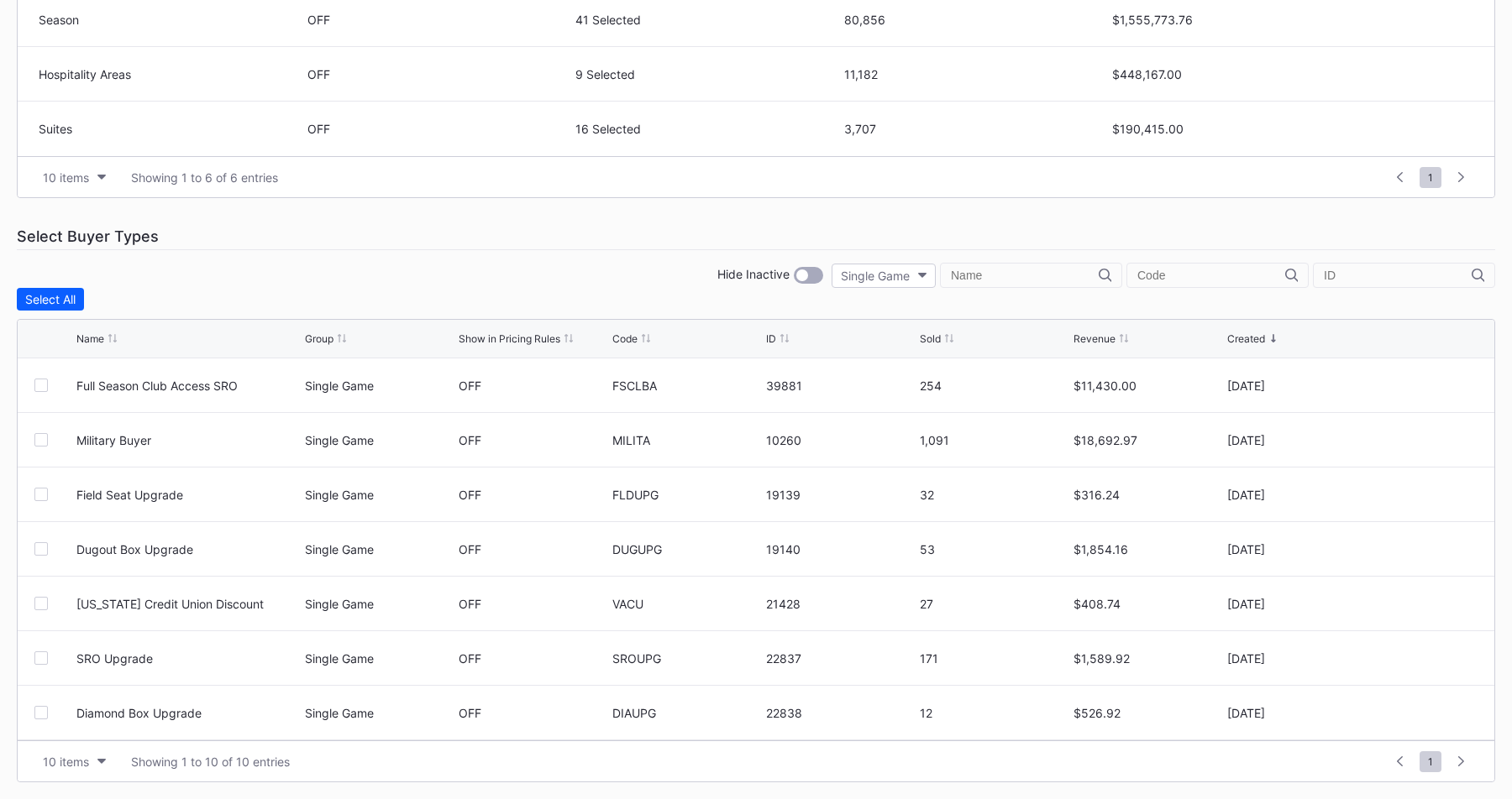
click at [676, 280] on div "Hide Inactive Single Game" at bounding box center [756, 275] width 1478 height 25
click at [1076, 341] on div "Revenue" at bounding box center [1094, 339] width 42 height 13
click at [523, 259] on div "Event Categories Event Budgets Floors & Ceilings Sections Pricing Rules Price S…" at bounding box center [756, 184] width 1512 height 1229
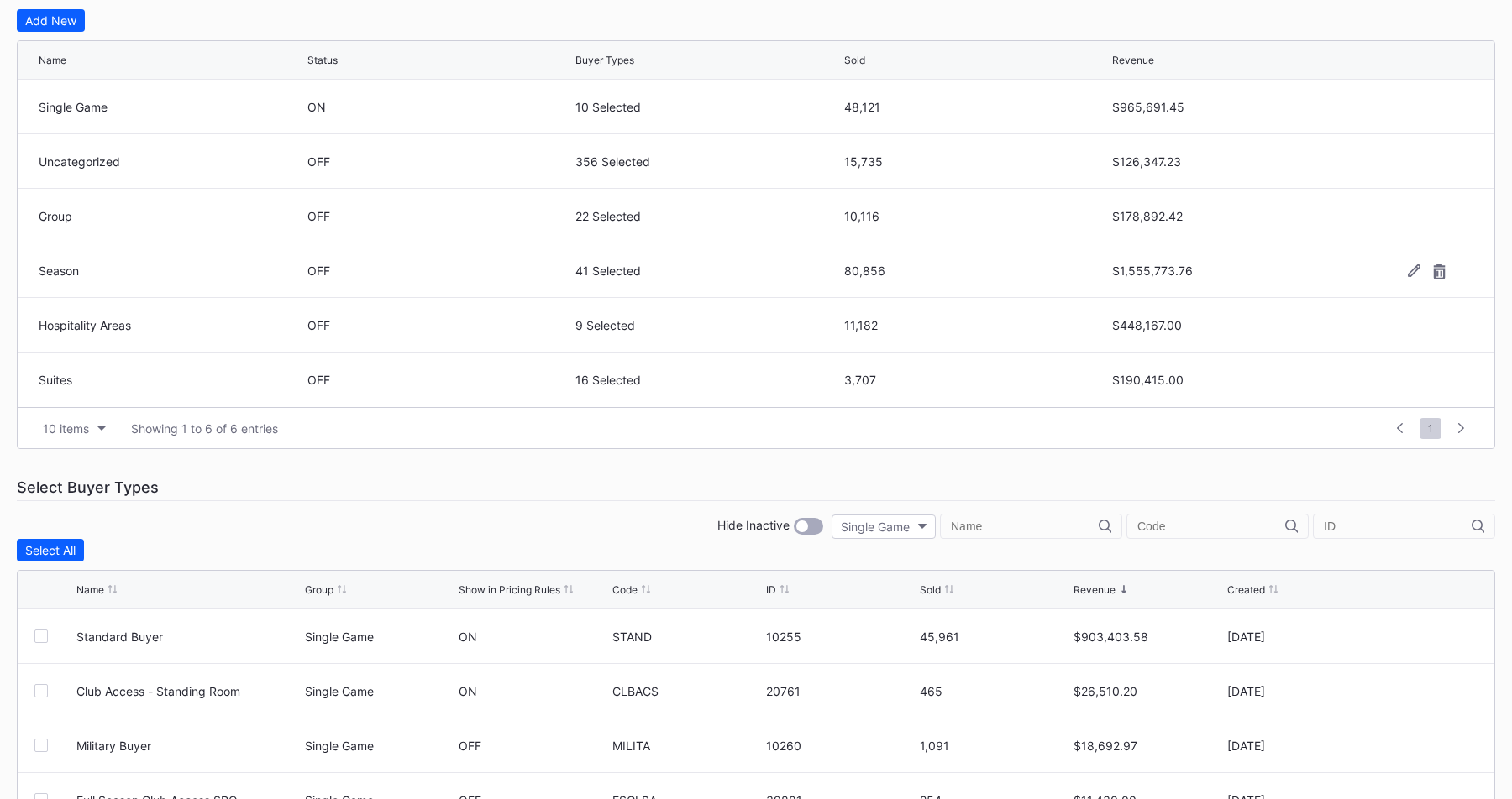
scroll to position [422, 0]
click at [709, 481] on div "Select Buyer Types" at bounding box center [756, 488] width 1478 height 27
click at [712, 479] on div "Select Buyer Types" at bounding box center [756, 488] width 1478 height 27
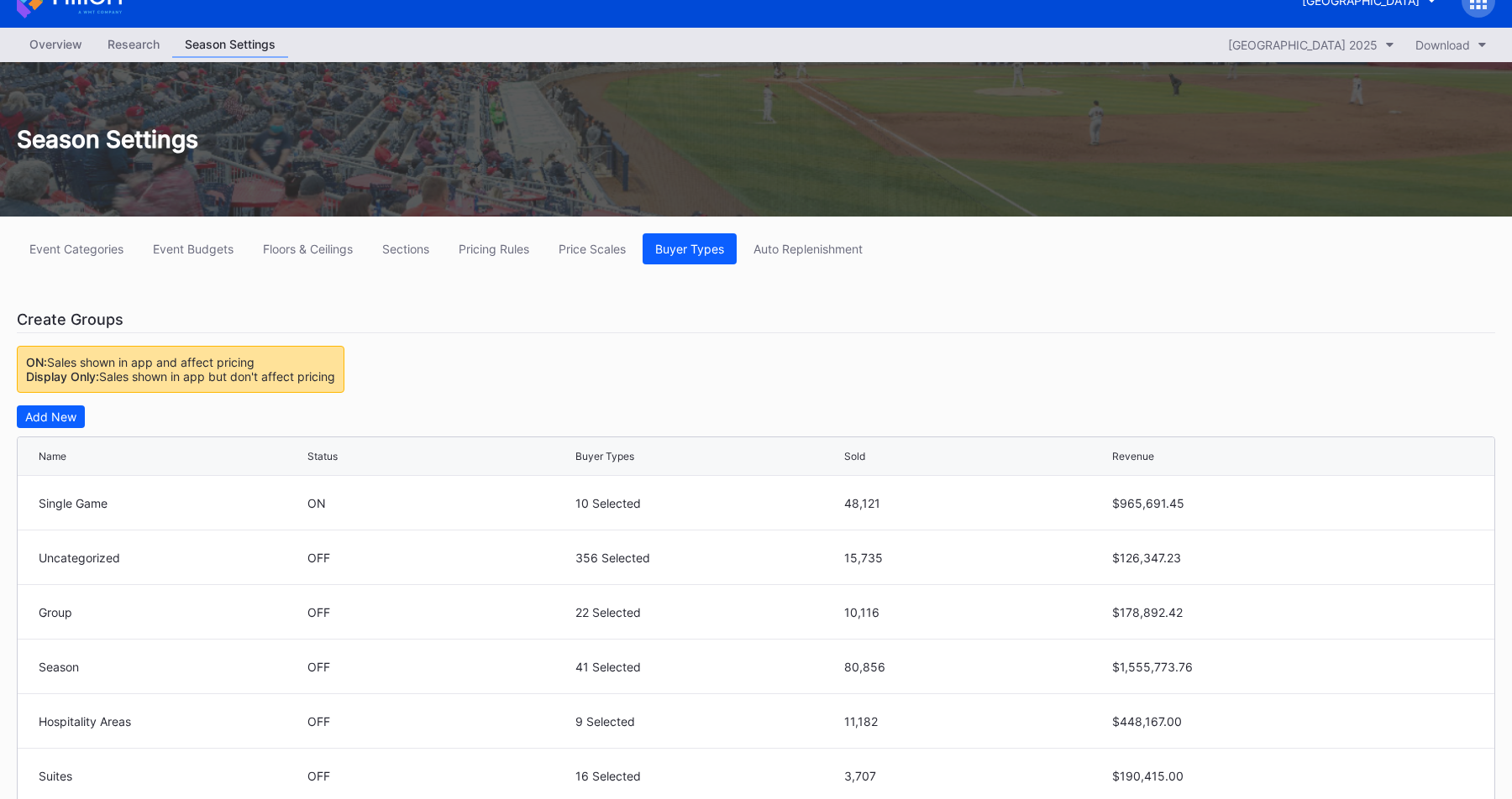
scroll to position [0, 0]
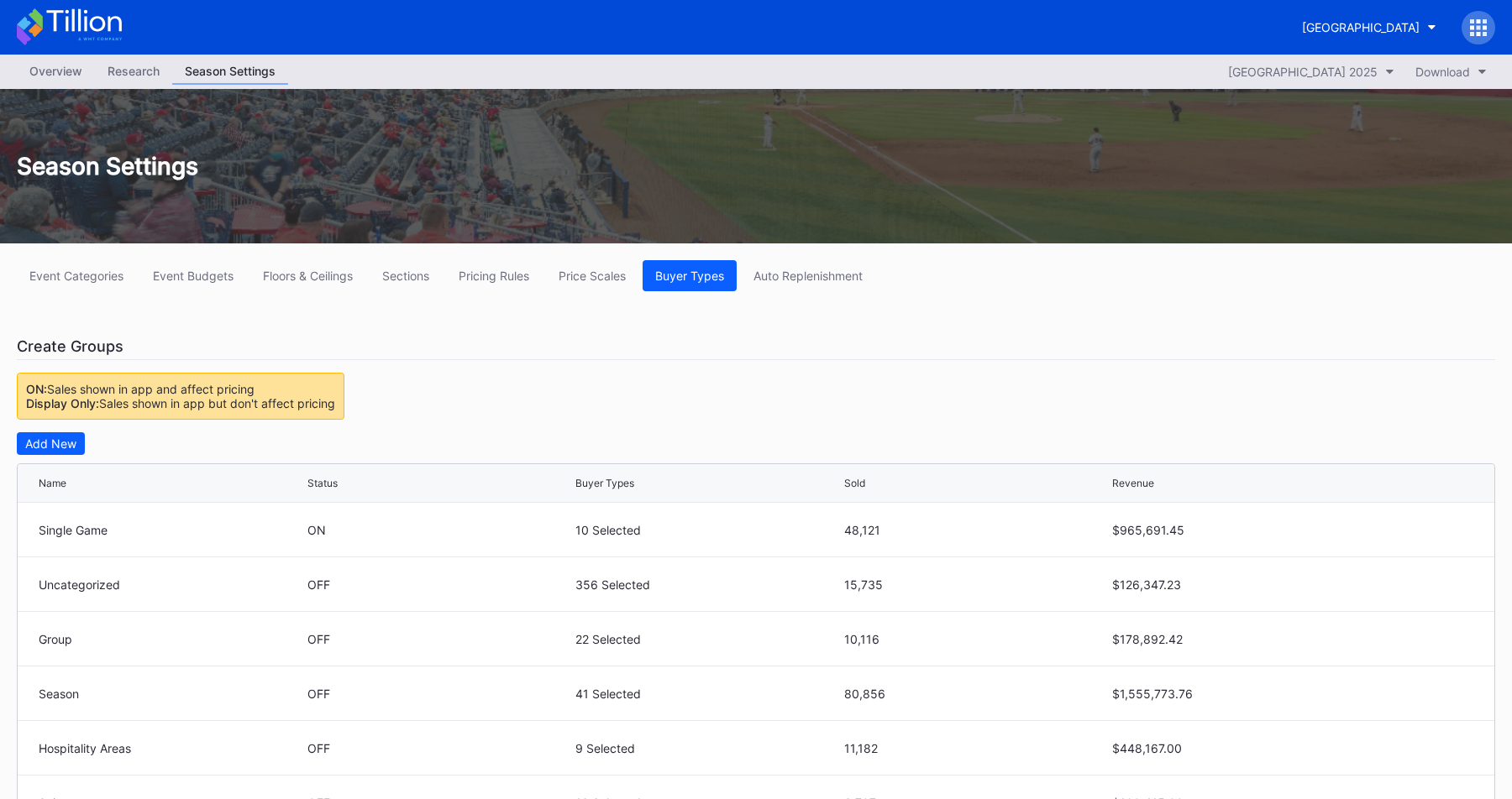
click at [53, 68] on div "Overview" at bounding box center [56, 70] width 78 height 24
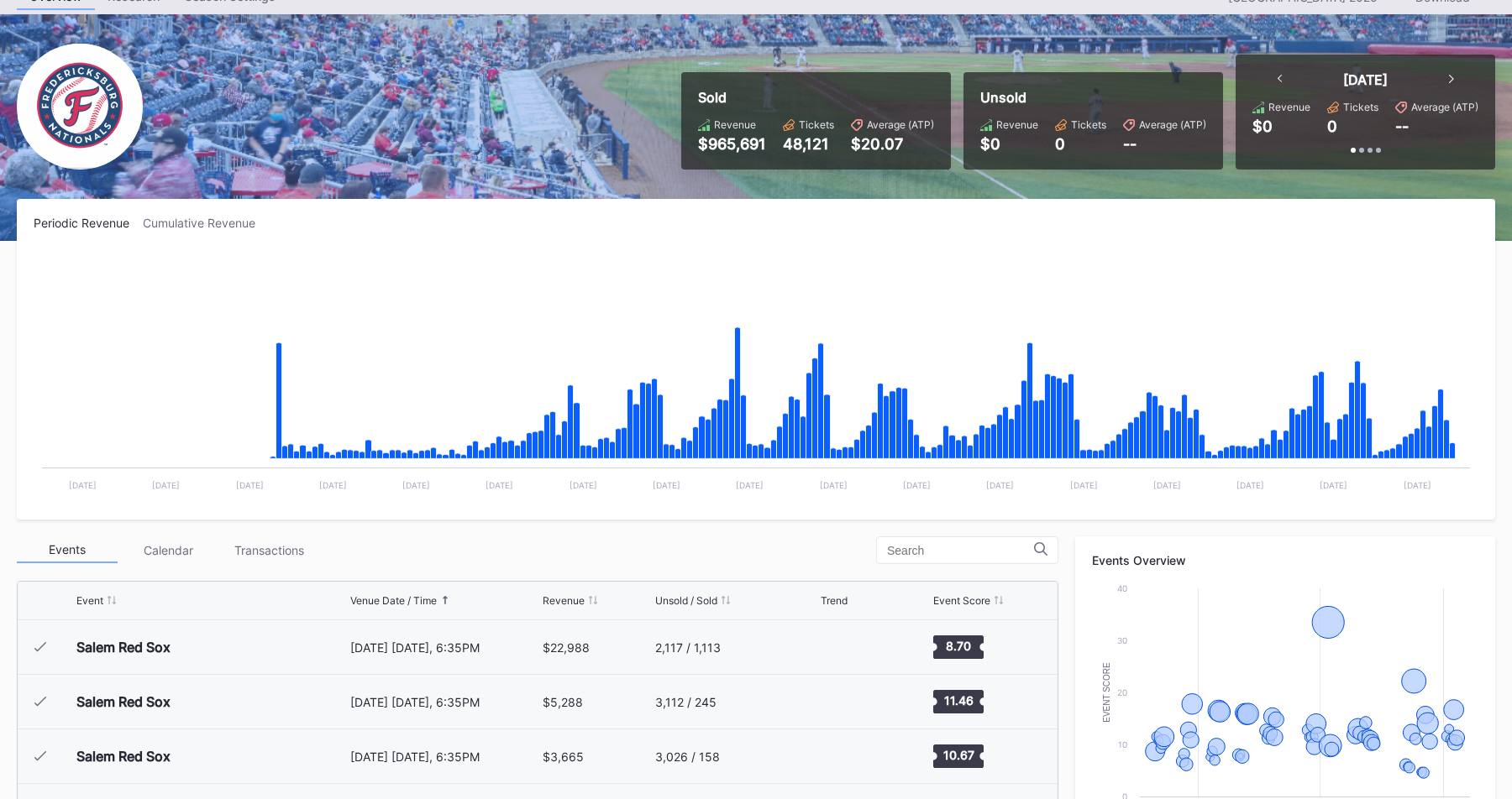
scroll to position [84, 0]
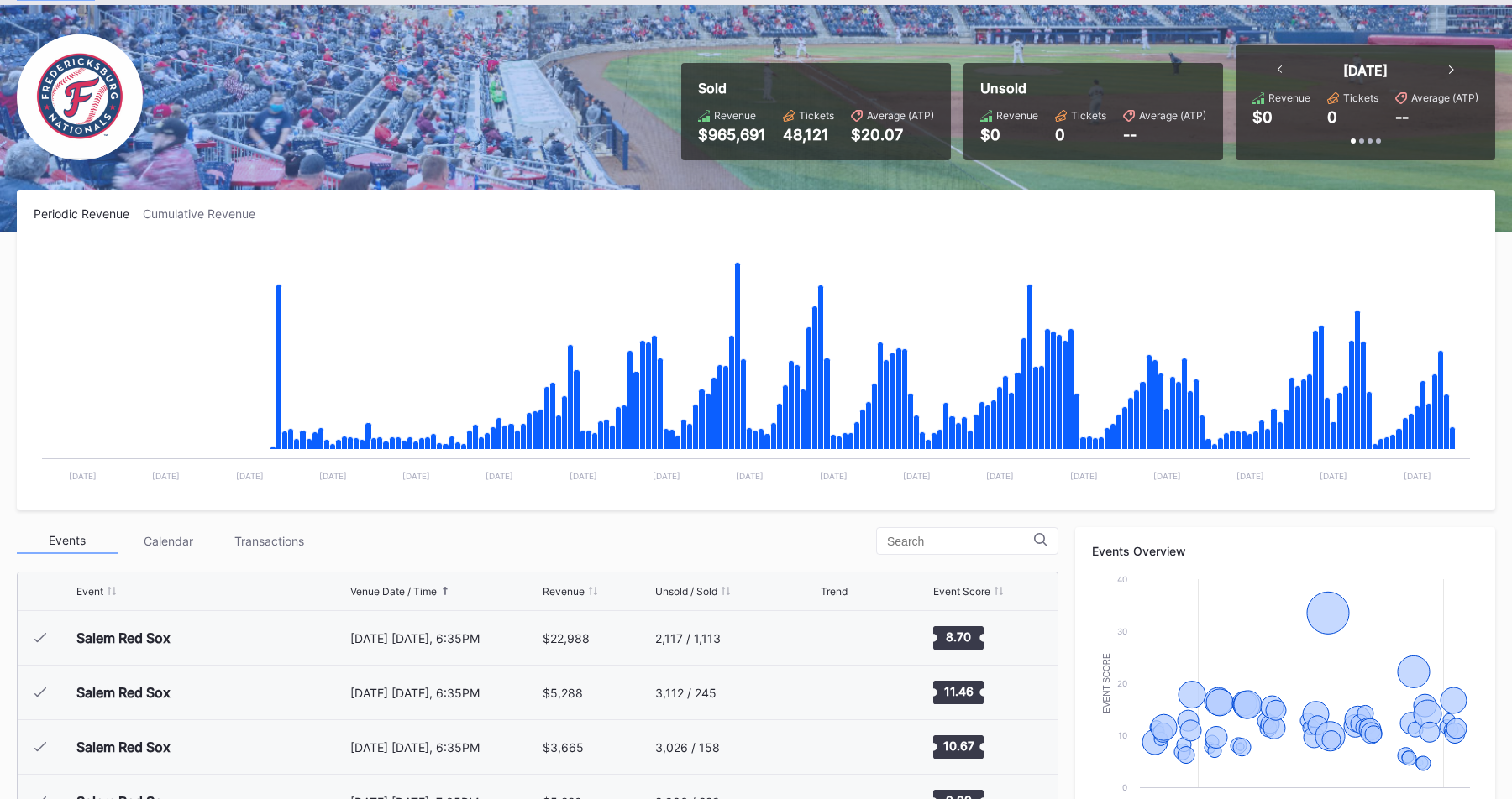
click at [238, 229] on div "Periodic Revenue Cumulative Revenue Created with Highcharts 11.2.0 Chart title …" at bounding box center [756, 350] width 1478 height 320
click at [238, 221] on div "Periodic Revenue Cumulative Revenue Created with Highcharts 11.2.0 Chart title …" at bounding box center [756, 350] width 1478 height 320
click at [238, 213] on div "Cumulative Revenue" at bounding box center [205, 213] width 126 height 15
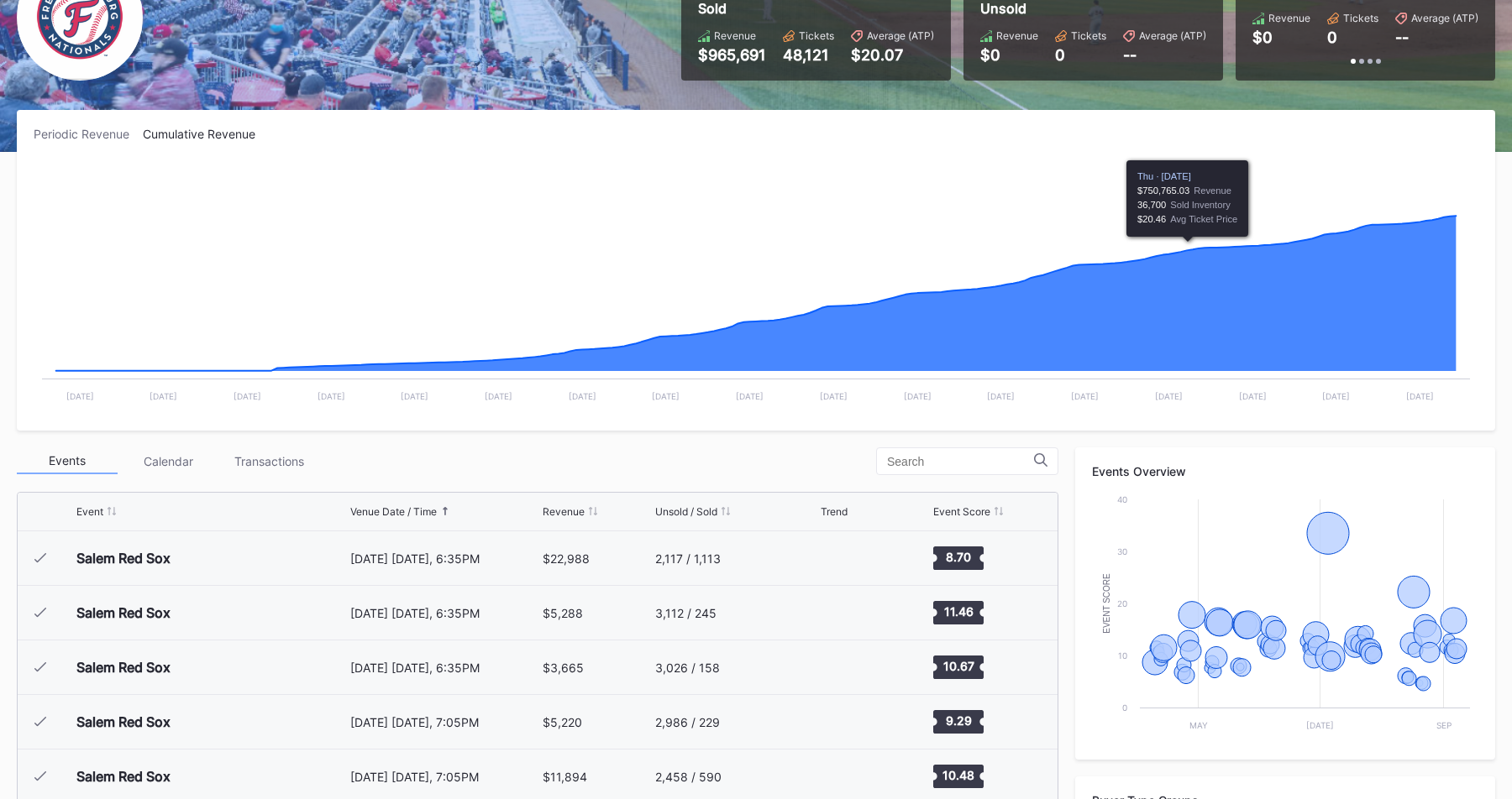
scroll to position [0, 0]
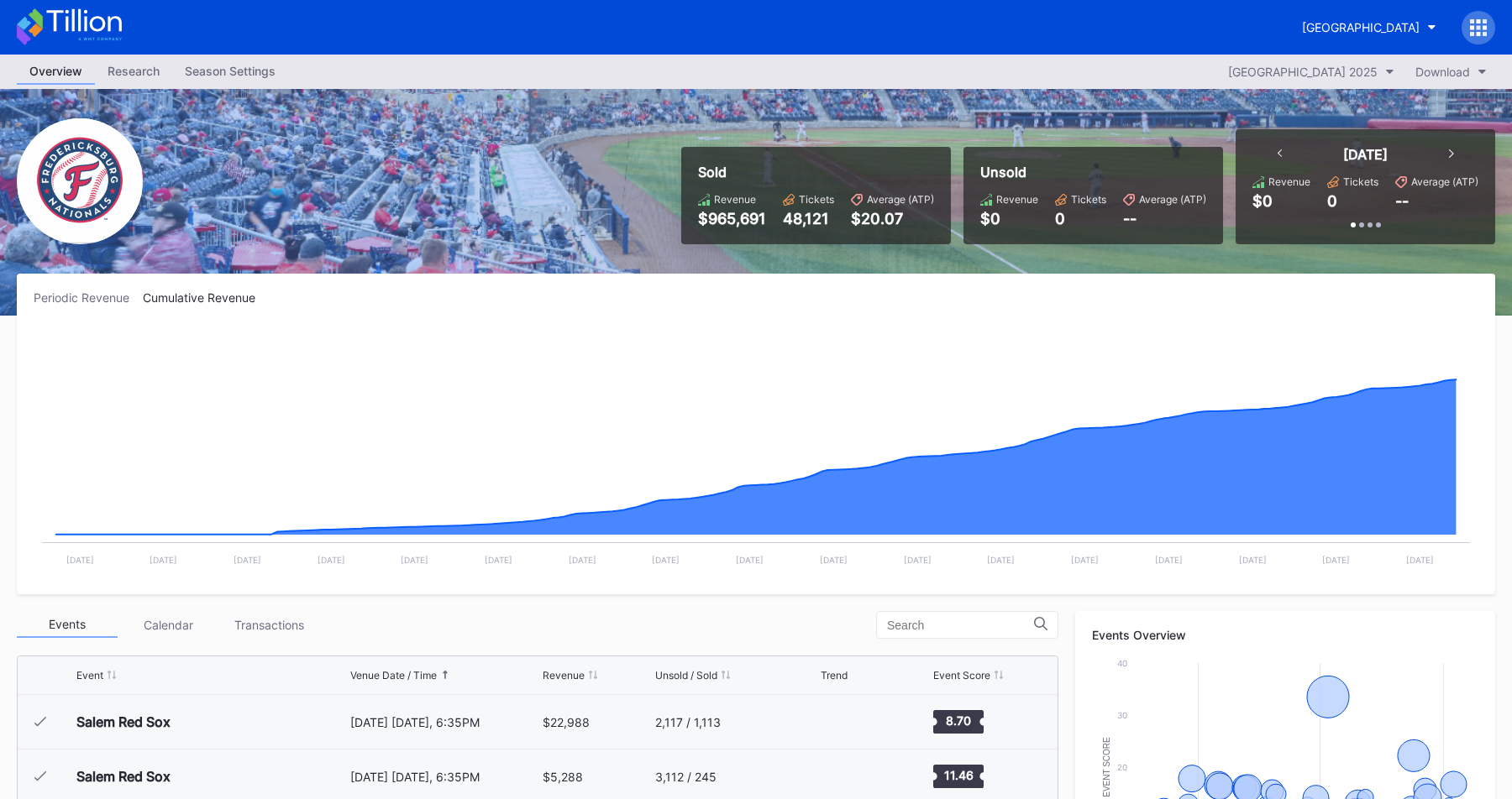
click at [273, 72] on div "Season Settings" at bounding box center [230, 70] width 116 height 24
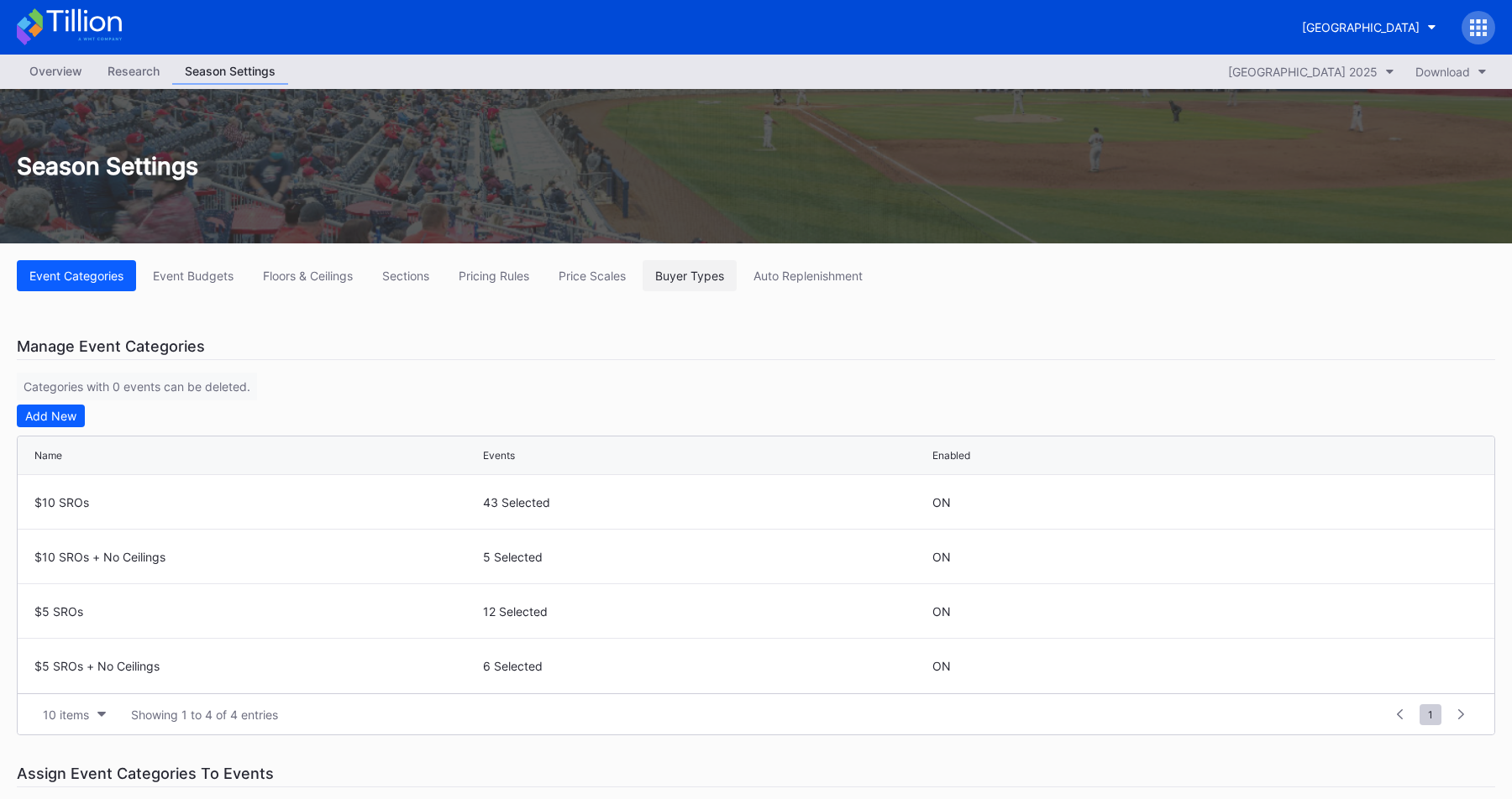
click at [683, 280] on div "Buyer Types" at bounding box center [689, 276] width 69 height 15
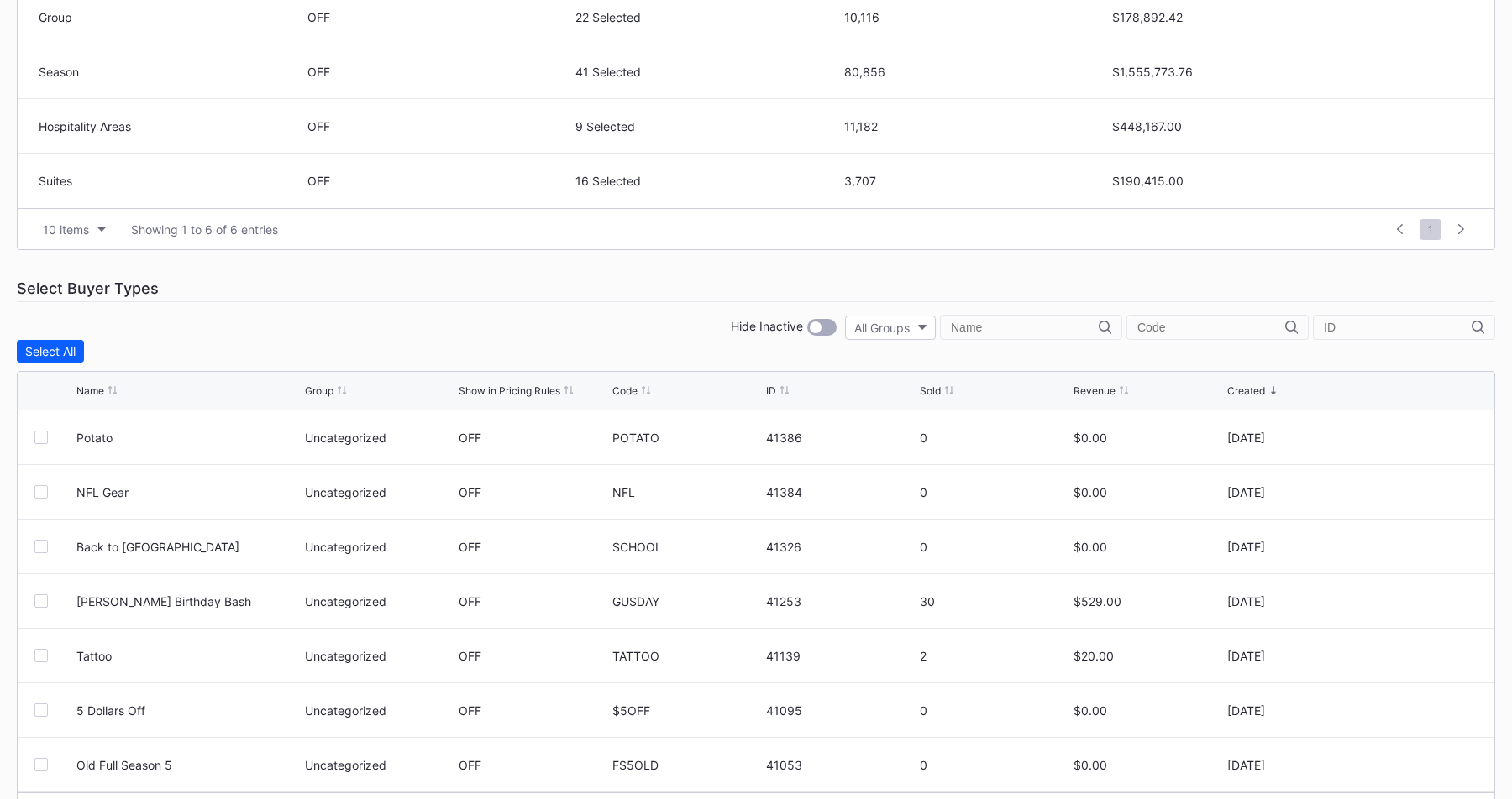
scroll to position [637, 0]
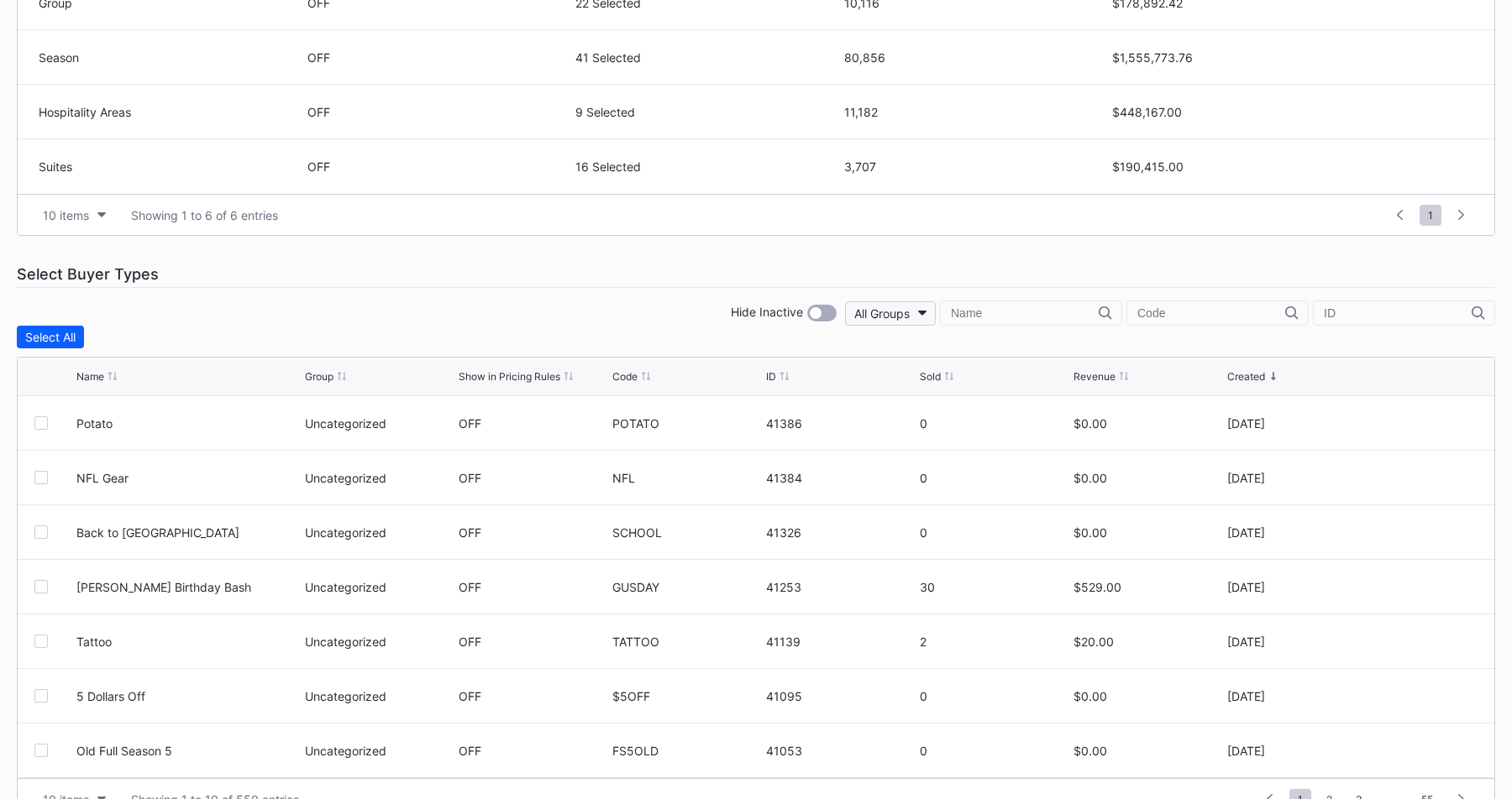
click at [909, 316] on div "All Groups" at bounding box center [882, 314] width 55 height 15
click at [974, 411] on div "Single Game" at bounding box center [976, 419] width 118 height 31
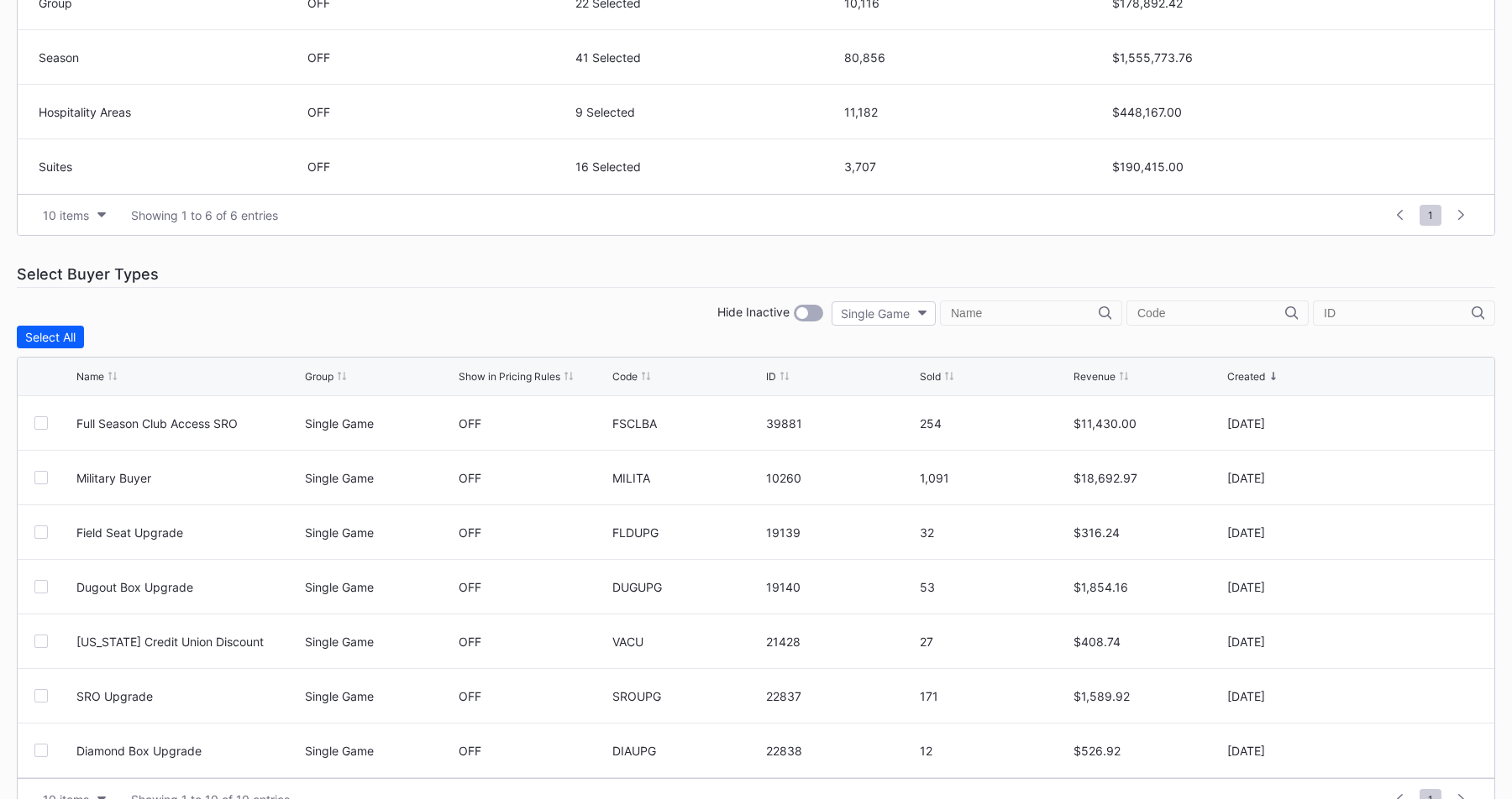
click at [1079, 377] on div "Revenue" at bounding box center [1094, 376] width 42 height 13
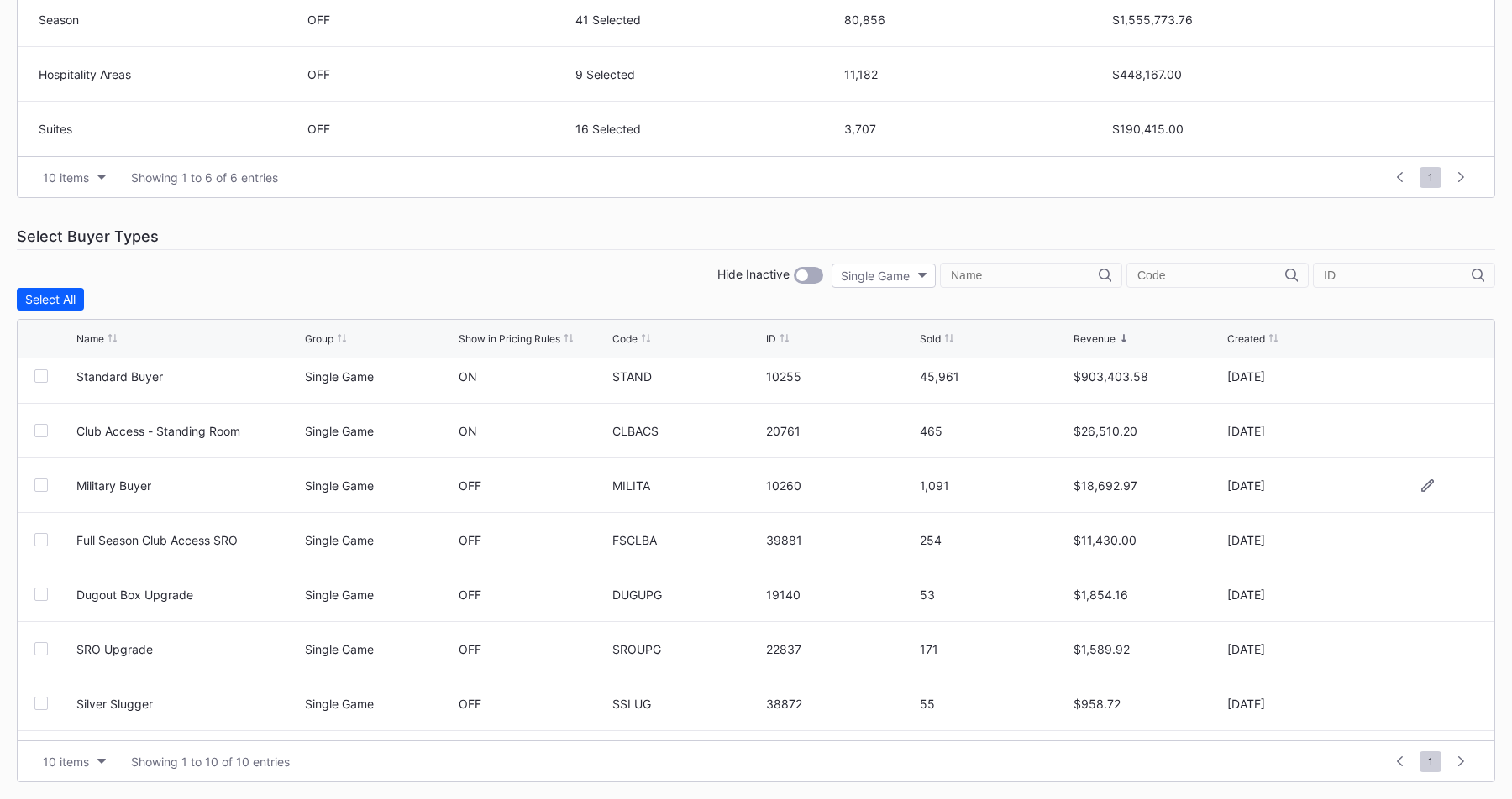
scroll to position [0, 0]
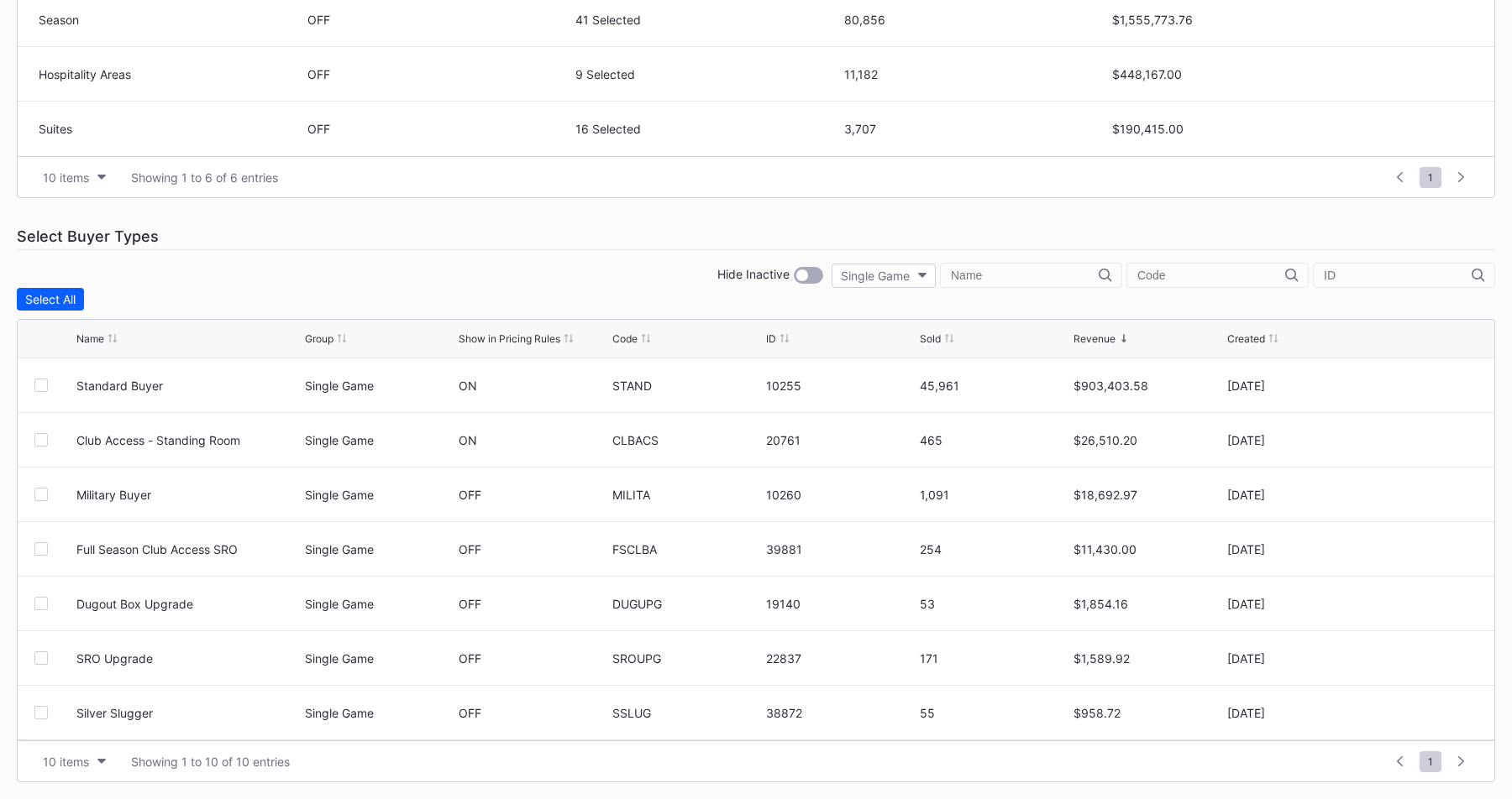
click at [598, 284] on div "Hide Inactive Single Game" at bounding box center [756, 275] width 1478 height 25
click at [609, 279] on div "Hide Inactive Single Game" at bounding box center [756, 275] width 1478 height 25
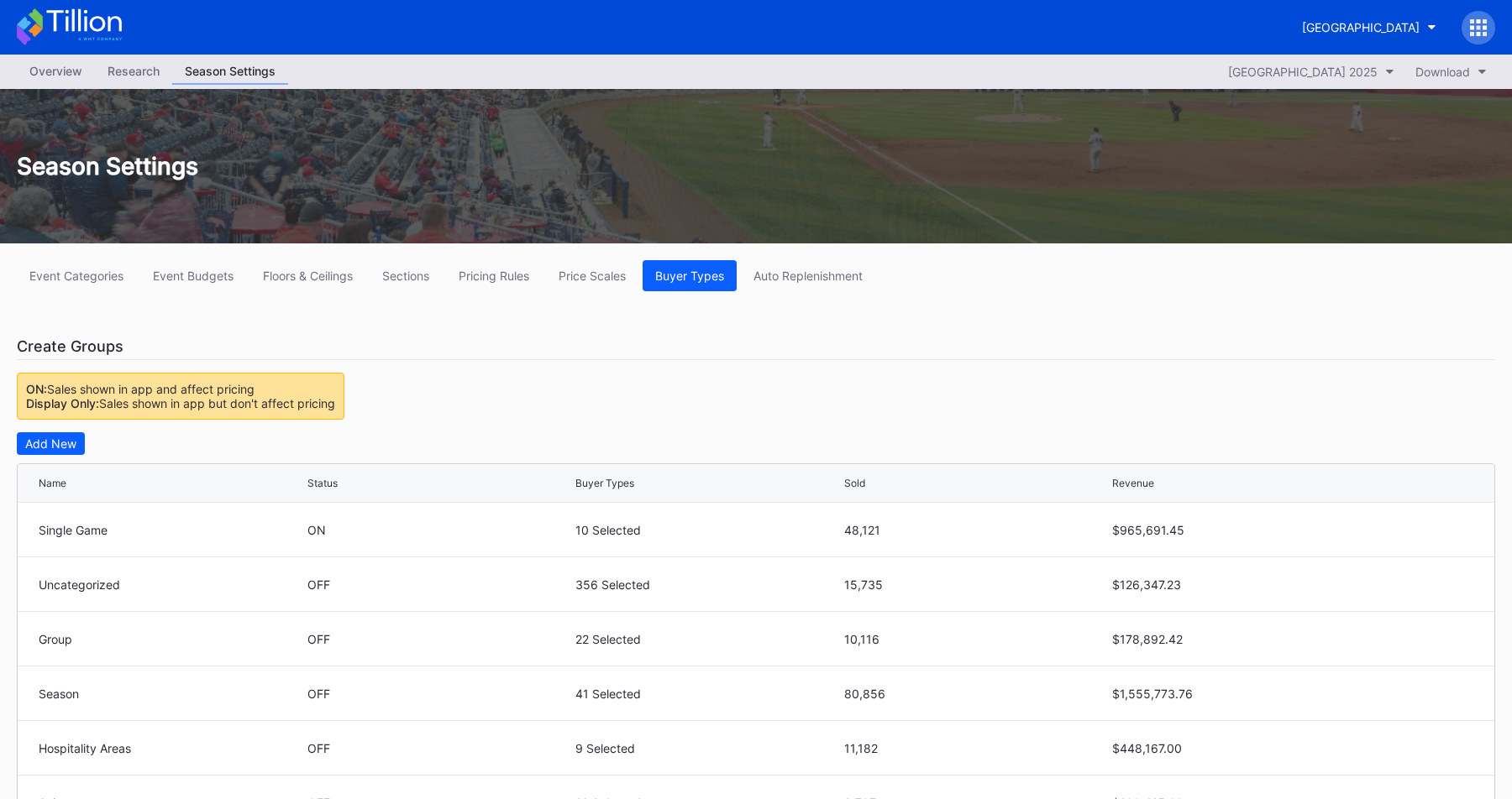
click at [132, 73] on div "Research" at bounding box center [133, 70] width 77 height 24
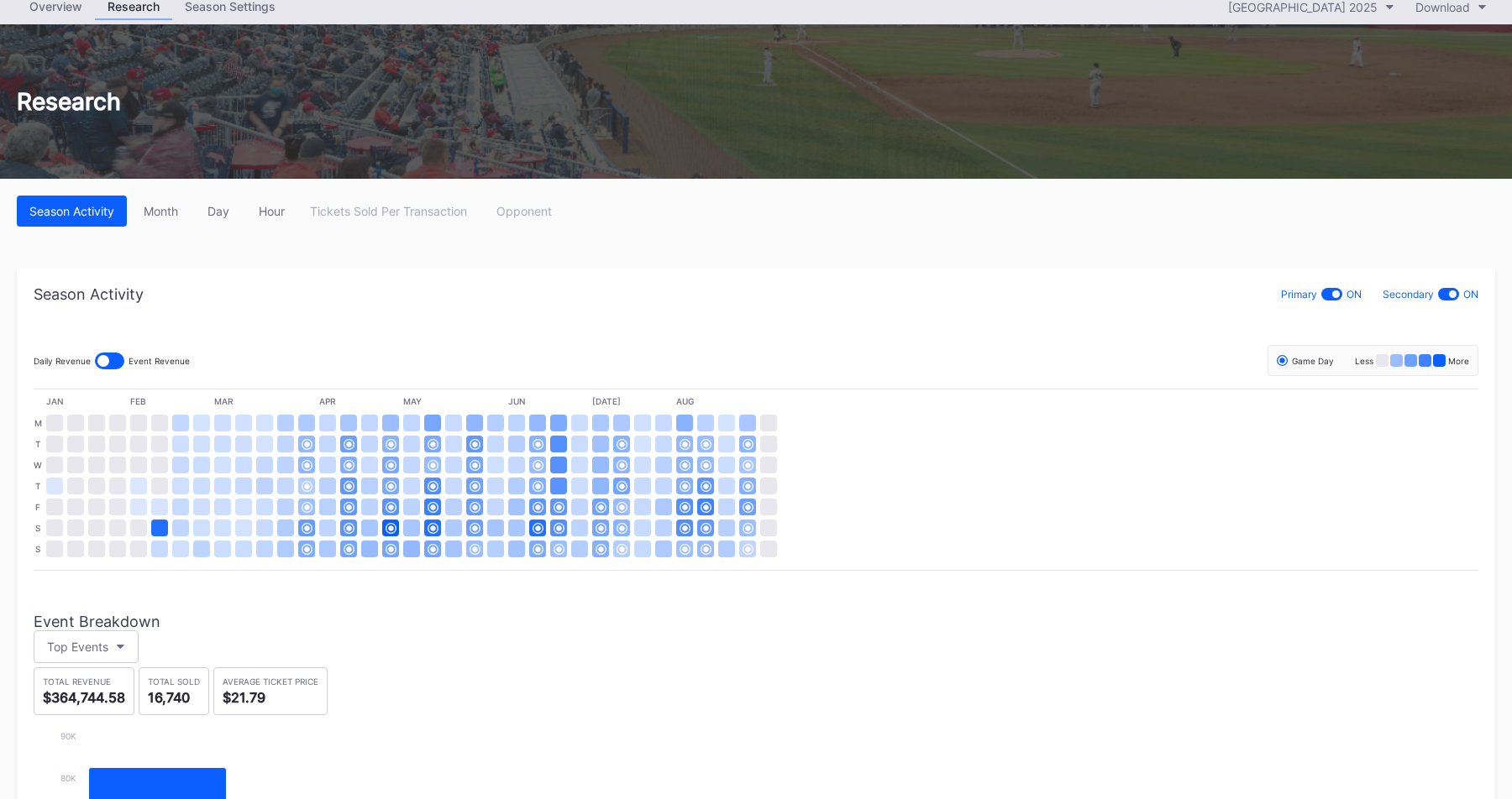
scroll to position [58, 0]
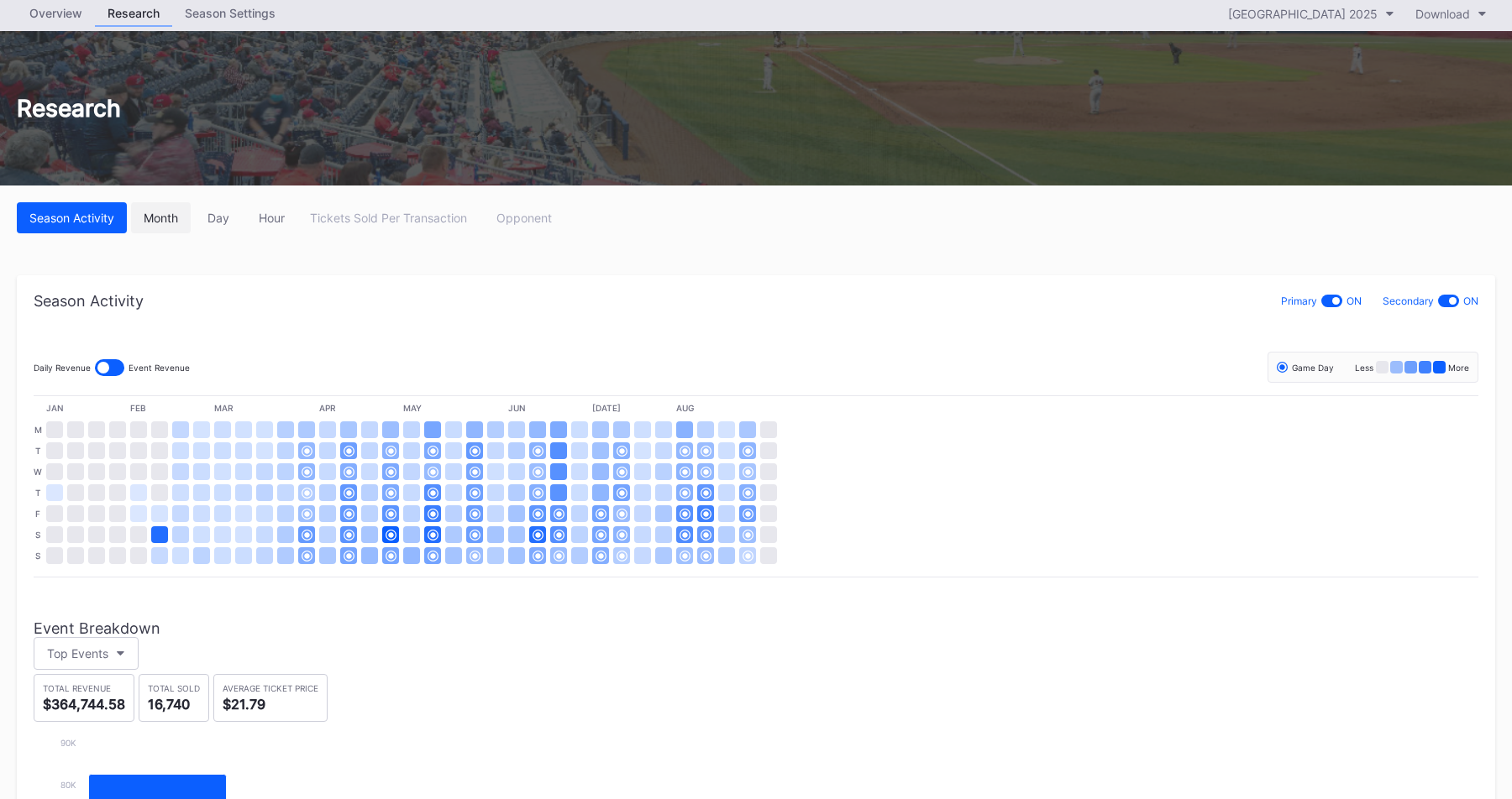
click at [178, 218] on div "Month" at bounding box center [161, 217] width 34 height 15
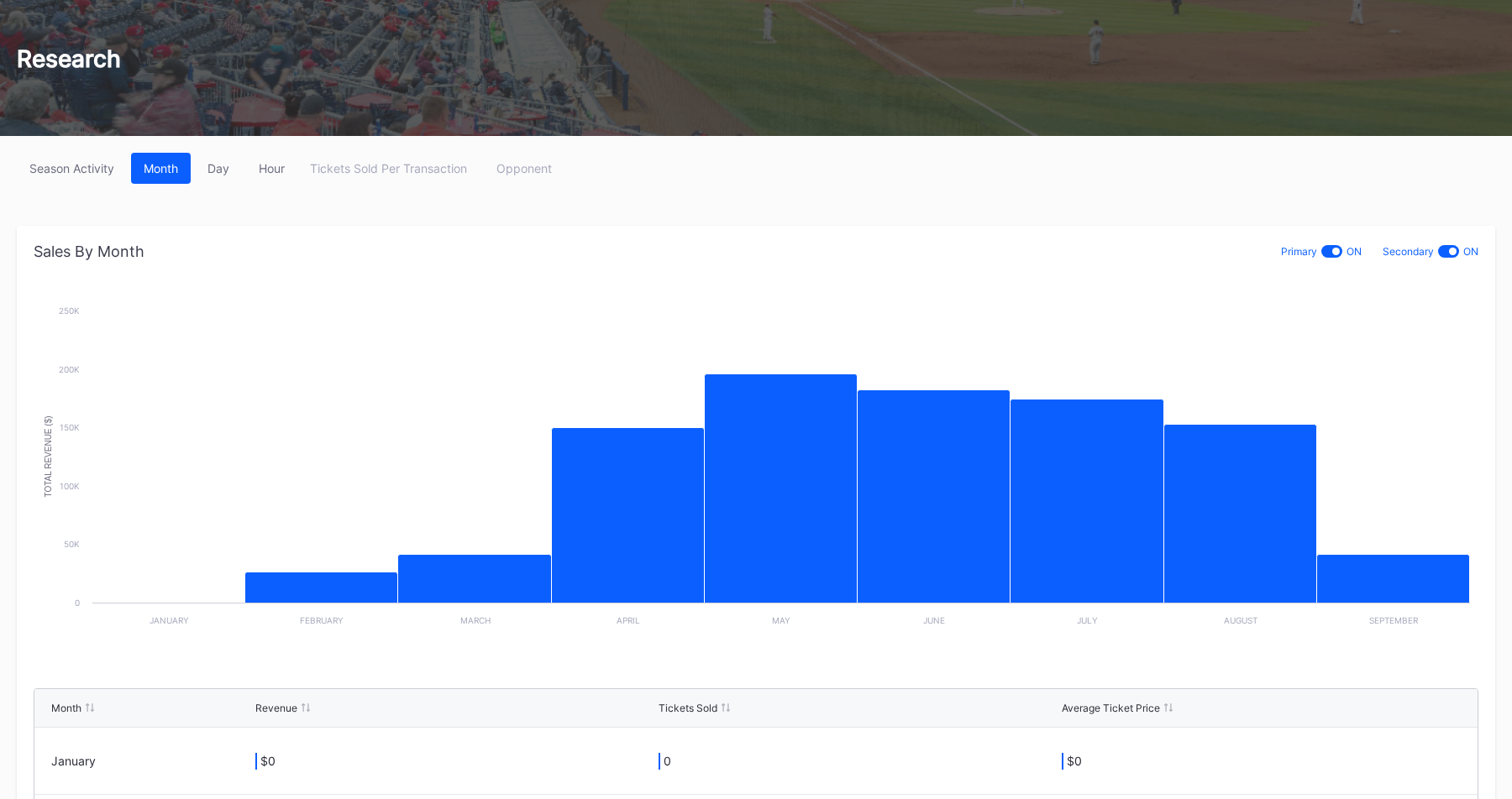
scroll to position [78, 0]
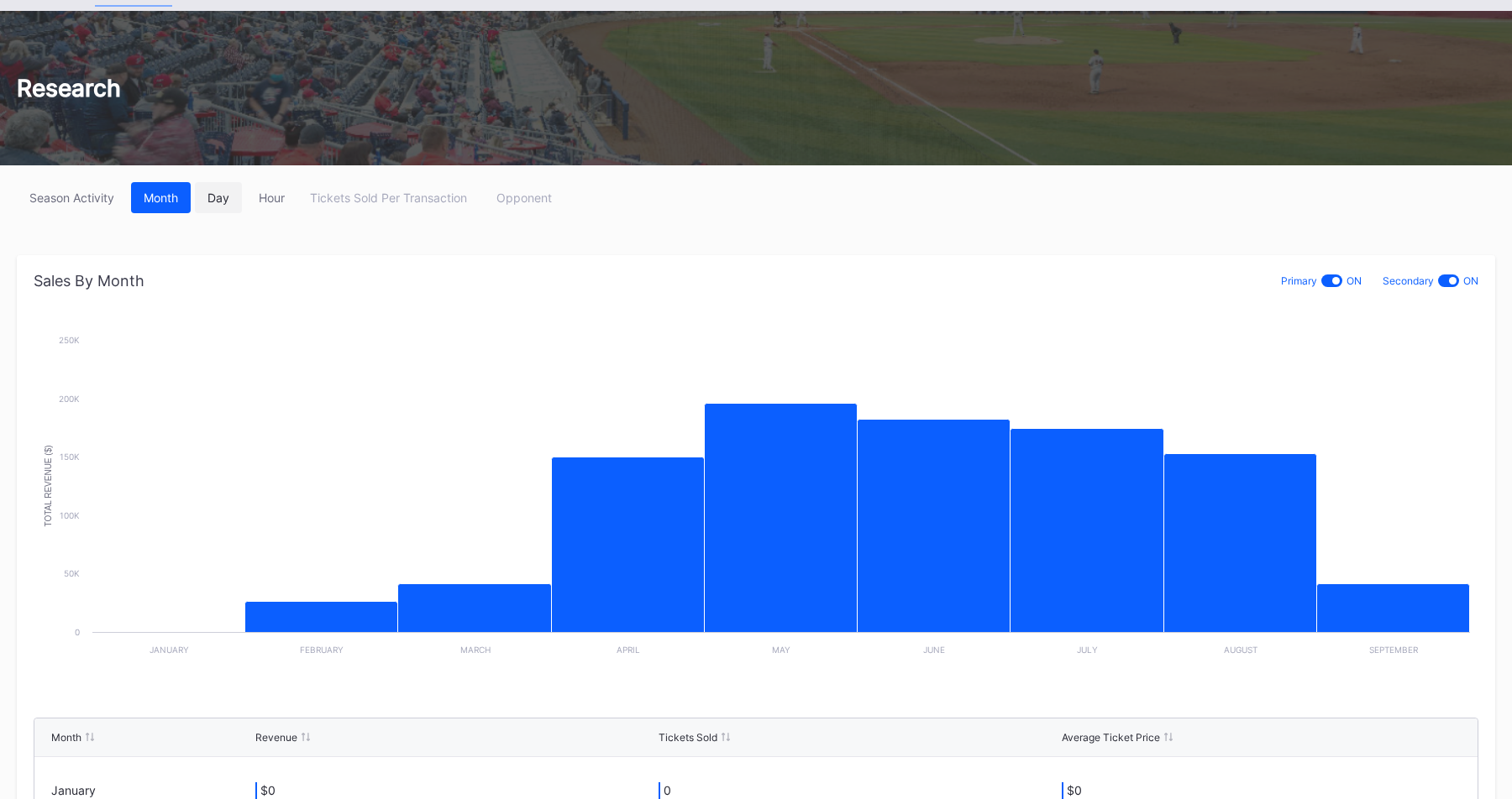
click at [214, 193] on div "Day" at bounding box center [217, 198] width 21 height 15
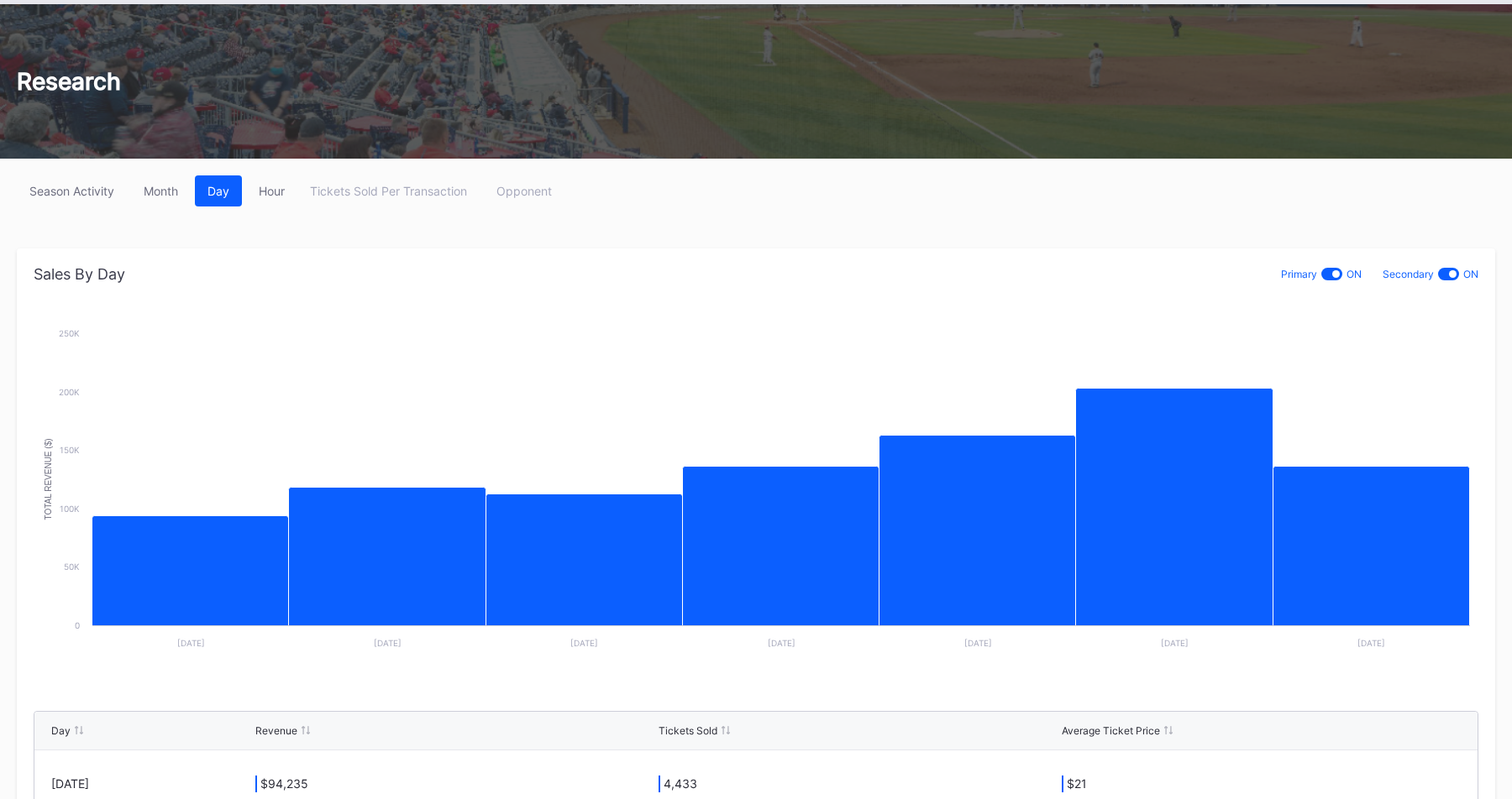
scroll to position [64, 0]
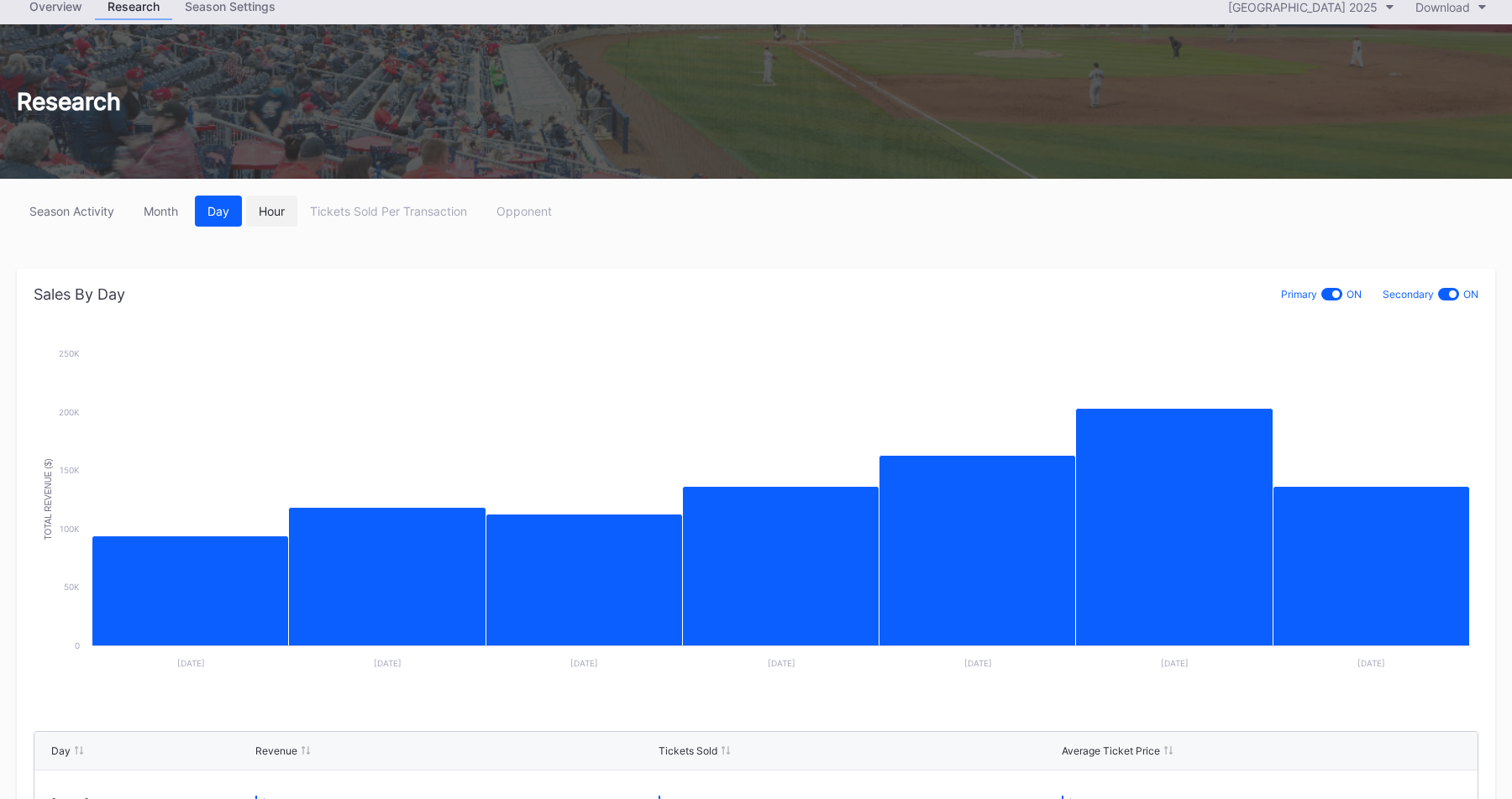
click at [275, 218] on button "Hour" at bounding box center [272, 211] width 52 height 31
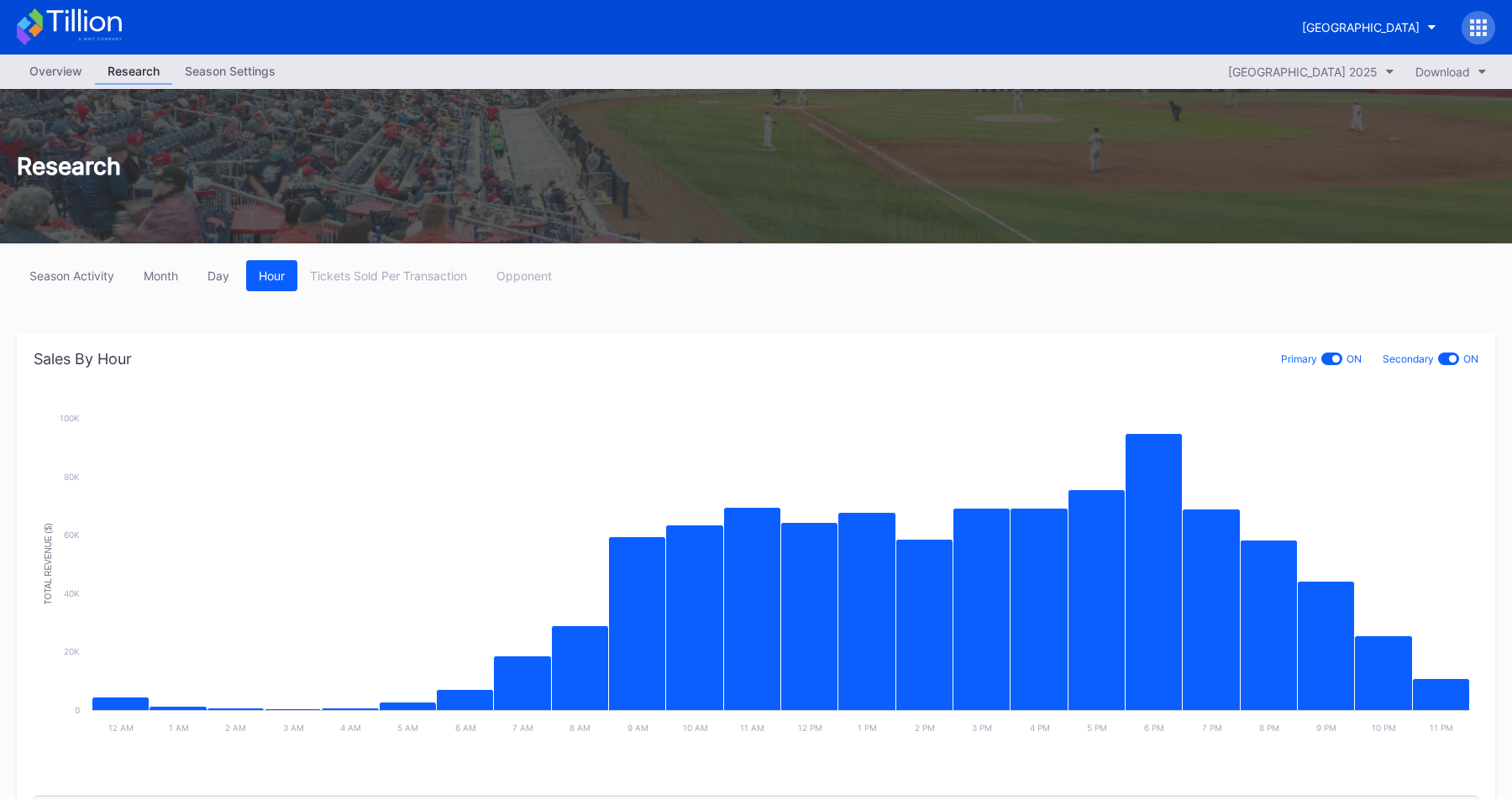
click at [53, 67] on div "Overview" at bounding box center [56, 70] width 78 height 24
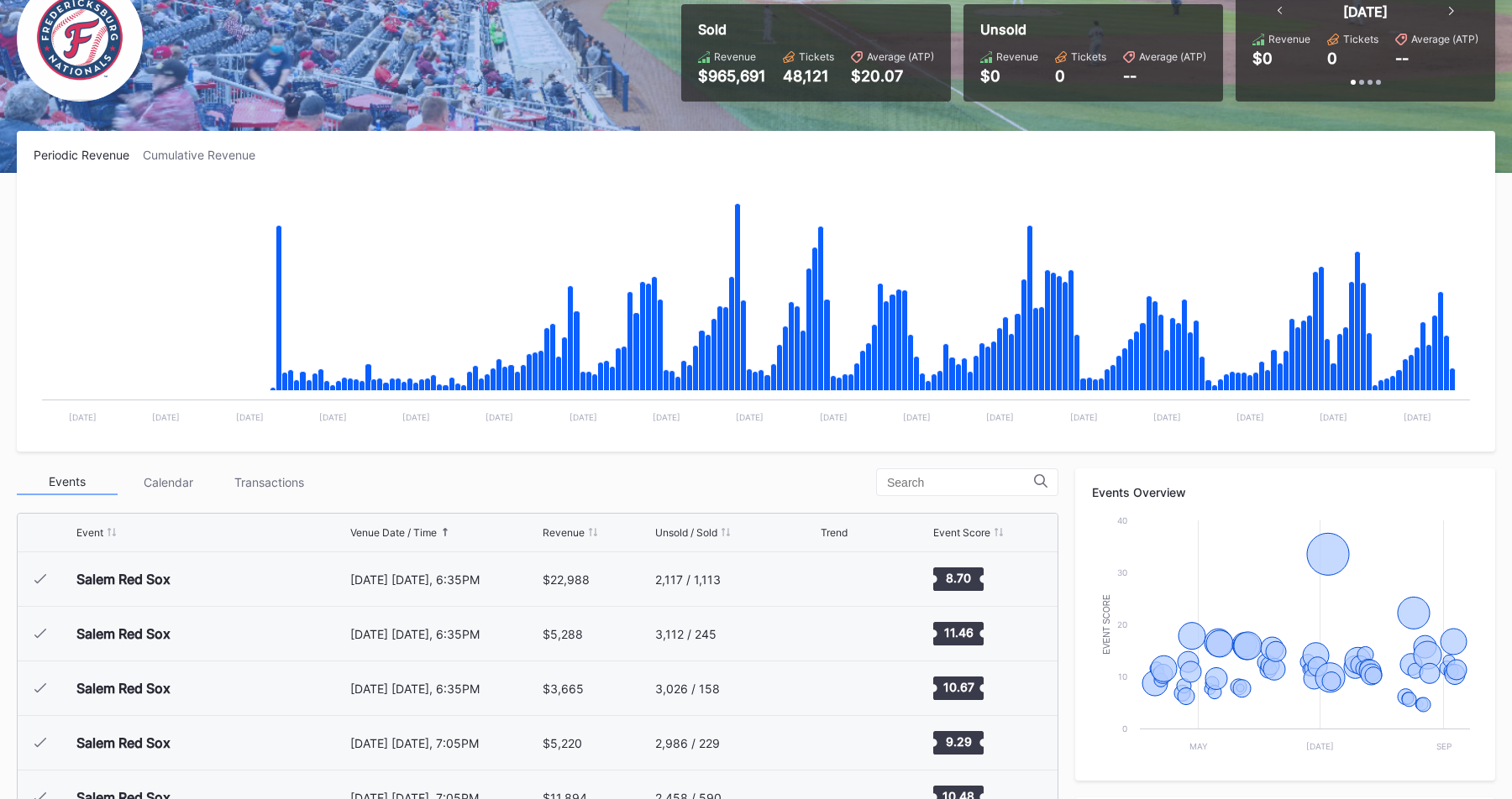
scroll to position [139, 0]
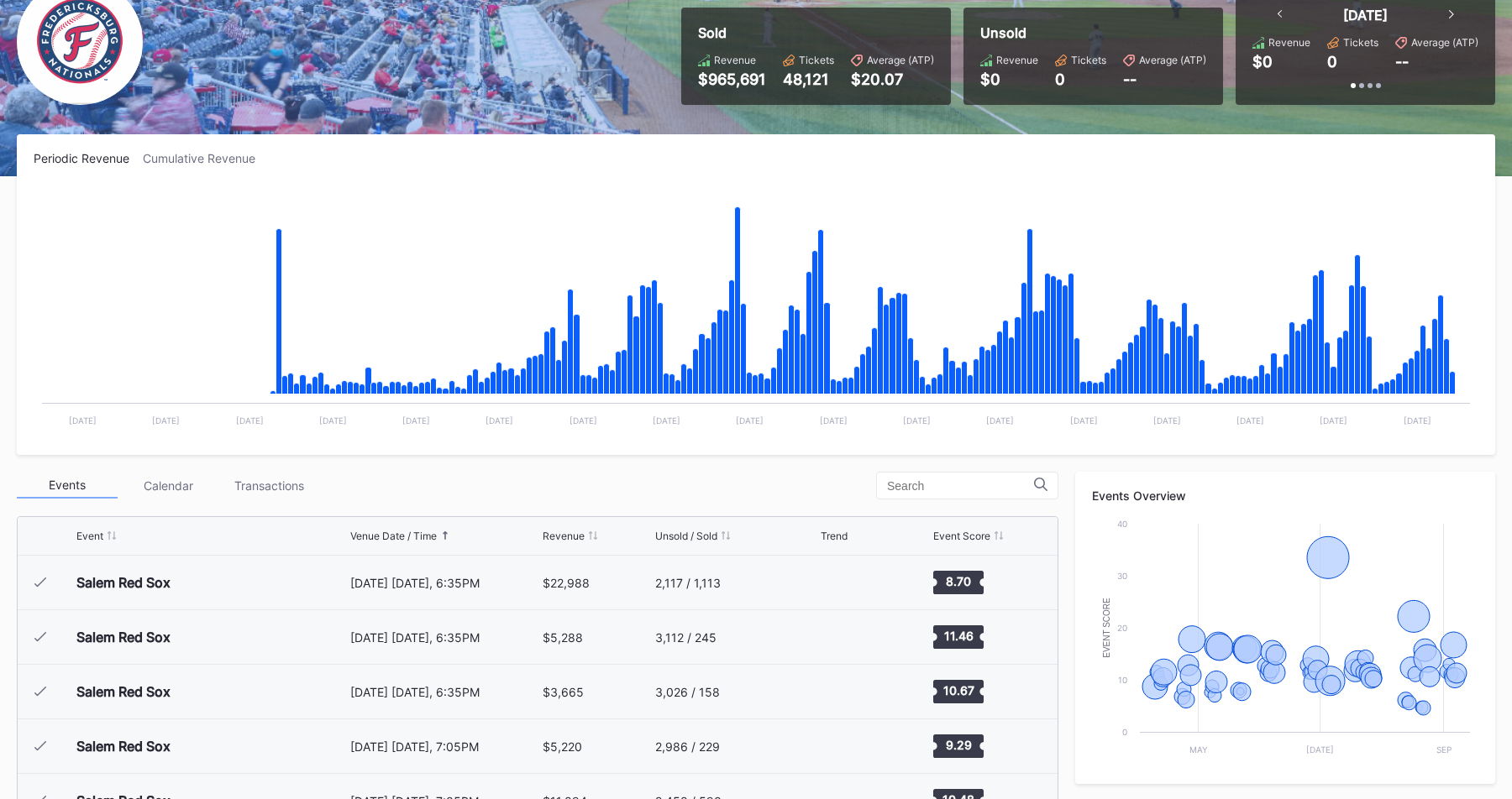
click at [461, 176] on div "Periodic Revenue Cumulative Revenue Created with Highcharts 11.2.0 Chart title …" at bounding box center [756, 294] width 1478 height 320
click at [406, 160] on div "Periodic Revenue Cumulative Revenue" at bounding box center [756, 158] width 1444 height 15
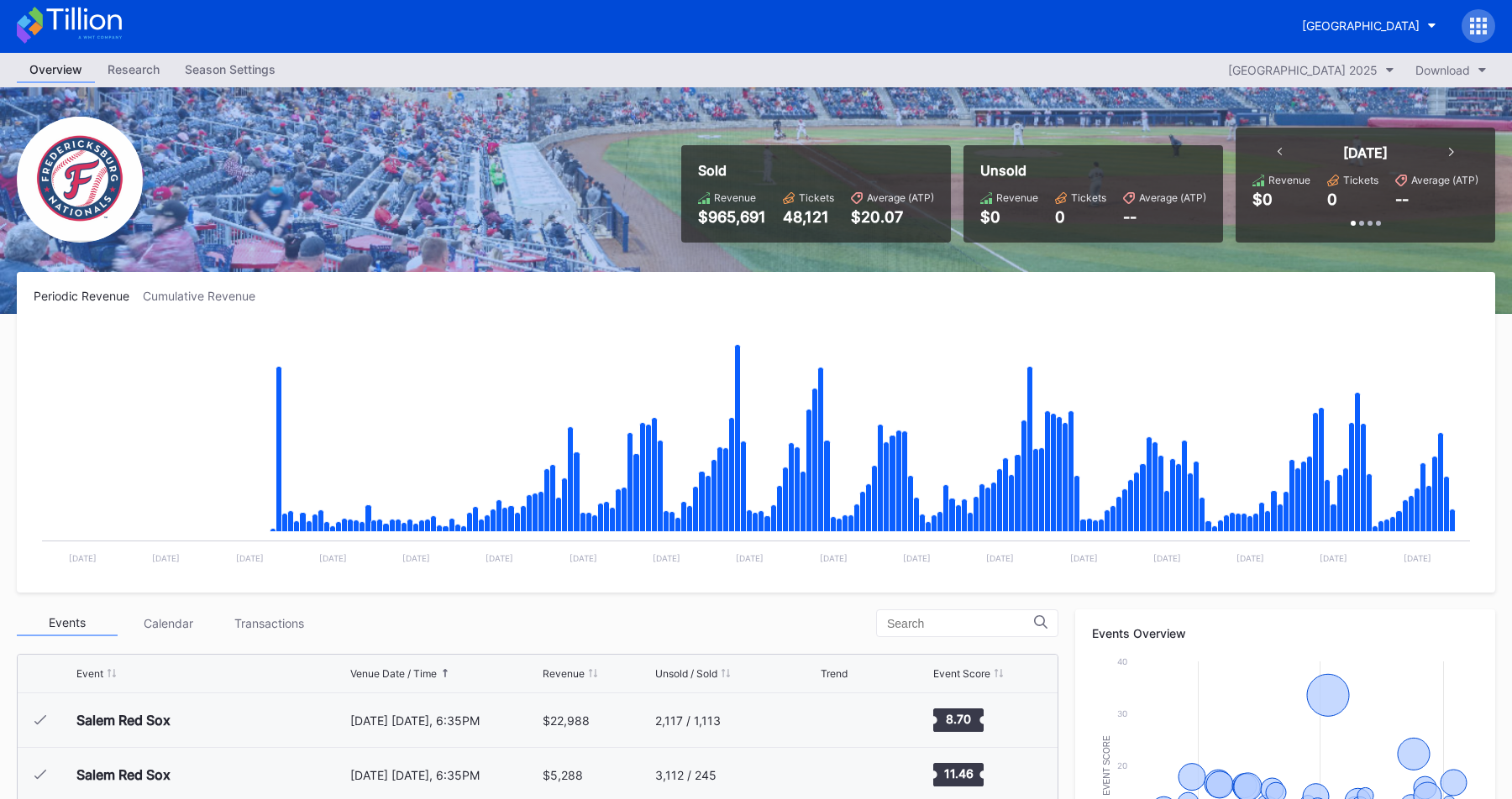
scroll to position [0, 0]
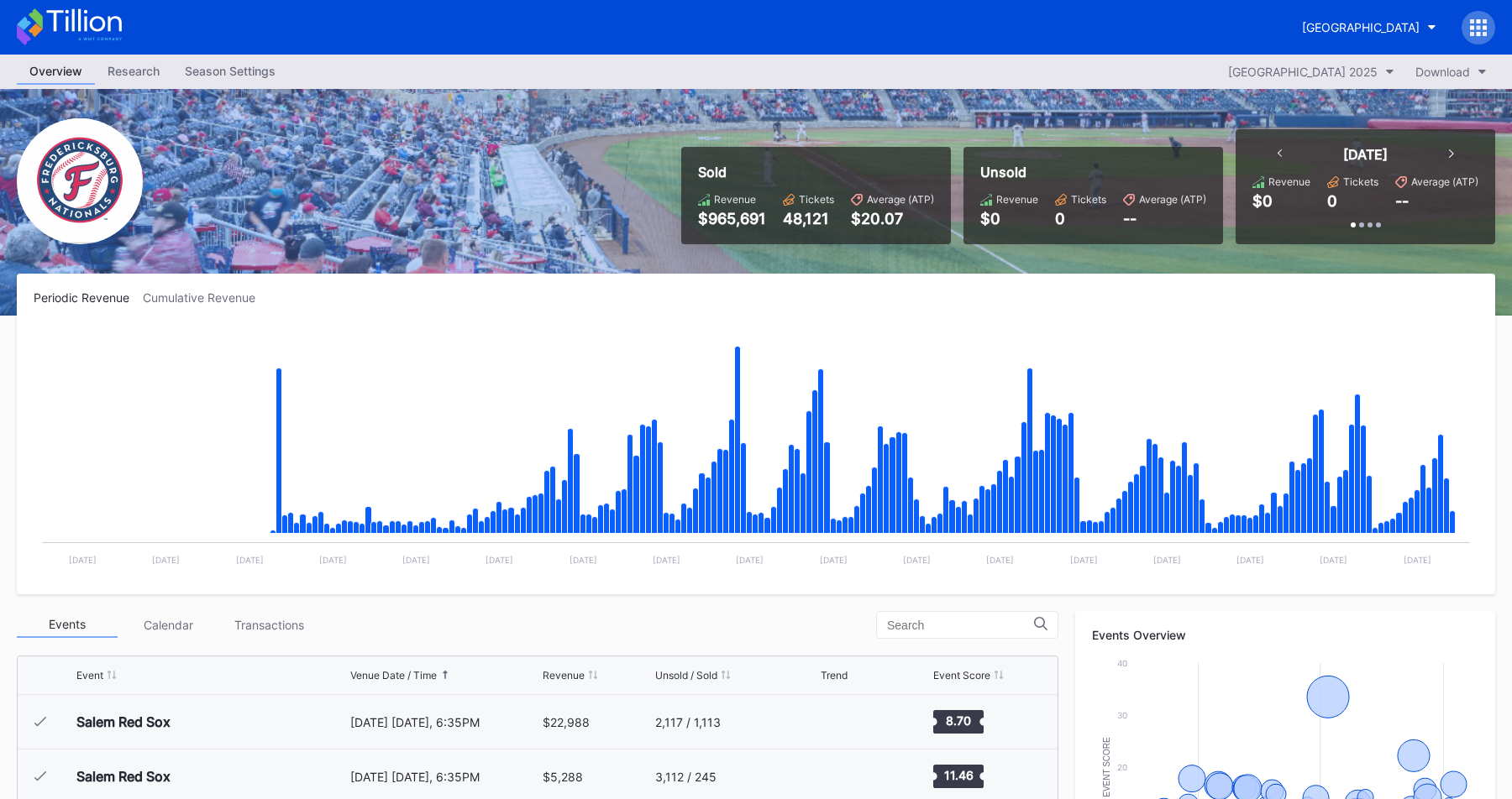
click at [232, 74] on div "Season Settings" at bounding box center [230, 70] width 116 height 24
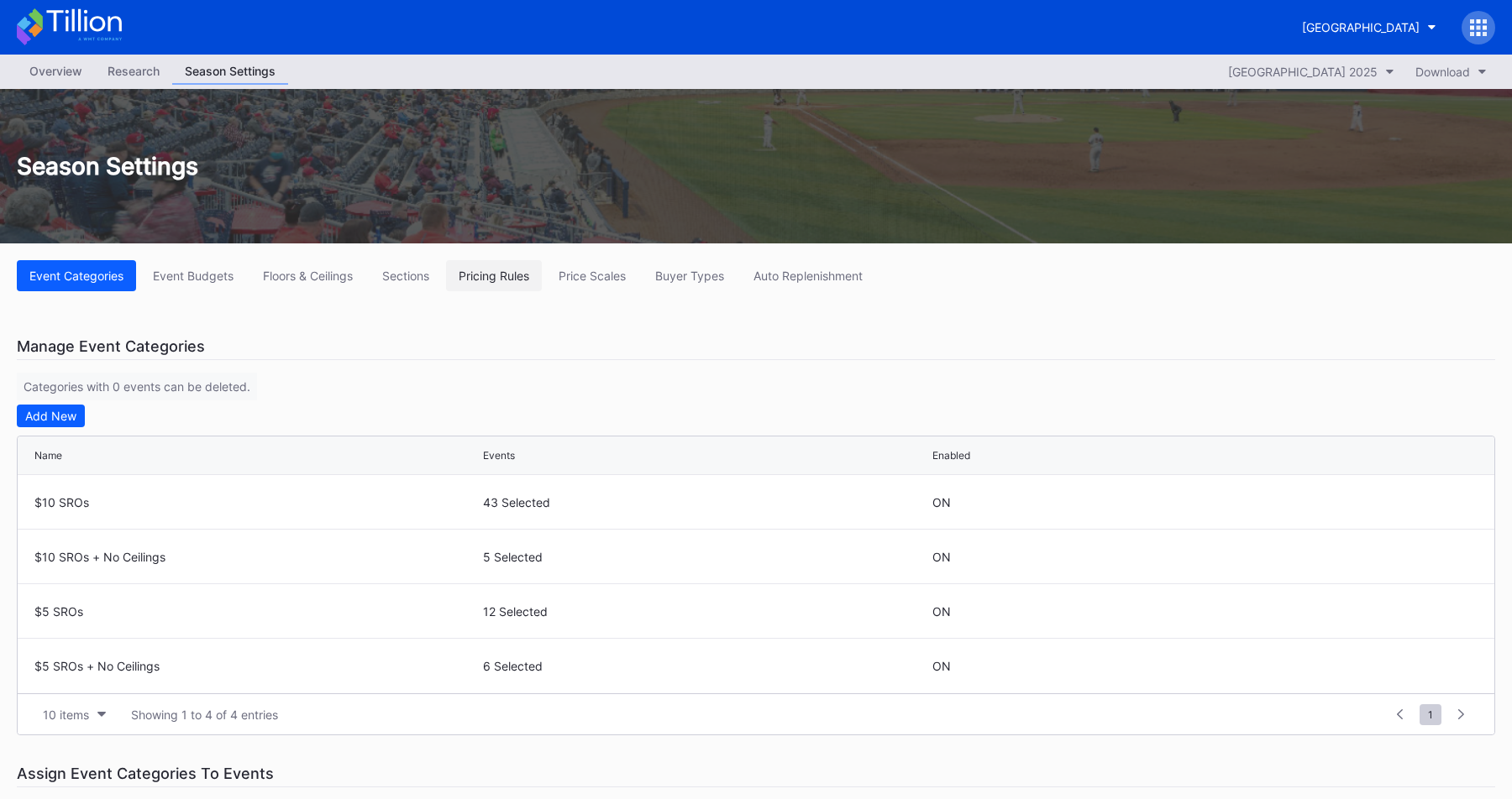
click at [524, 264] on button "Pricing Rules" at bounding box center [493, 276] width 95 height 31
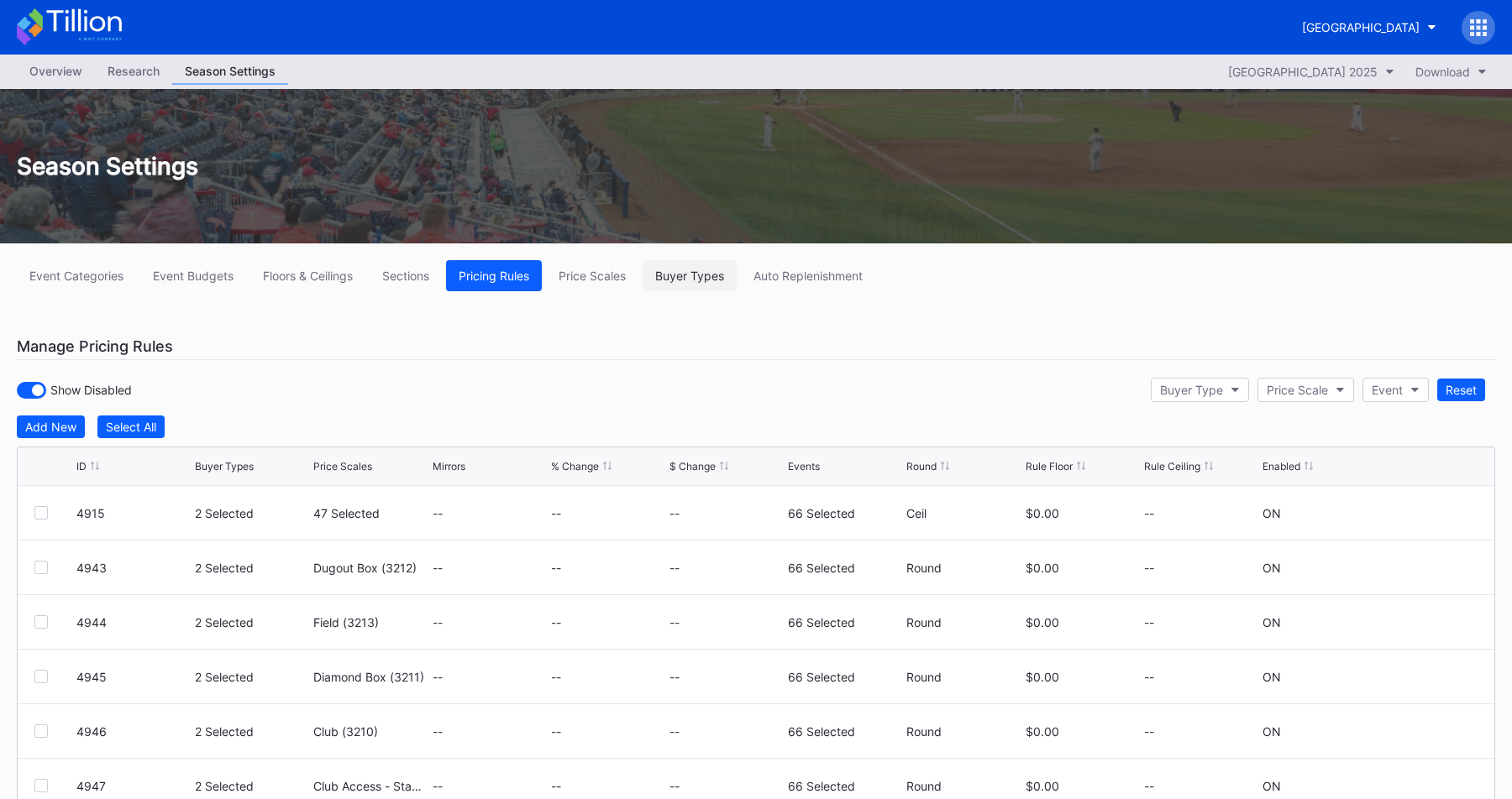
click at [697, 271] on div "Buyer Types" at bounding box center [689, 276] width 69 height 15
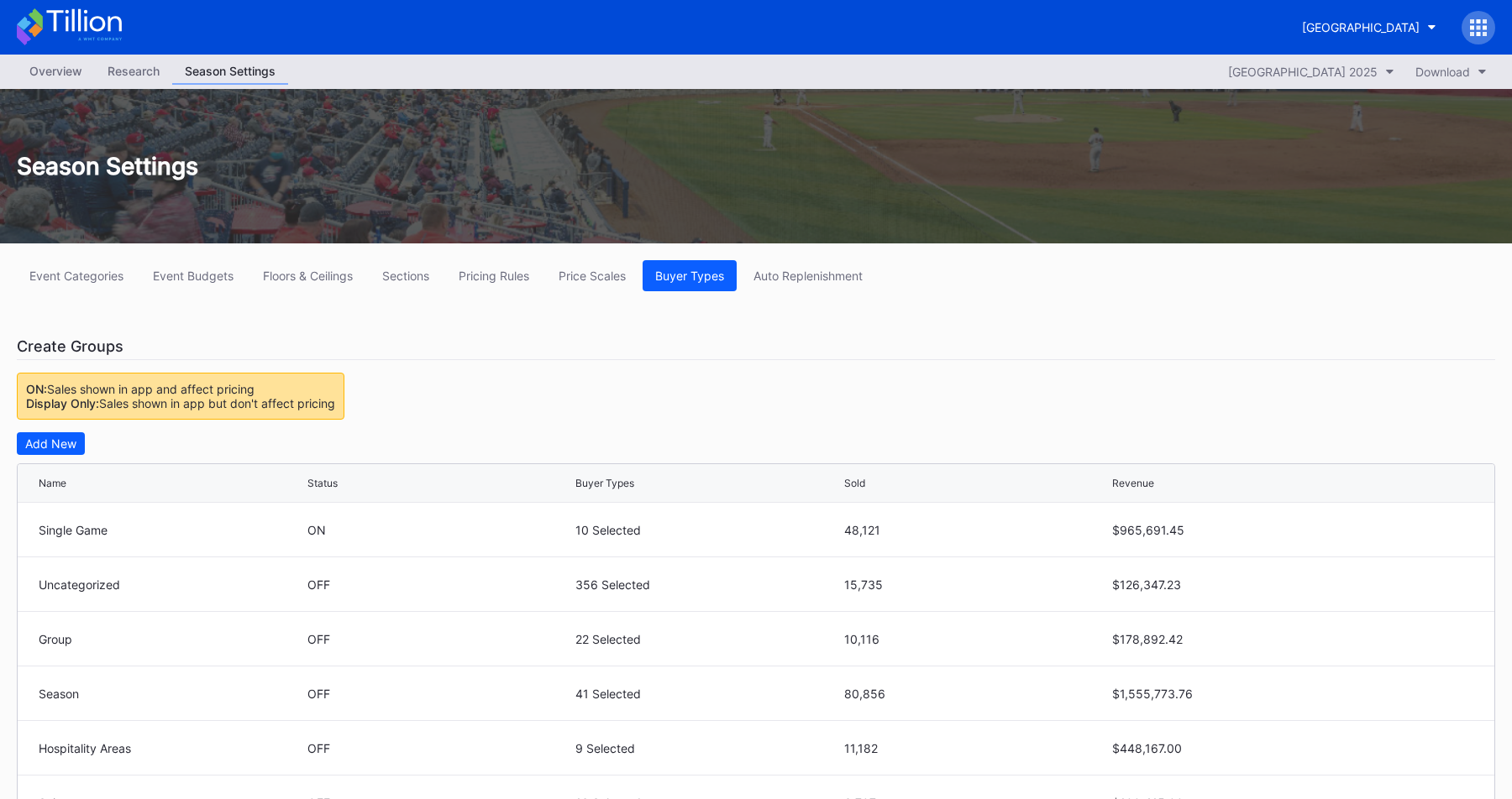
click at [52, 73] on div "Overview" at bounding box center [56, 70] width 78 height 24
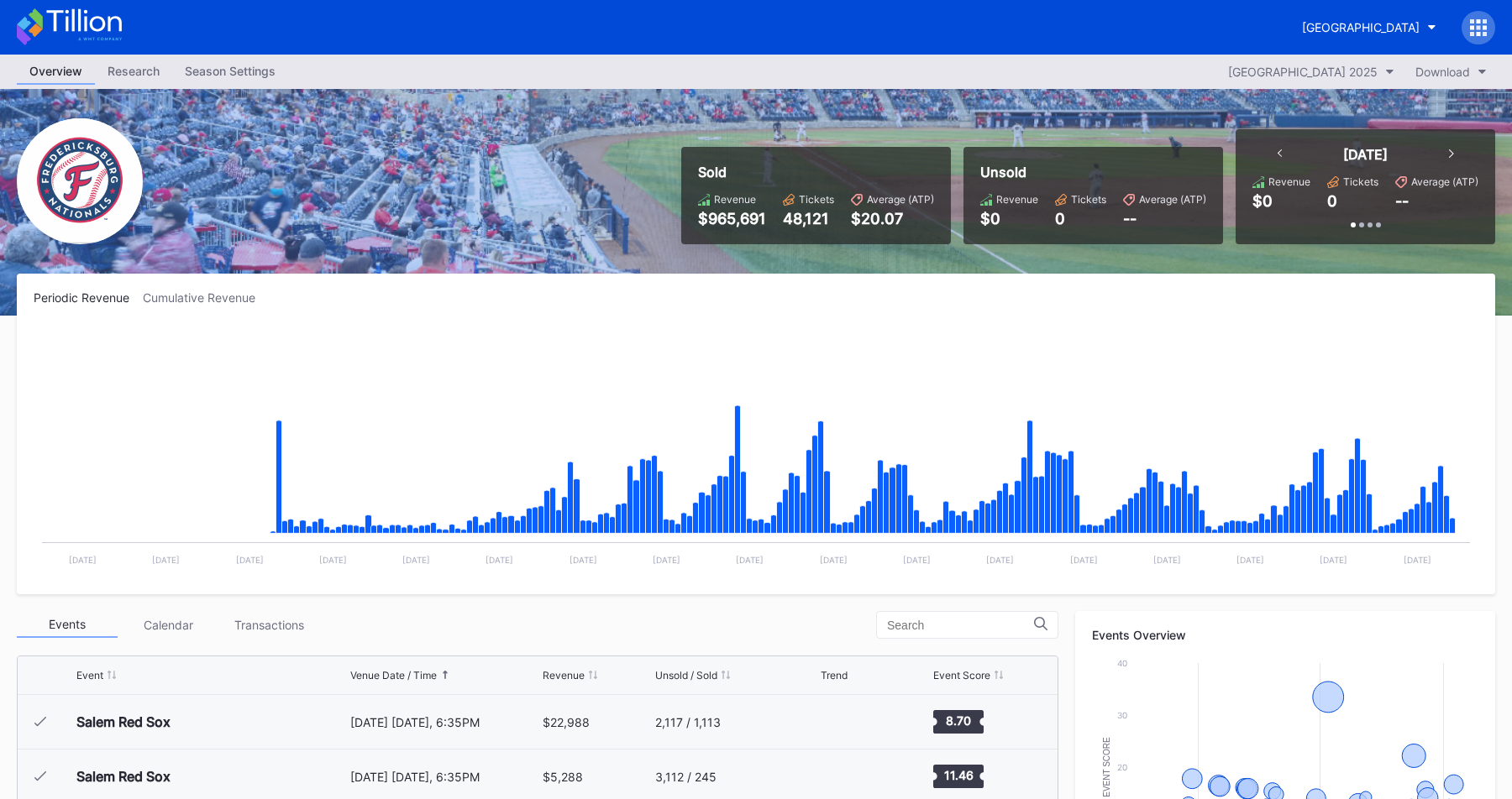
click at [591, 256] on div "Sold Revenue $965,691 Tickets 48,121 Average (ATP) $20.07 Unsold Revenue $0 Tic…" at bounding box center [756, 203] width 1512 height 227
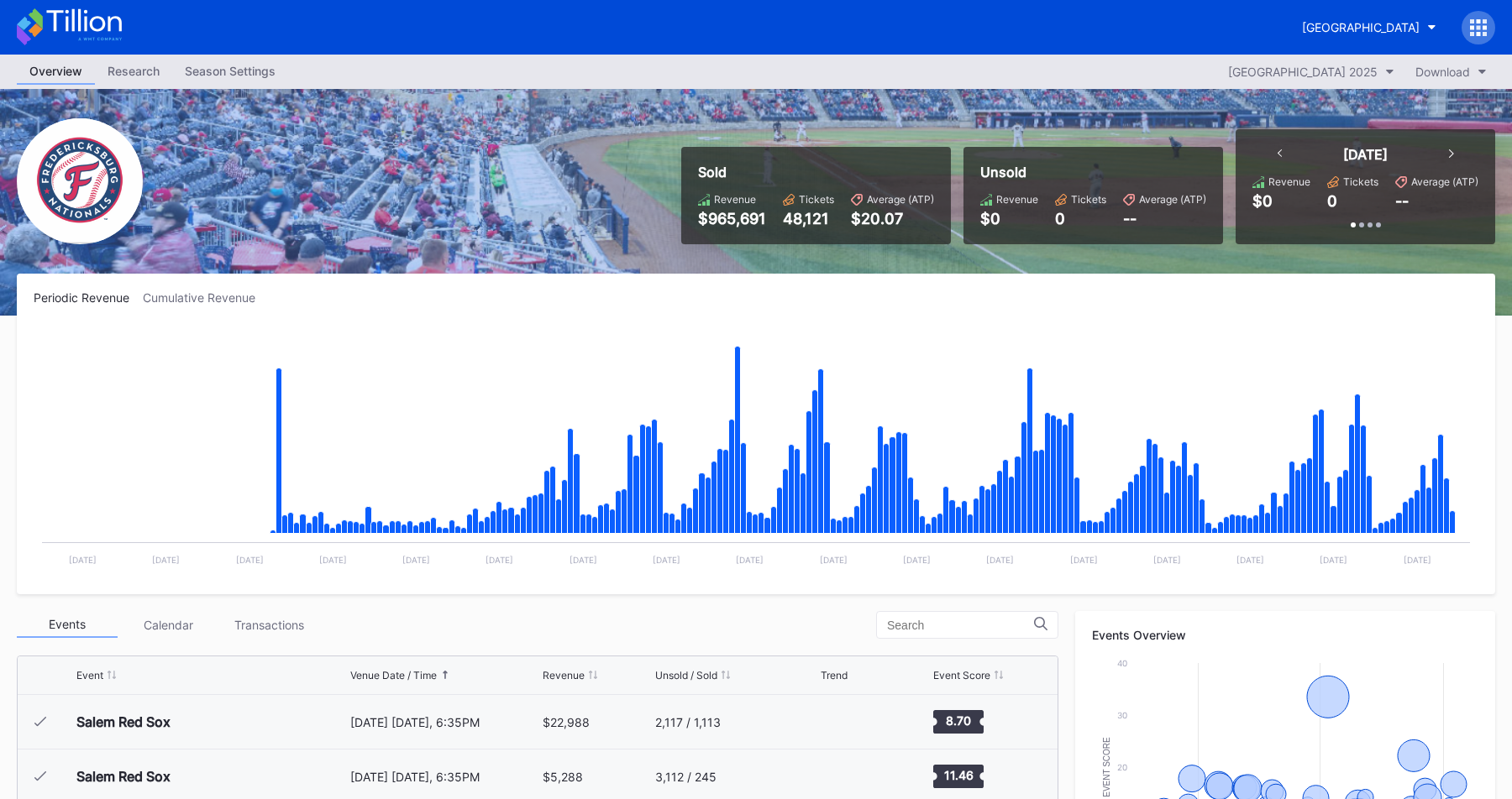
click at [638, 292] on div "Periodic Revenue Cumulative Revenue" at bounding box center [756, 297] width 1444 height 15
click at [489, 289] on div "Periodic Revenue Cumulative Revenue Created with Highcharts 11.2.0 Chart title …" at bounding box center [756, 433] width 1478 height 320
click at [279, 177] on div "Sold Revenue $965,691 Tickets 48,121 Average (ATP) $20.07 Unsold Revenue $0 Tic…" at bounding box center [756, 203] width 1512 height 227
click at [222, 60] on div "Season Settings" at bounding box center [230, 70] width 116 height 24
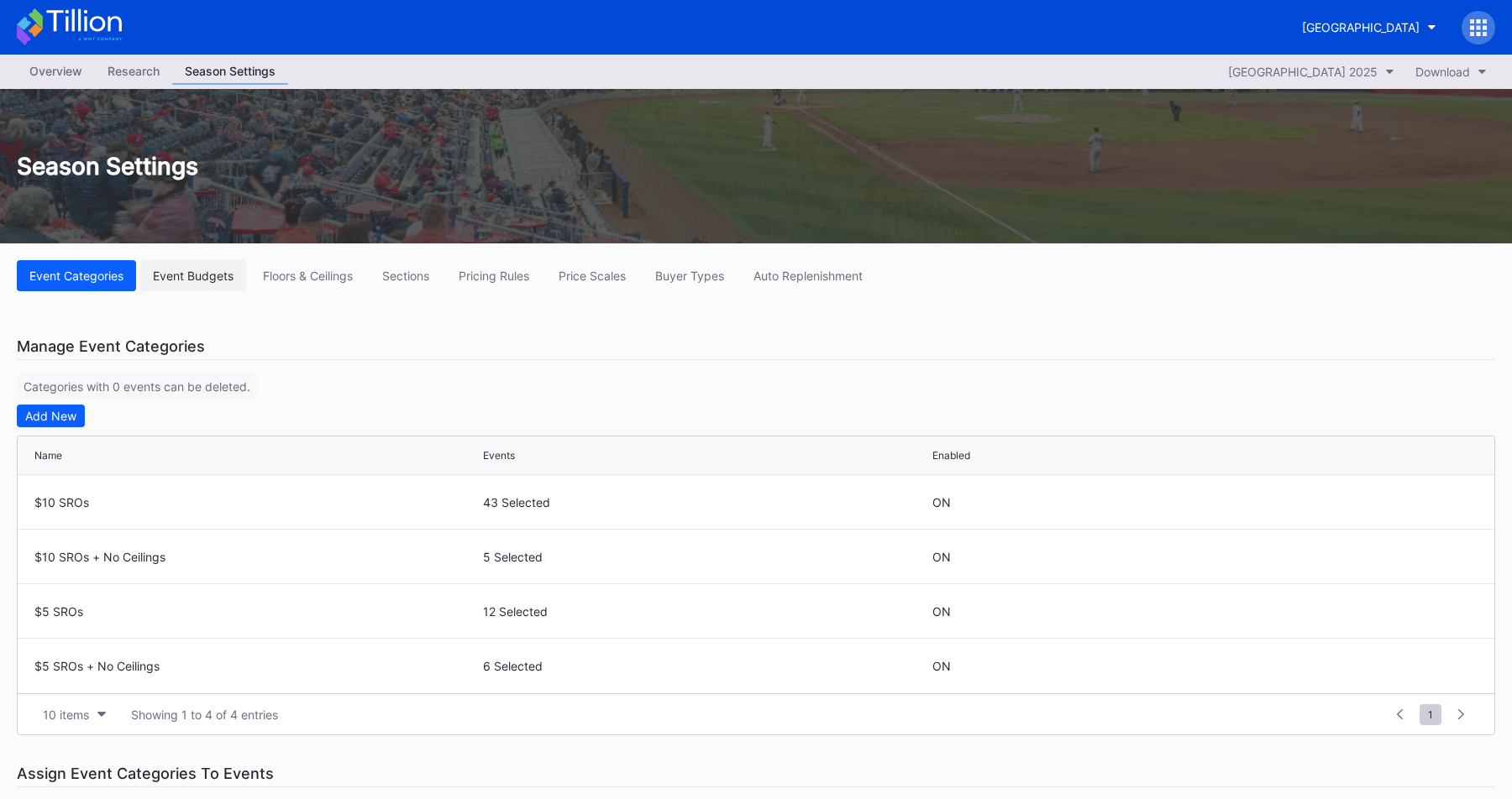
click at [213, 273] on div "Event Budgets" at bounding box center [193, 276] width 81 height 15
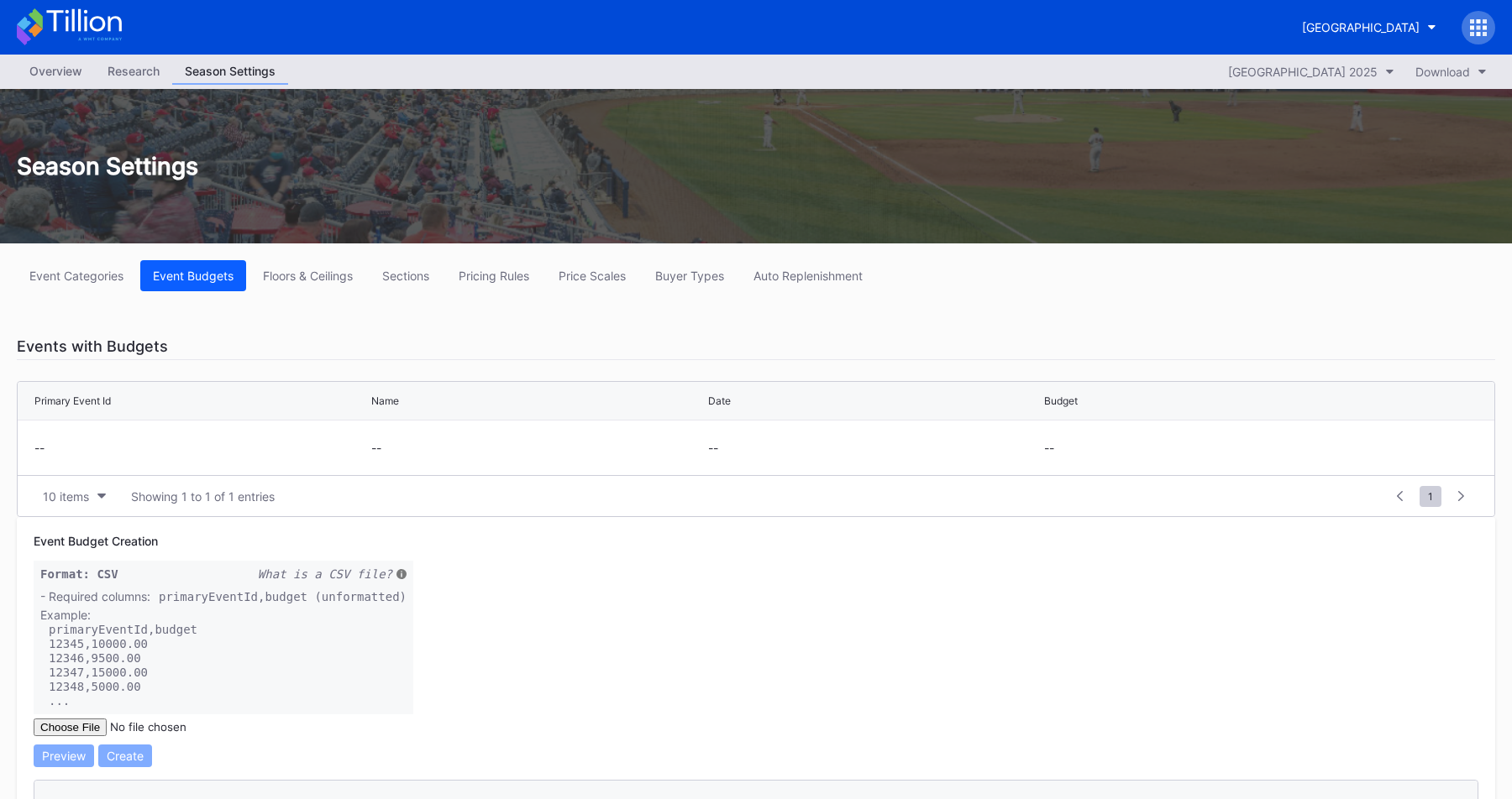
click at [423, 196] on div "Season Settings" at bounding box center [756, 167] width 1512 height 155
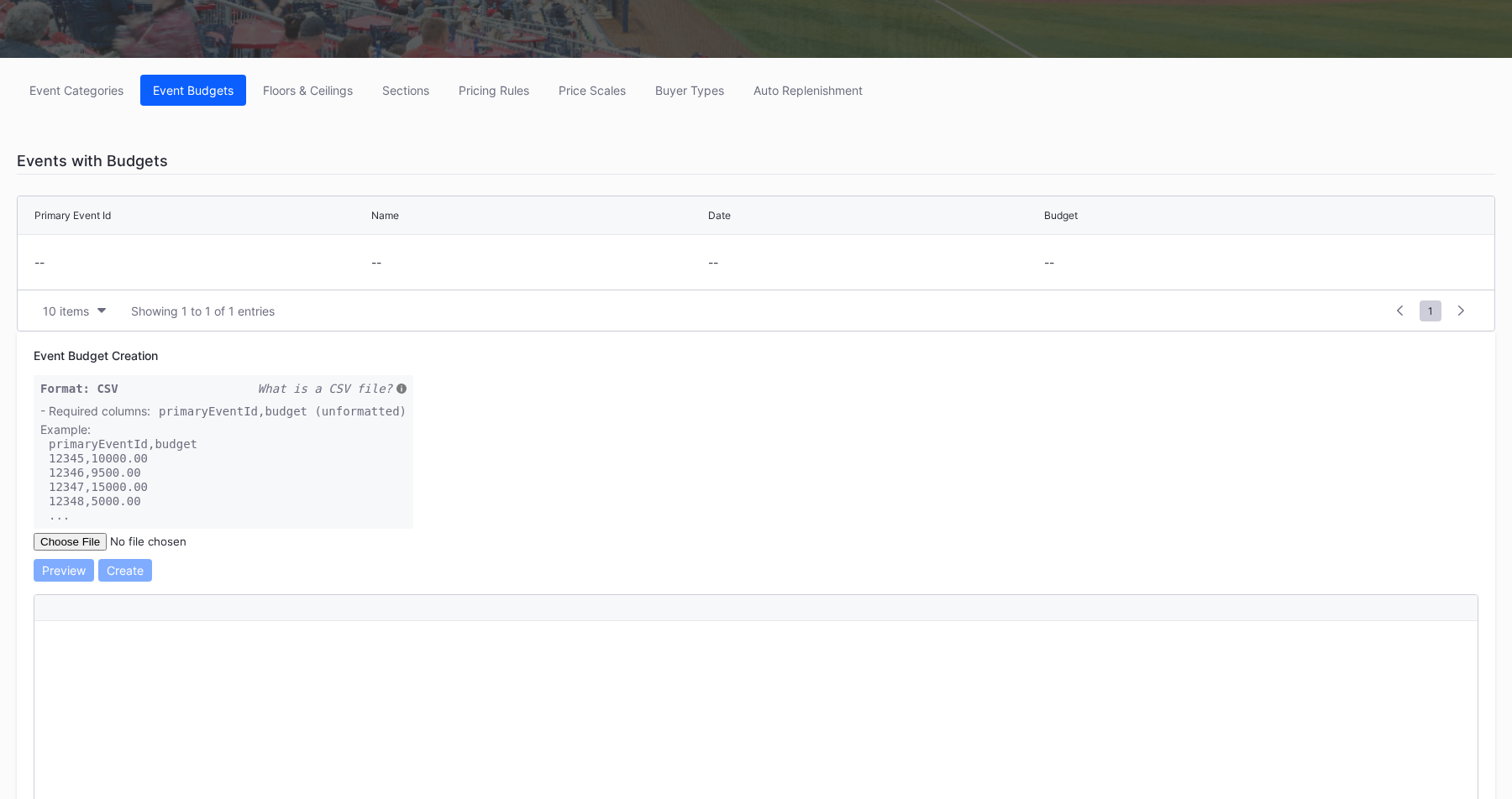
scroll to position [196, 0]
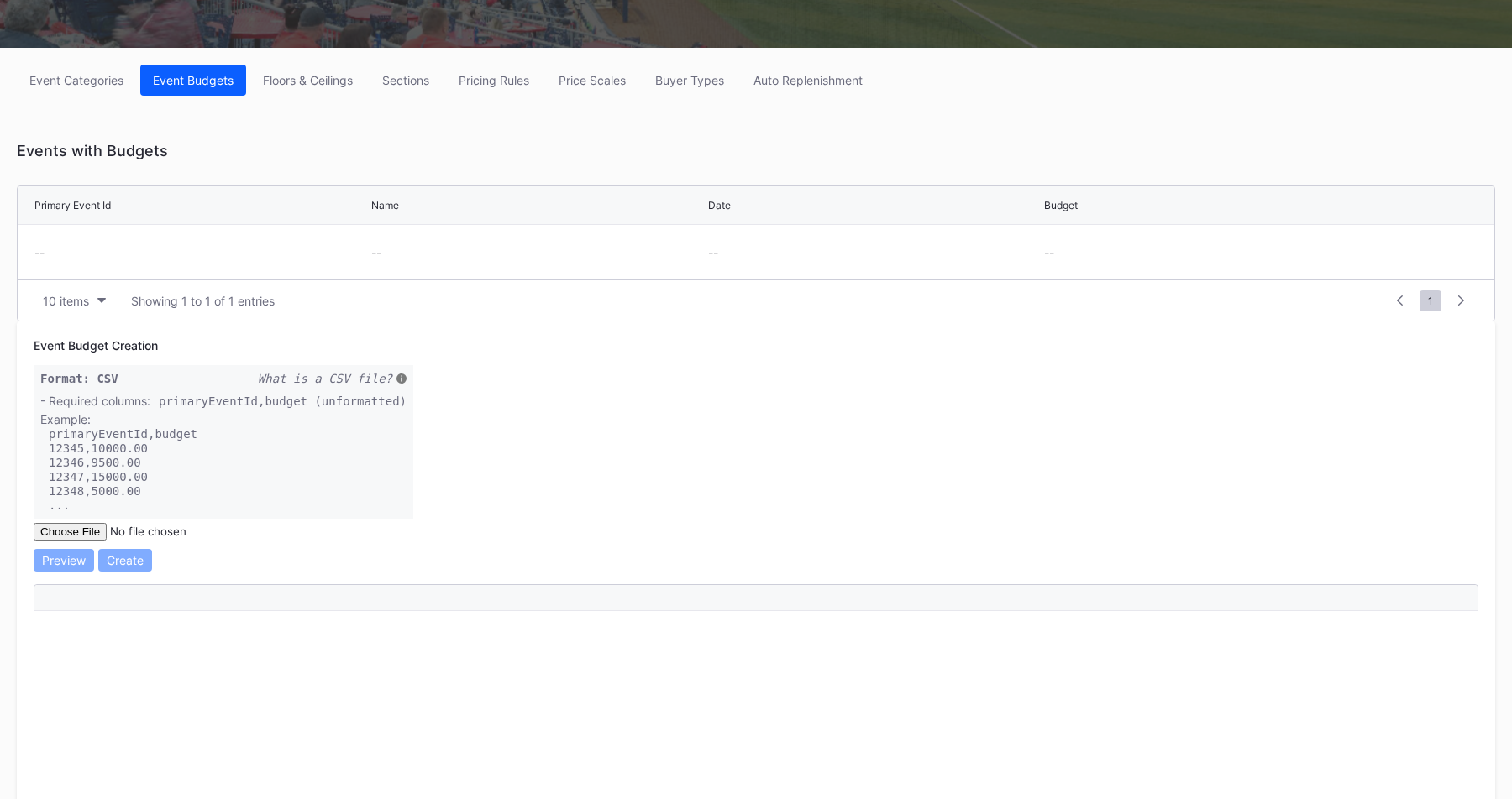
click at [558, 469] on div "Event Budget Creation Format: CSV What is a CSV file? - Required columns: prima…" at bounding box center [756, 692] width 1478 height 743
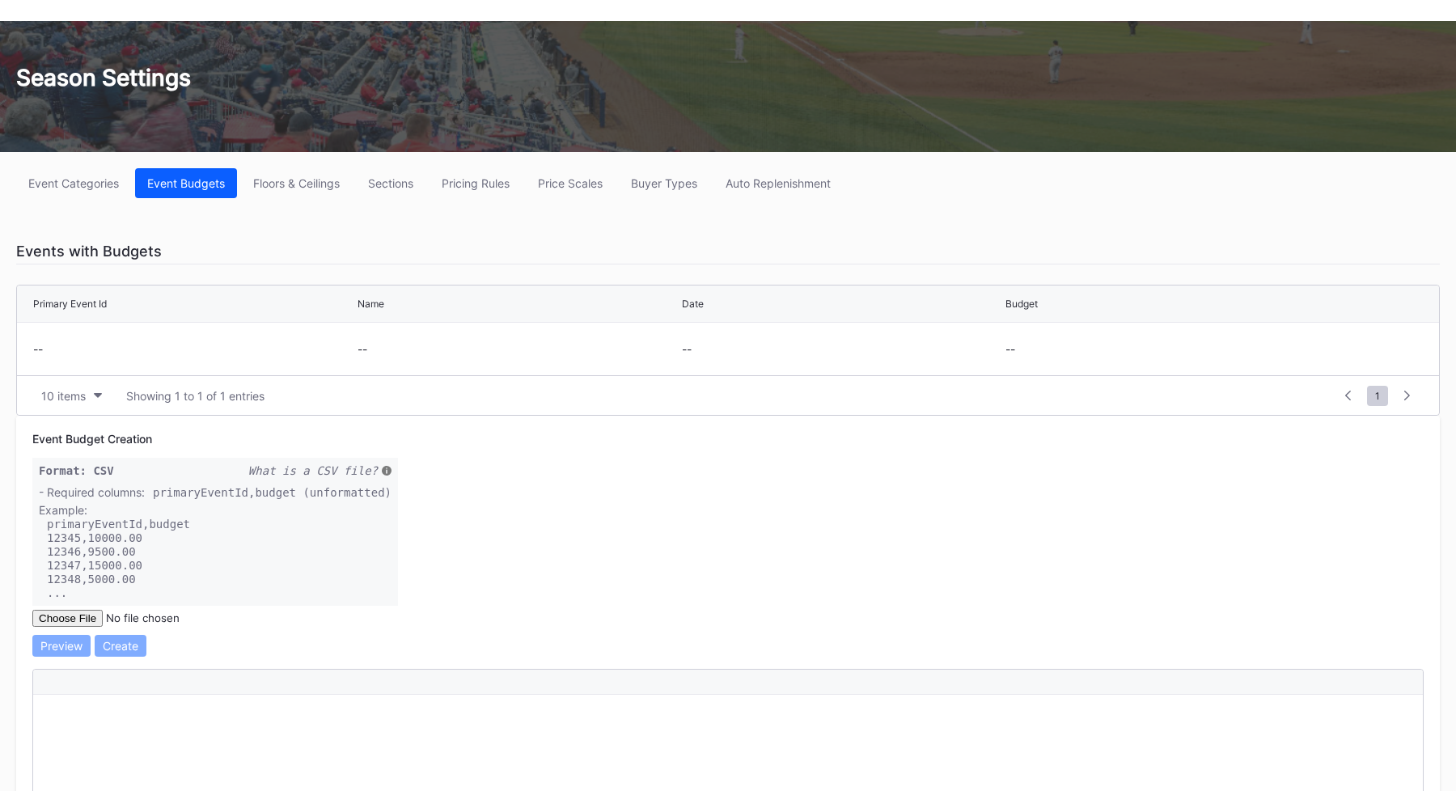
scroll to position [0, 0]
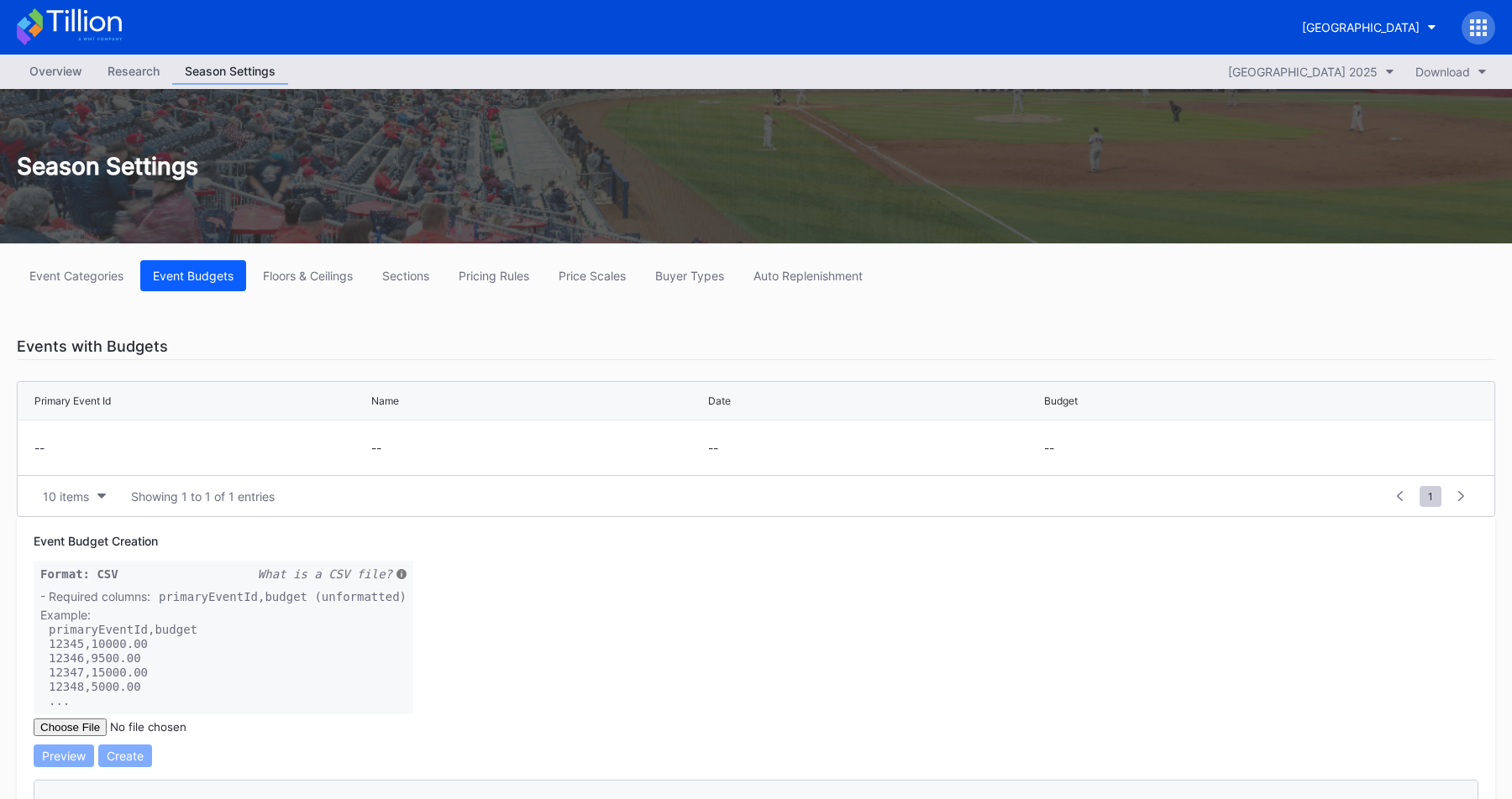
click at [50, 64] on div "Overview" at bounding box center [56, 70] width 78 height 24
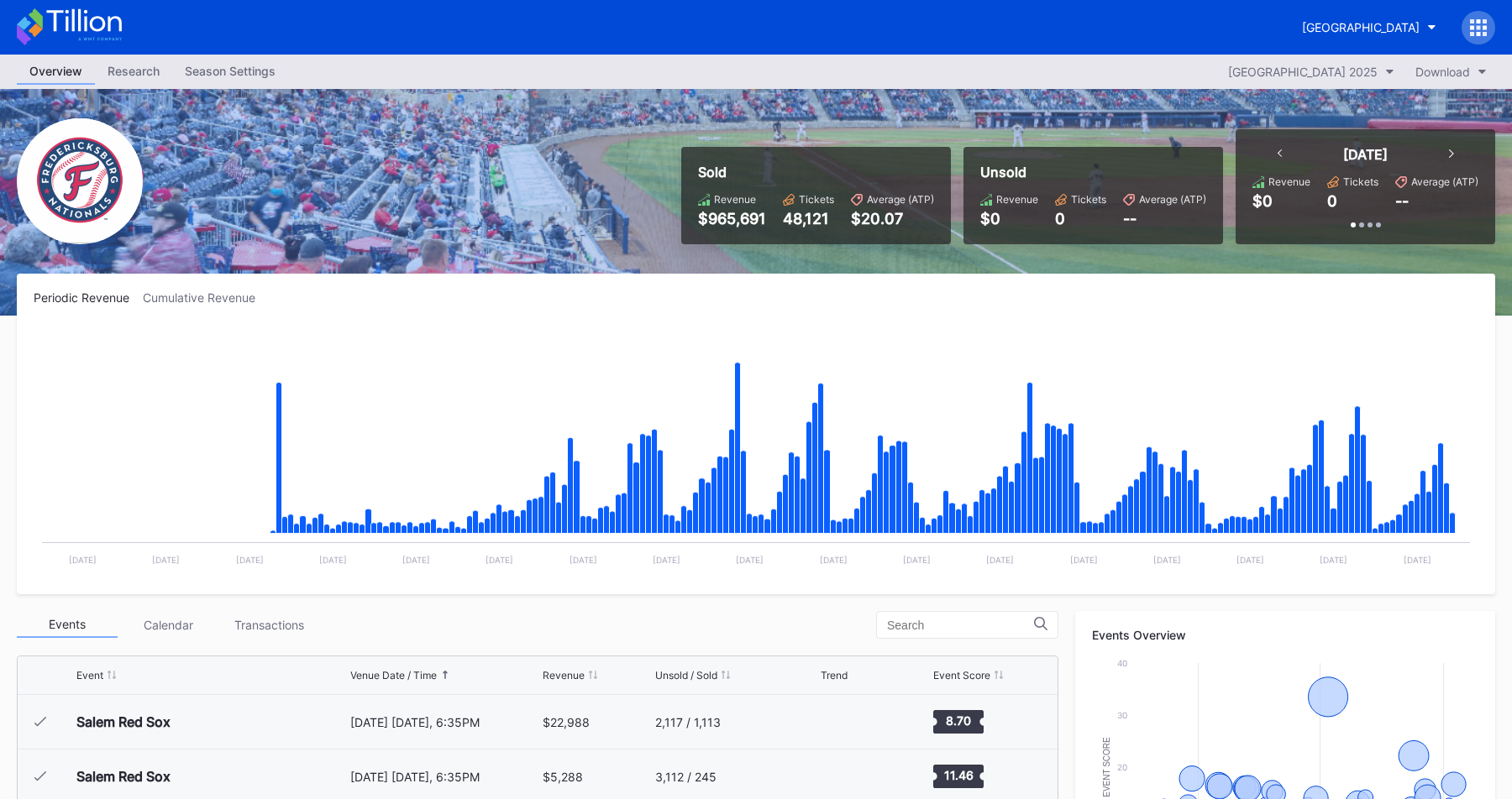
click at [562, 283] on div "Periodic Revenue Cumulative Revenue Created with Highcharts 11.2.0 Chart title …" at bounding box center [756, 433] width 1478 height 320
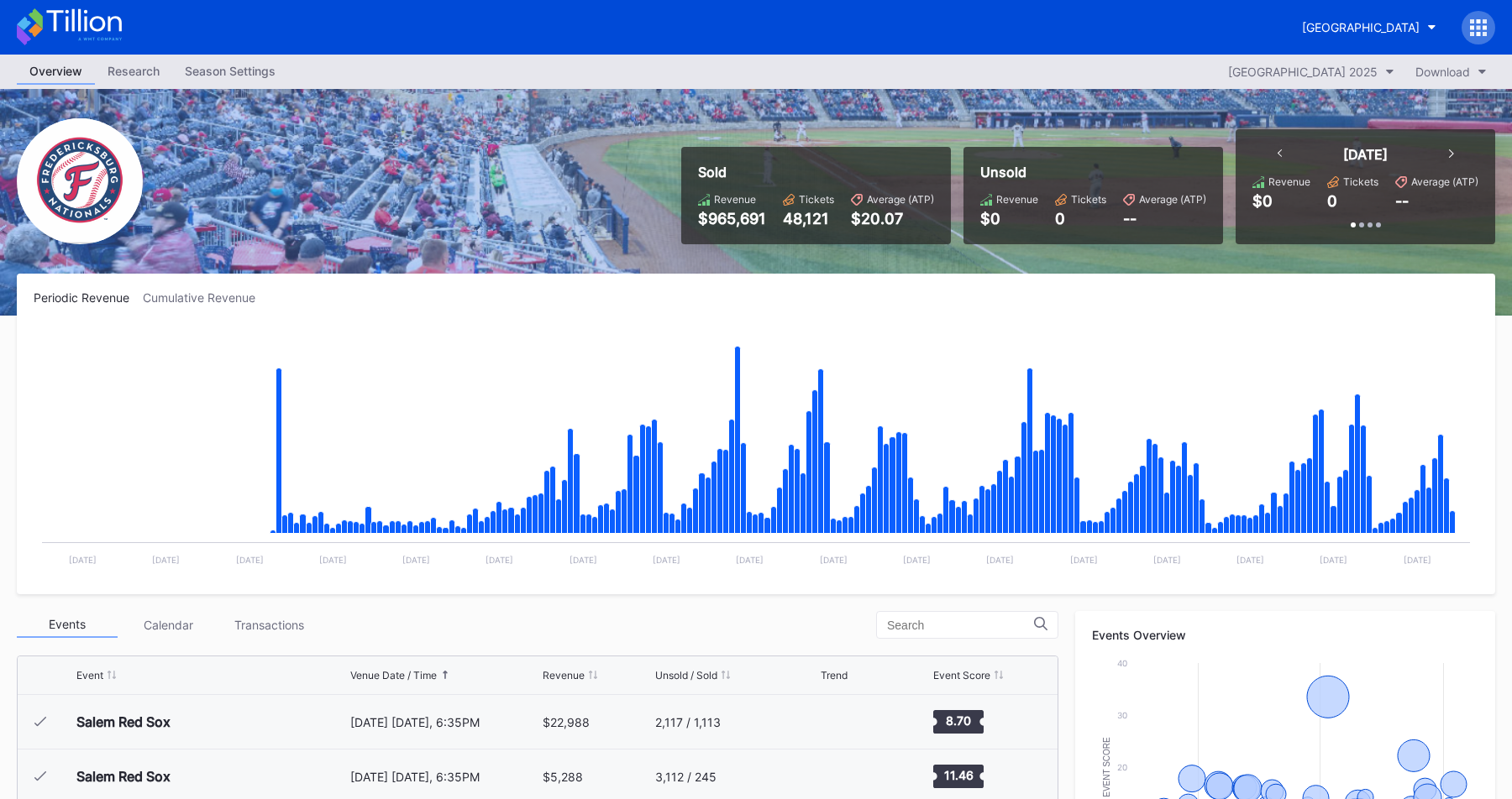
click at [609, 286] on div "Periodic Revenue Cumulative Revenue Created with Highcharts 11.2.0 Chart title …" at bounding box center [756, 433] width 1478 height 320
